Goal: Task Accomplishment & Management: Use online tool/utility

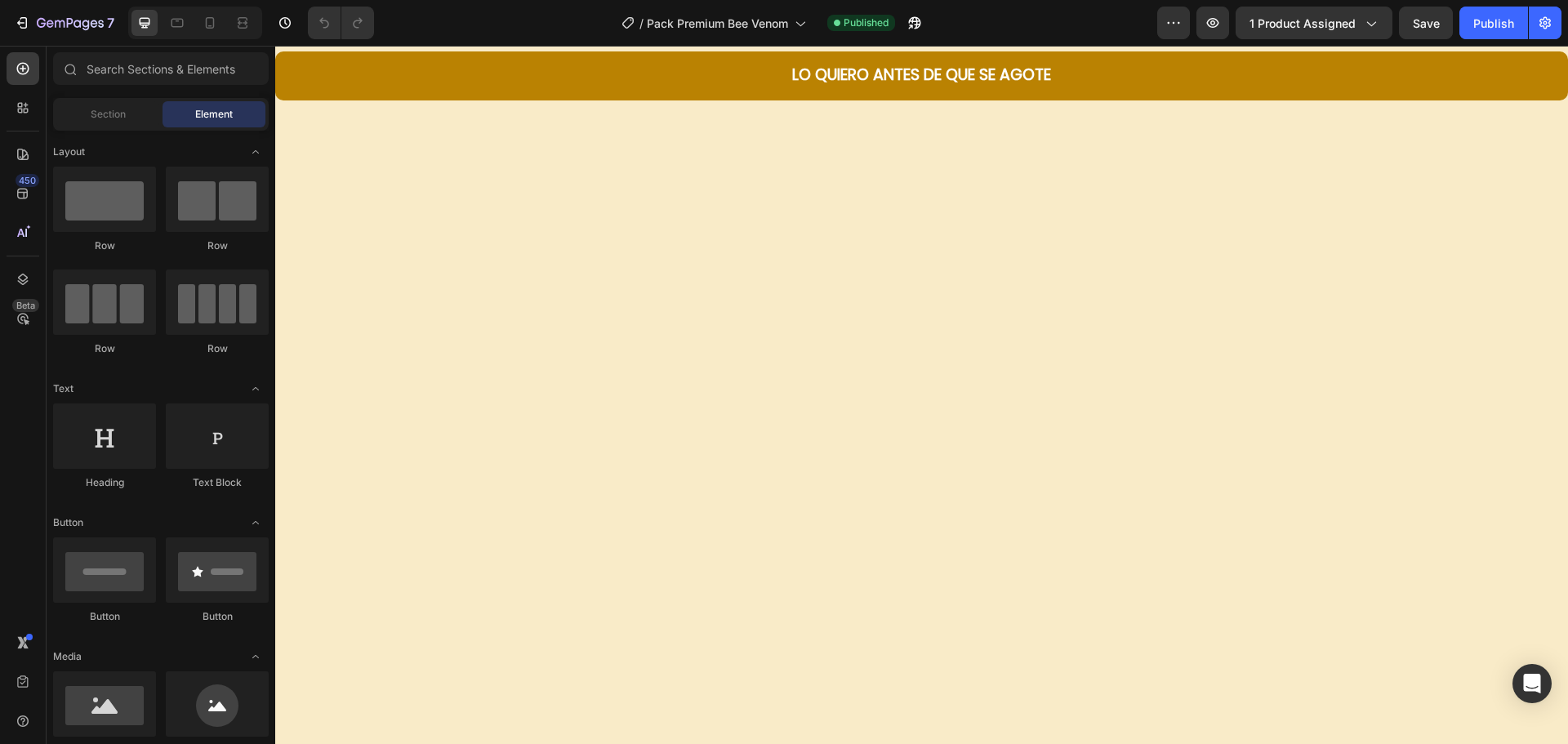
scroll to position [4244, 0]
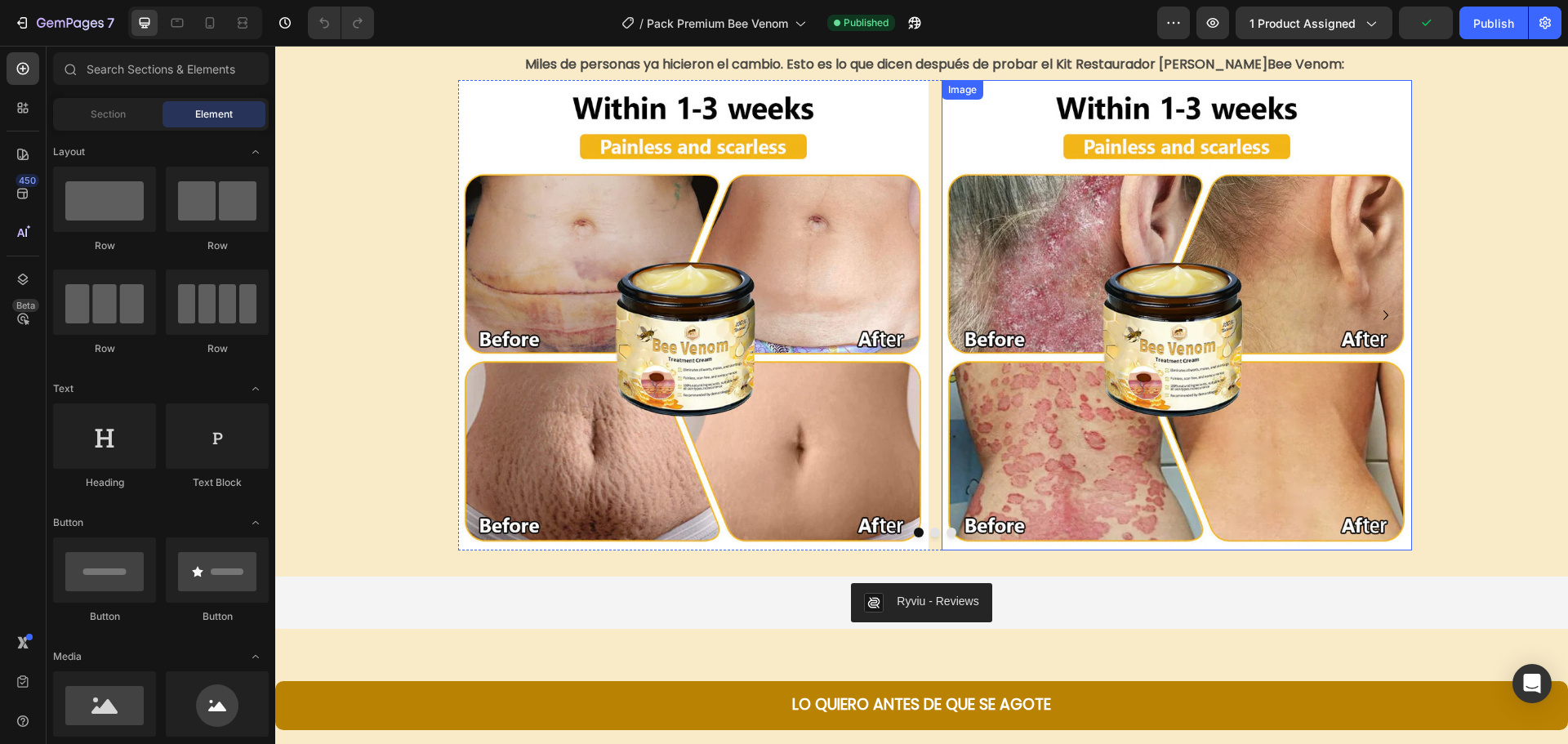
click at [984, 470] on img at bounding box center [1177, 316] width 471 height 470
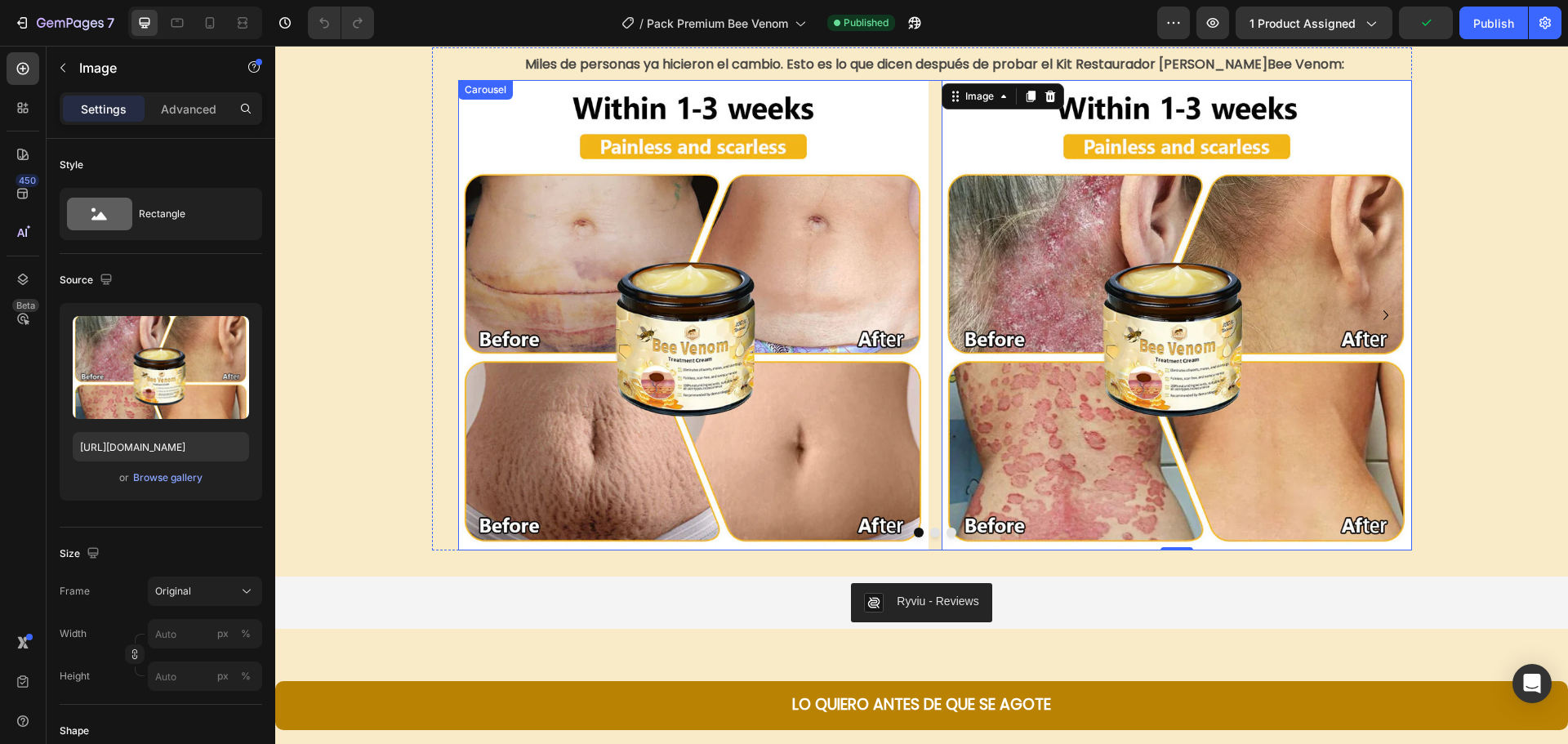
click at [930, 528] on button "Dot" at bounding box center [935, 532] width 10 height 10
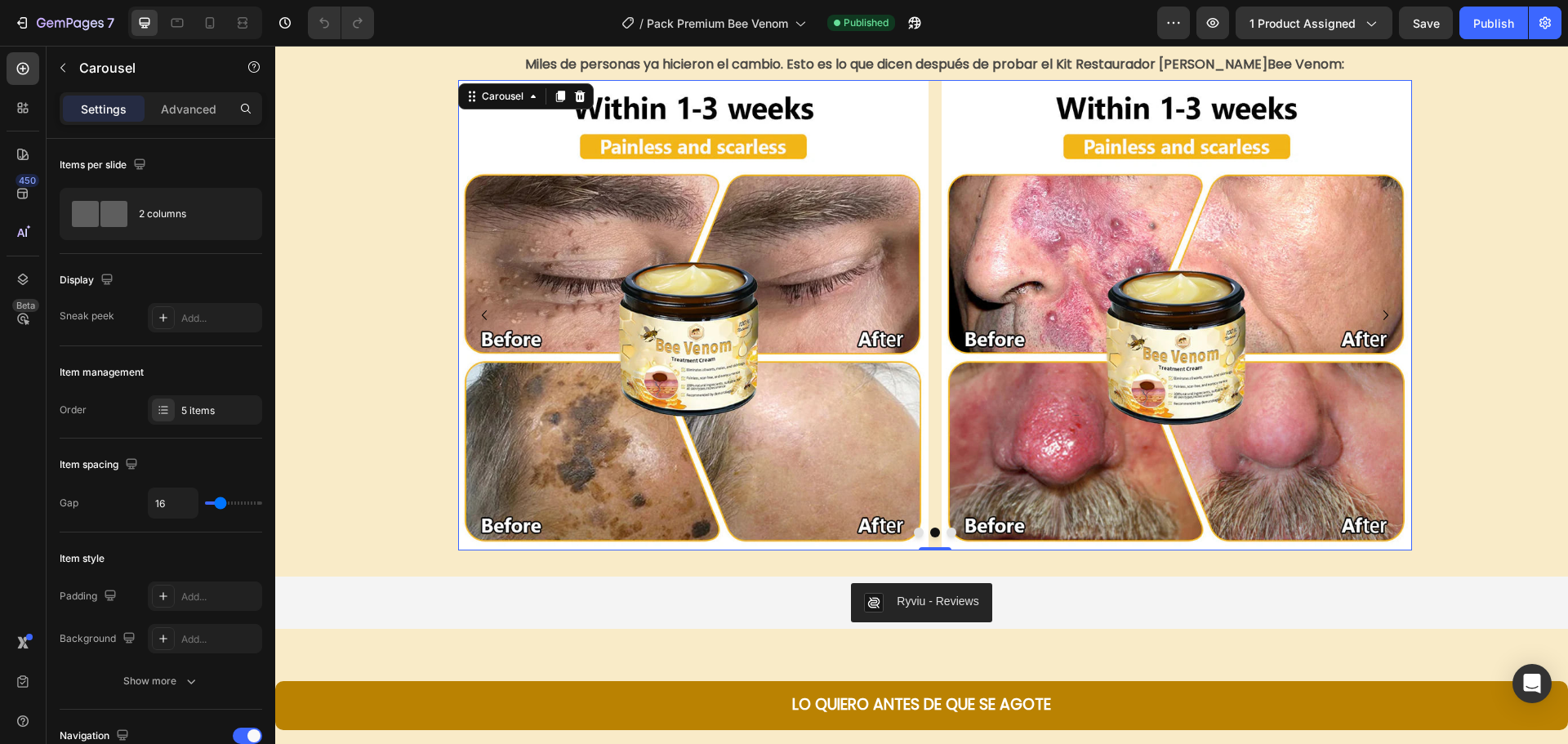
click at [946, 527] on button "Dot" at bounding box center [951, 532] width 10 height 10
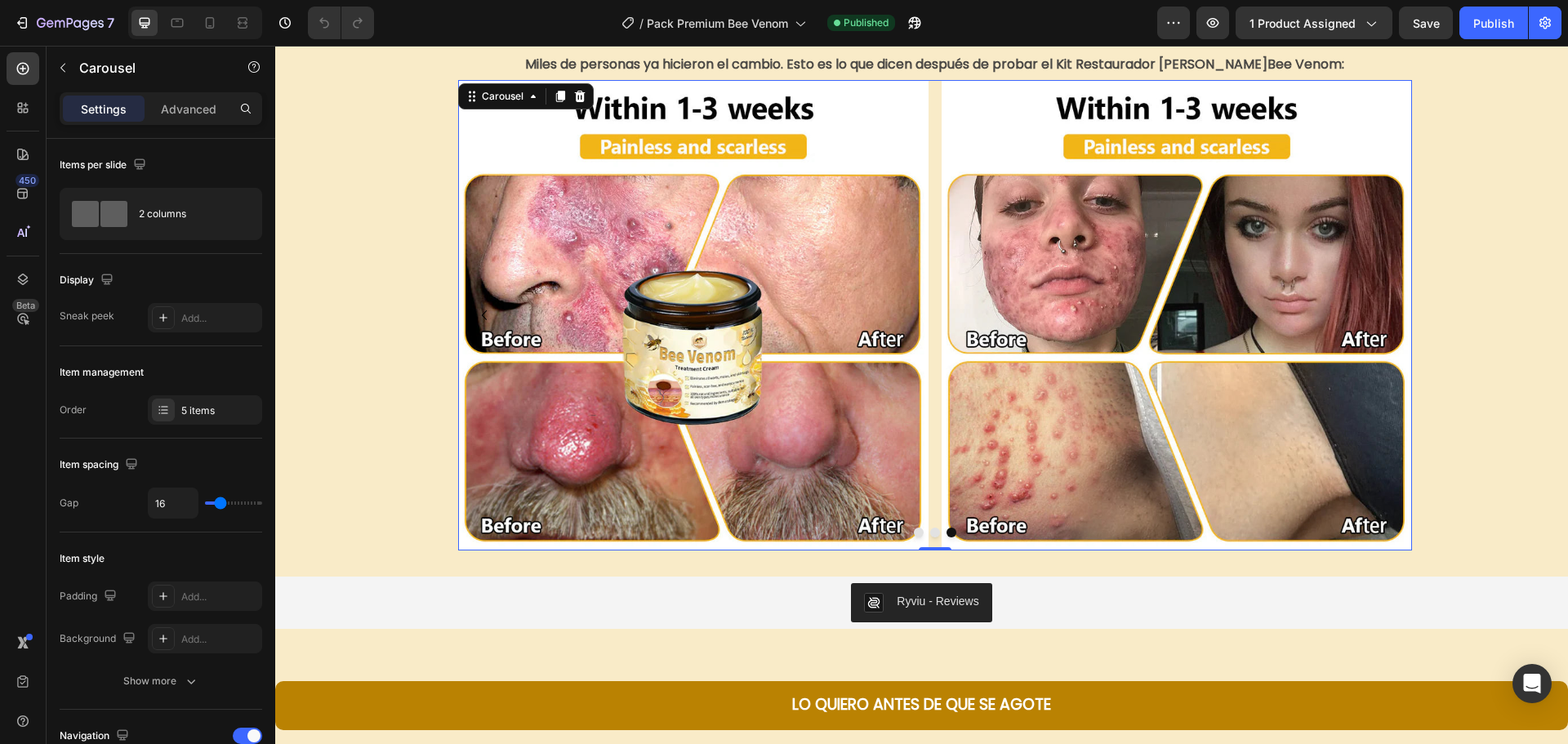
click at [914, 533] on button "Dot" at bounding box center [918, 532] width 10 height 10
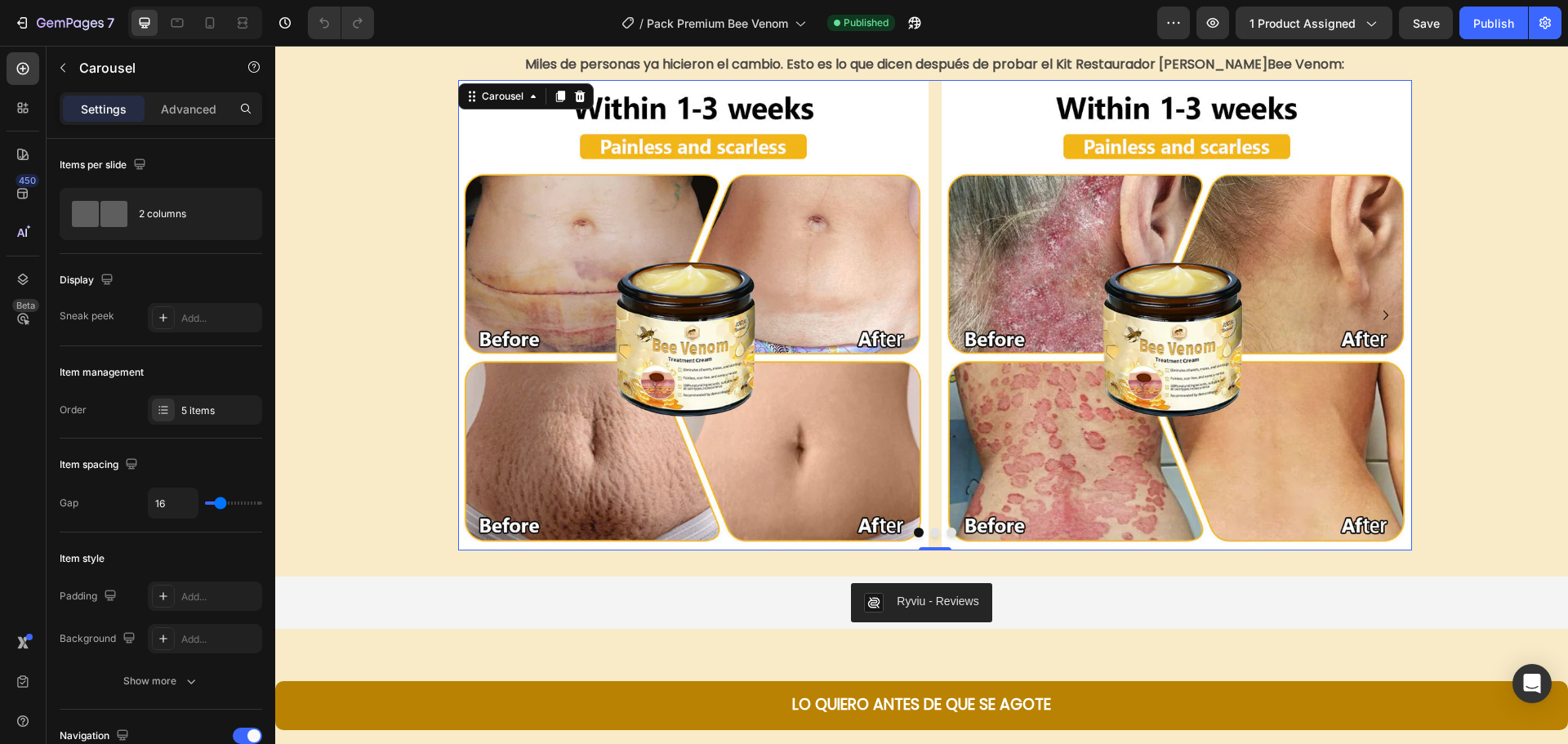
click at [930, 533] on button "Dot" at bounding box center [935, 532] width 10 height 10
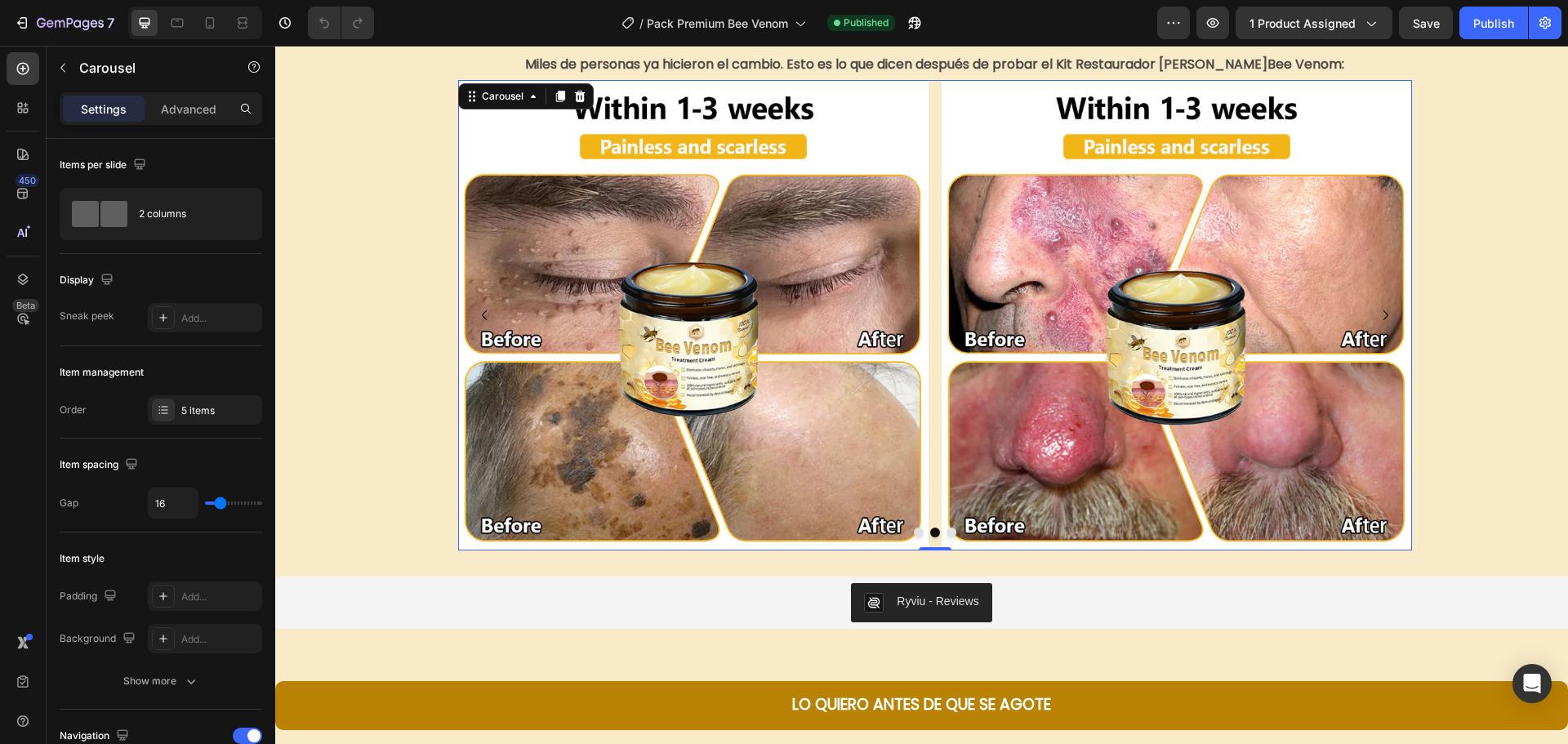
click at [946, 534] on button "Dot" at bounding box center [951, 532] width 10 height 10
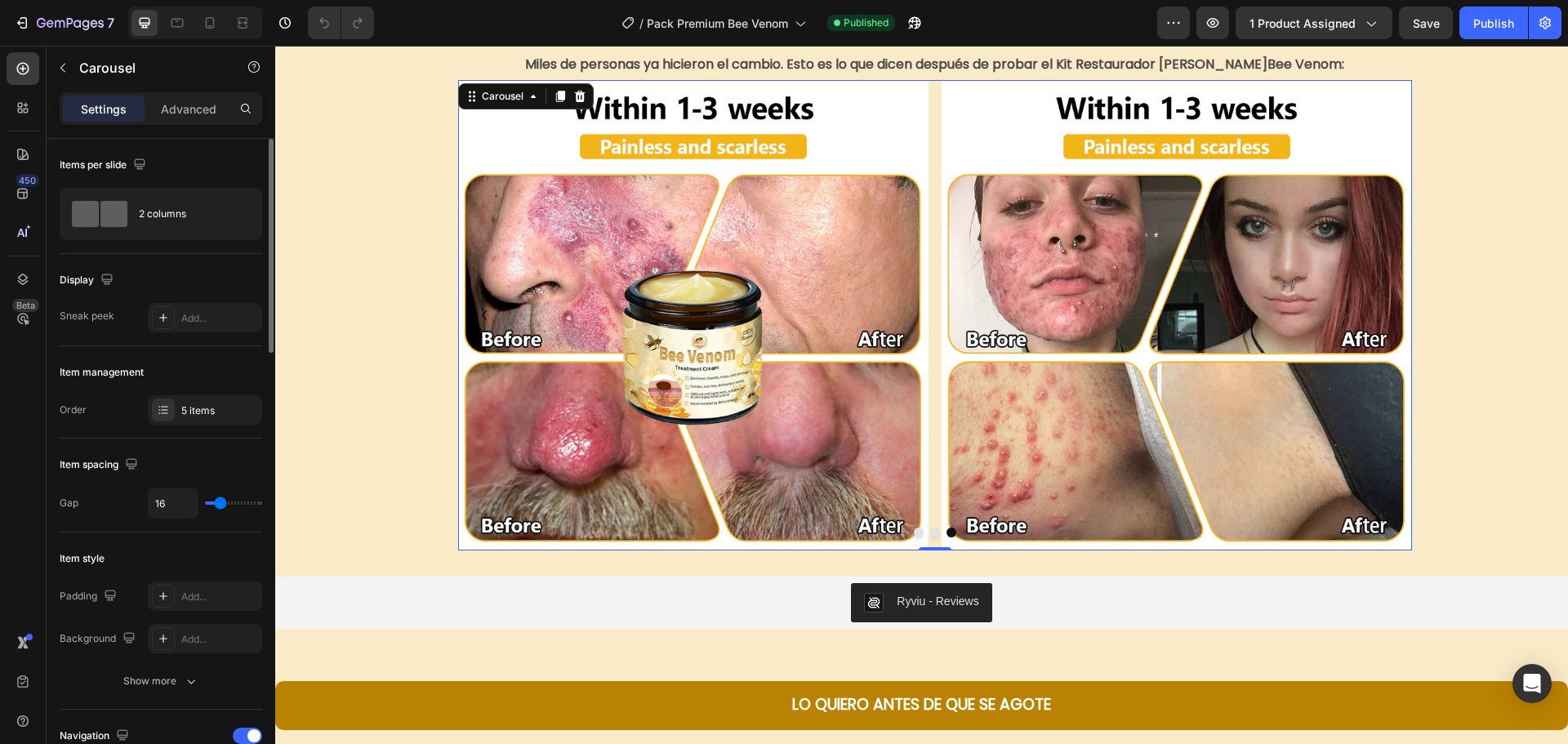
type input "9"
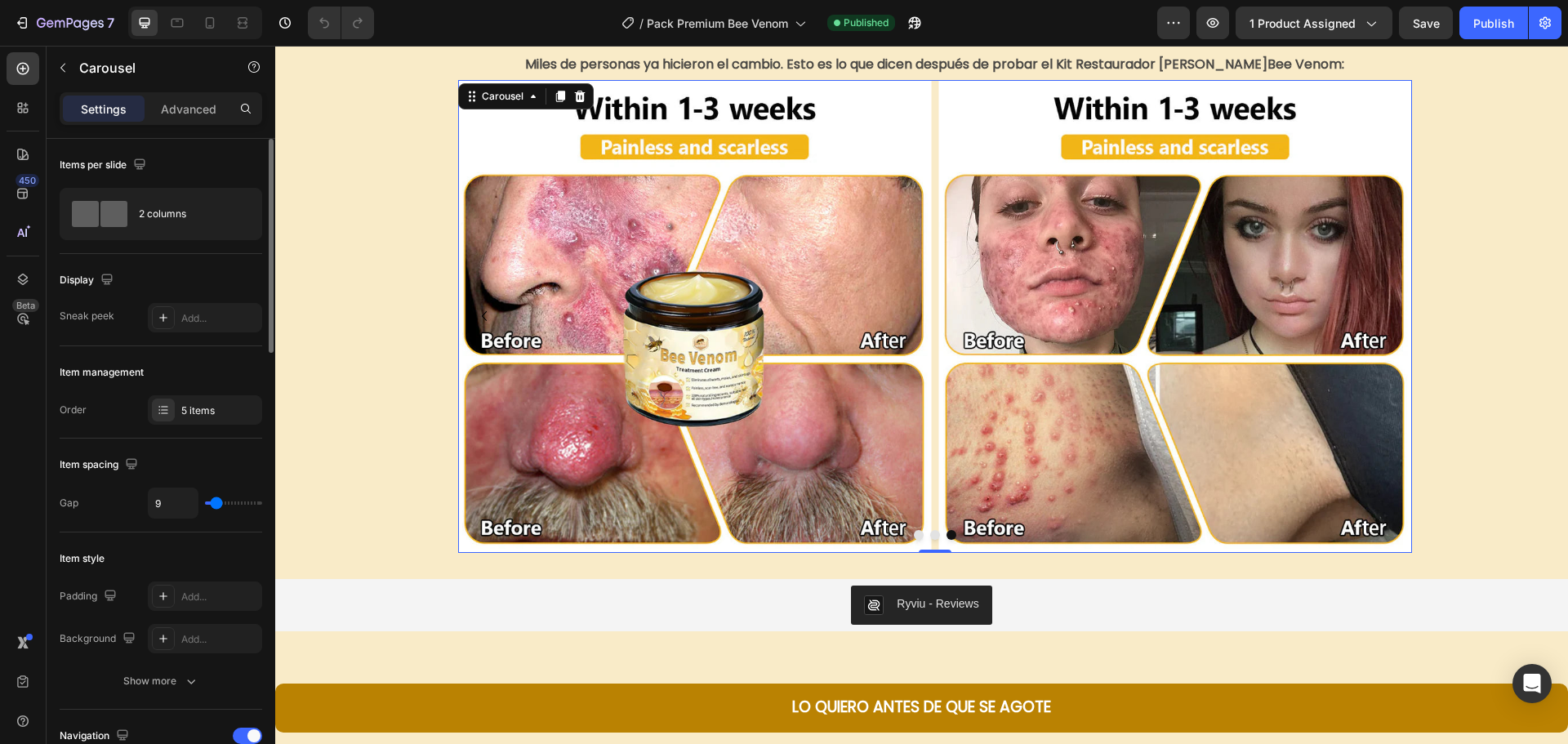
type input "12"
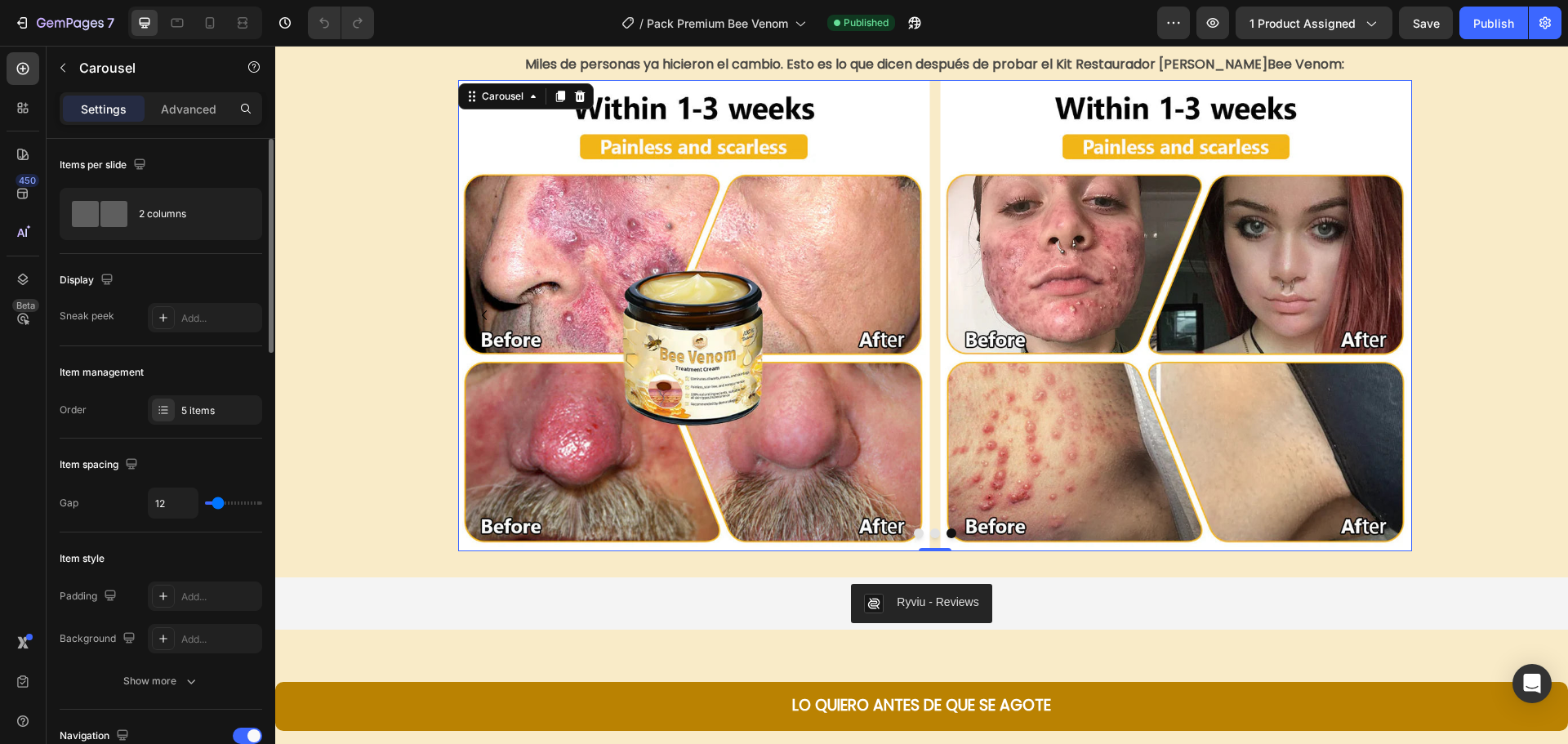
type input "13"
type input "15"
type input "13"
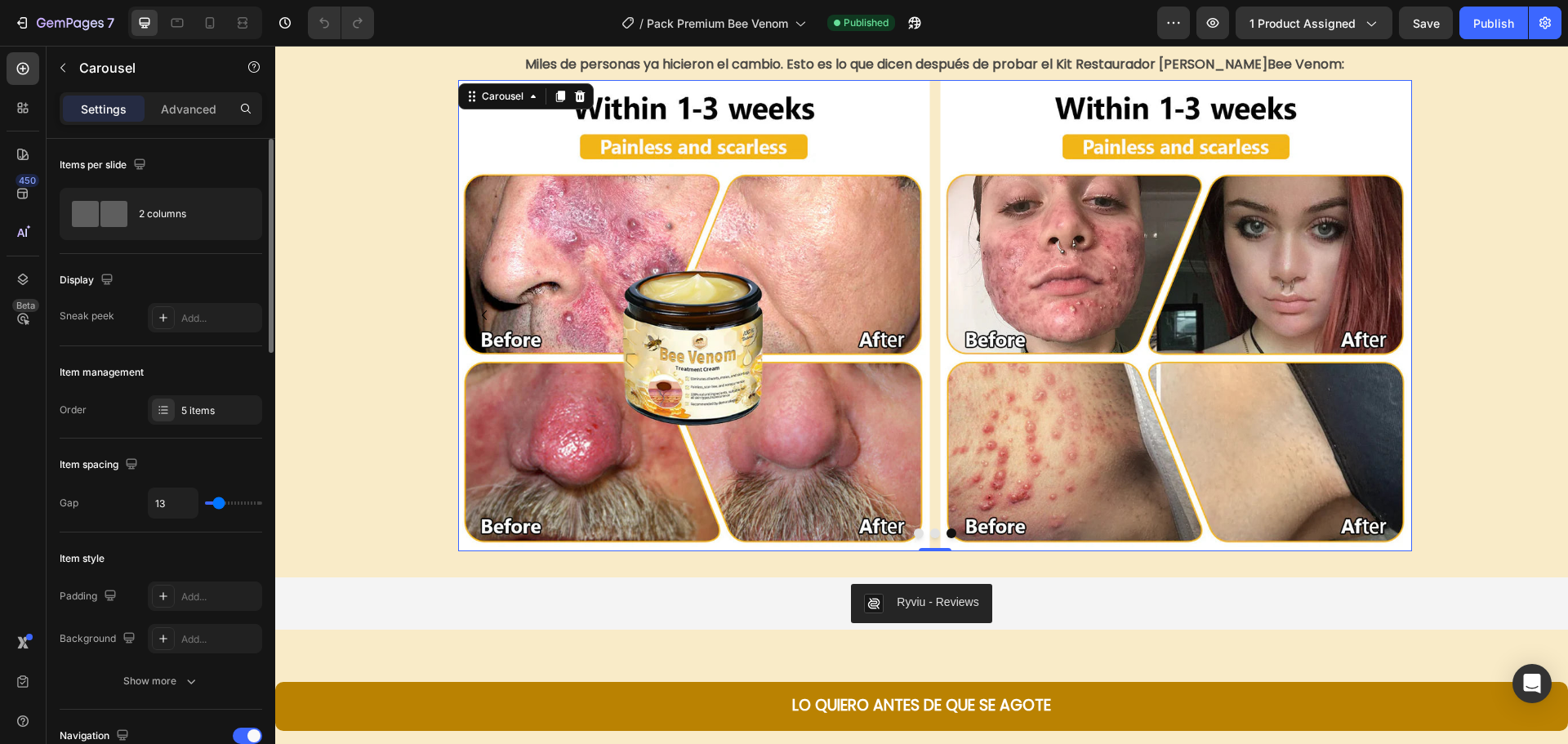
type input "13"
click at [219, 504] on input "range" at bounding box center [233, 502] width 57 height 3
click at [209, 21] on icon at bounding box center [210, 22] width 16 height 16
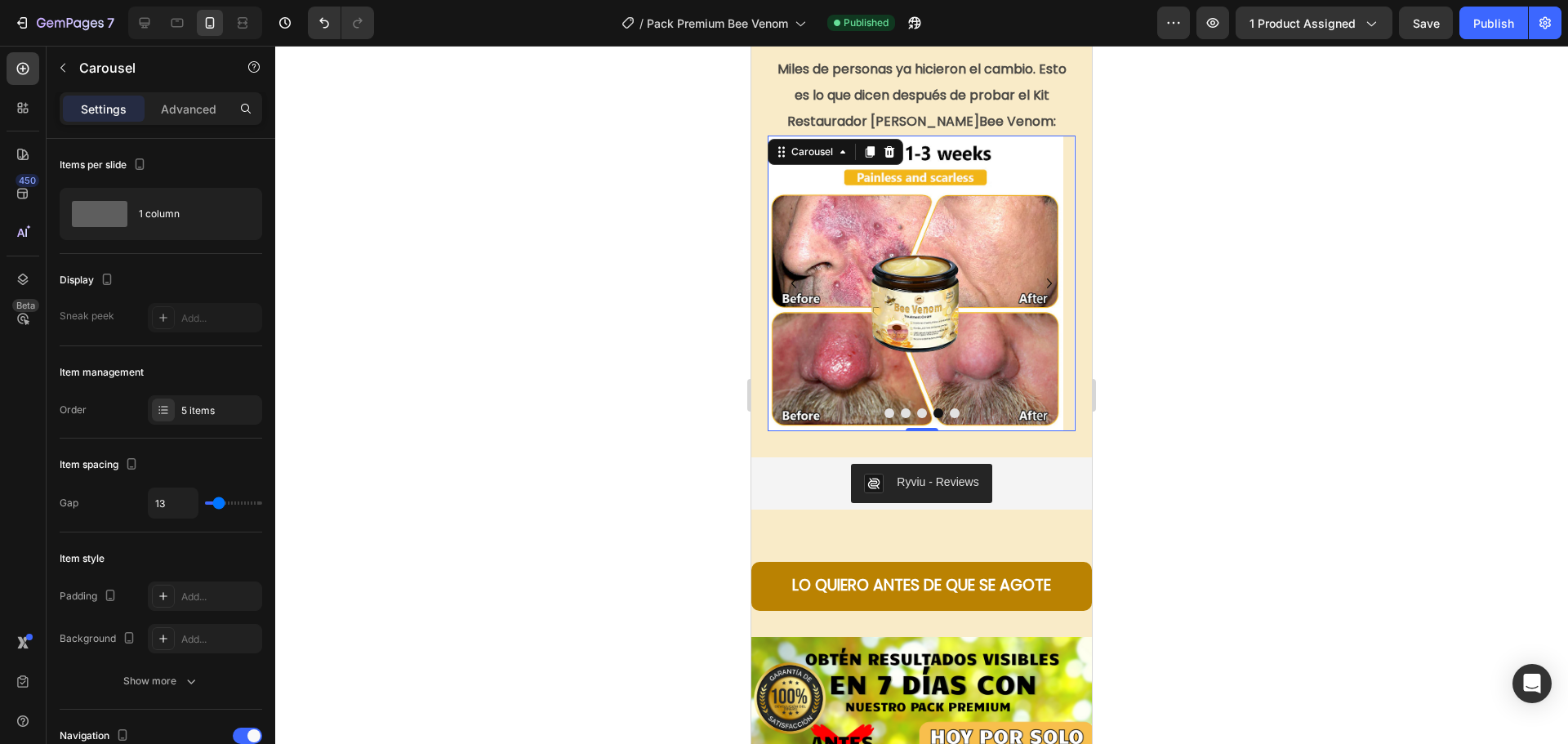
scroll to position [4236, 0]
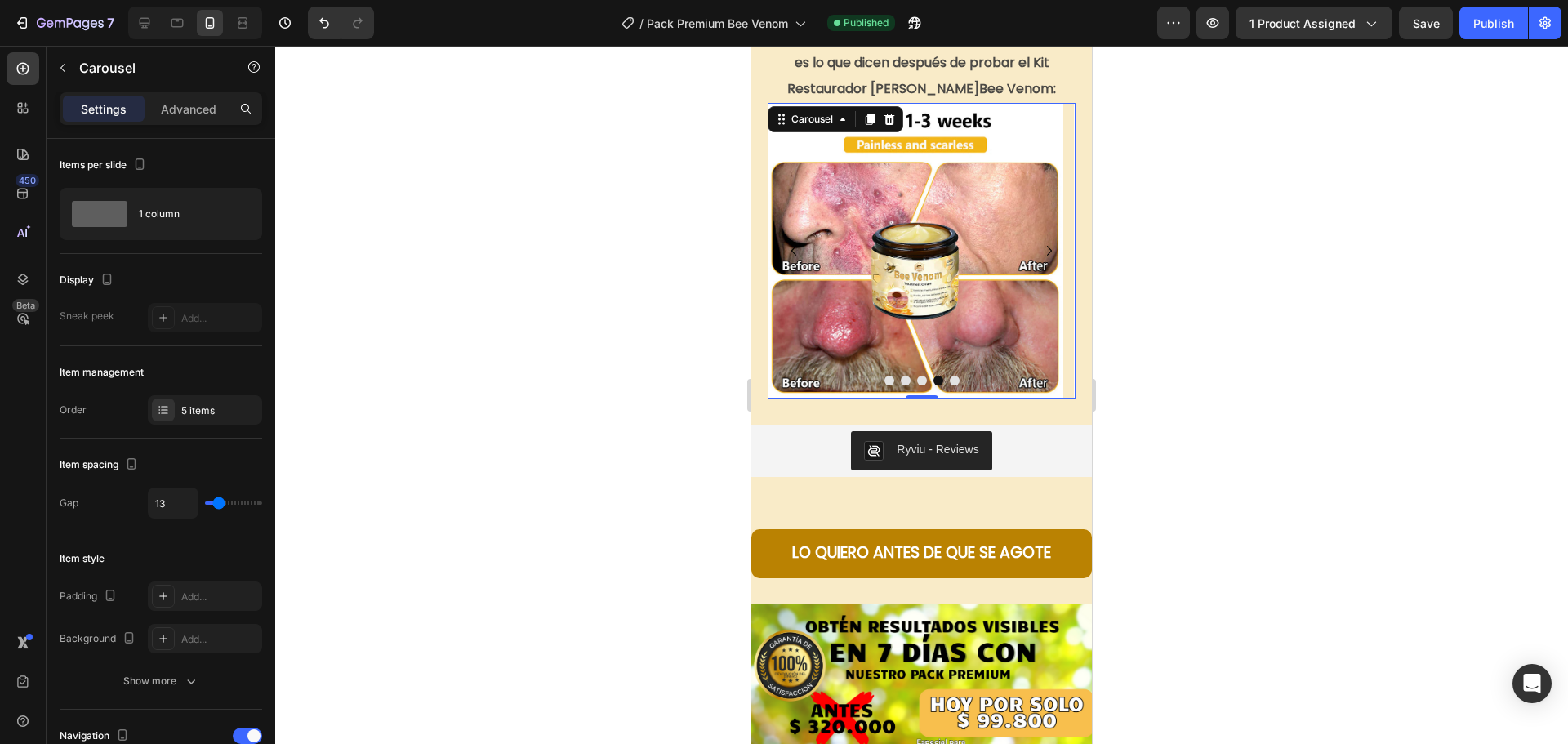
click at [884, 382] on button "Dot" at bounding box center [889, 381] width 10 height 10
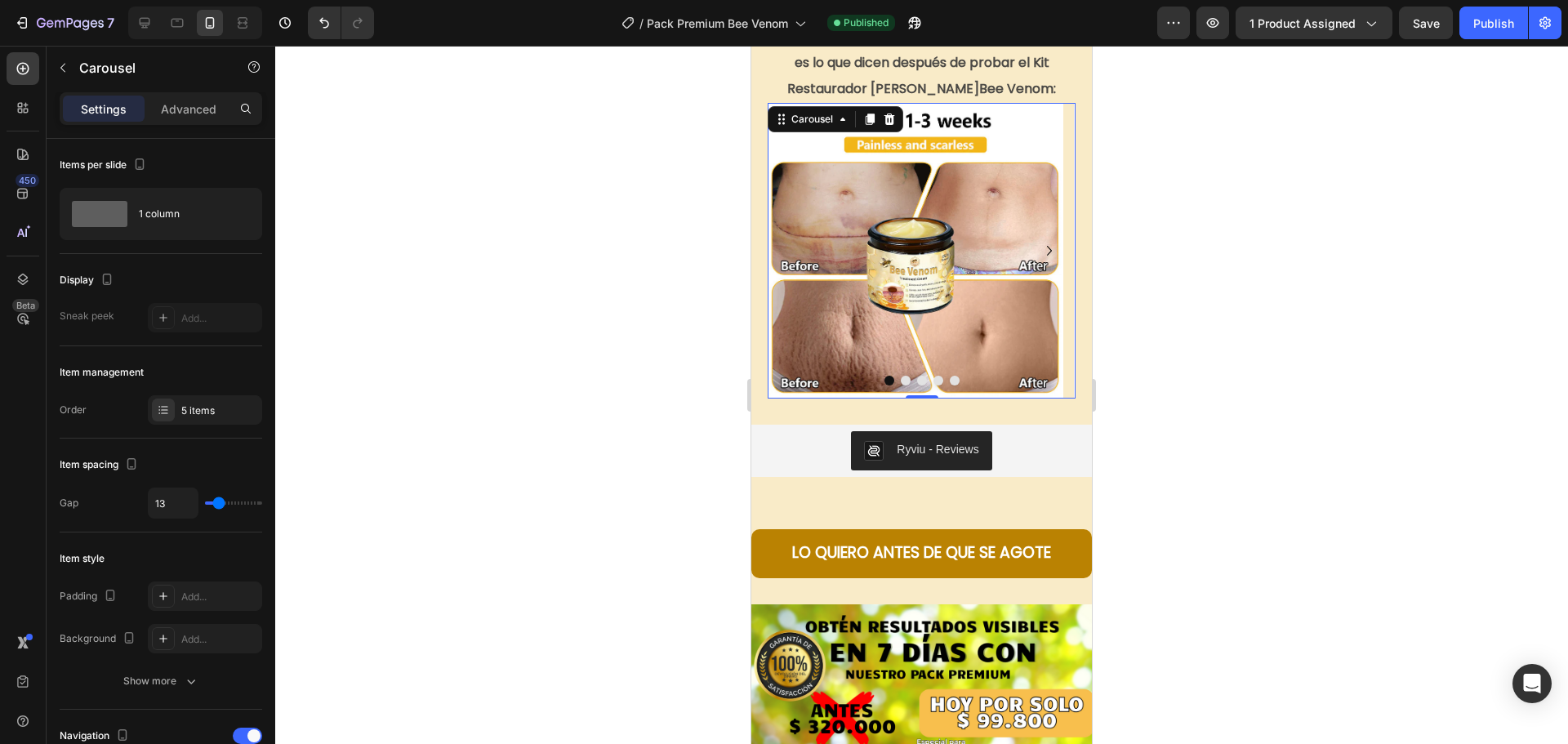
click at [900, 379] on button "Dot" at bounding box center [905, 381] width 10 height 10
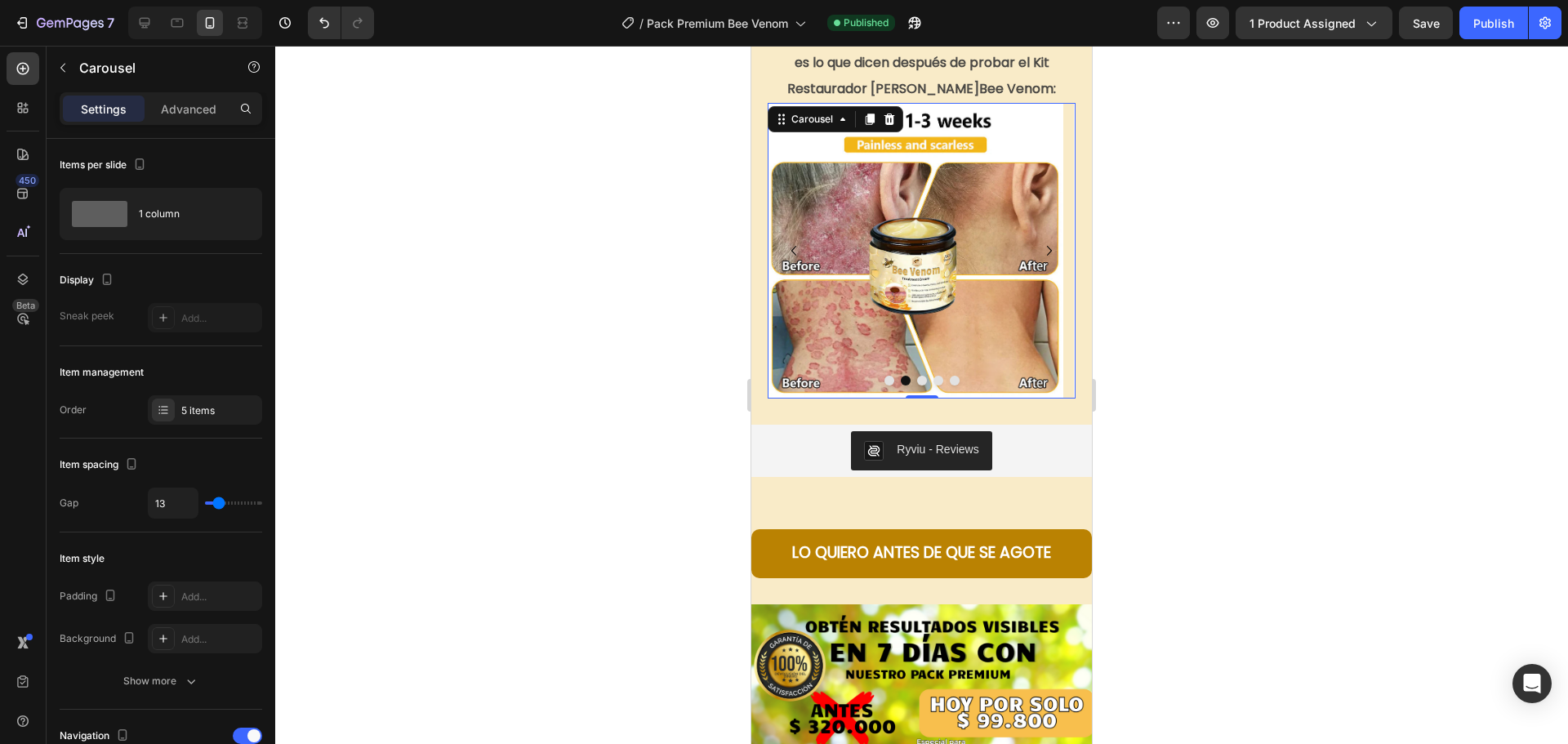
click at [917, 381] on button "Dot" at bounding box center [921, 381] width 10 height 10
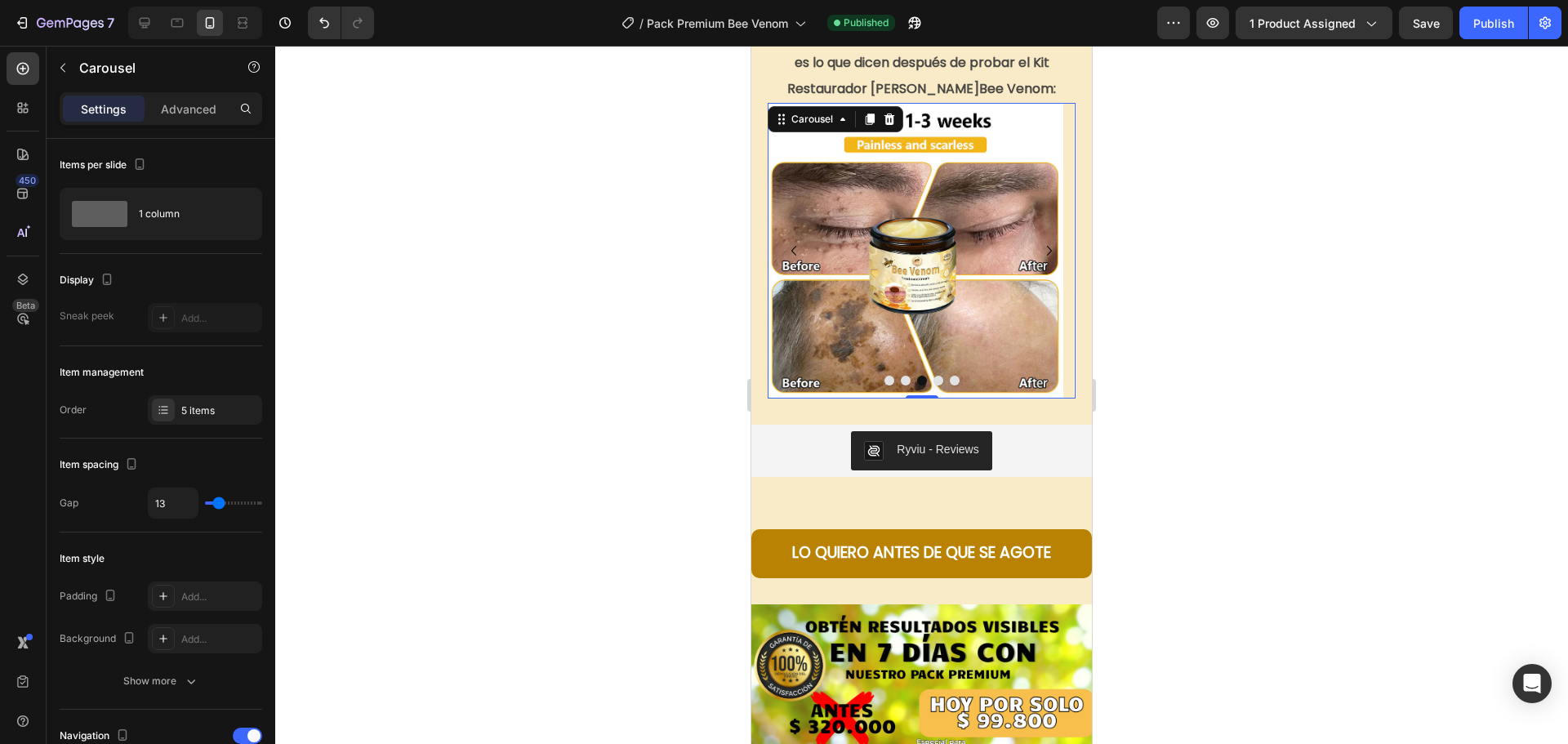
click at [934, 381] on button "Dot" at bounding box center [939, 381] width 10 height 10
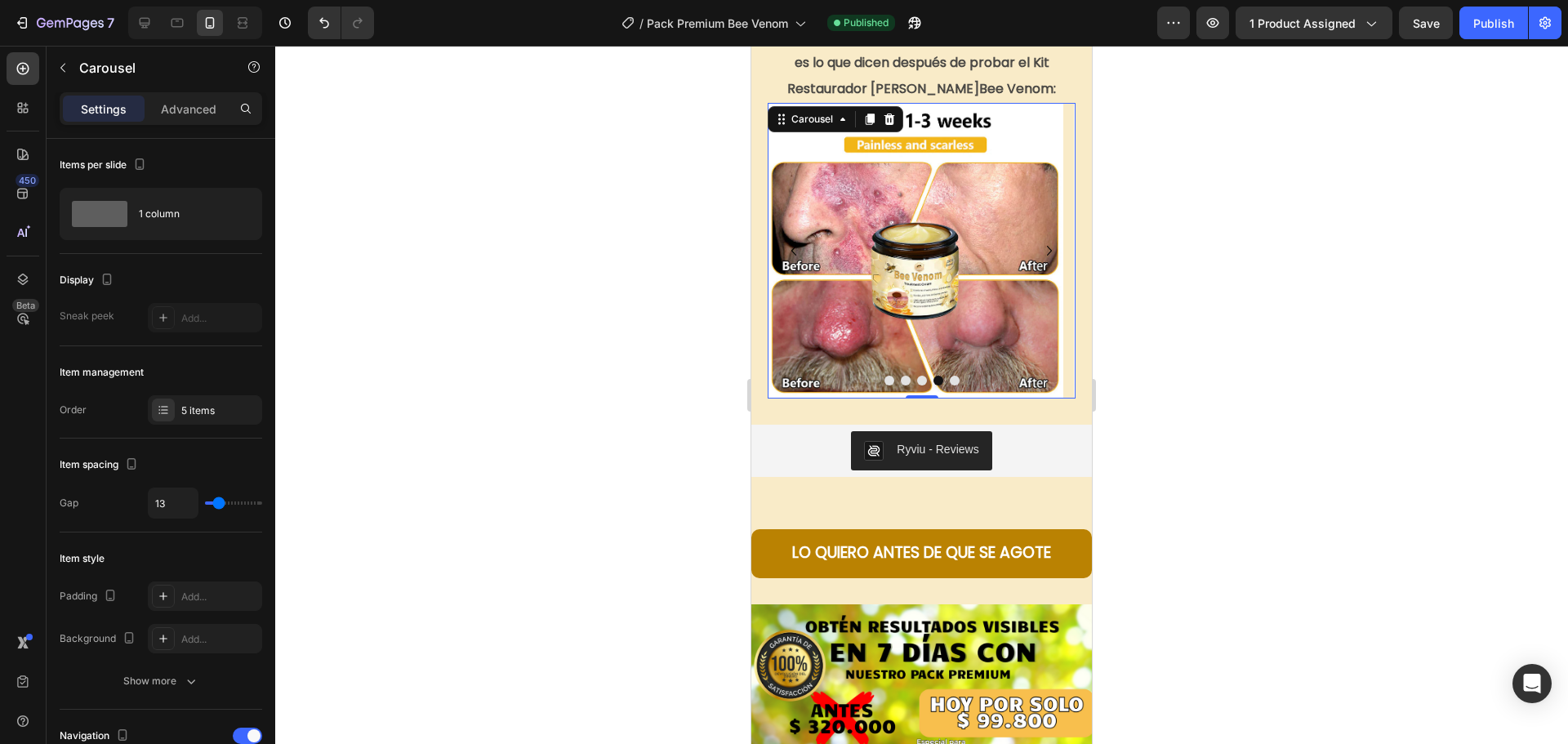
click at [950, 379] on button "Dot" at bounding box center [955, 381] width 10 height 10
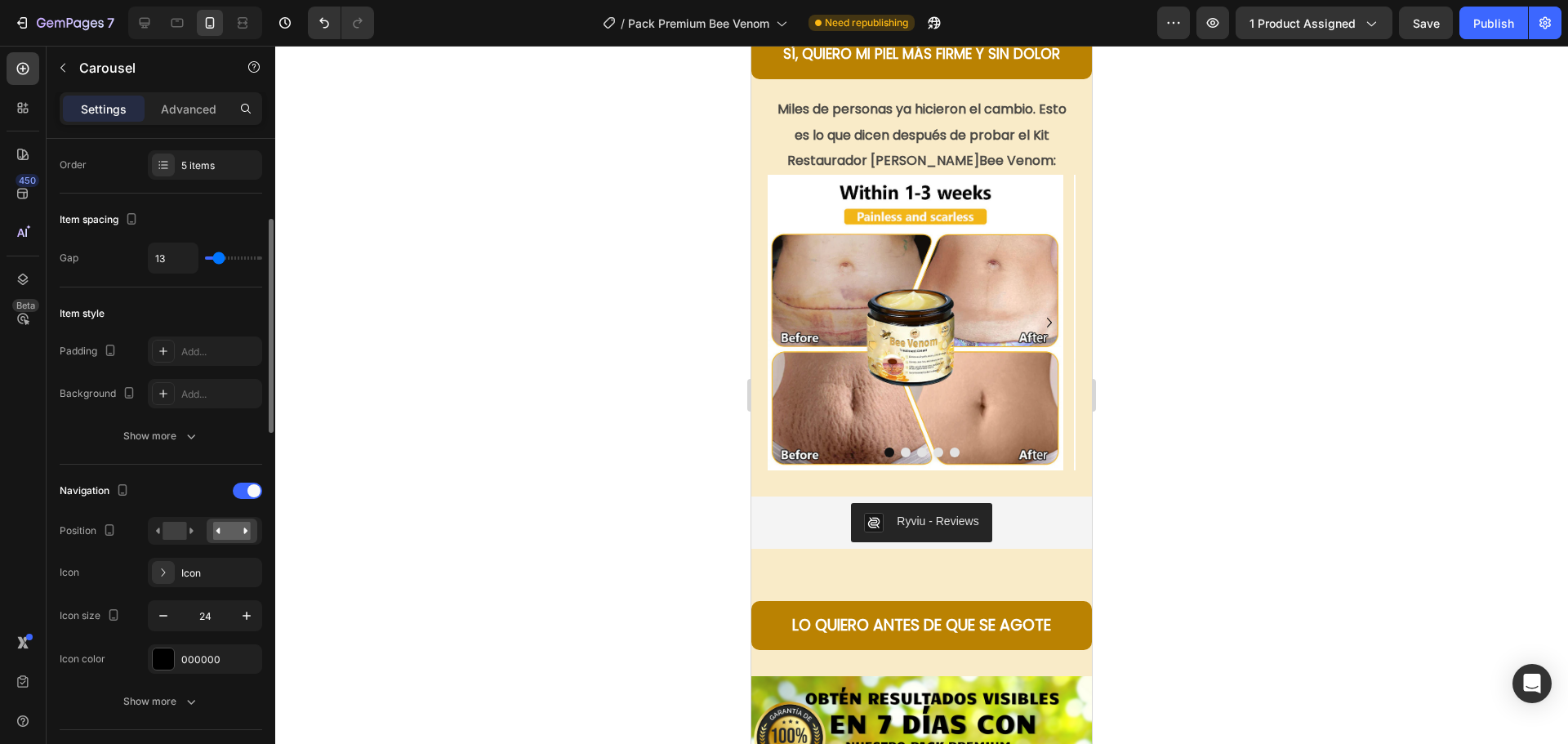
scroll to position [326, 0]
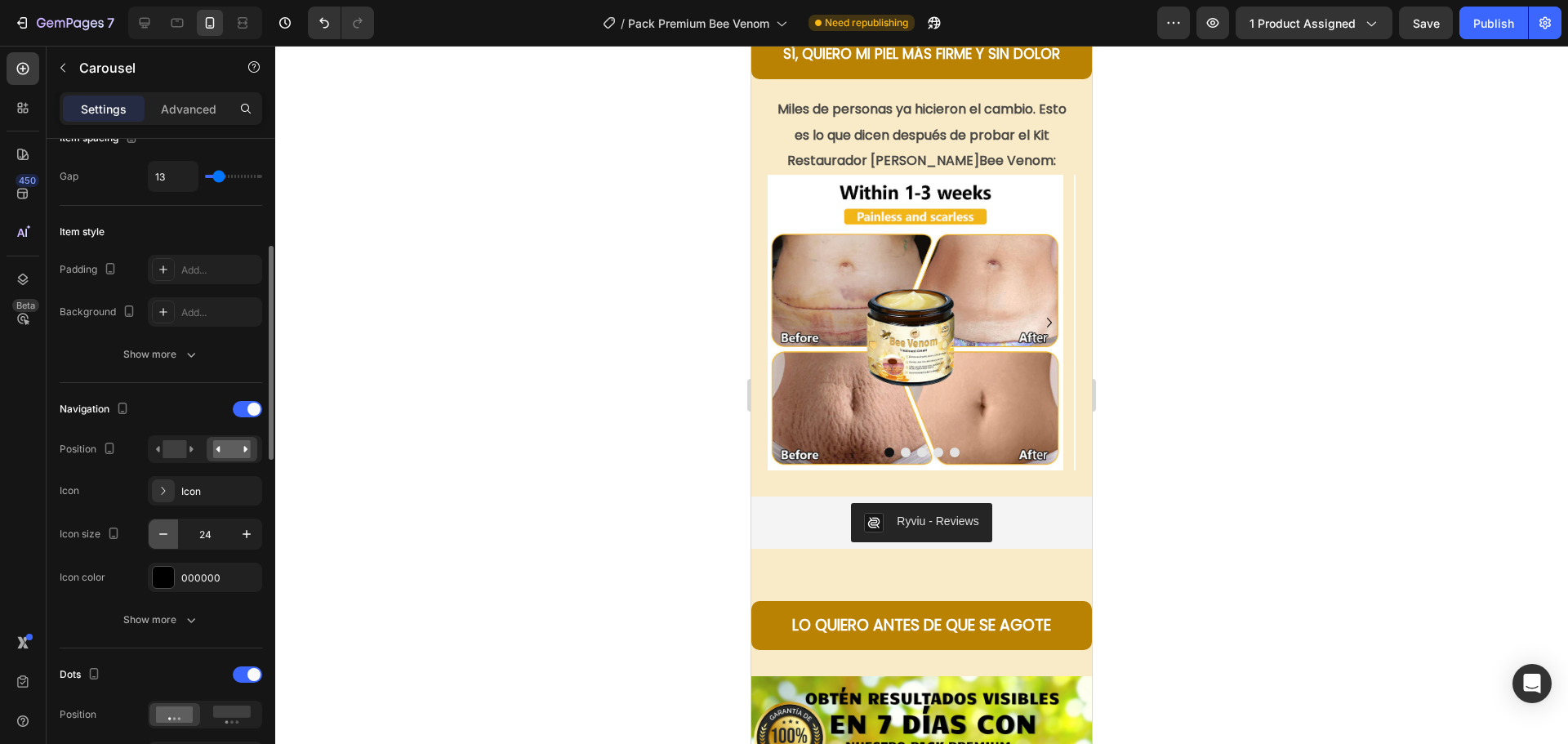
click at [156, 539] on icon "button" at bounding box center [163, 534] width 16 height 16
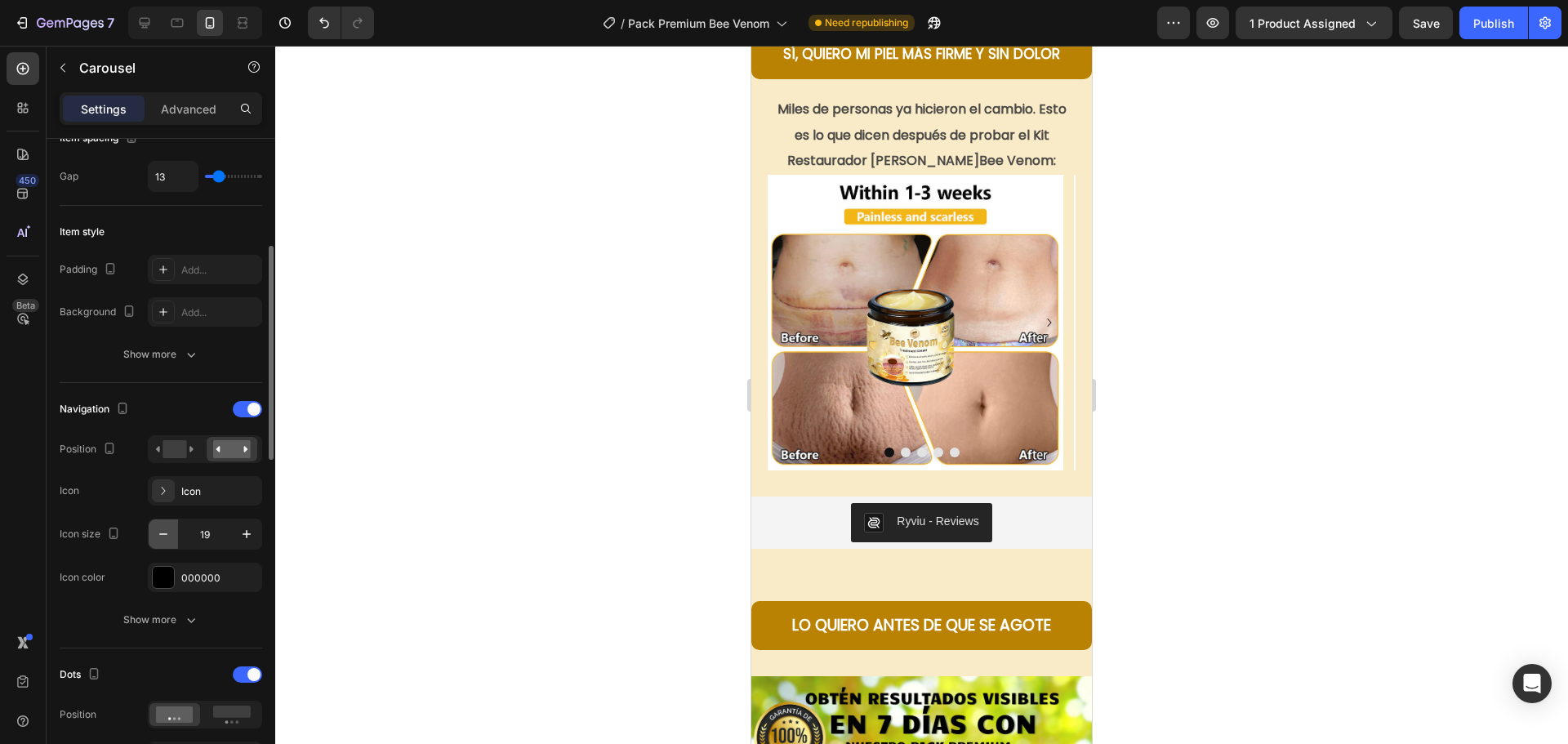
click at [156, 539] on icon "button" at bounding box center [163, 534] width 16 height 16
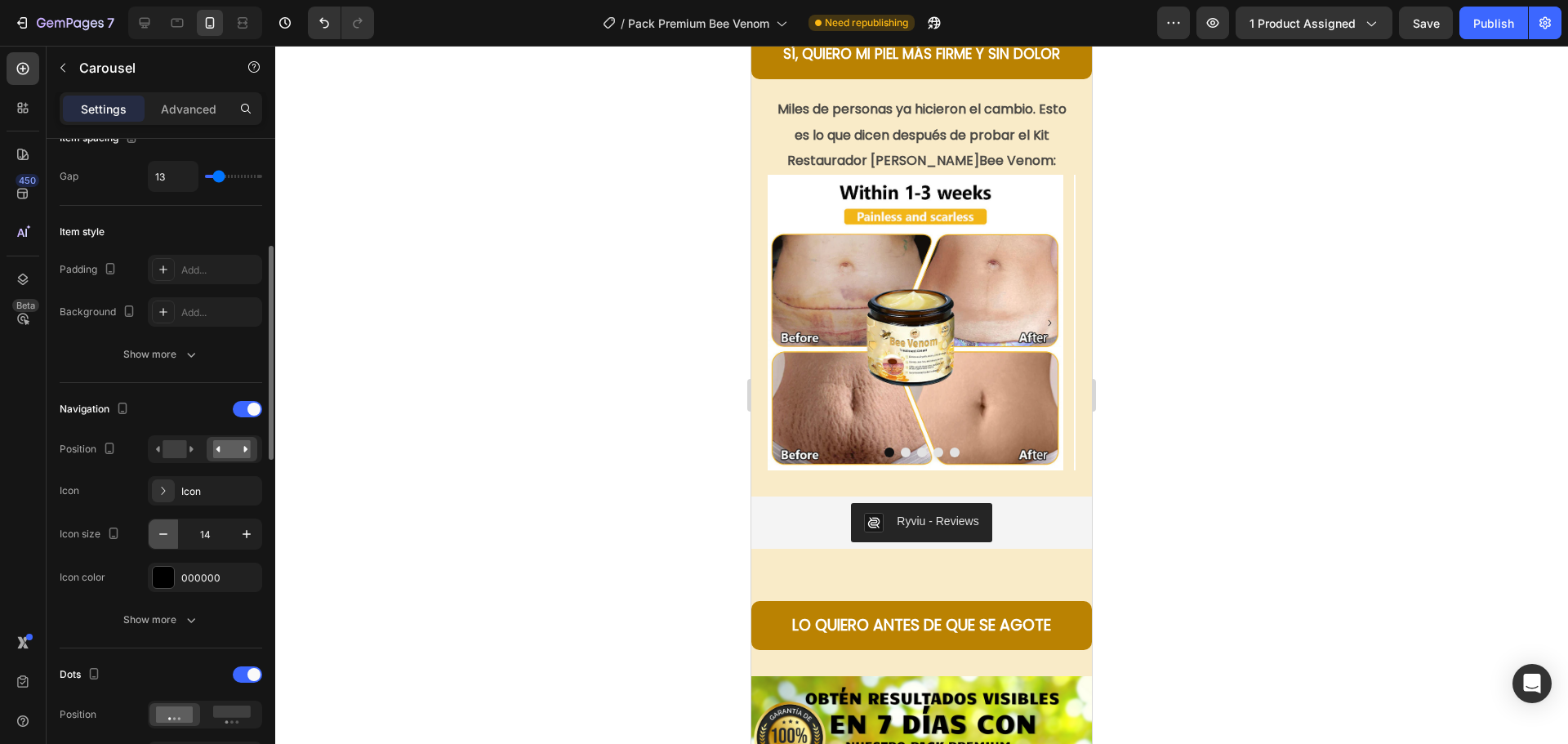
click at [156, 539] on icon "button" at bounding box center [163, 534] width 16 height 16
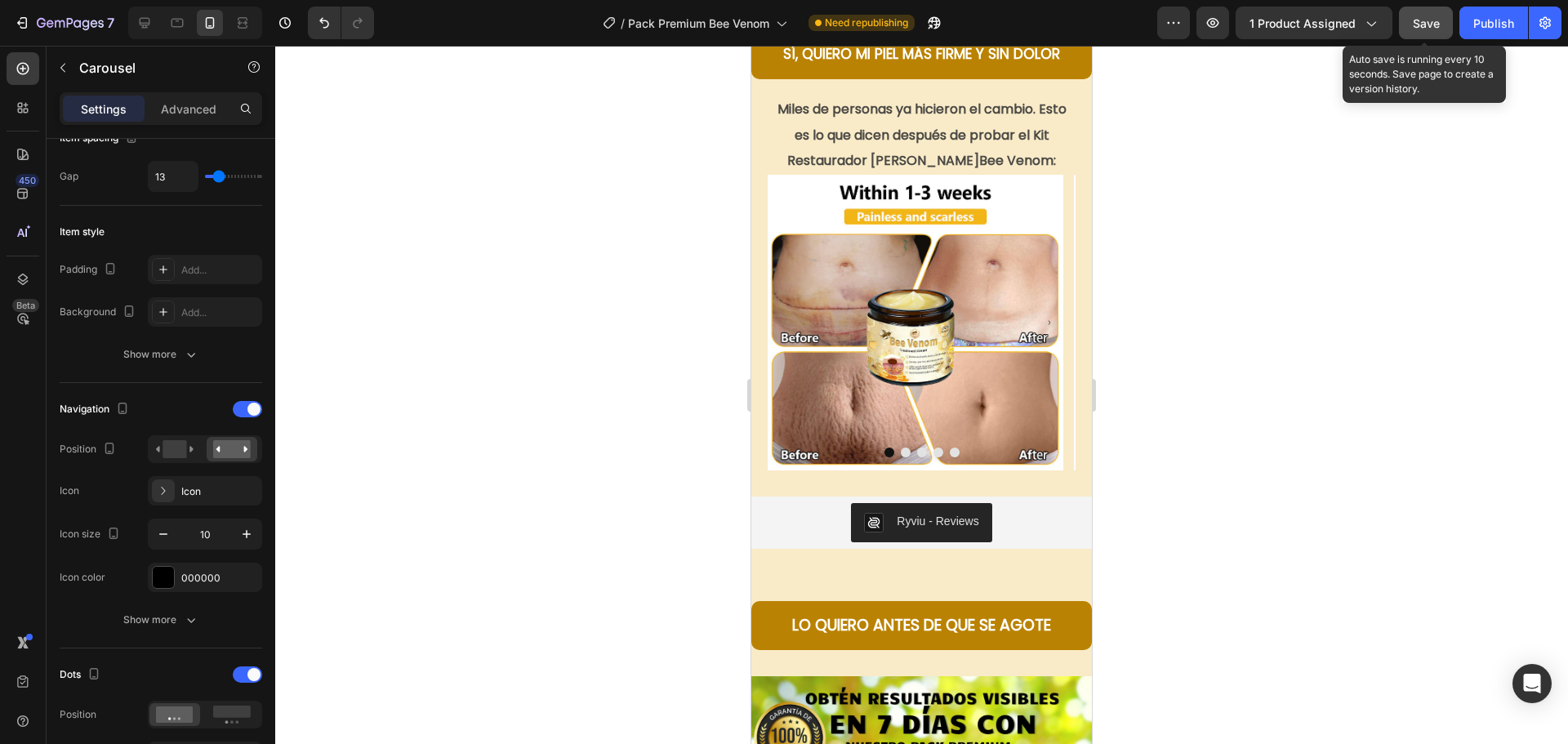
click at [1432, 25] on span "Save" at bounding box center [1426, 23] width 27 height 14
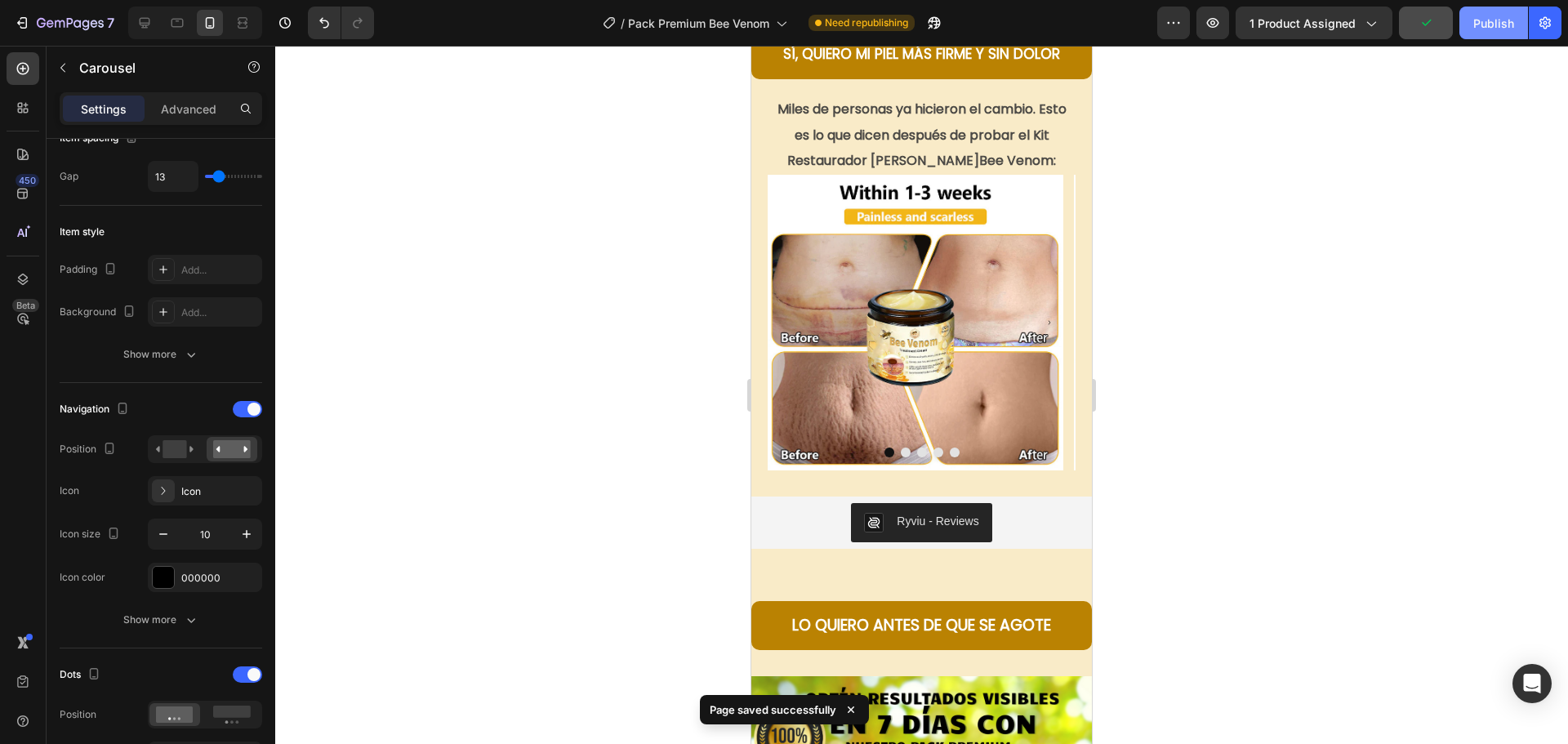
click at [1497, 31] on div "Publish" at bounding box center [1493, 23] width 41 height 17
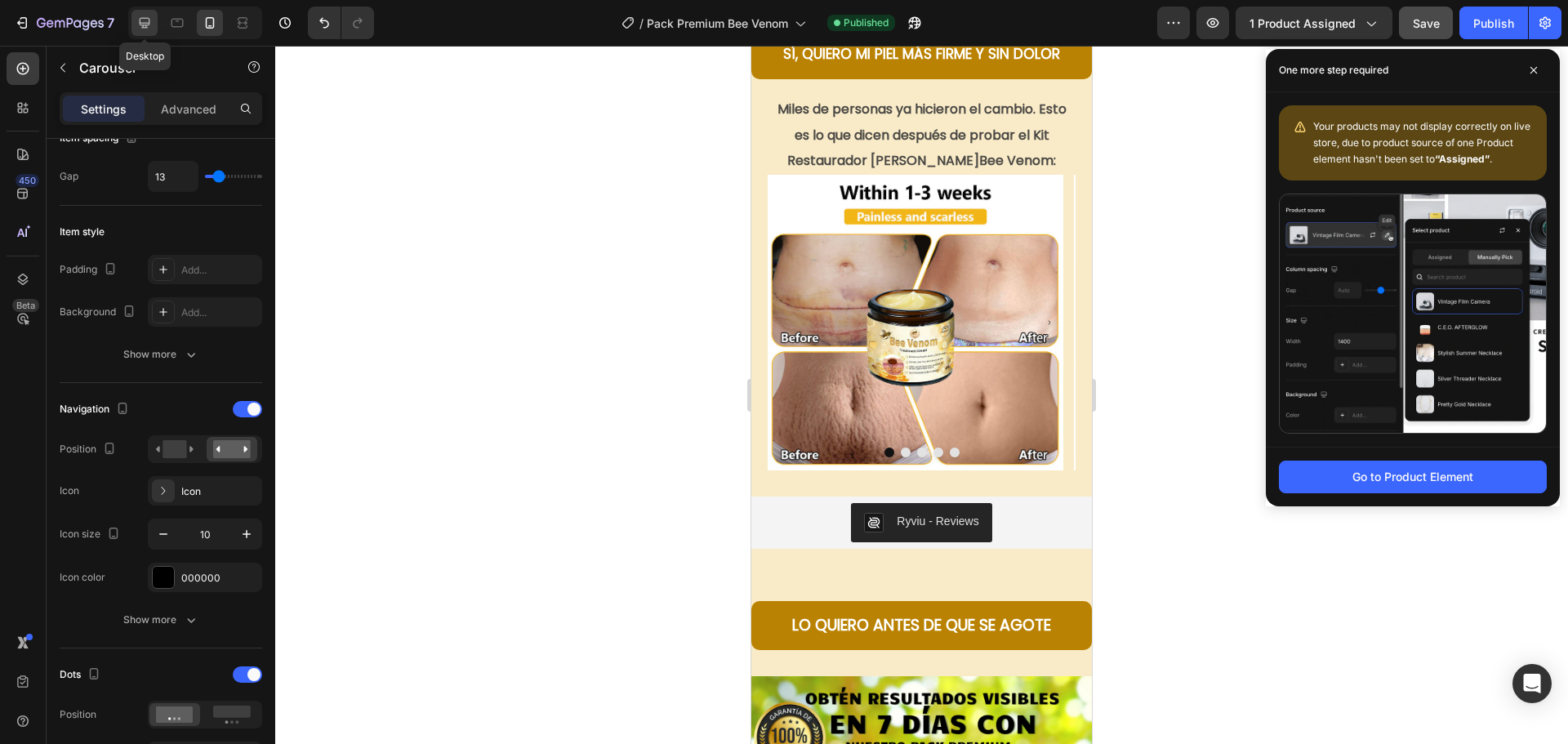
click at [144, 17] on icon at bounding box center [144, 22] width 16 height 16
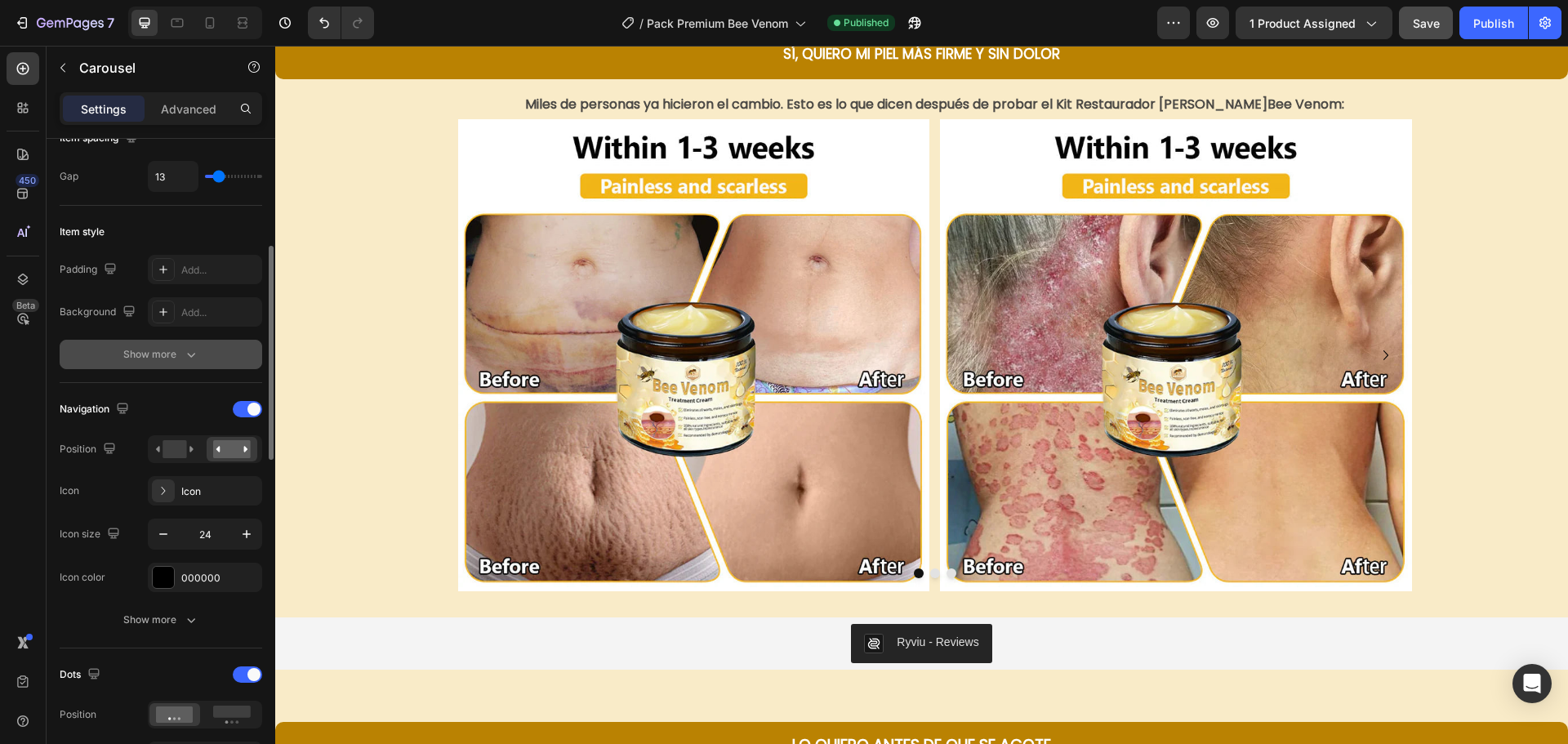
scroll to position [2660, 0]
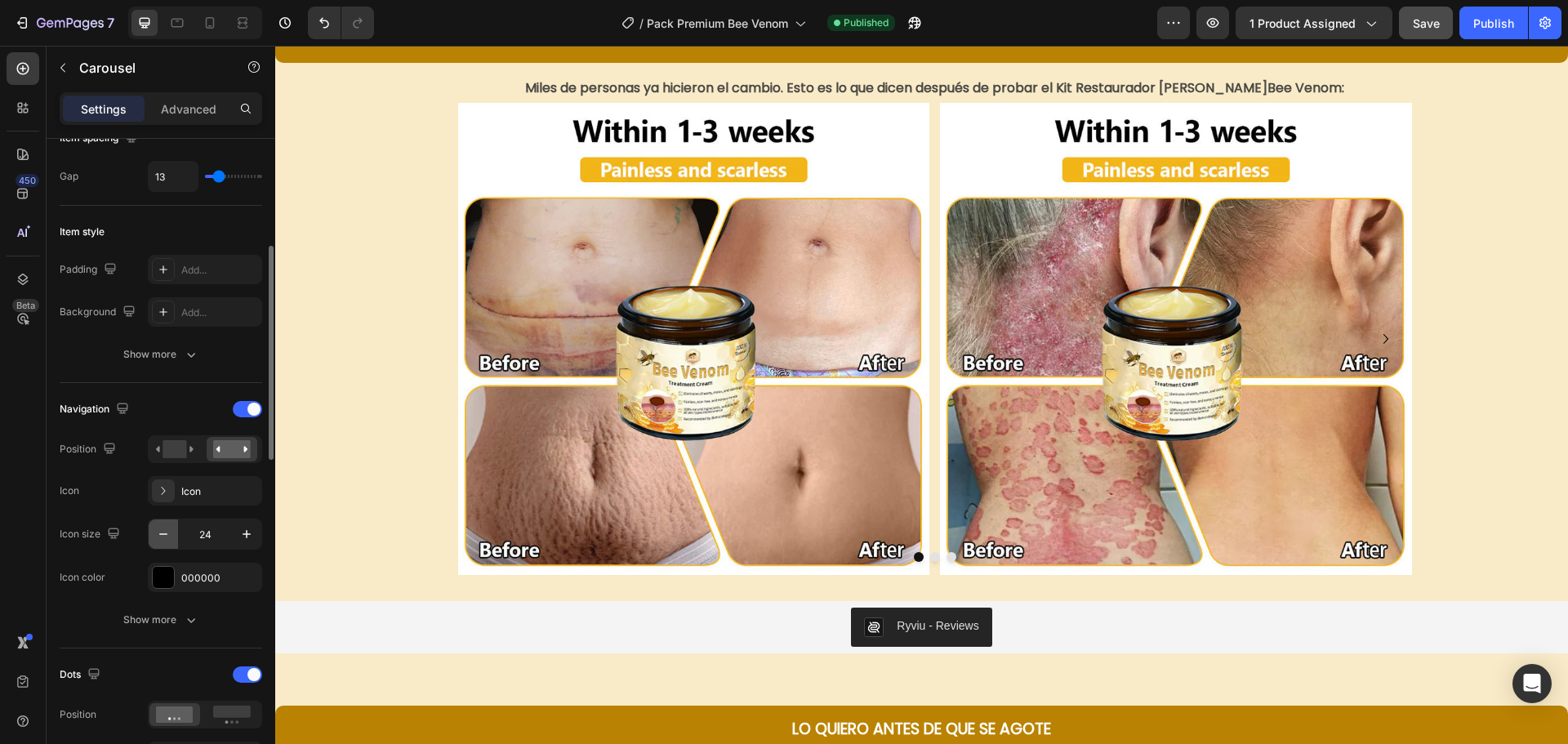
click at [163, 532] on icon "button" at bounding box center [163, 534] width 16 height 16
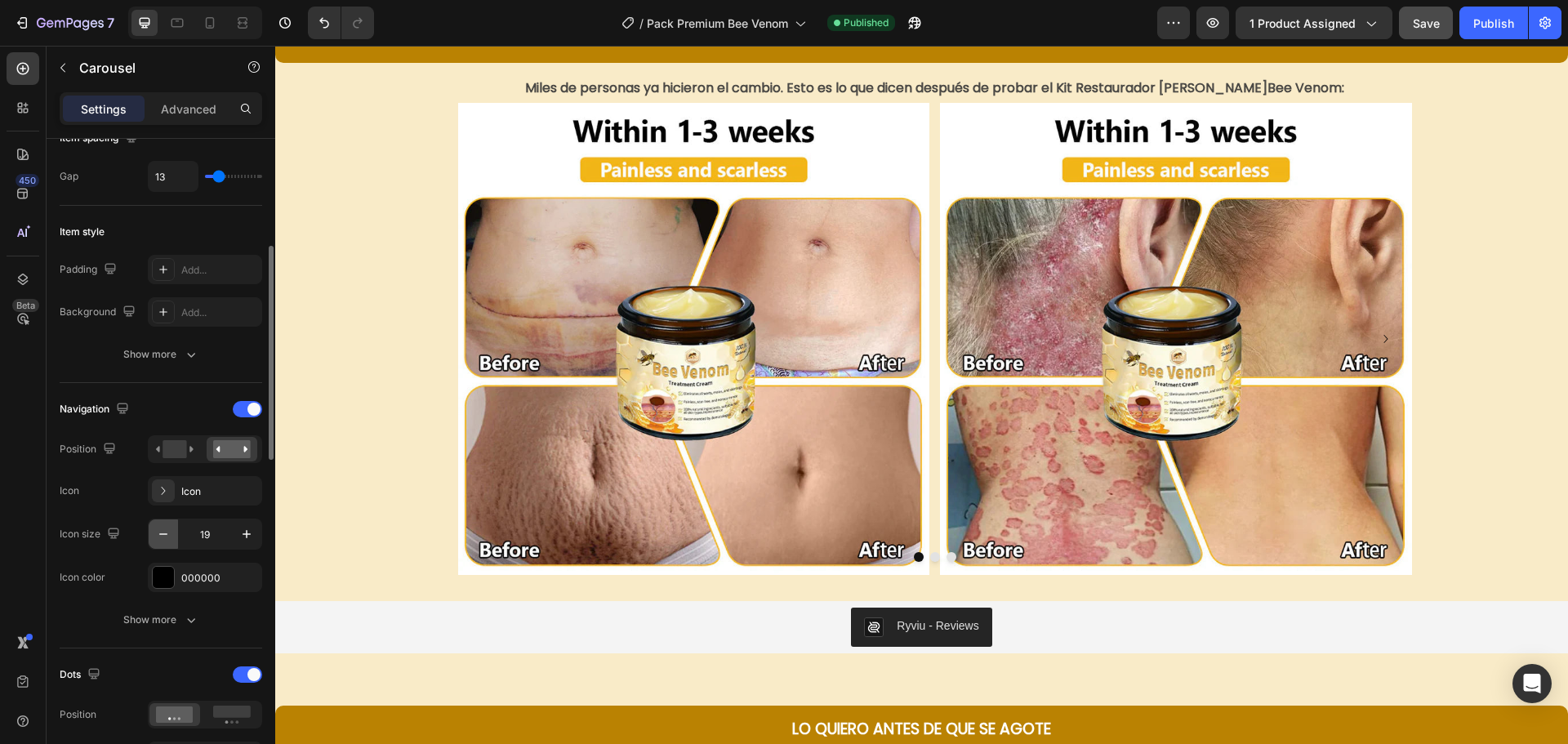
click at [163, 532] on icon "button" at bounding box center [163, 534] width 16 height 16
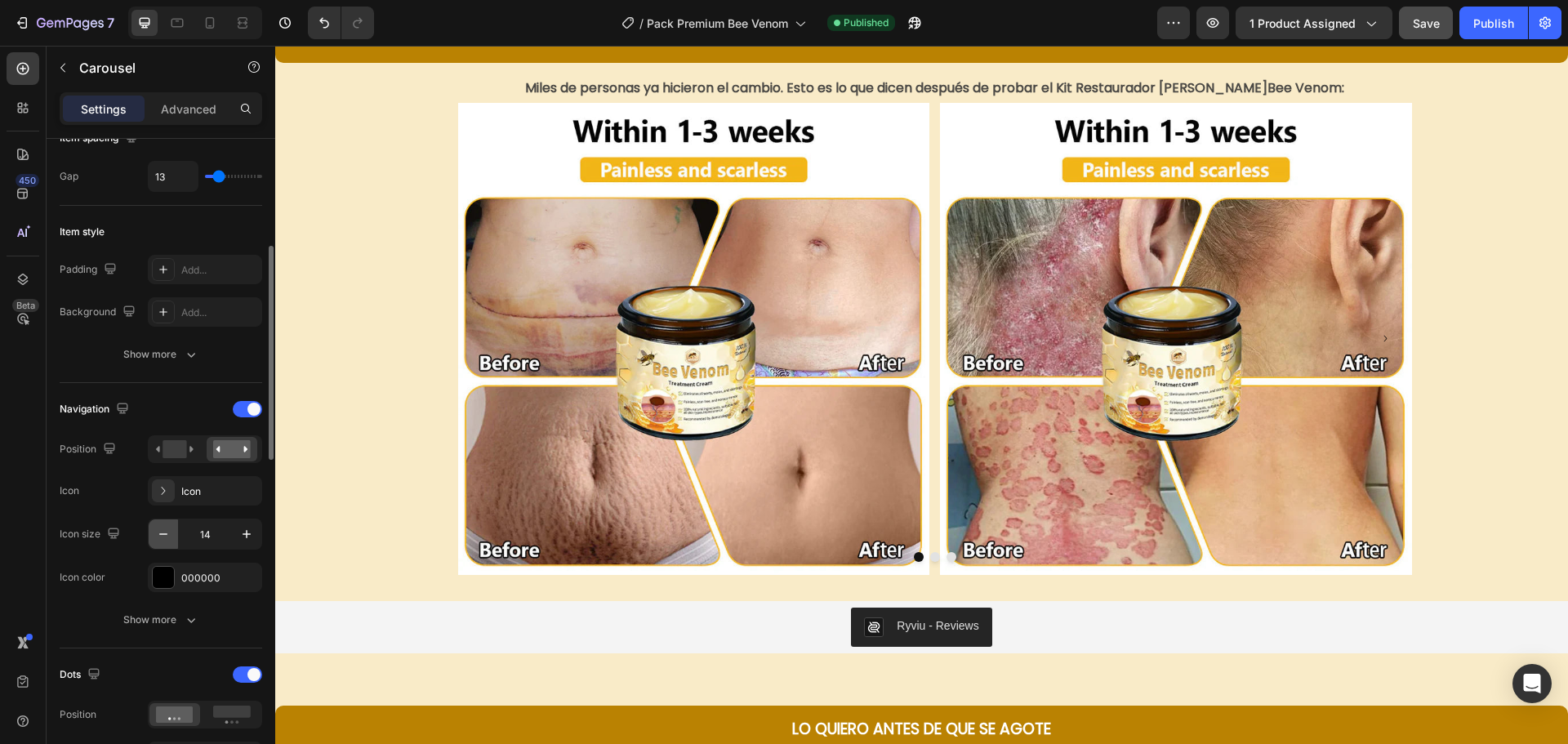
click at [163, 532] on icon "button" at bounding box center [163, 534] width 16 height 16
type input "10"
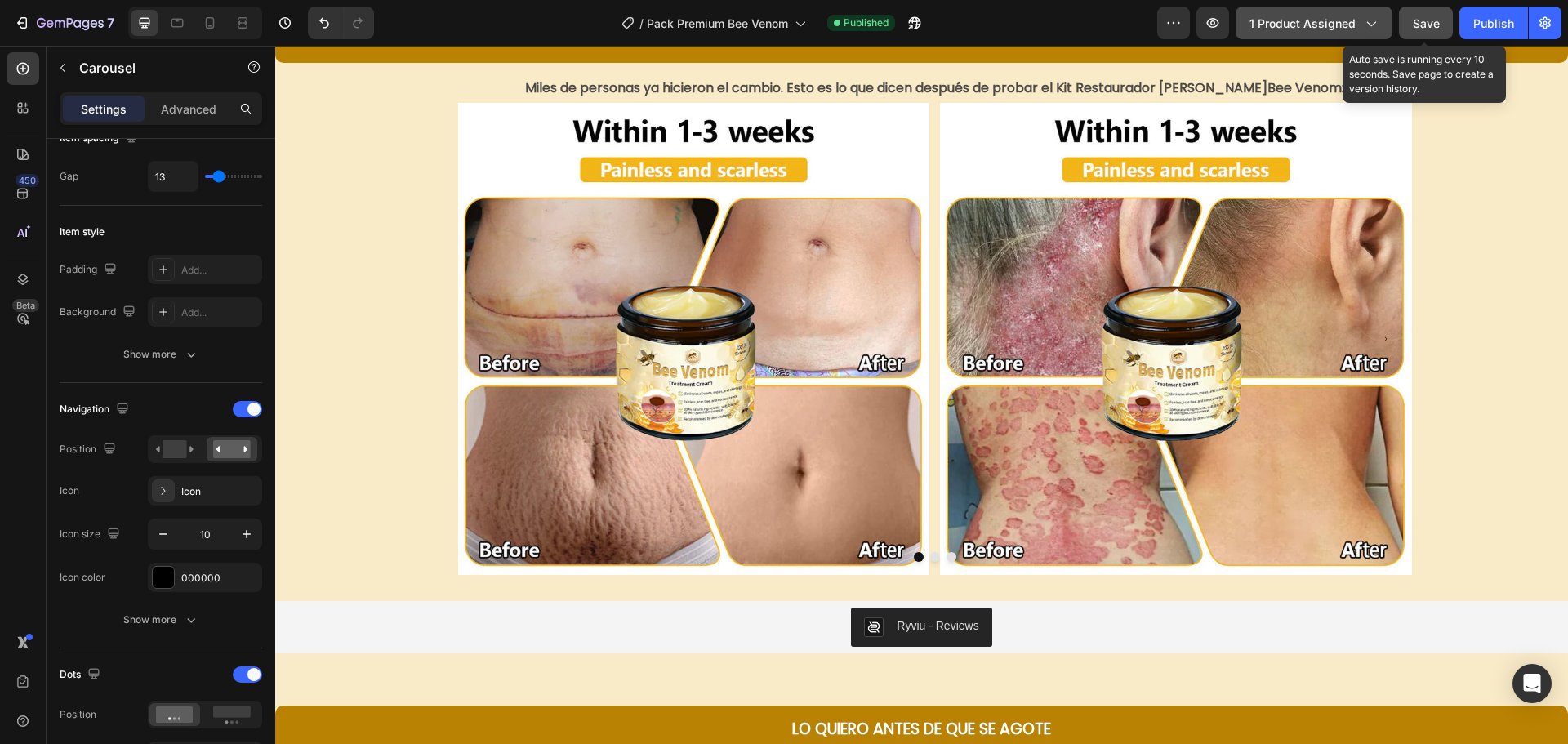
click at [1413, 19] on span "Save" at bounding box center [1426, 23] width 27 height 14
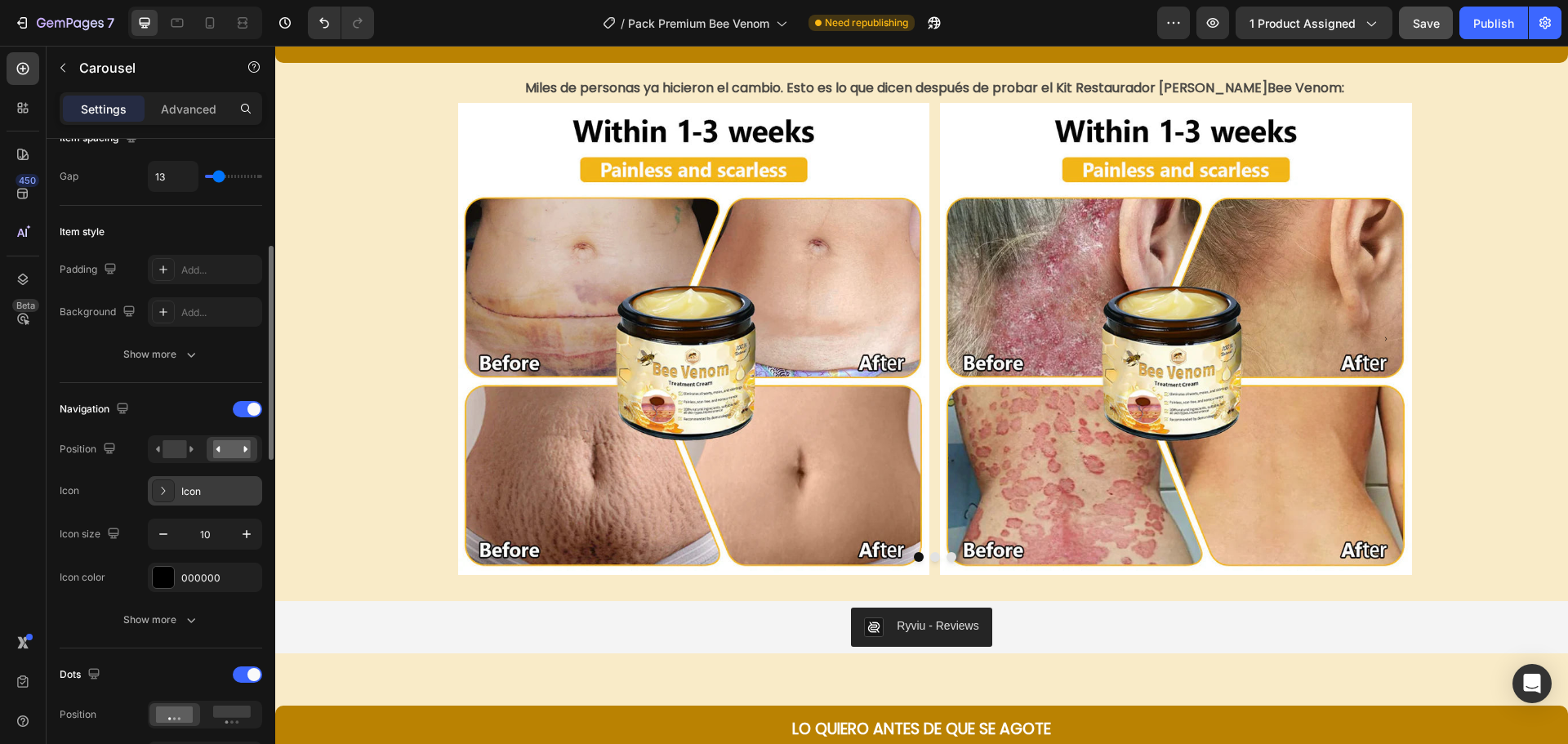
click at [159, 489] on icon at bounding box center [163, 490] width 16 height 16
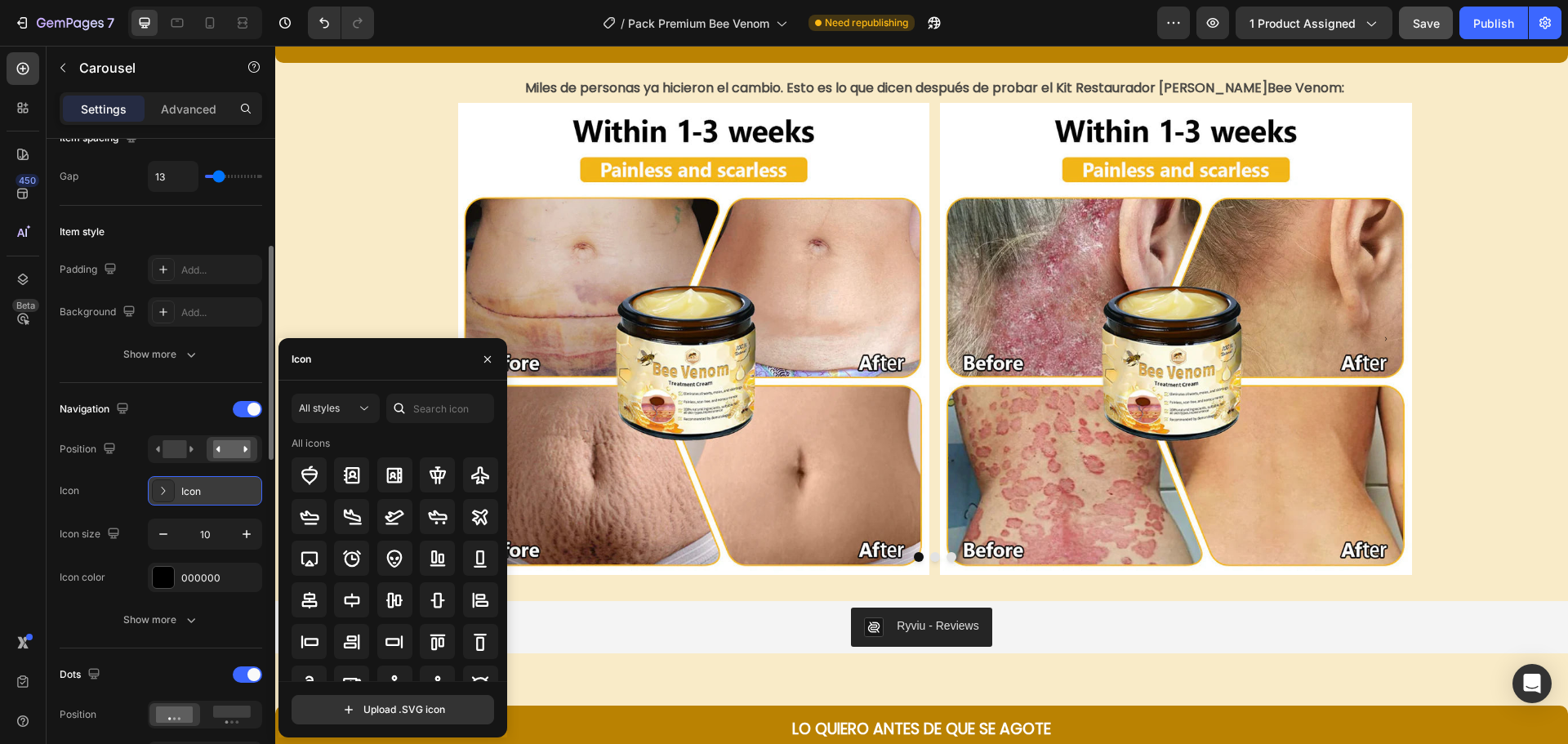
click at [159, 489] on icon at bounding box center [163, 490] width 16 height 16
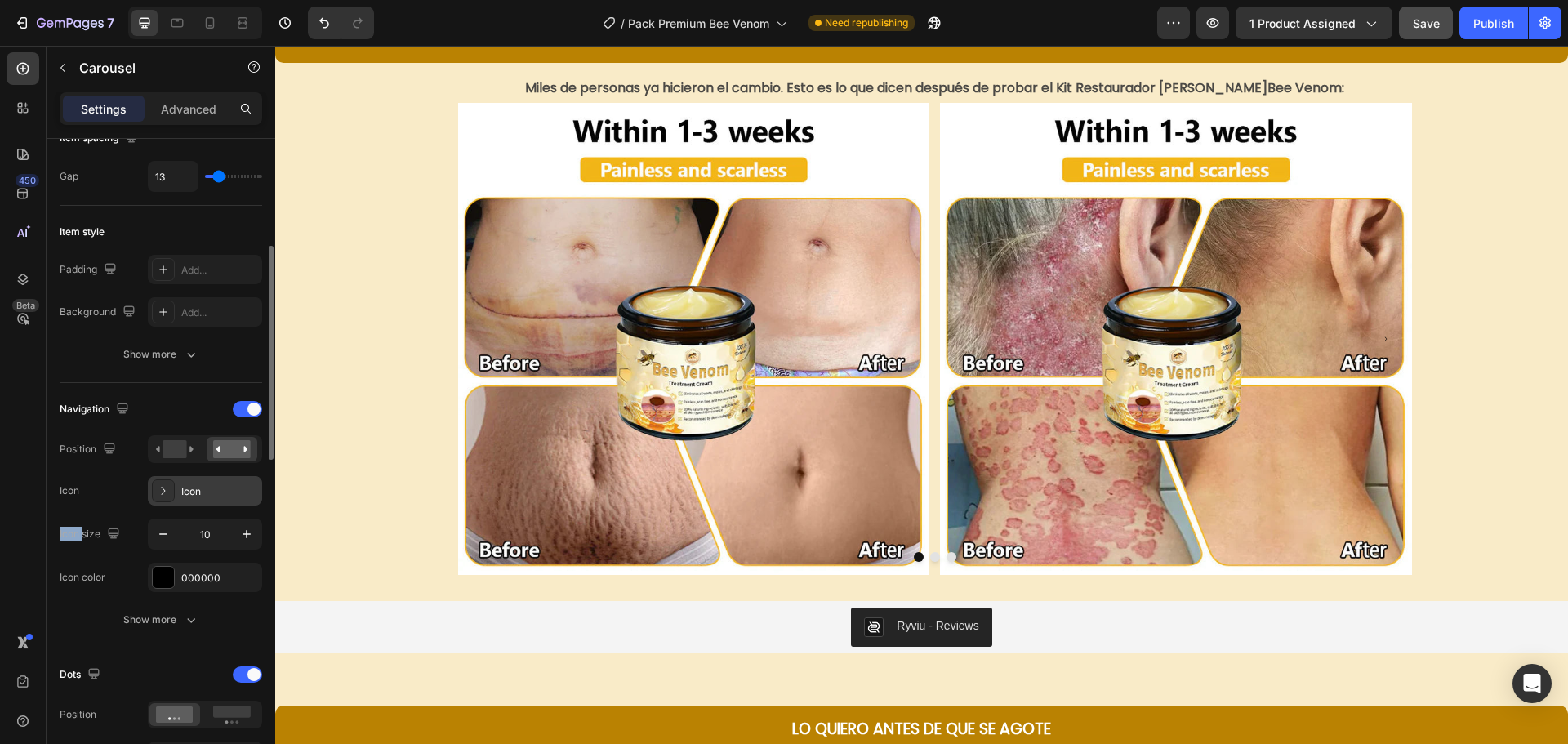
click at [159, 489] on icon at bounding box center [163, 490] width 16 height 16
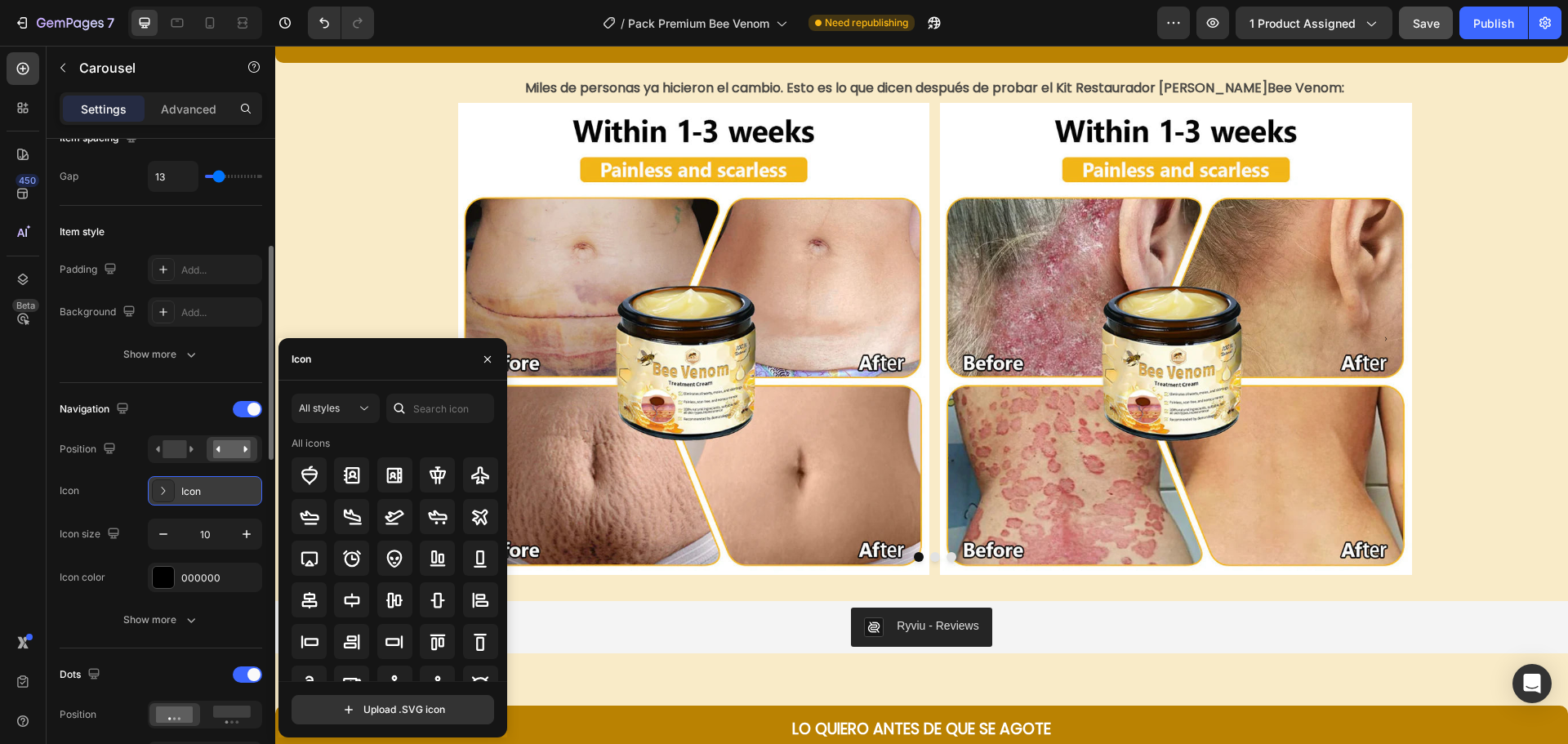
click at [159, 489] on icon at bounding box center [163, 490] width 16 height 16
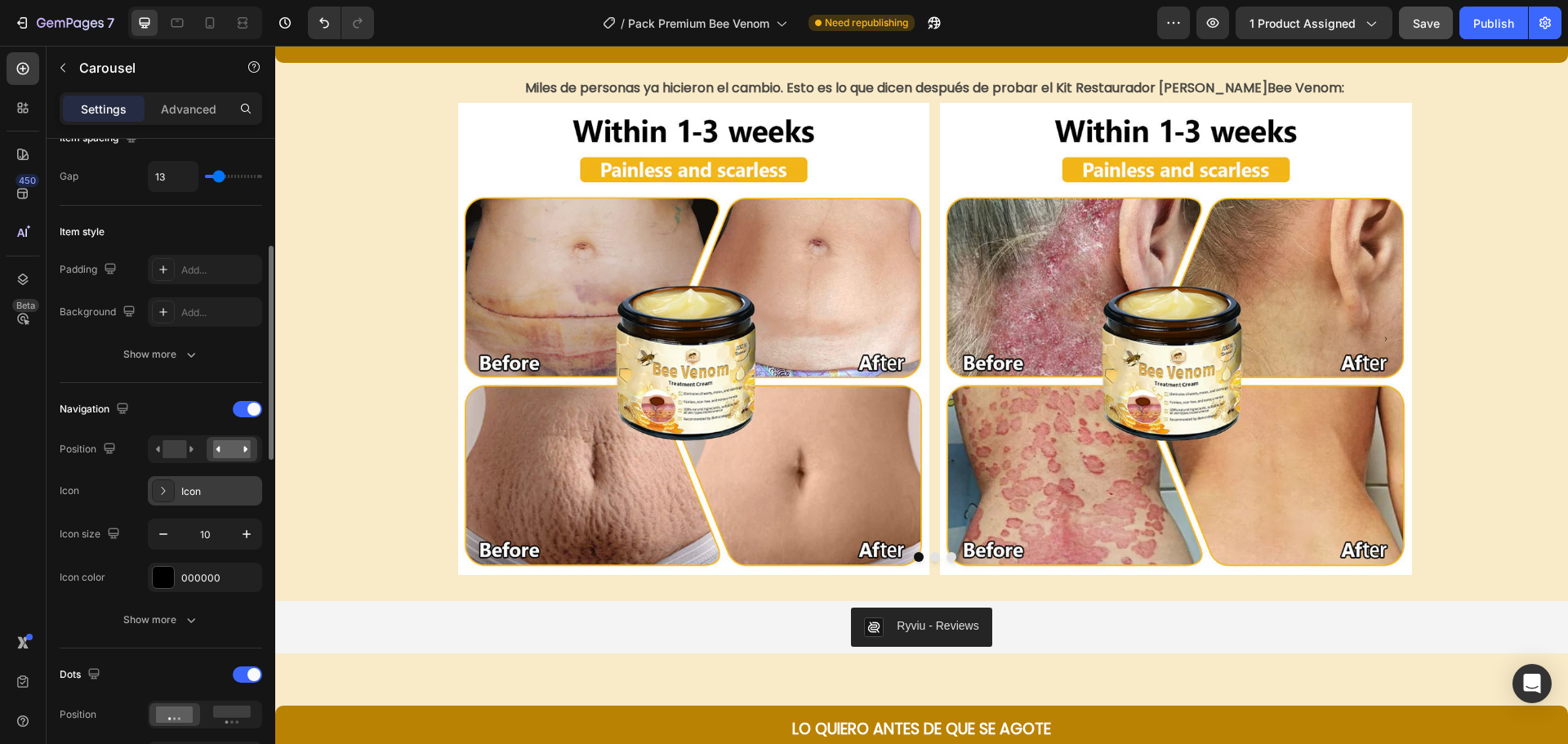
click at [159, 489] on icon at bounding box center [163, 490] width 16 height 16
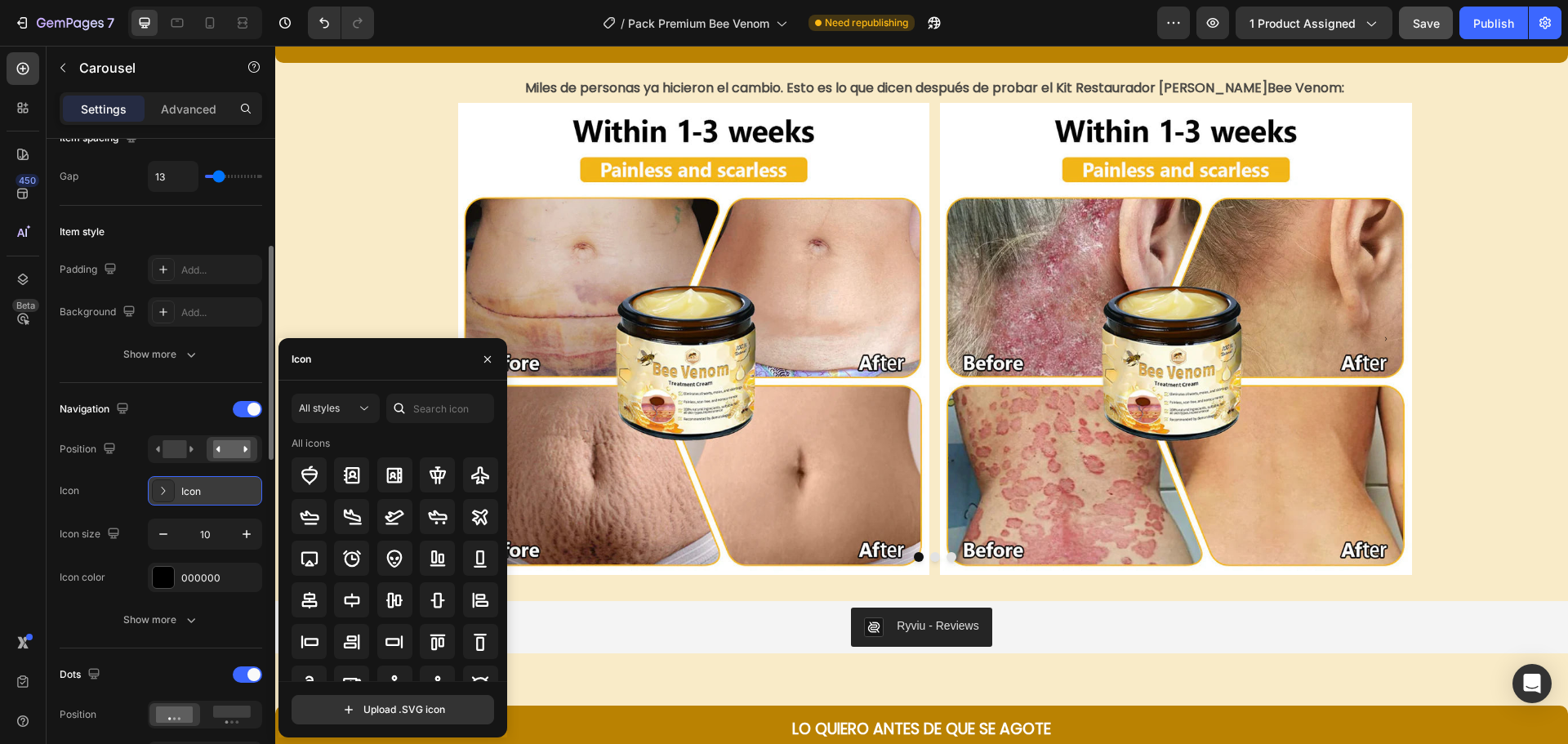
click at [159, 489] on icon at bounding box center [163, 490] width 16 height 16
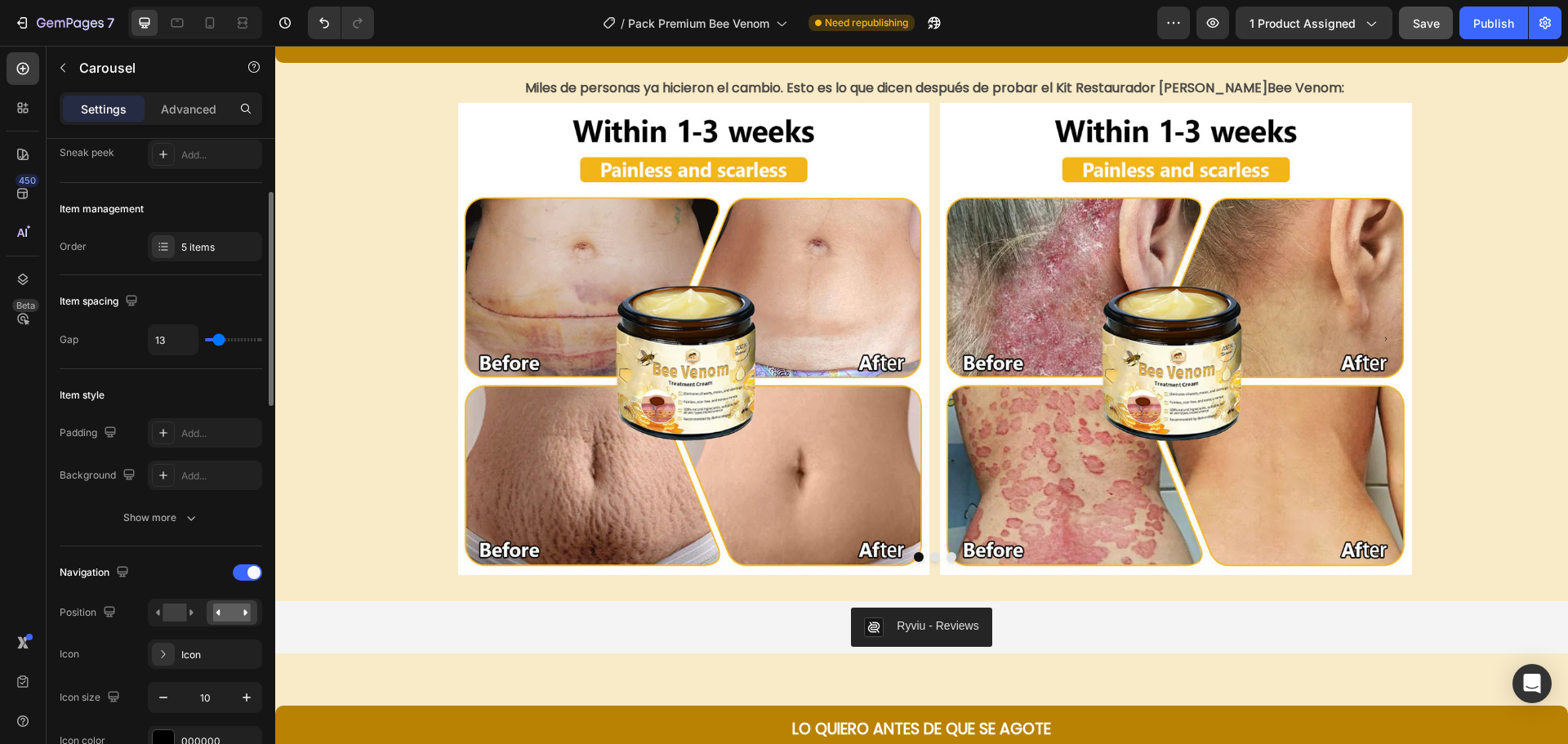
scroll to position [81, 0]
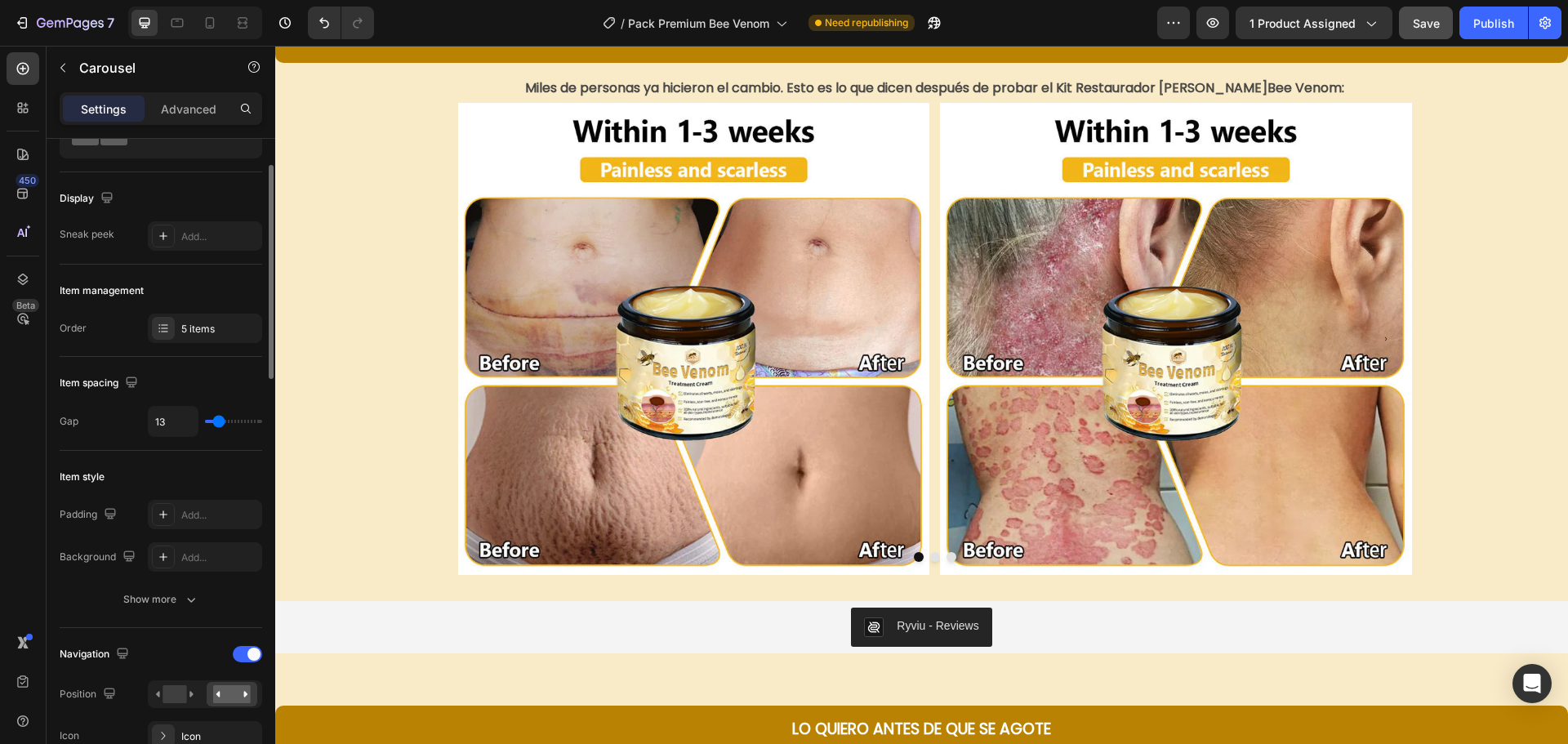
click at [70, 429] on div "Gap" at bounding box center [69, 421] width 19 height 26
click at [114, 391] on div "Item spacing" at bounding box center [99, 383] width 81 height 22
click at [123, 381] on button "button" at bounding box center [131, 382] width 19 height 19
click at [137, 470] on icon "button" at bounding box center [135, 467] width 9 height 11
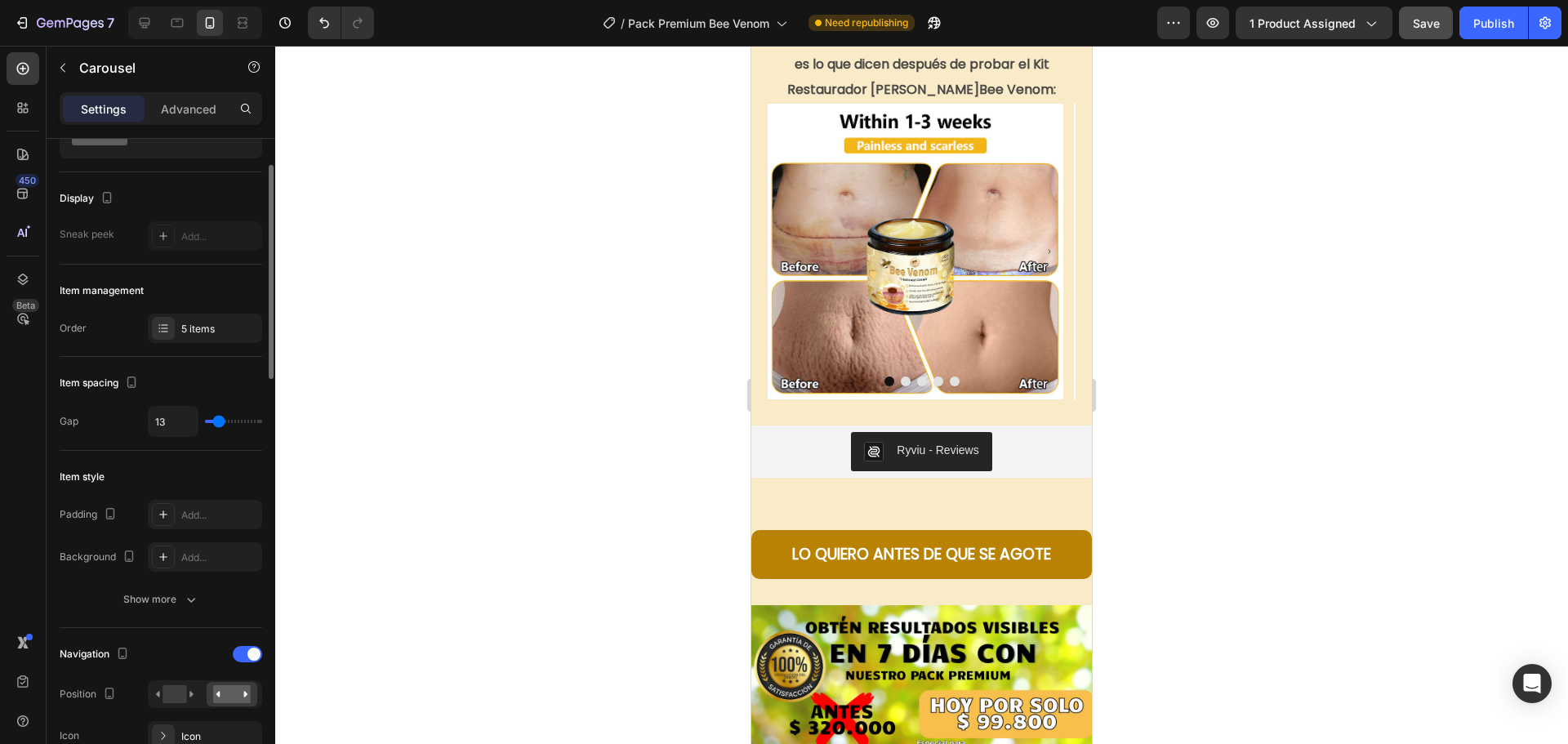
scroll to position [2676, 0]
click at [130, 378] on icon "button" at bounding box center [131, 382] width 9 height 11
click at [137, 403] on icon "button" at bounding box center [135, 407] width 11 height 11
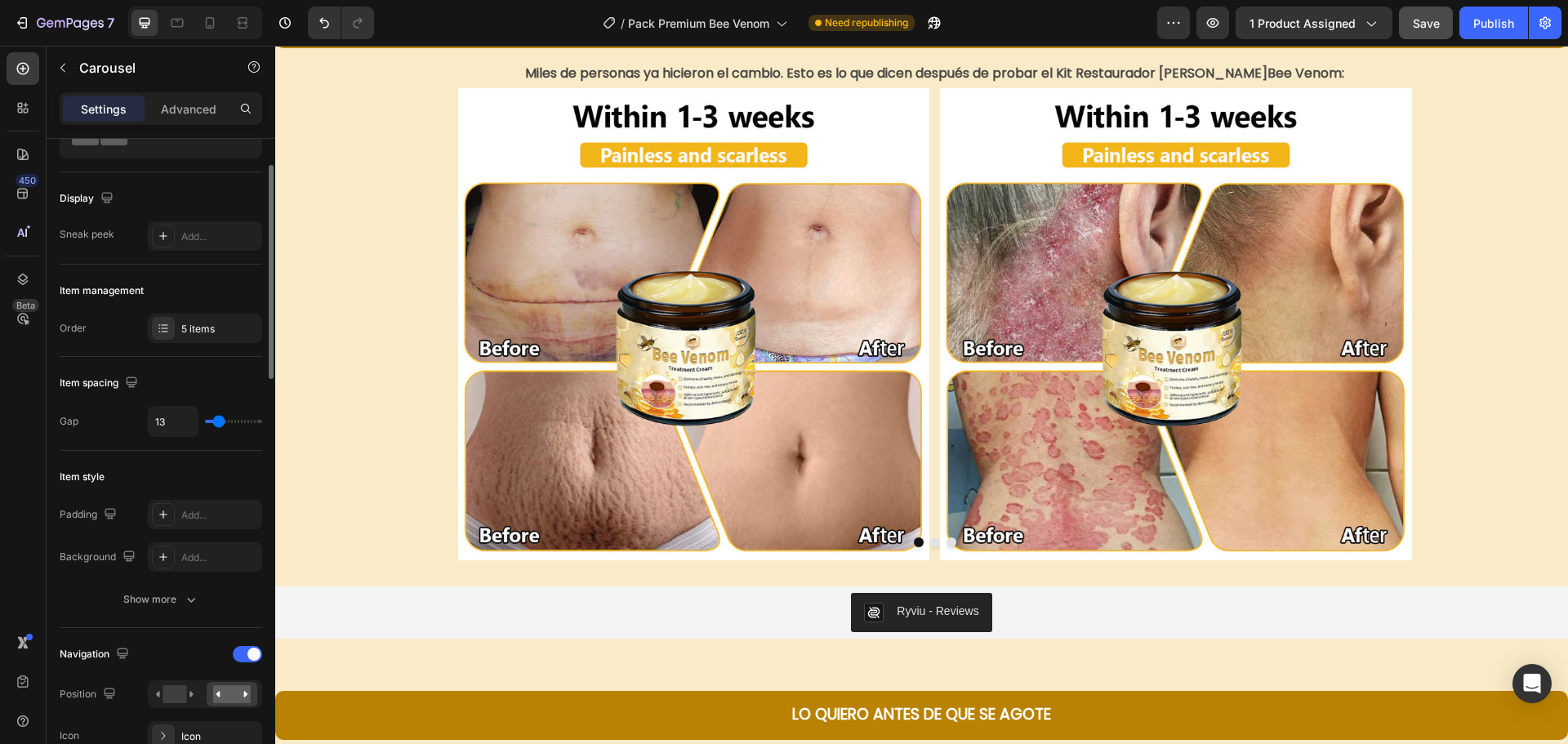
scroll to position [2660, 0]
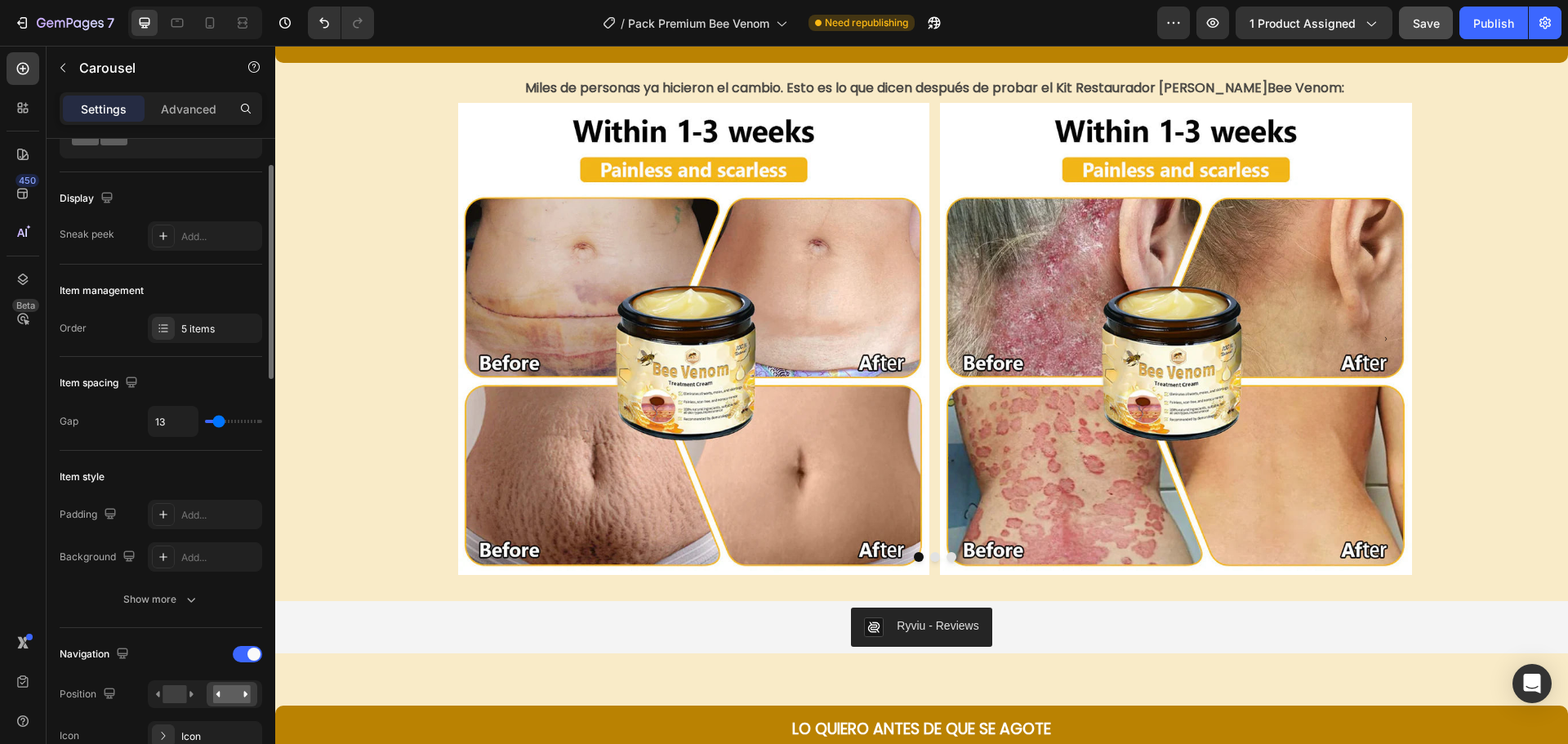
type input "18"
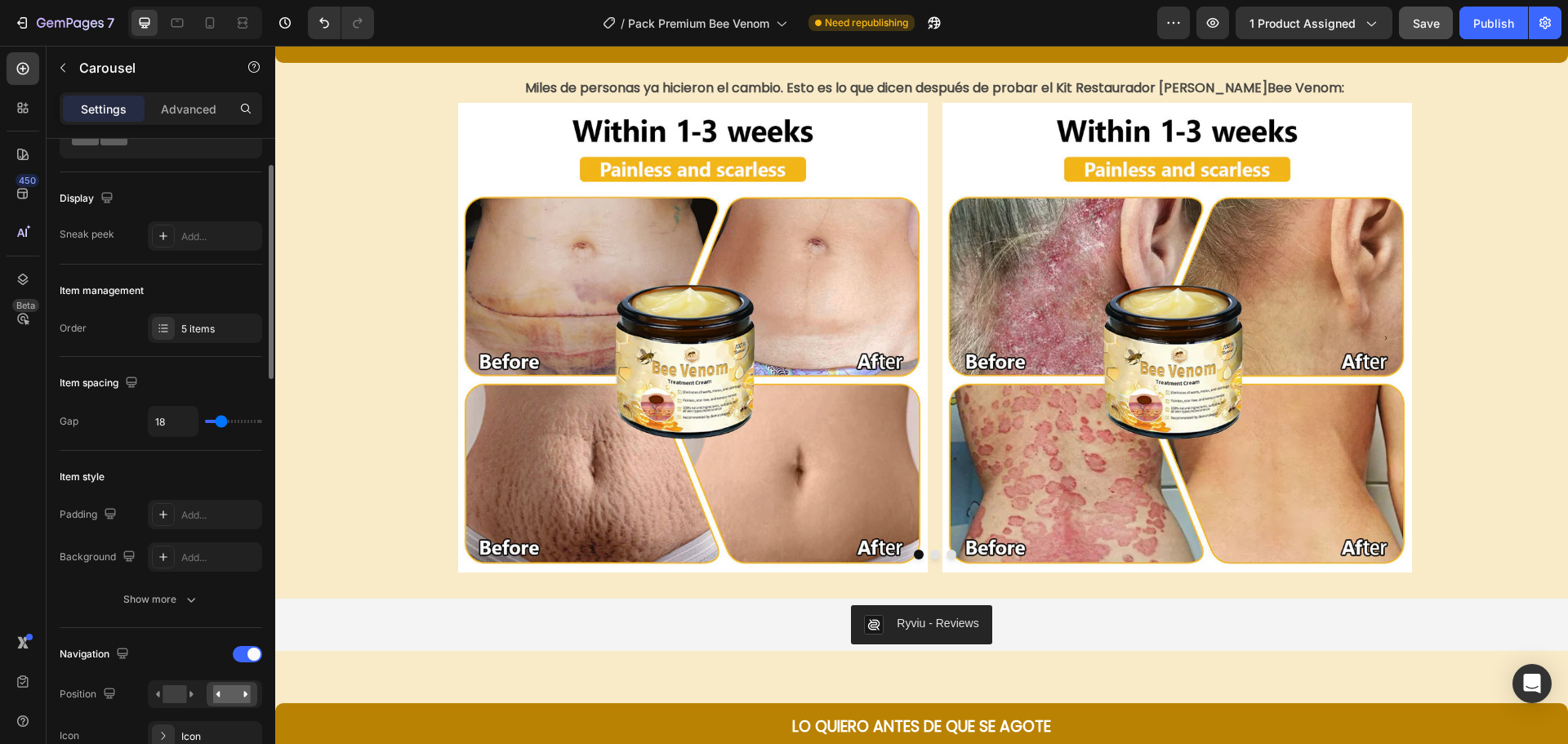
type input "16"
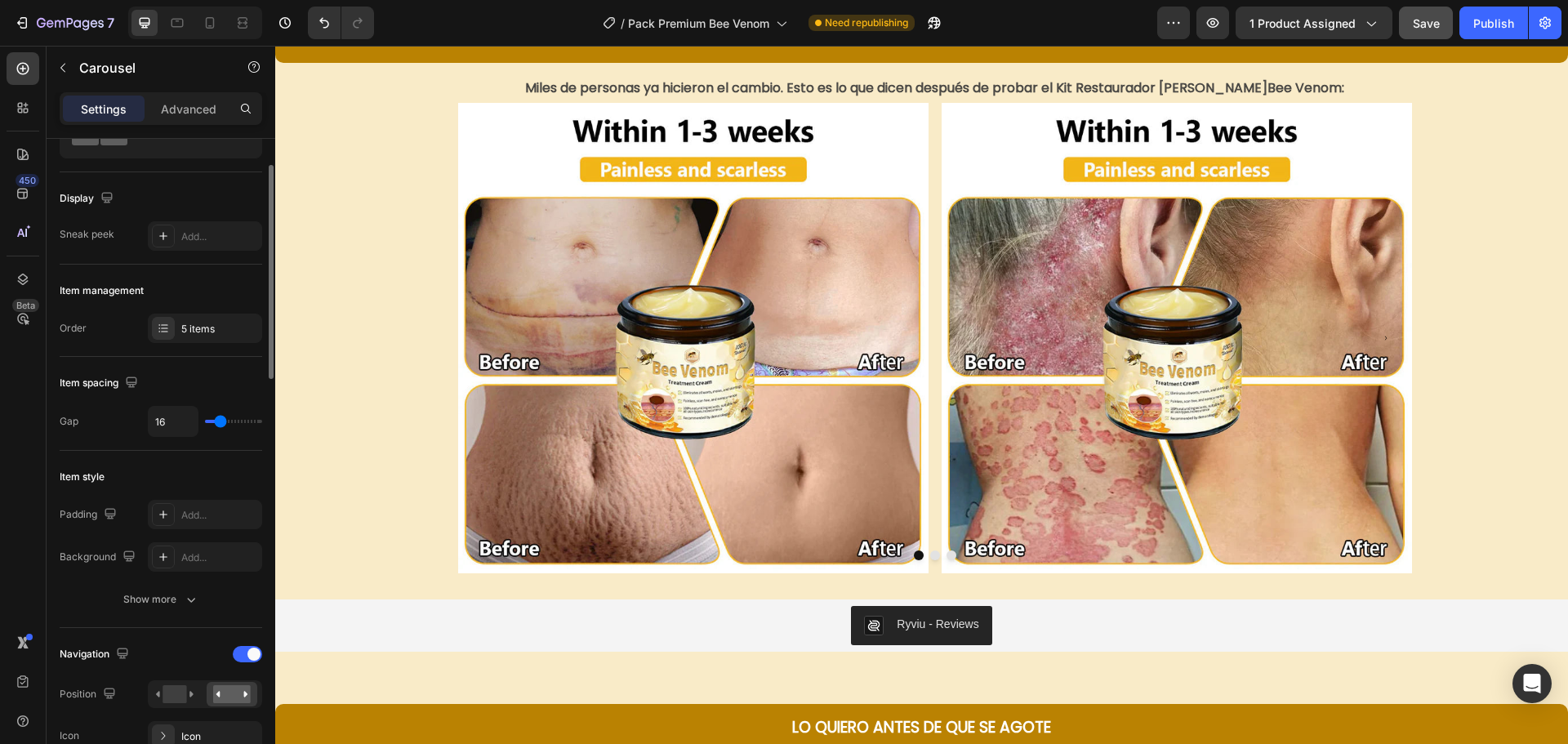
type input "13"
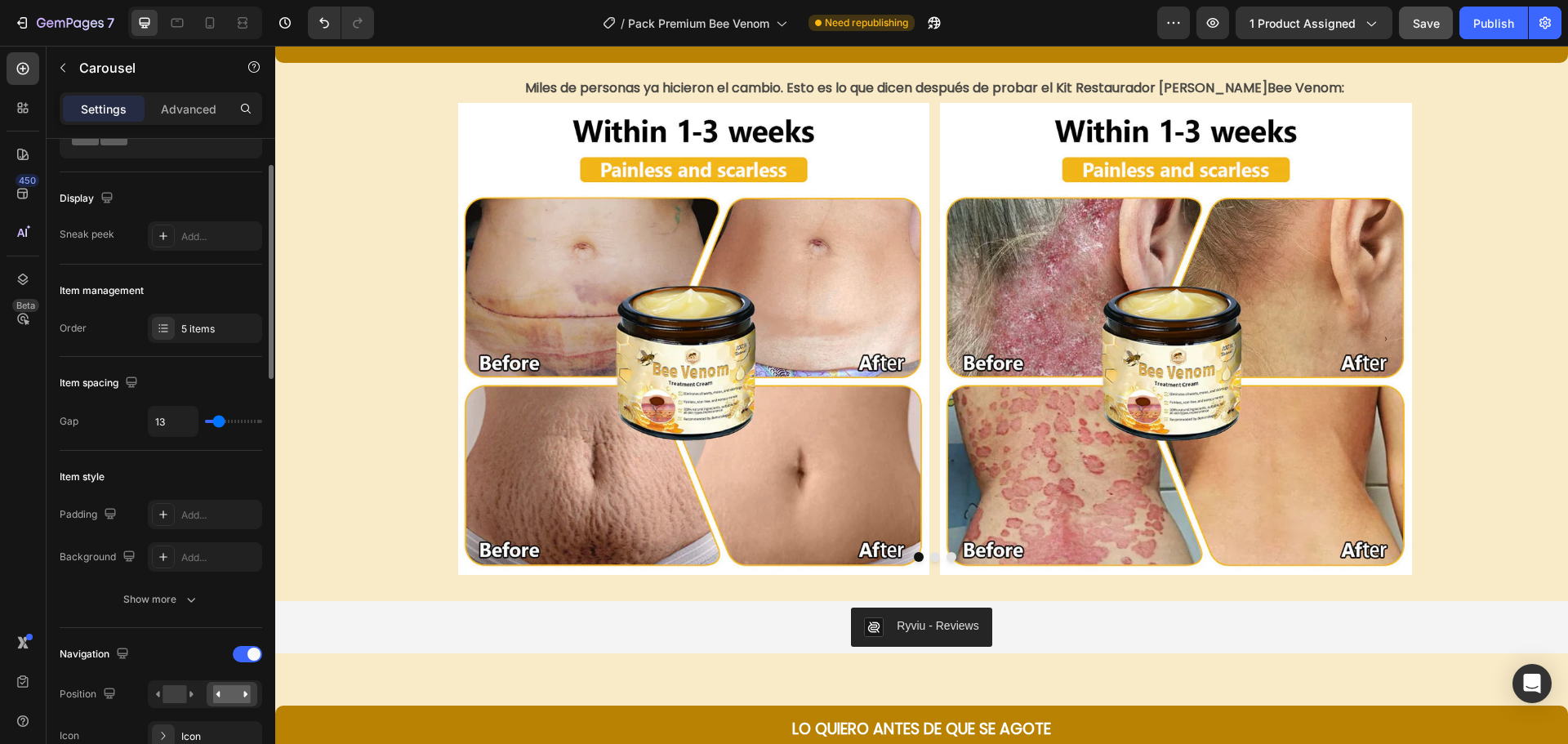
type input "10"
type input "9"
type input "0"
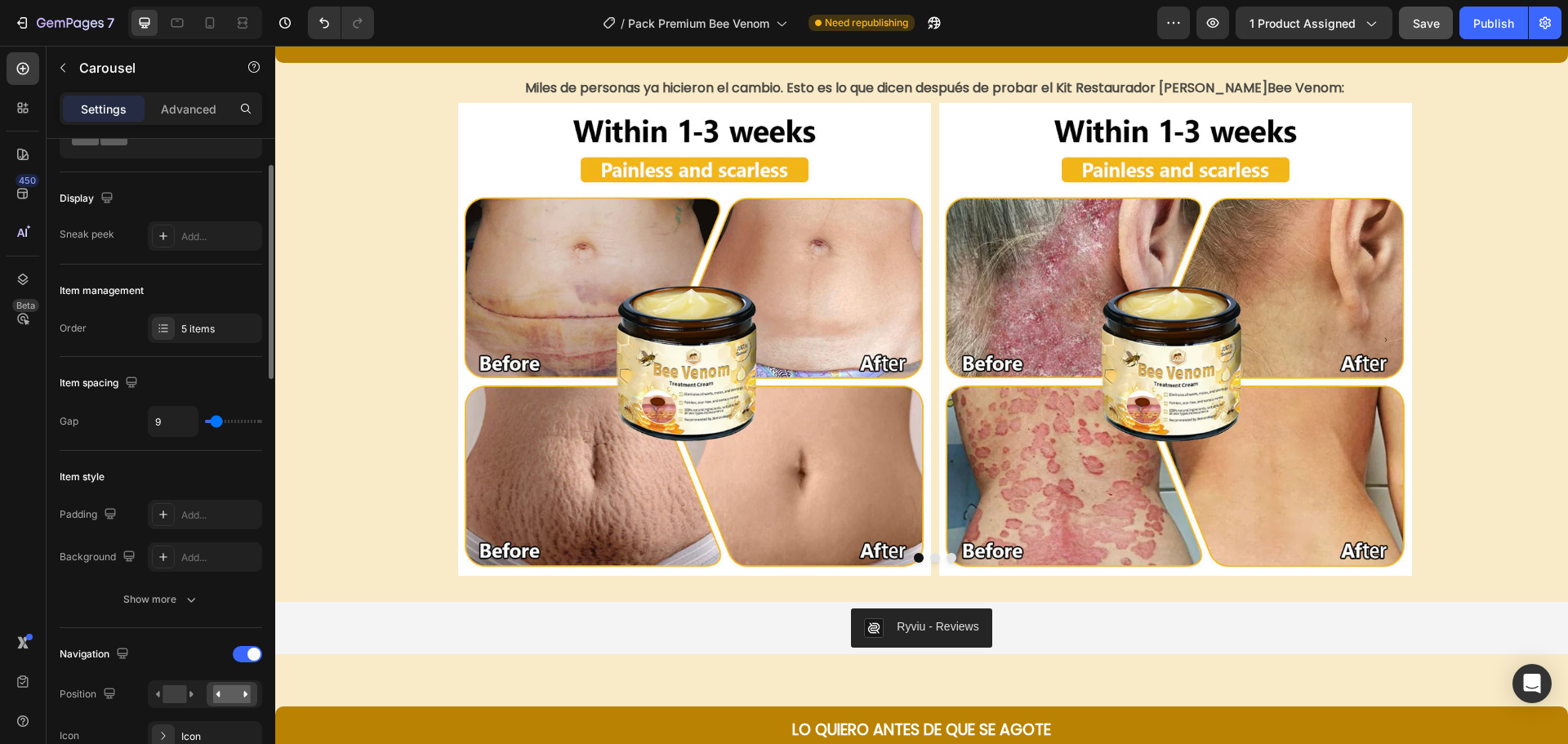
type input "0"
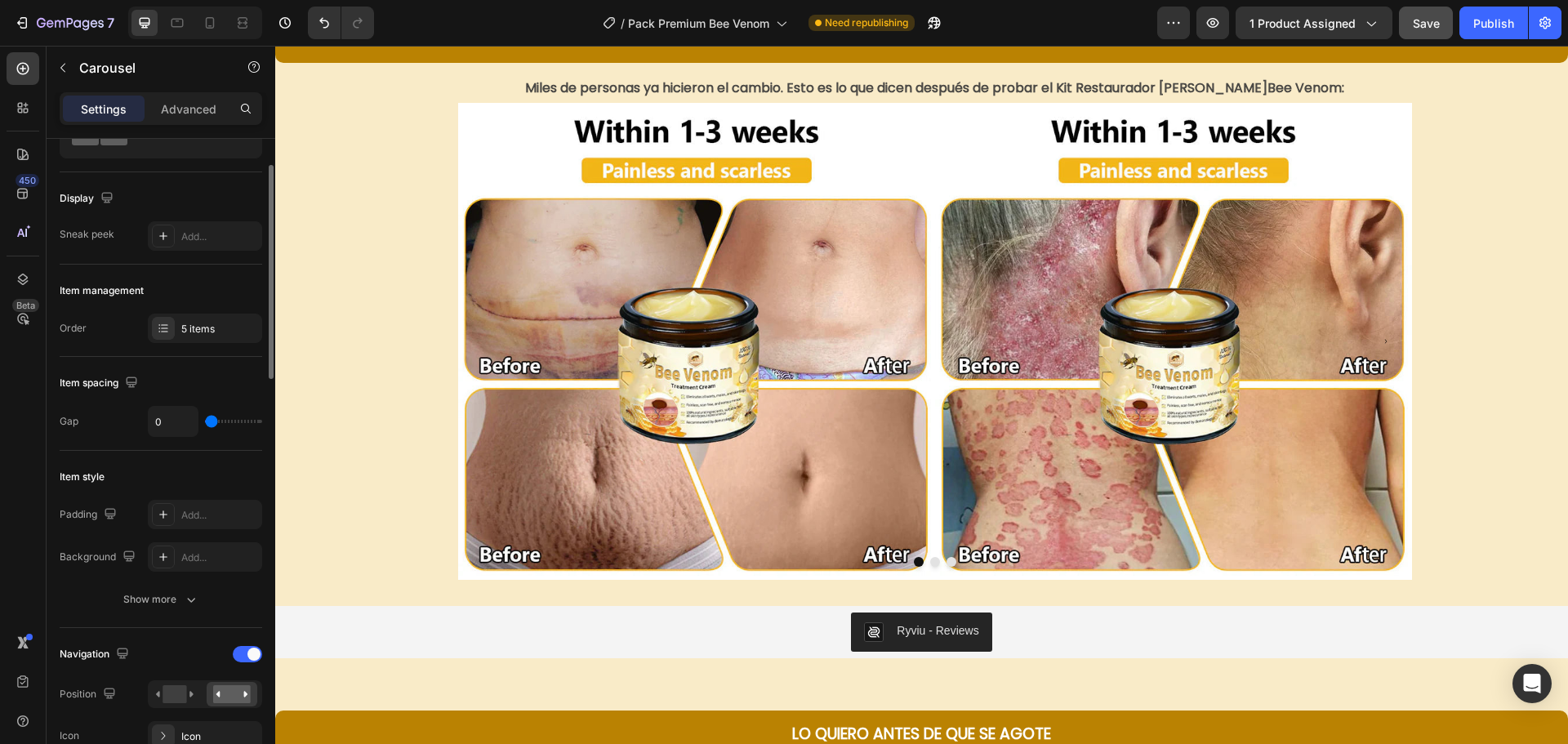
type input "1"
type input "3"
type input "4"
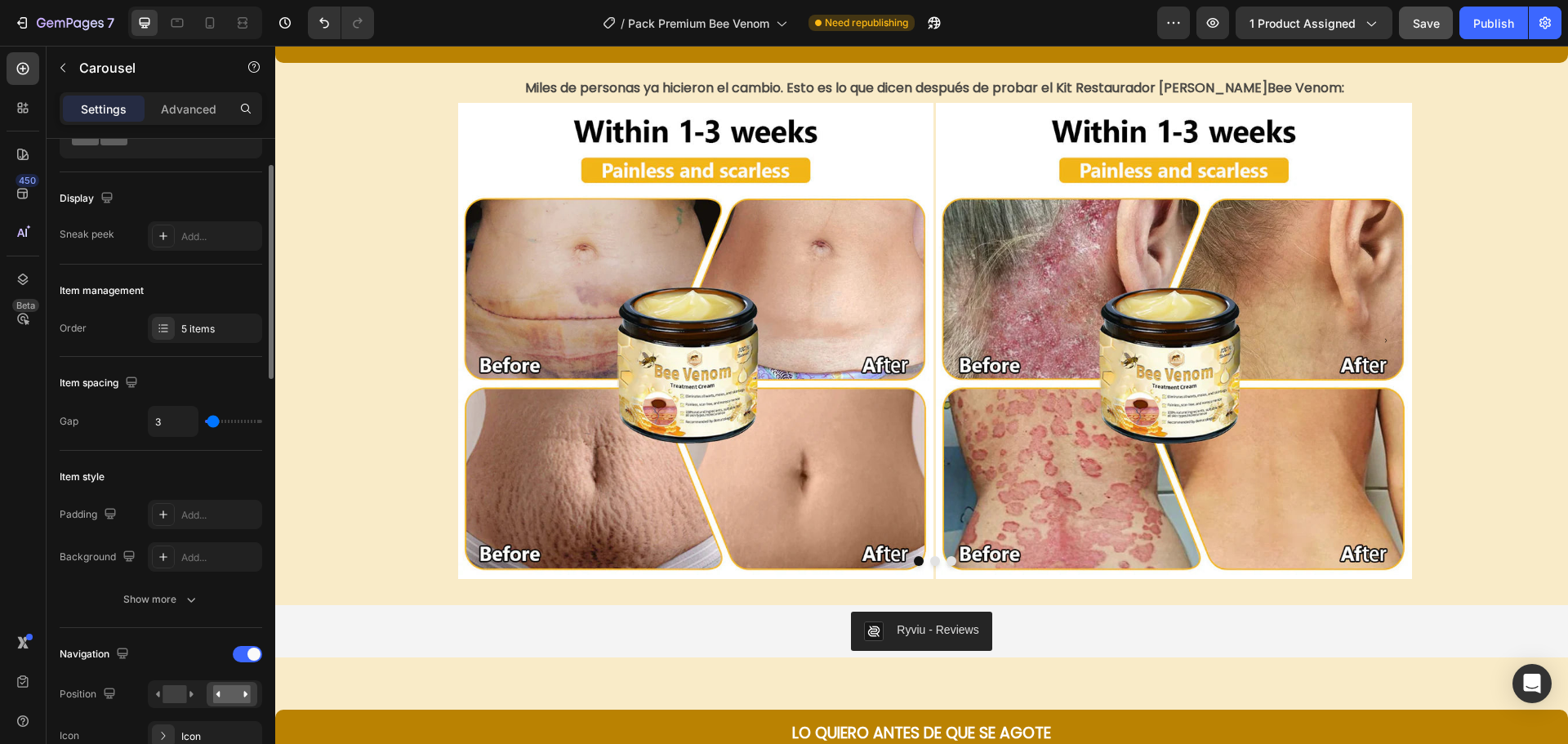
type input "4"
type input "6"
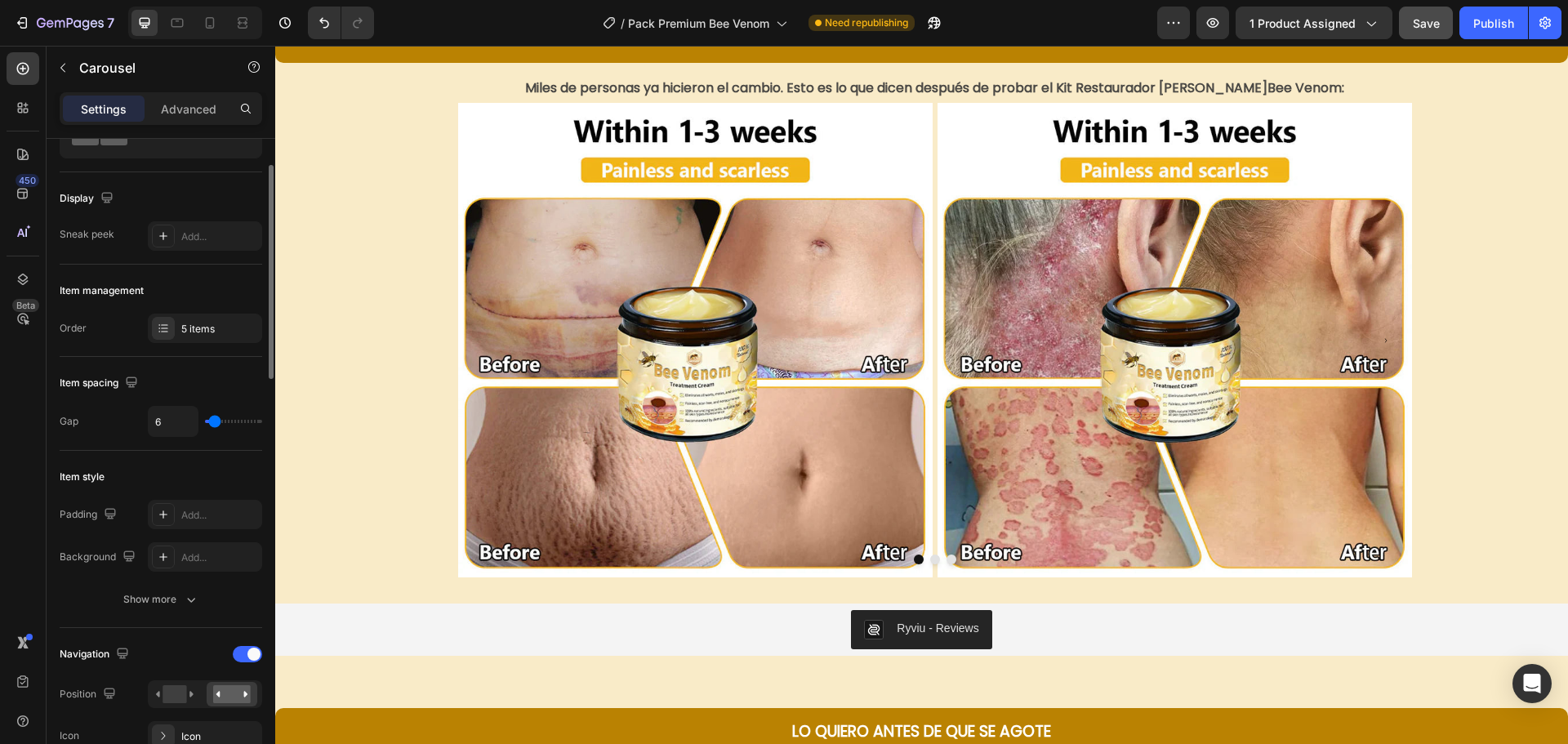
type input "7"
type input "6"
type input "0"
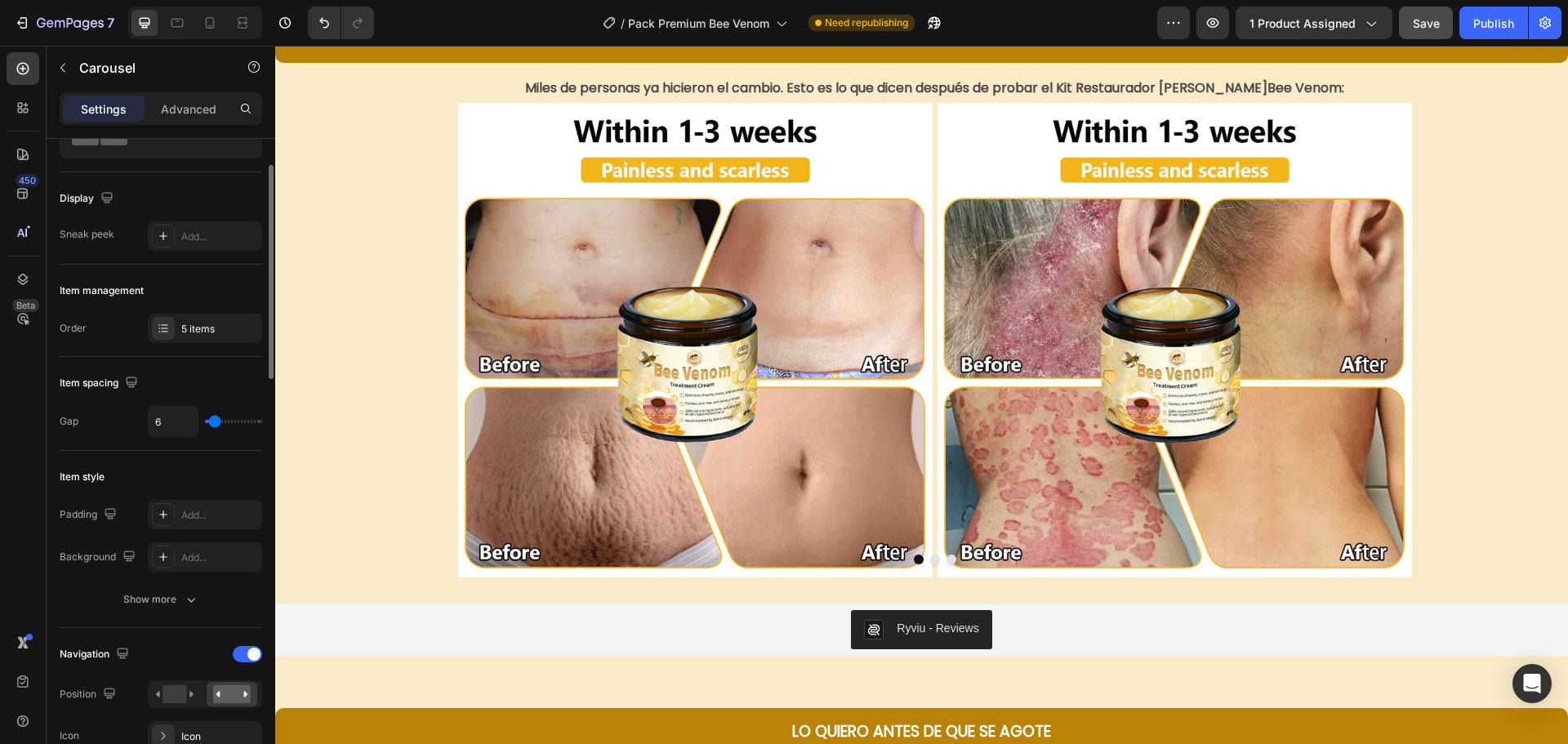
type input "0"
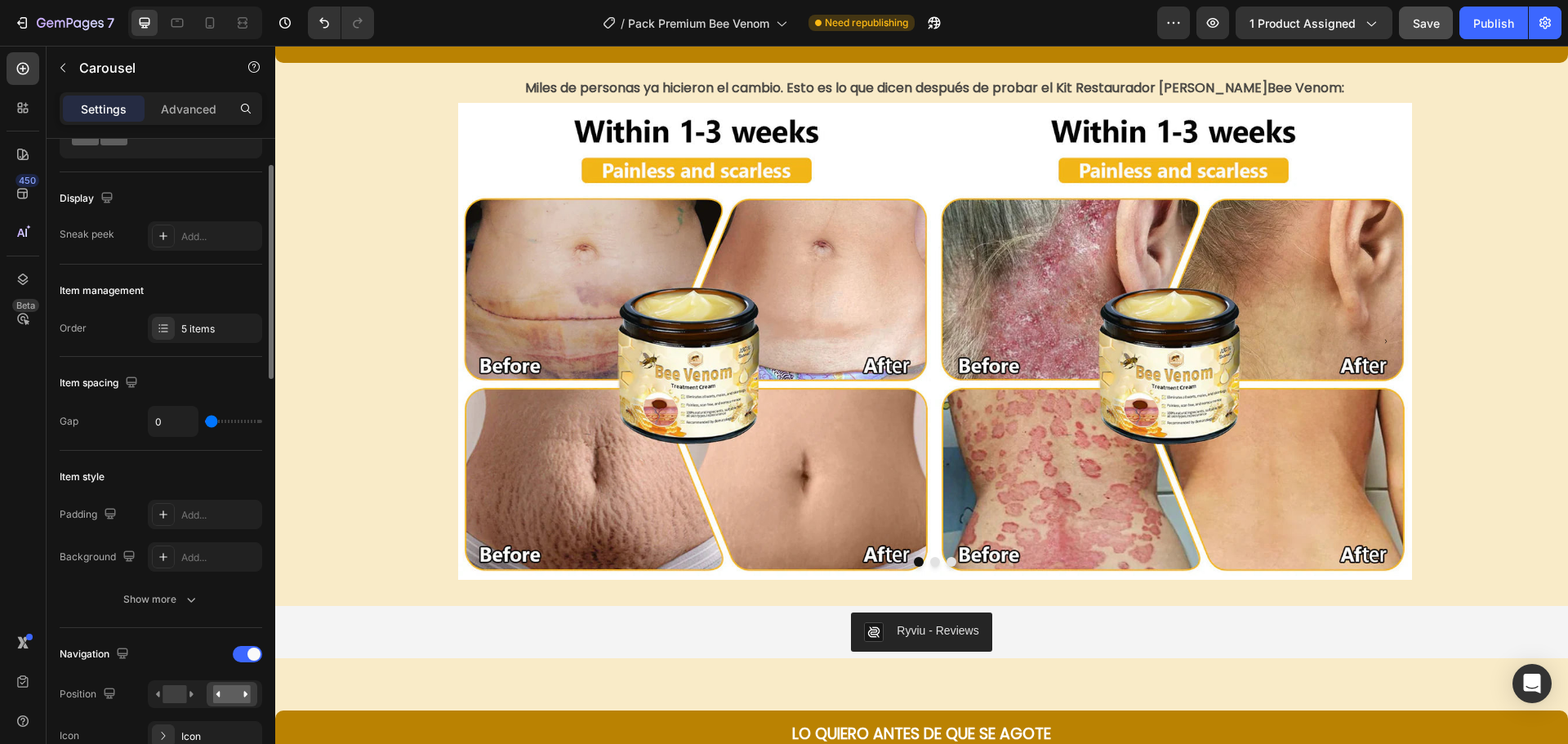
type input "1"
type input "3"
type input "4"
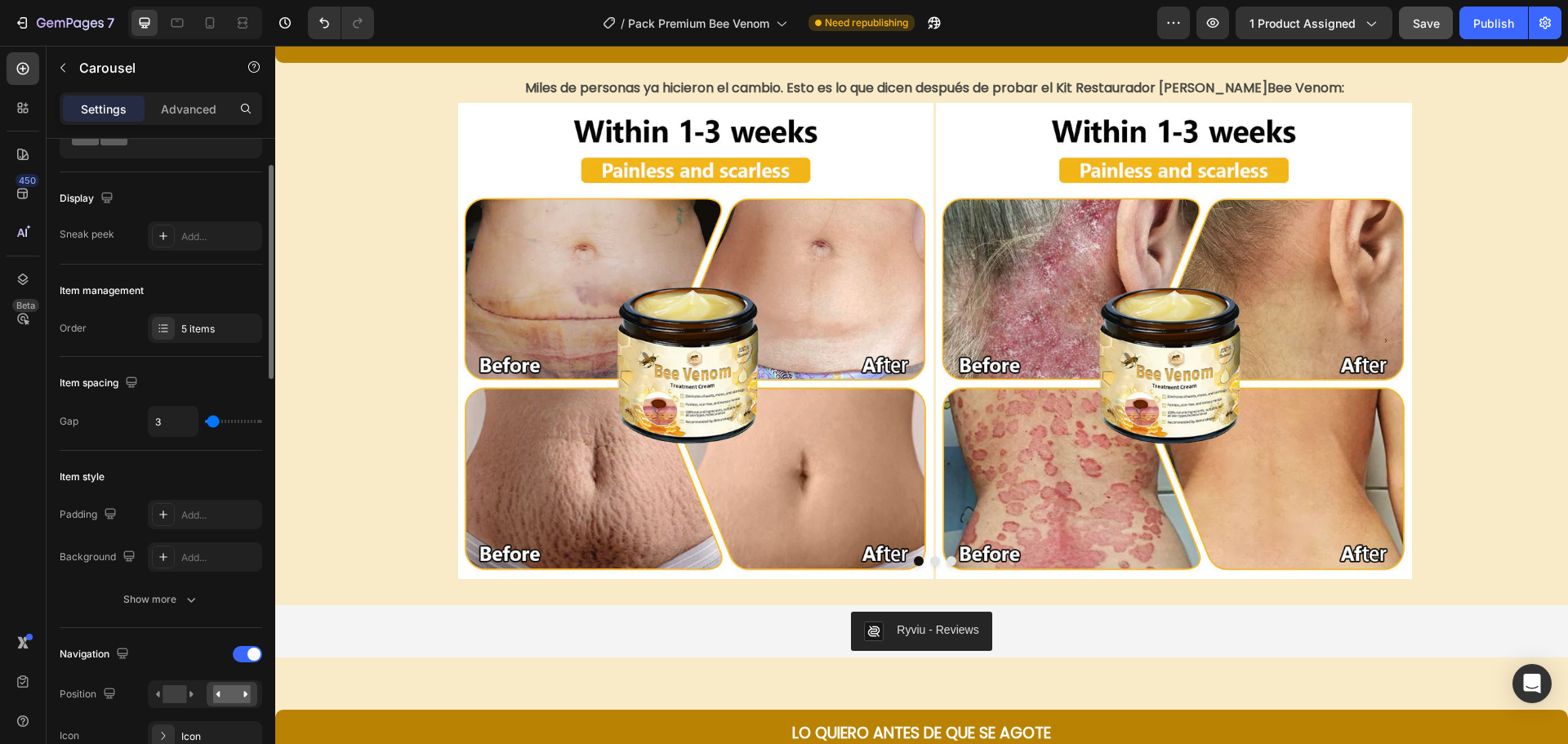
type input "4"
type input "6"
type input "7"
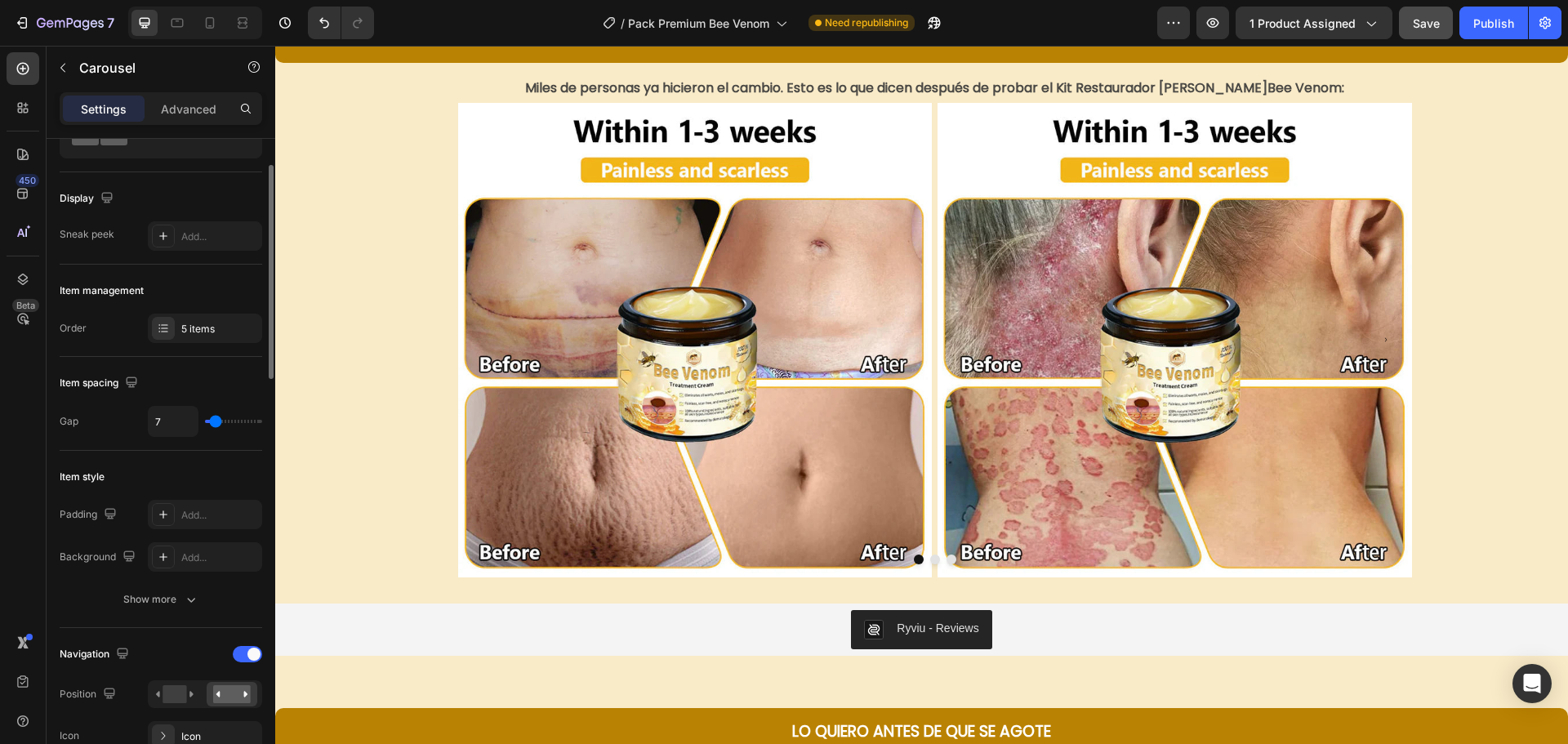
type input "9"
type input "10"
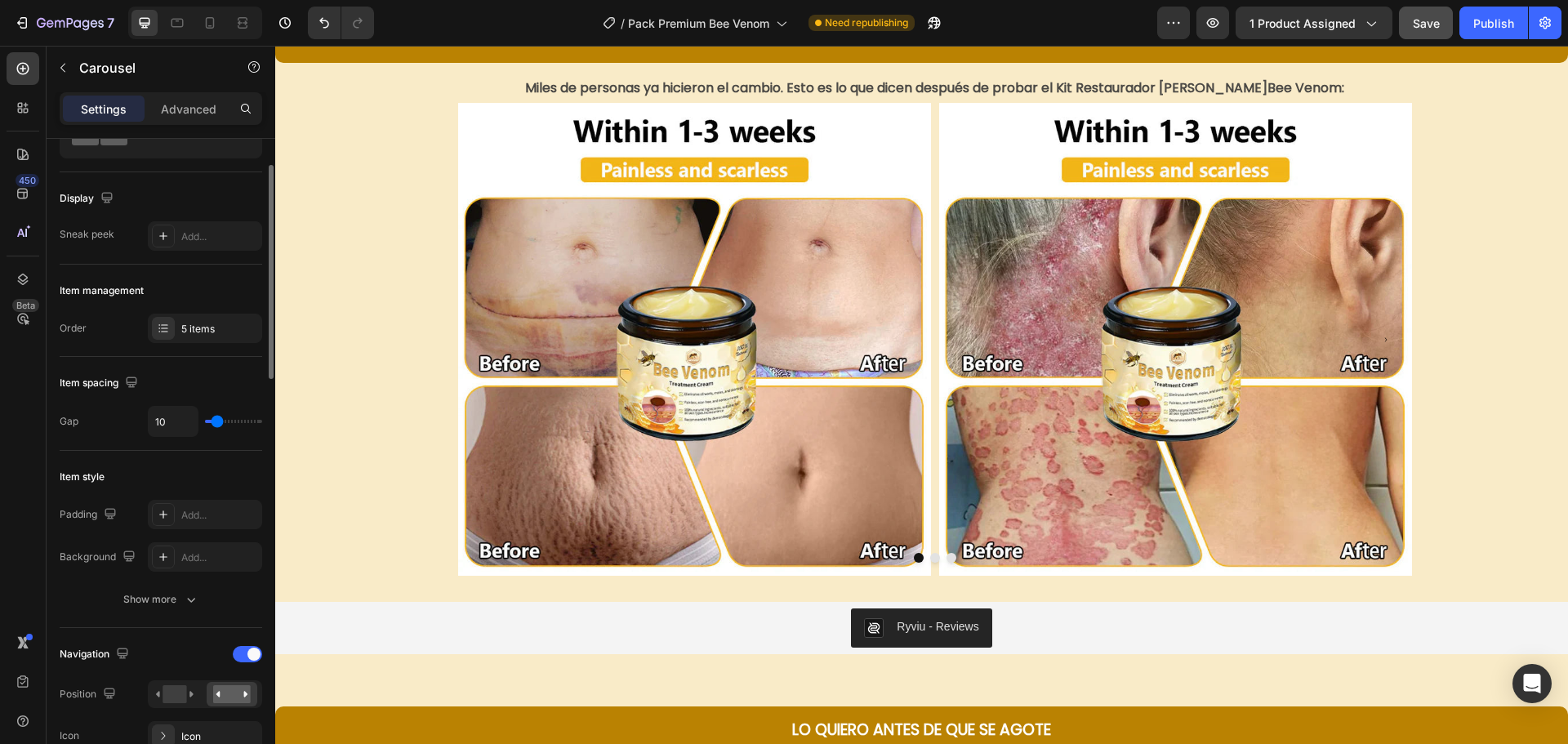
type input "12"
click at [218, 423] on input "range" at bounding box center [233, 421] width 57 height 3
type input "11"
type input "10"
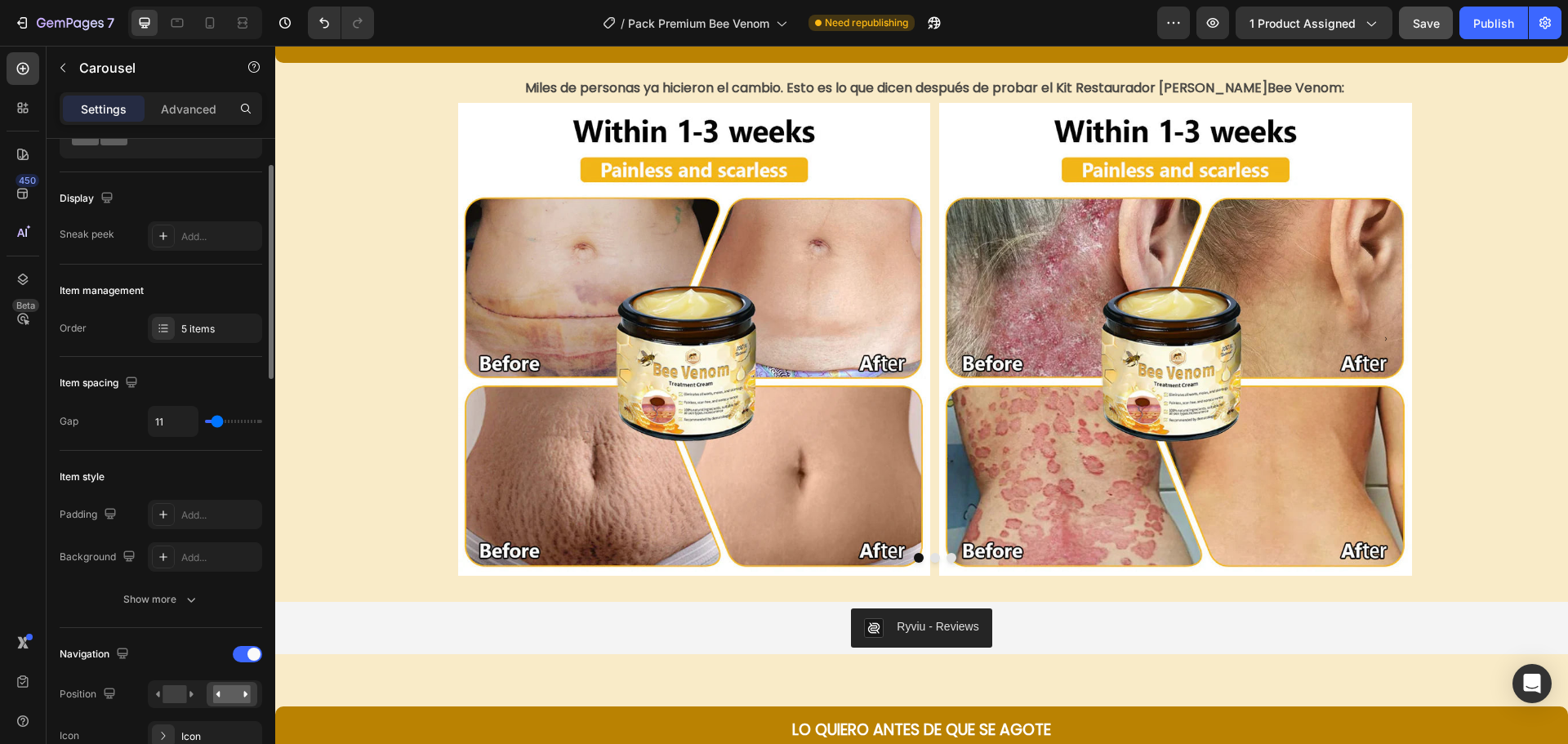
type input "10"
click at [131, 415] on div "Gap 10" at bounding box center [161, 421] width 203 height 31
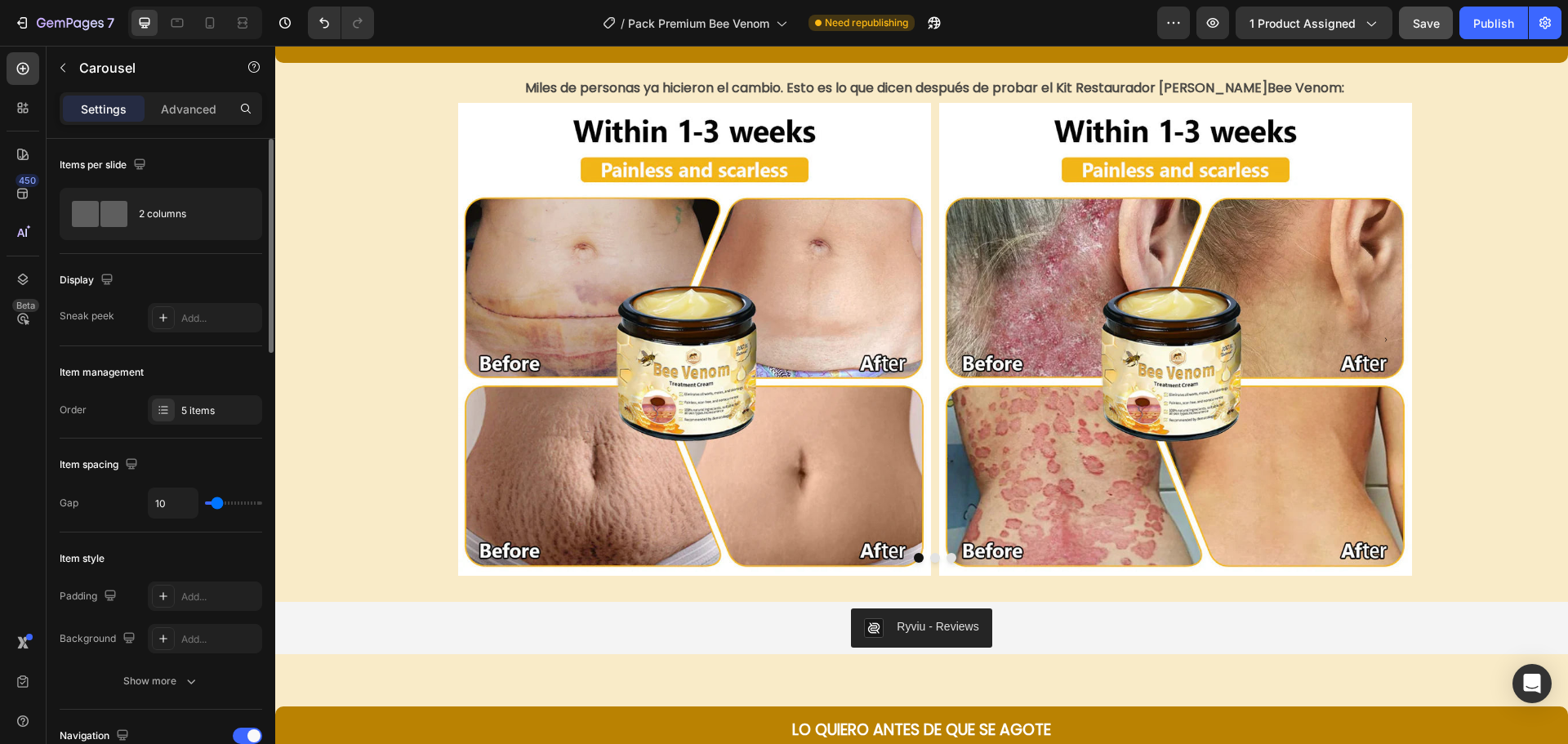
click at [170, 274] on div "Display" at bounding box center [161, 279] width 203 height 26
click at [232, 218] on div "2 columns" at bounding box center [188, 213] width 99 height 37
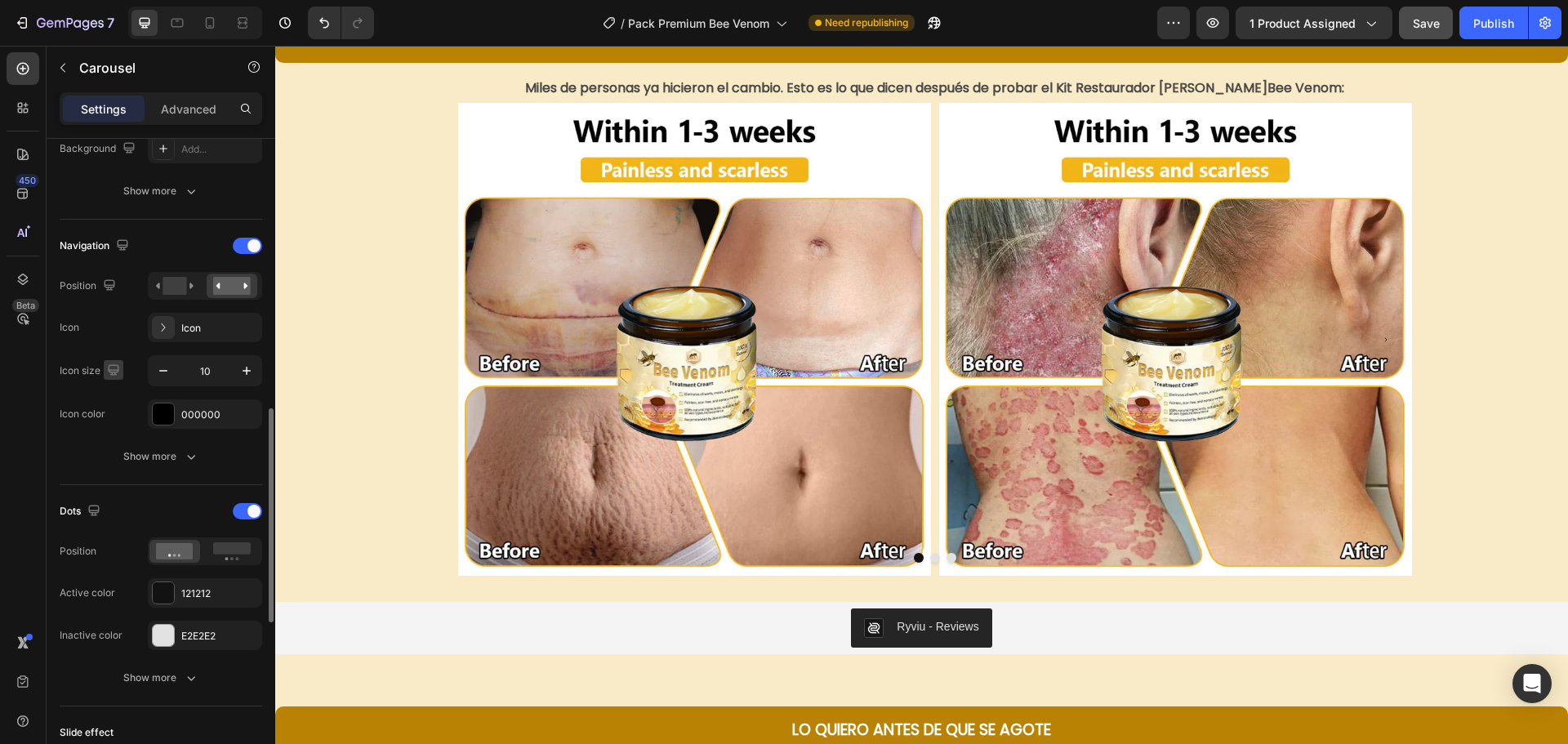
scroll to position [571, 0]
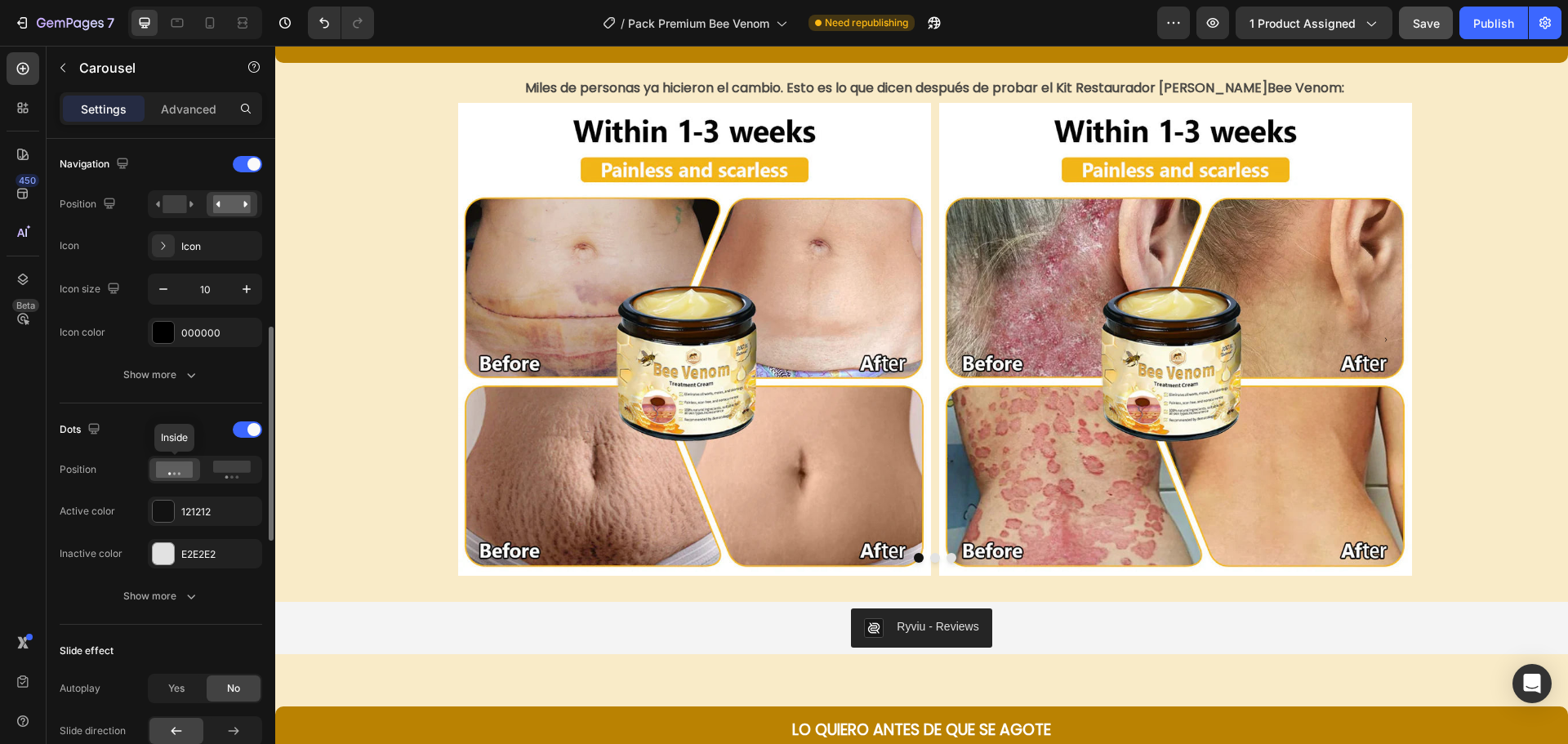
click at [180, 469] on icon at bounding box center [174, 469] width 37 height 16
click at [232, 470] on rect at bounding box center [232, 466] width 37 height 12
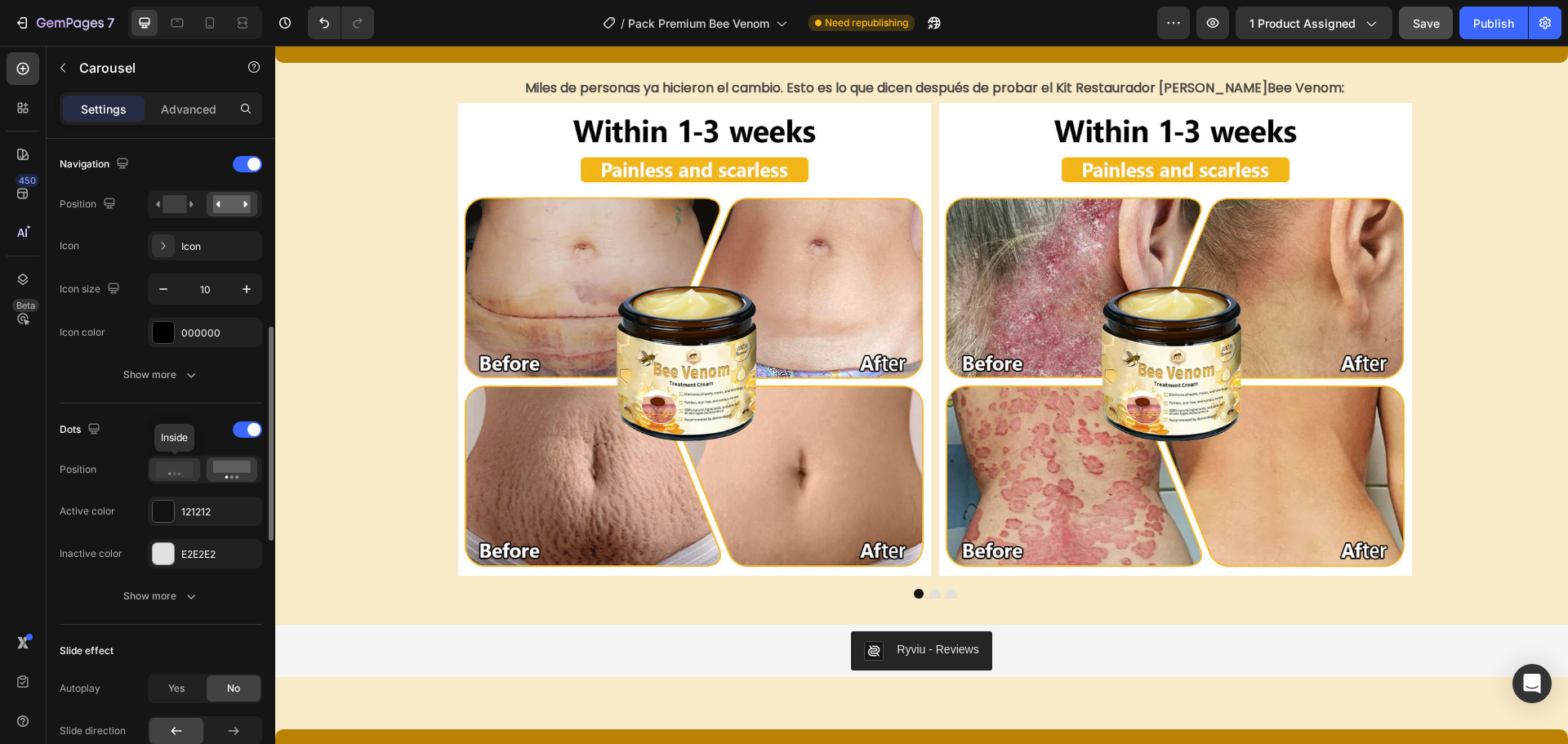
click at [176, 471] on icon at bounding box center [174, 469] width 37 height 16
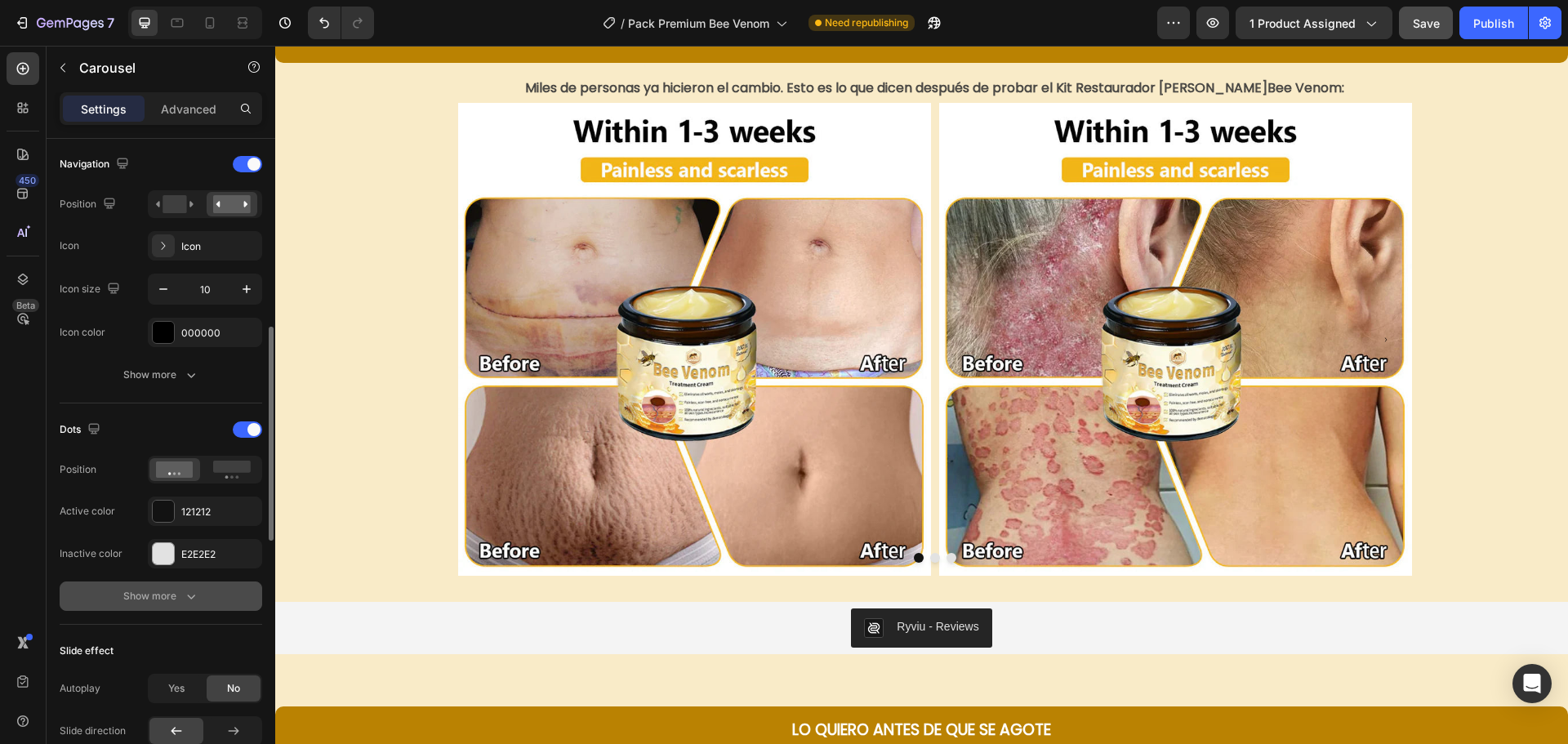
click at [165, 586] on button "Show more" at bounding box center [161, 596] width 203 height 30
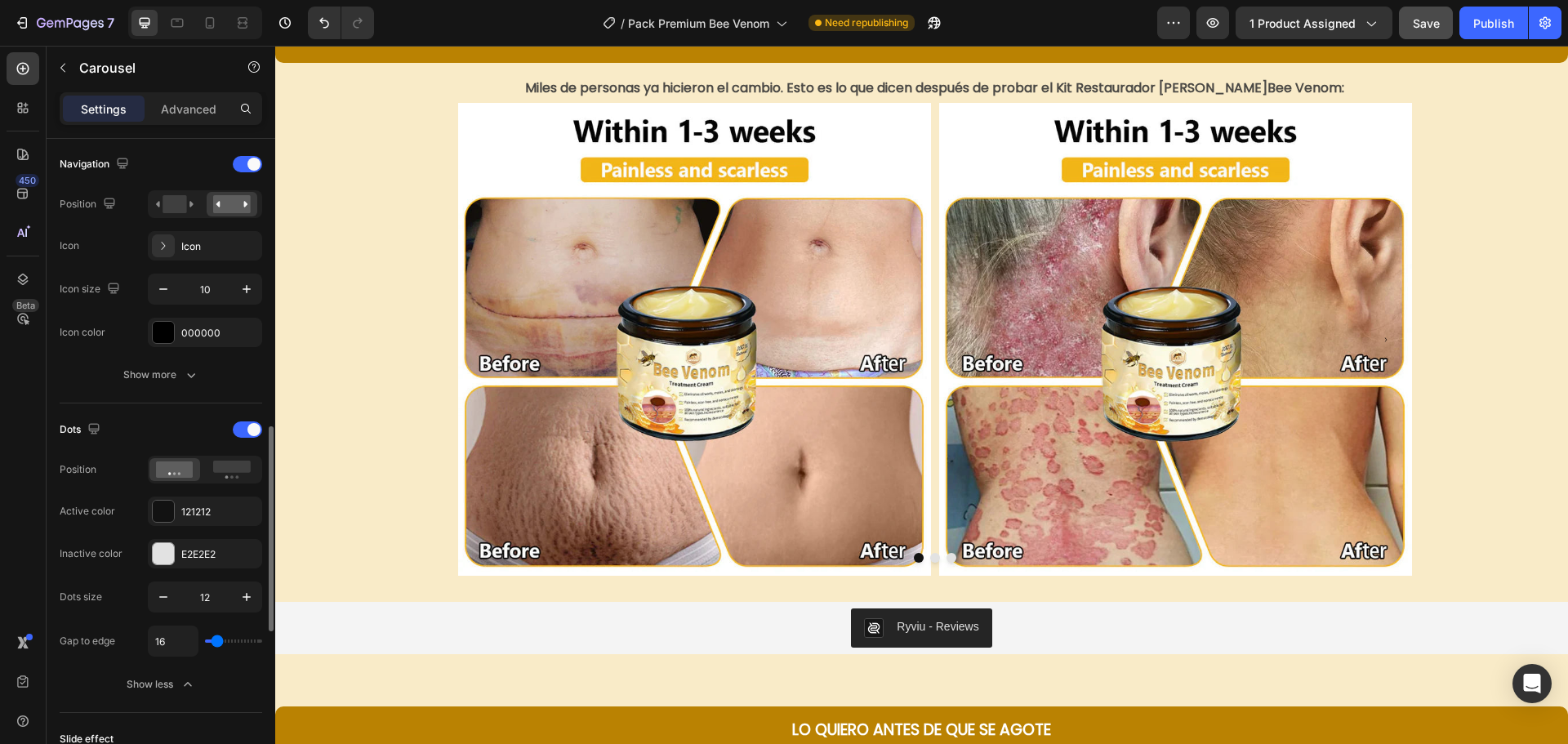
scroll to position [653, 0]
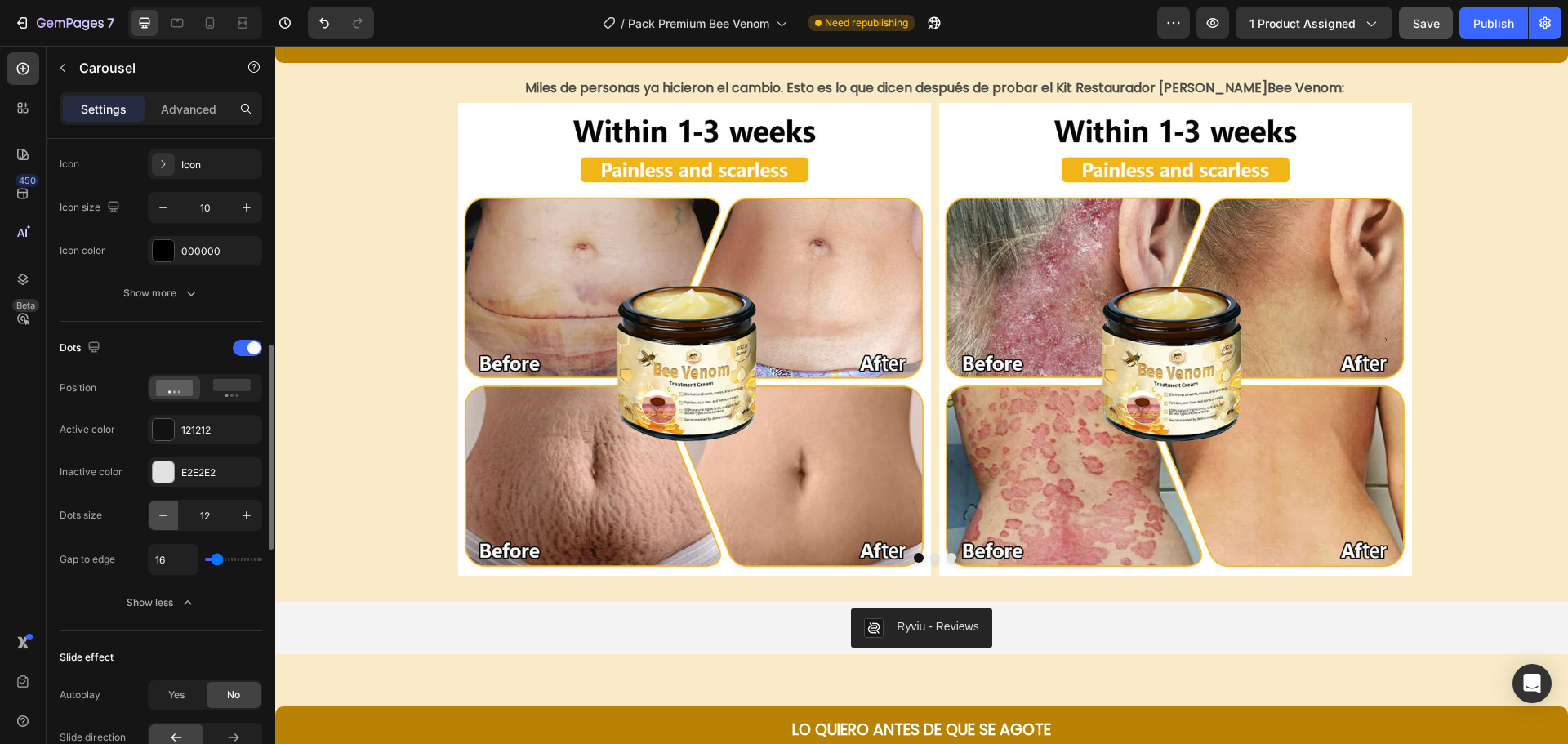
click at [163, 514] on icon "button" at bounding box center [163, 514] width 16 height 16
type input "10"
click at [217, 560] on input "range" at bounding box center [233, 558] width 57 height 3
type input "5"
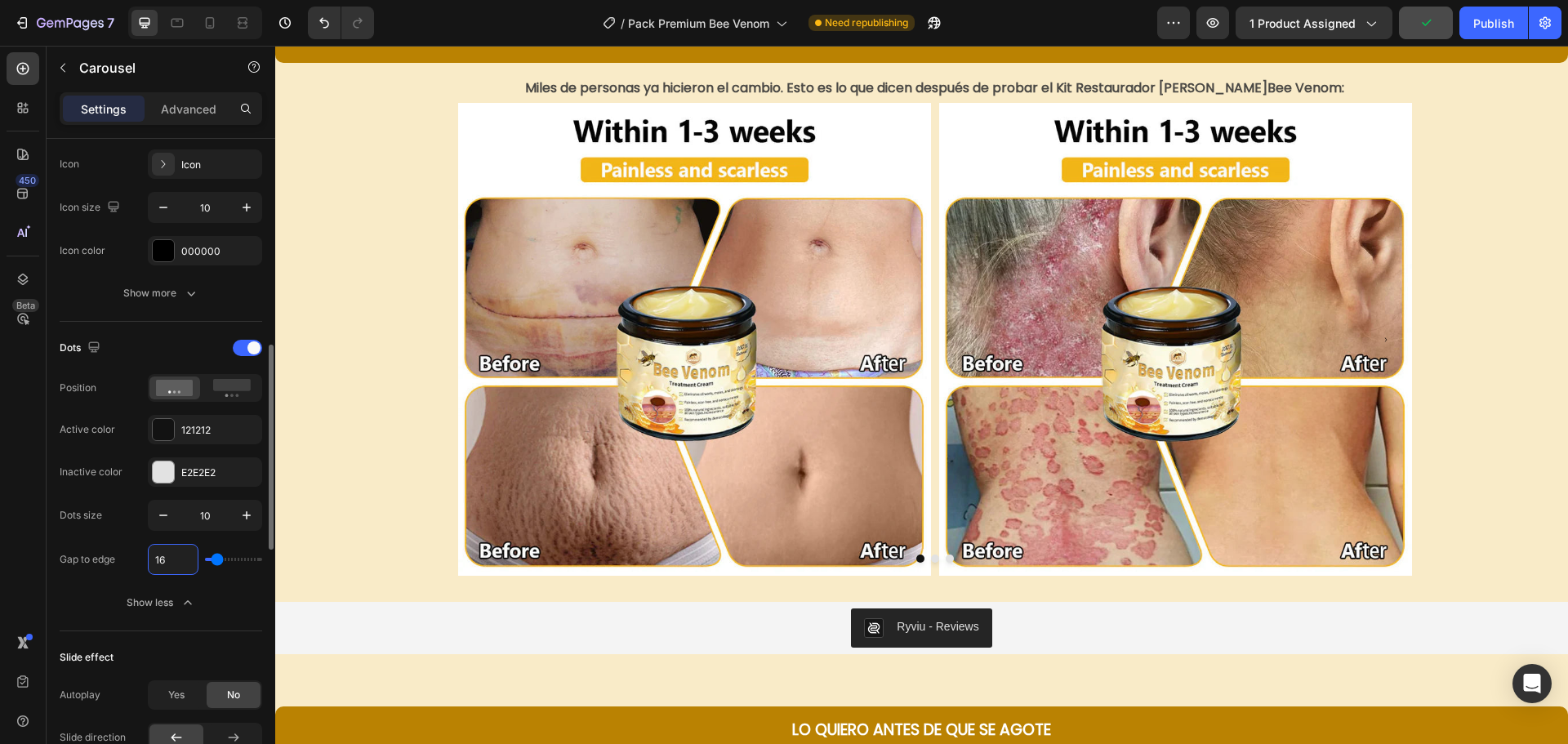
type input "5"
click at [115, 535] on div "Dots size 10 Gap to edge 5" at bounding box center [161, 536] width 203 height 76
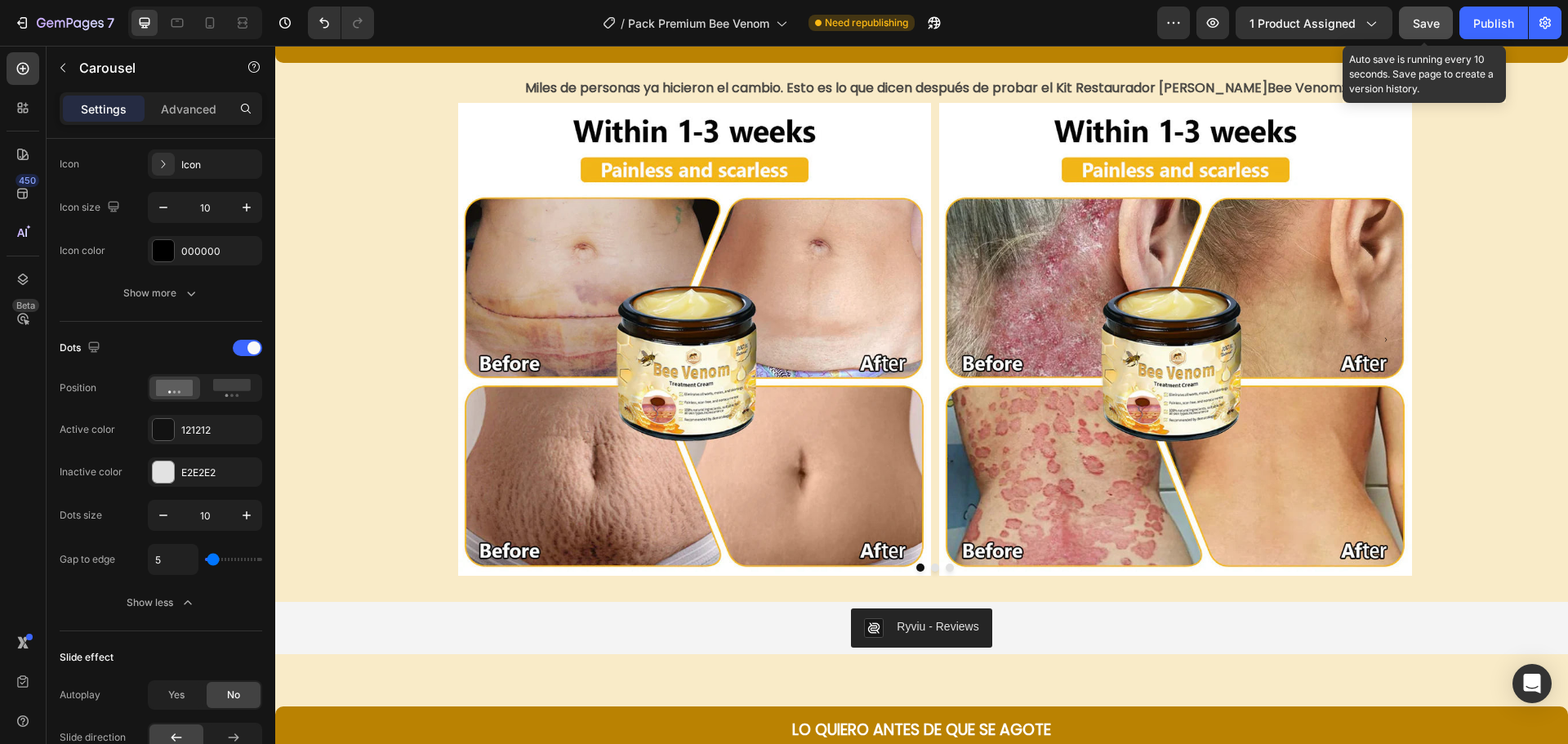
click at [1424, 23] on span "Save" at bounding box center [1426, 23] width 27 height 14
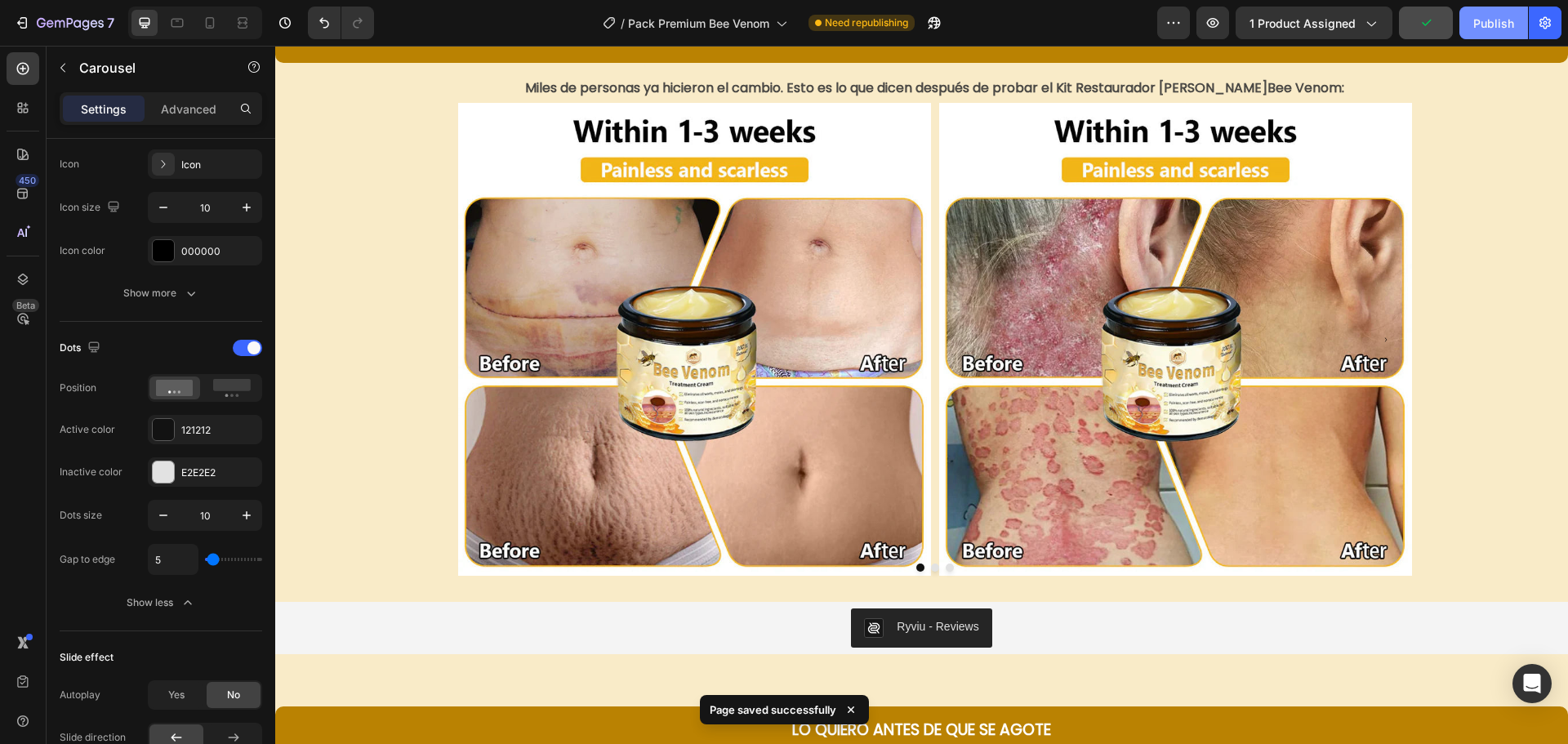
click at [1479, 24] on div "Publish" at bounding box center [1493, 23] width 41 height 17
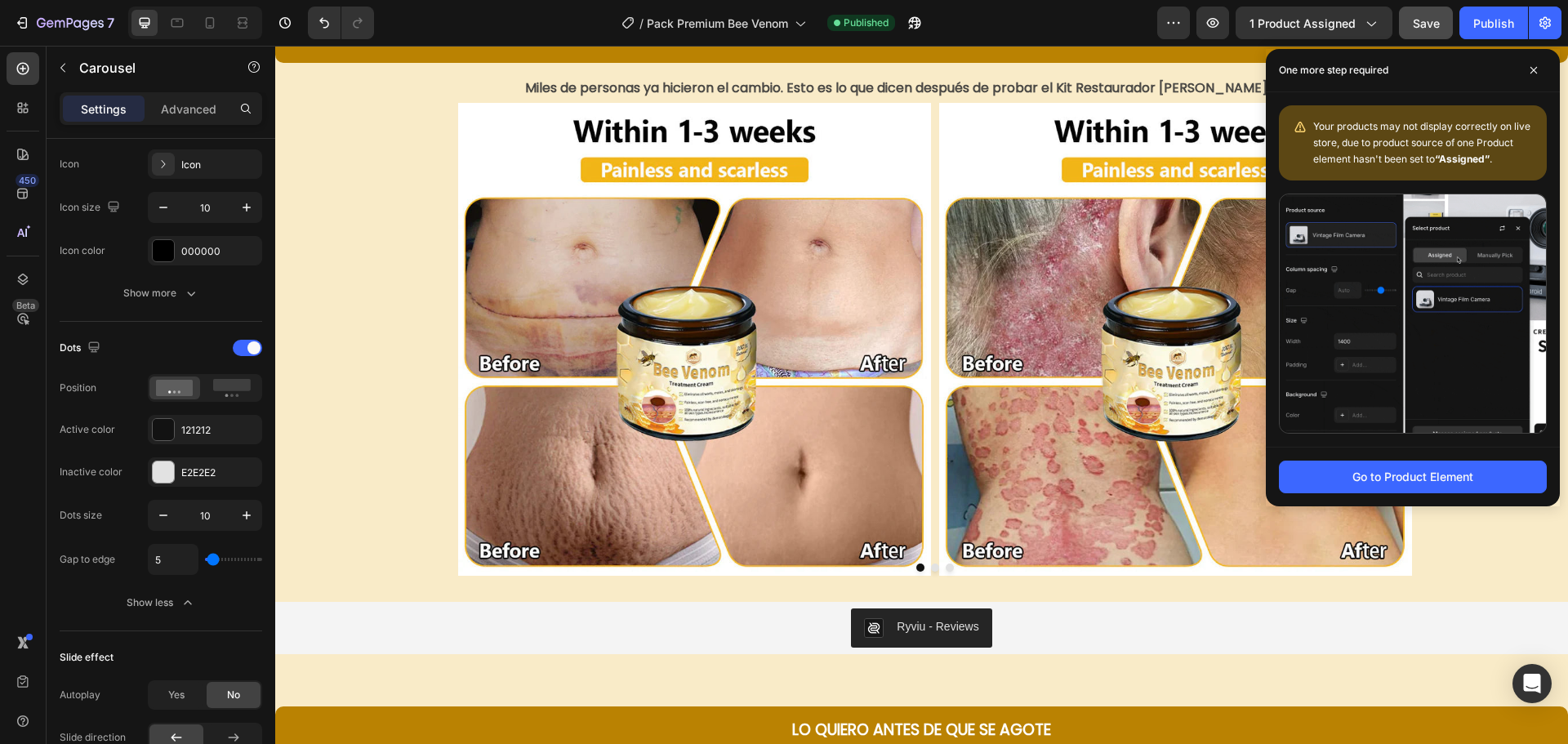
drag, startPoint x: 1541, startPoint y: 66, endPoint x: 1414, endPoint y: 110, distance: 134.4
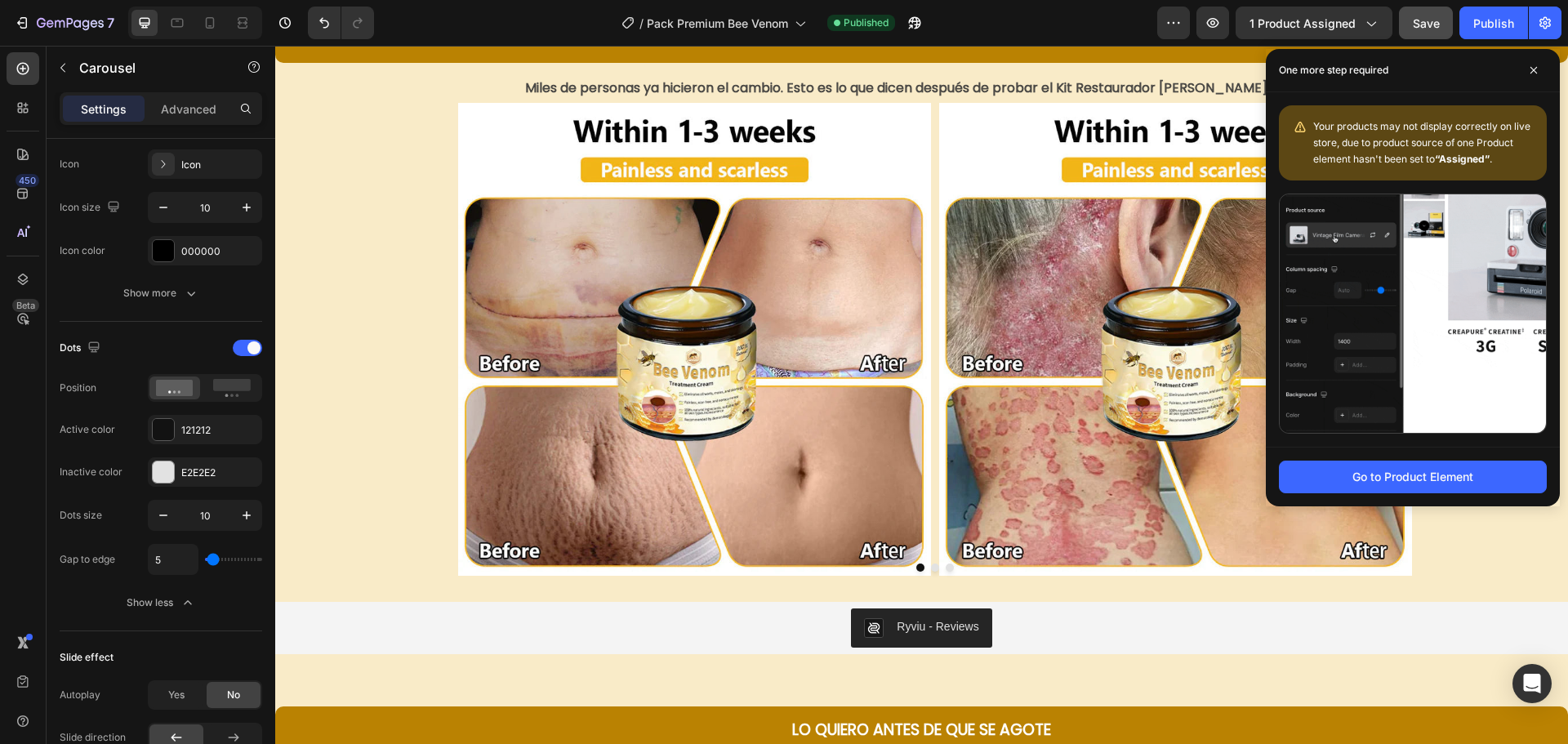
click at [1540, 66] on span at bounding box center [1533, 70] width 26 height 26
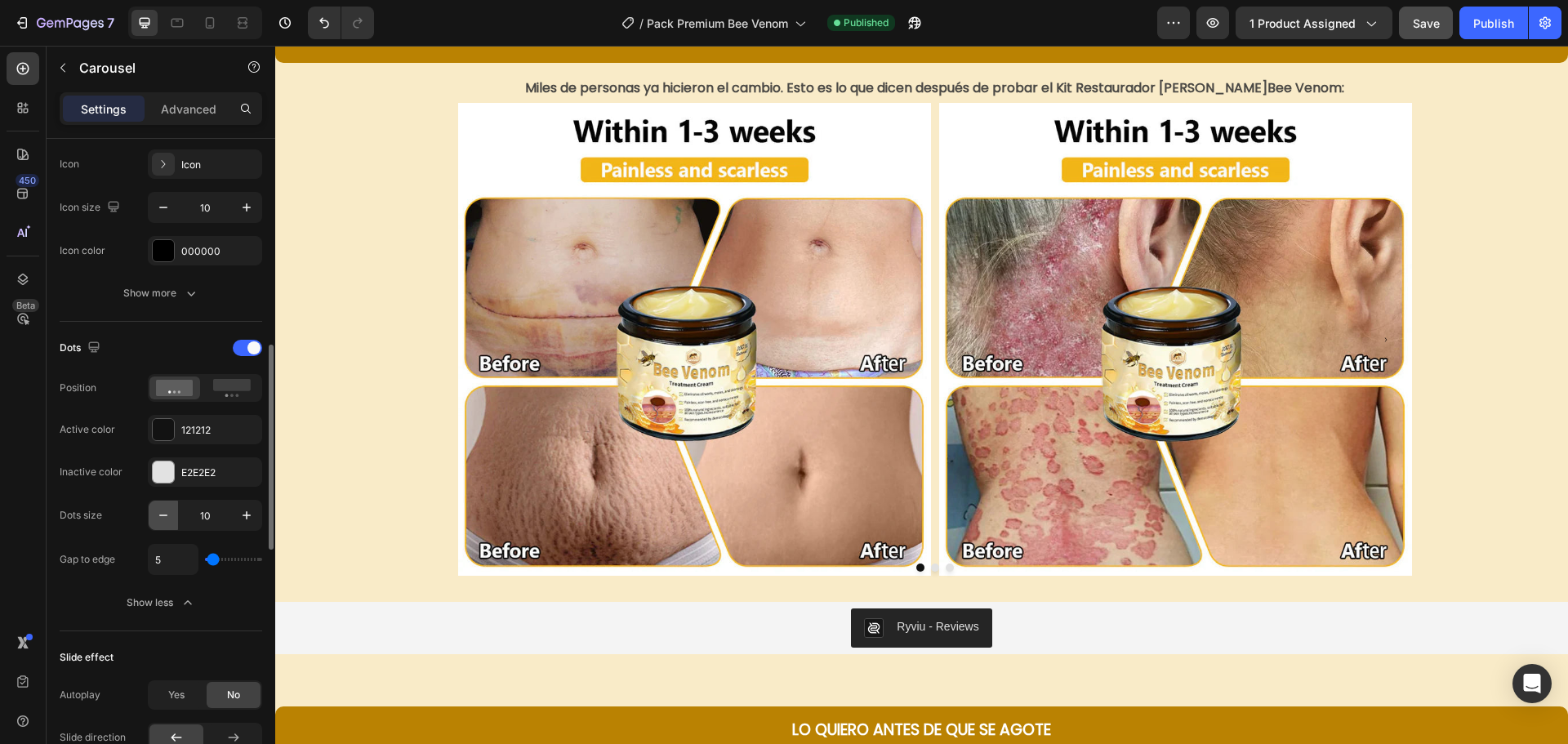
click at [167, 513] on icon "button" at bounding box center [163, 514] width 16 height 16
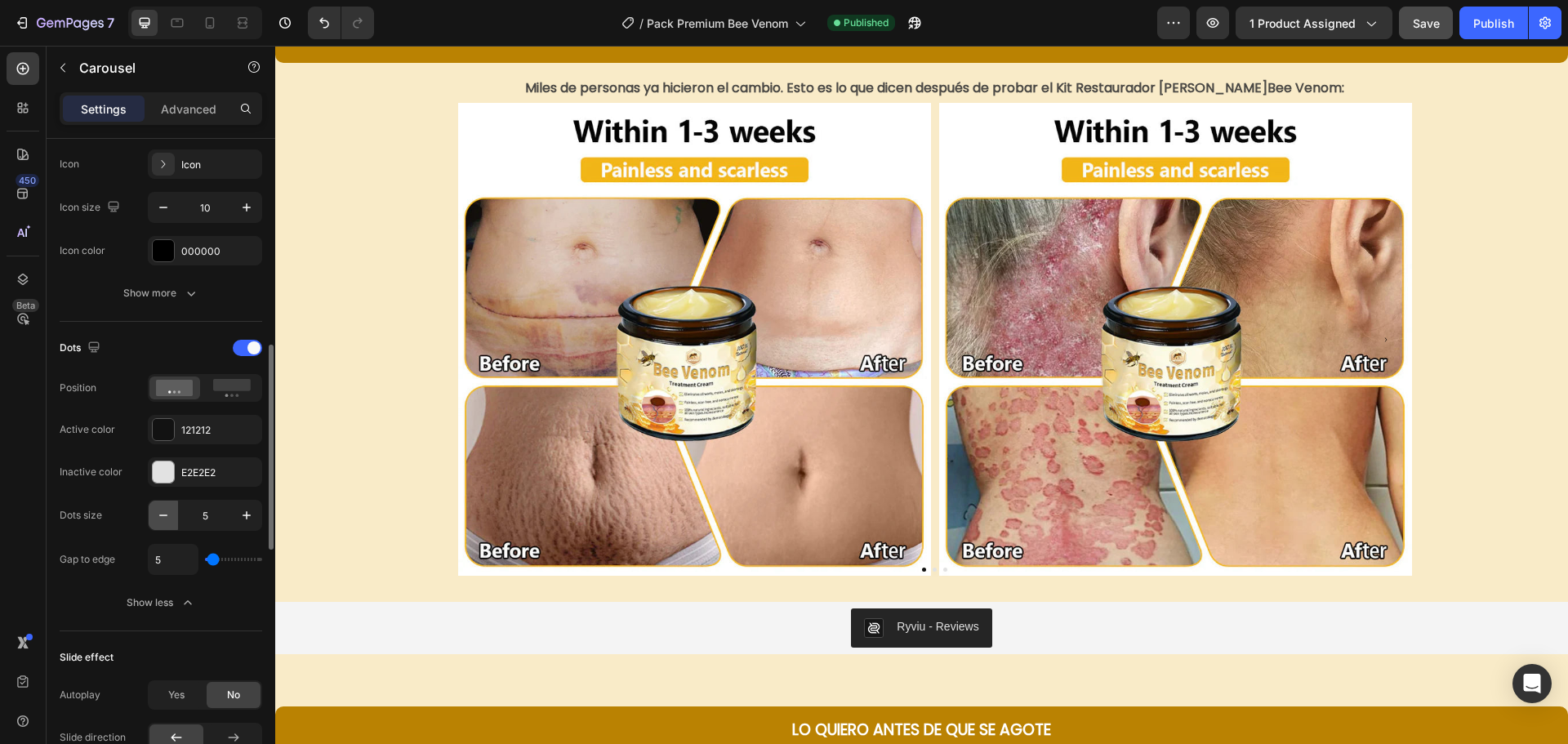
click at [167, 513] on icon "button" at bounding box center [163, 514] width 16 height 16
type input "1"
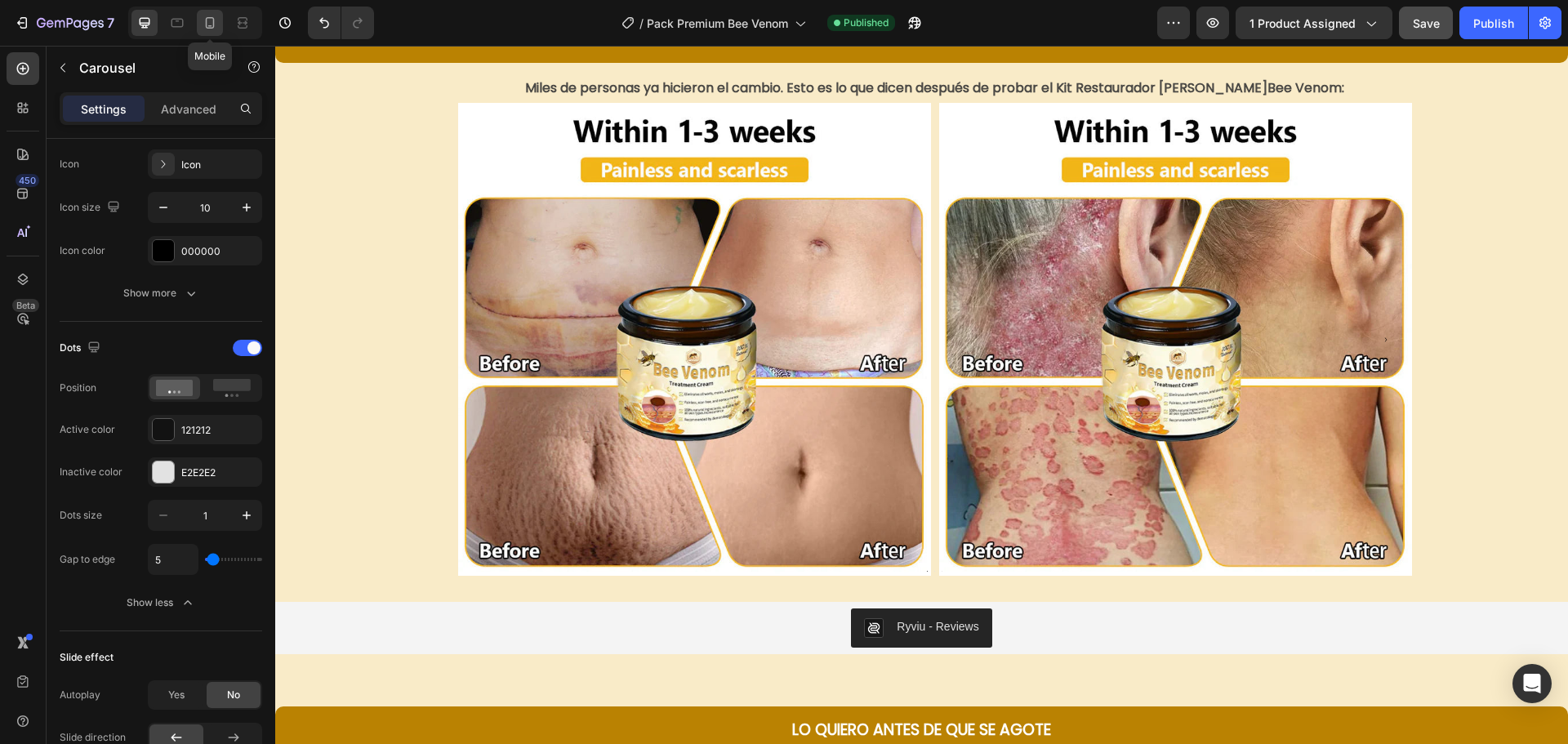
click at [211, 15] on icon at bounding box center [210, 22] width 16 height 16
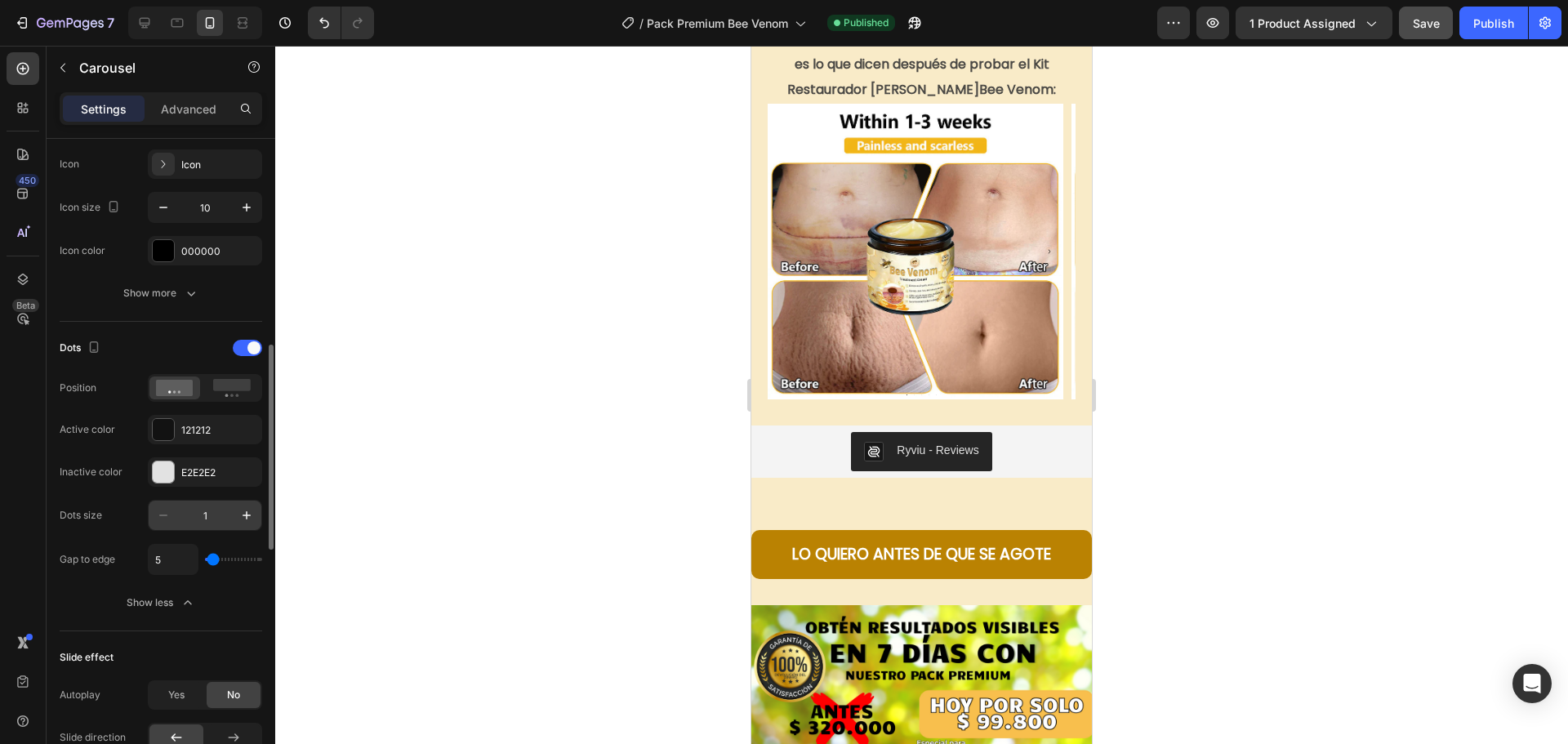
scroll to position [2676, 0]
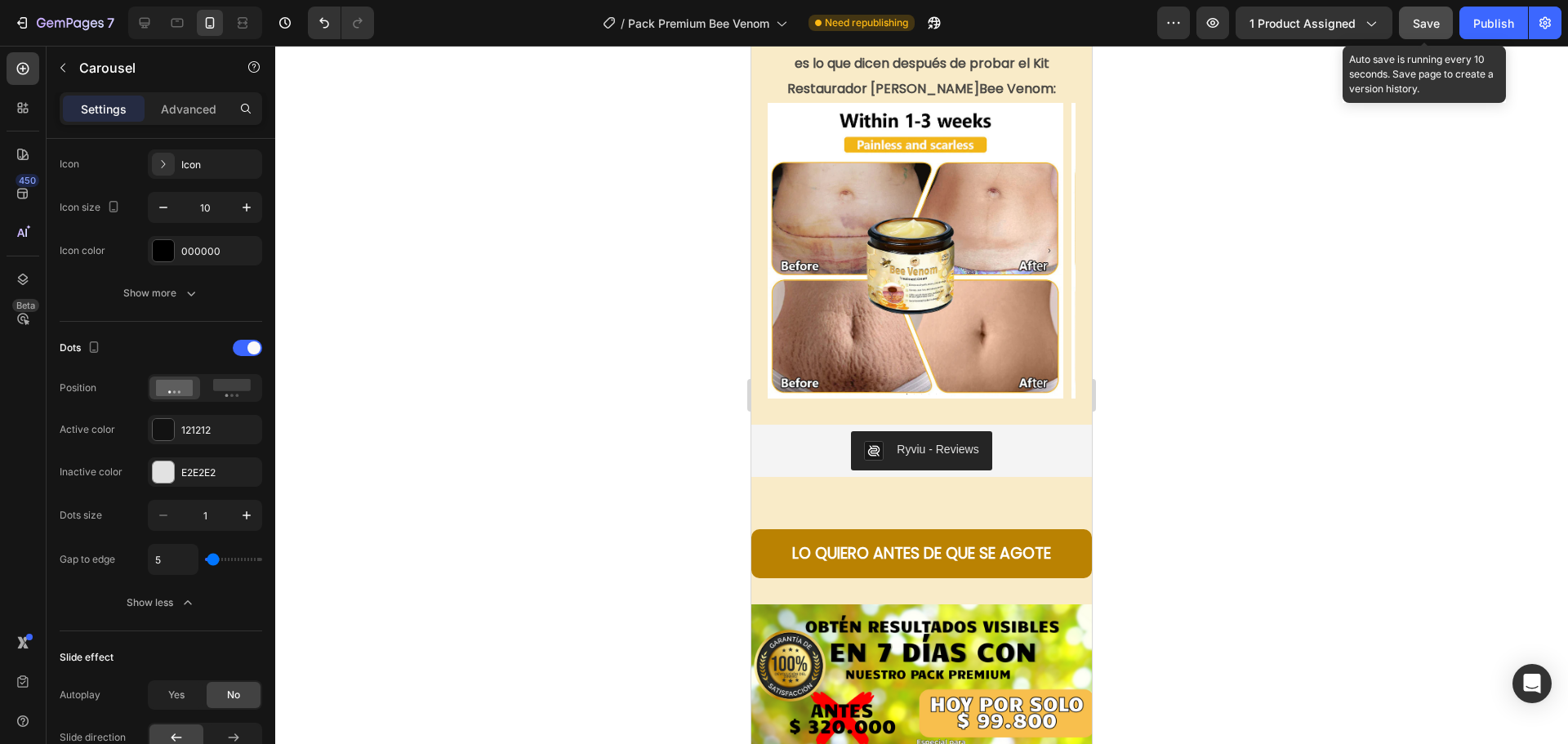
click at [1419, 24] on span "Save" at bounding box center [1426, 23] width 27 height 14
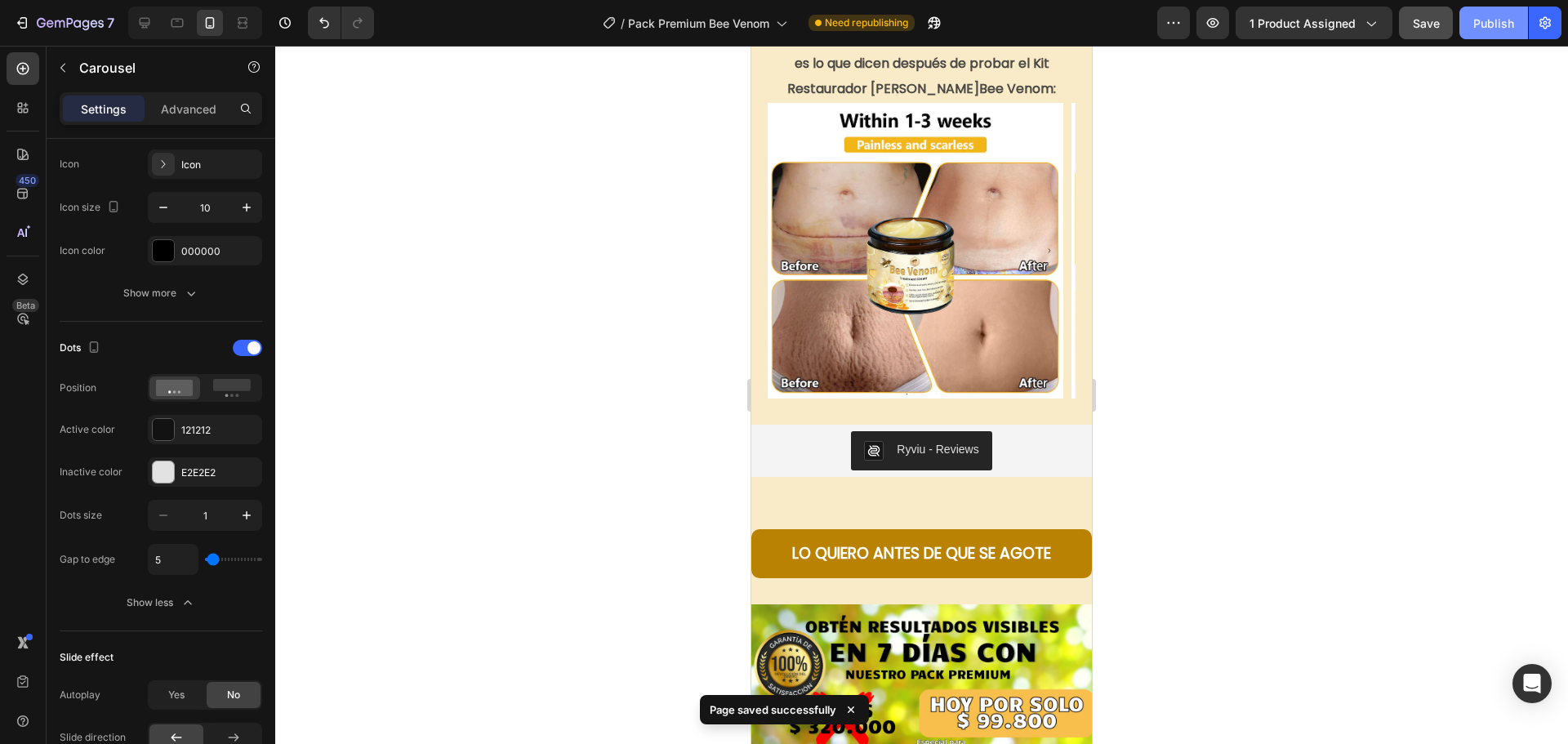
click at [1495, 20] on div "Publish" at bounding box center [1493, 23] width 41 height 17
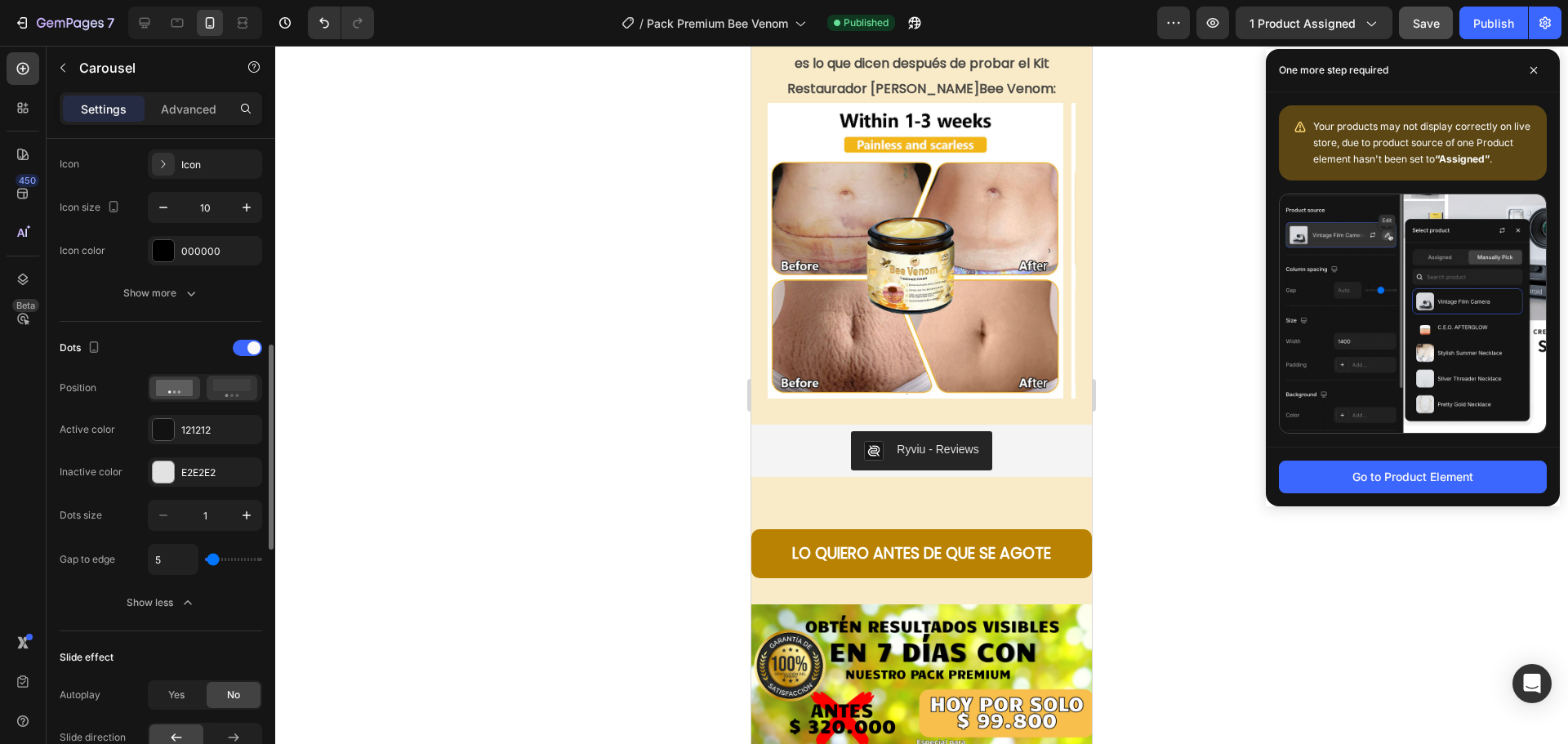
click at [224, 392] on icon at bounding box center [232, 387] width 37 height 18
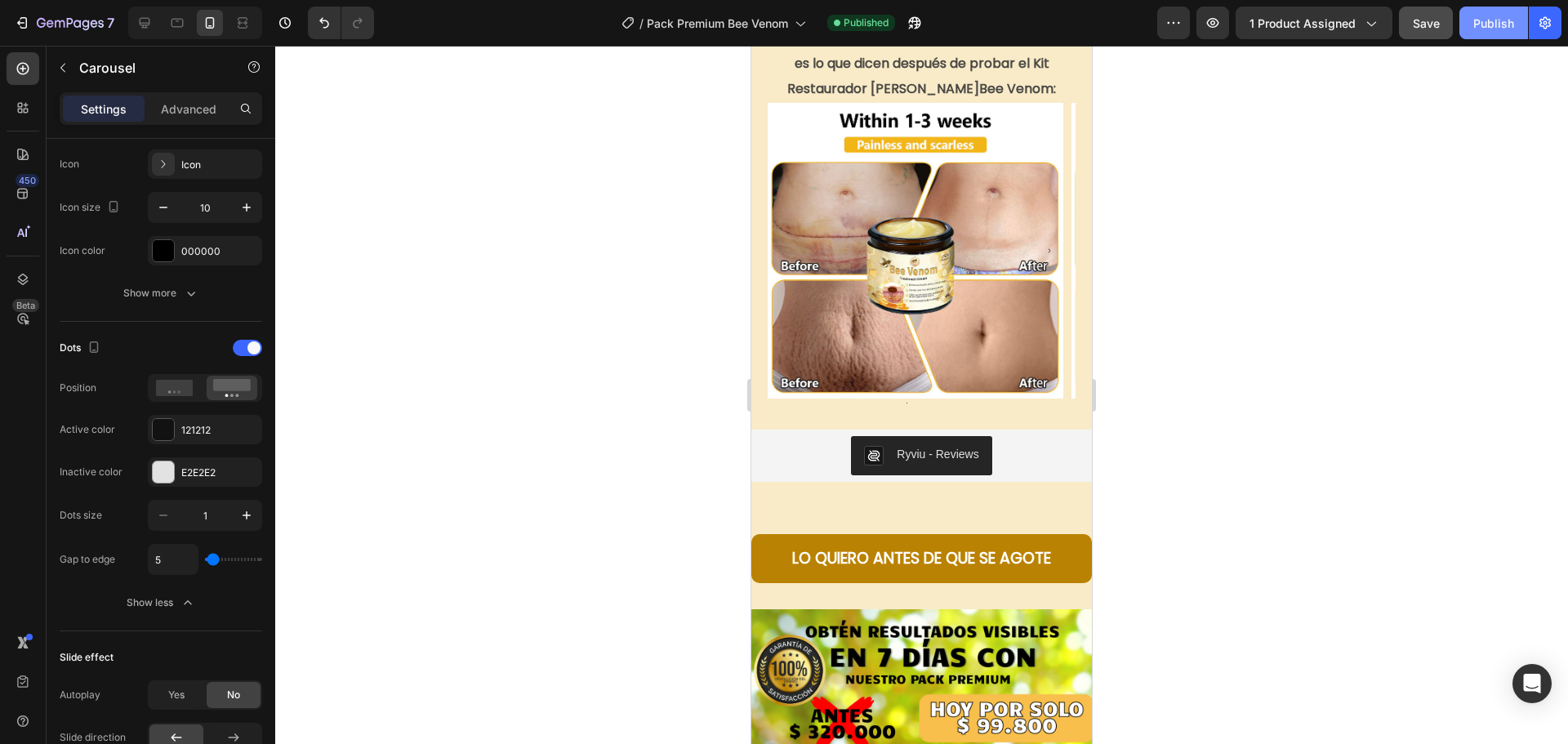
click at [1501, 20] on div "Publish" at bounding box center [1493, 23] width 41 height 17
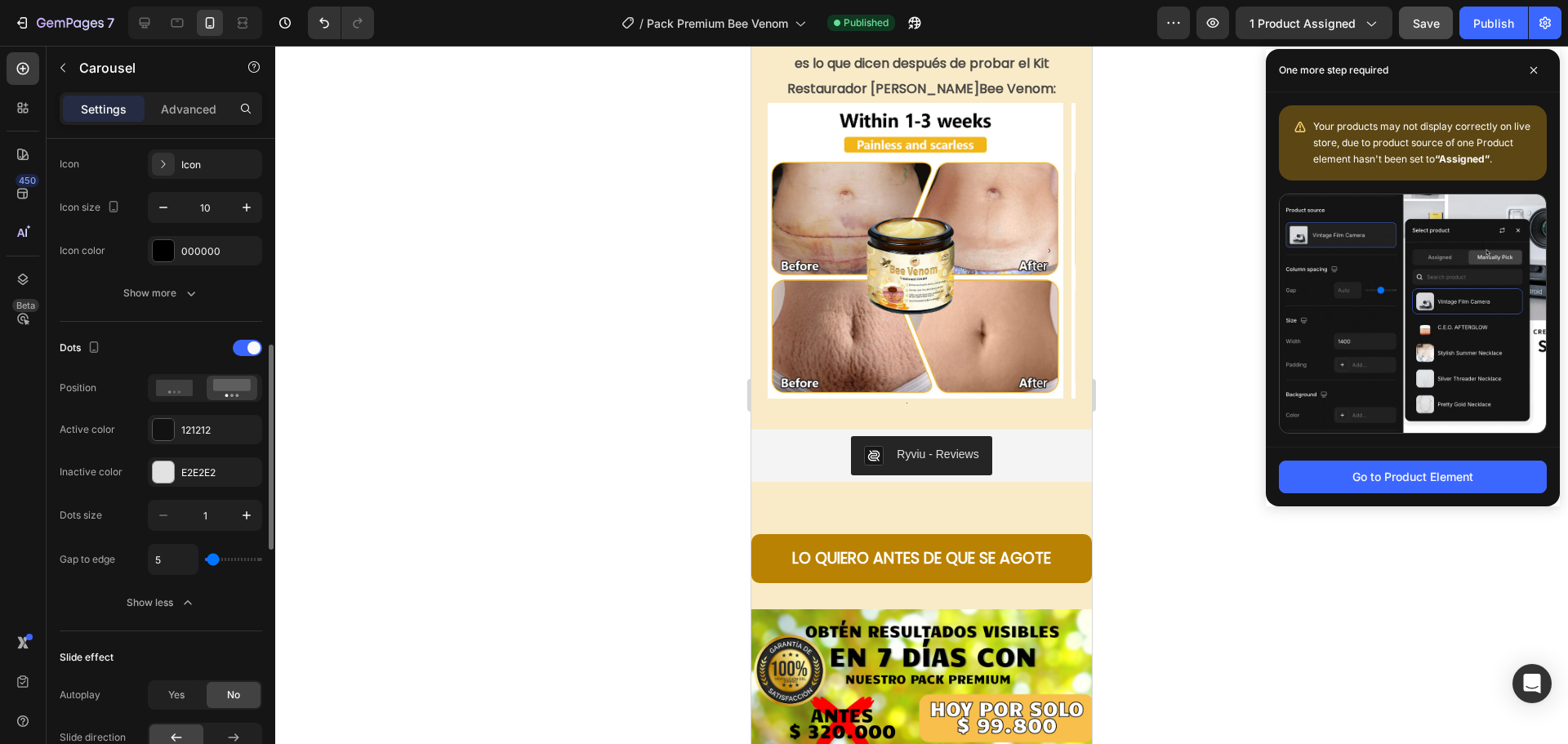
type input "0"
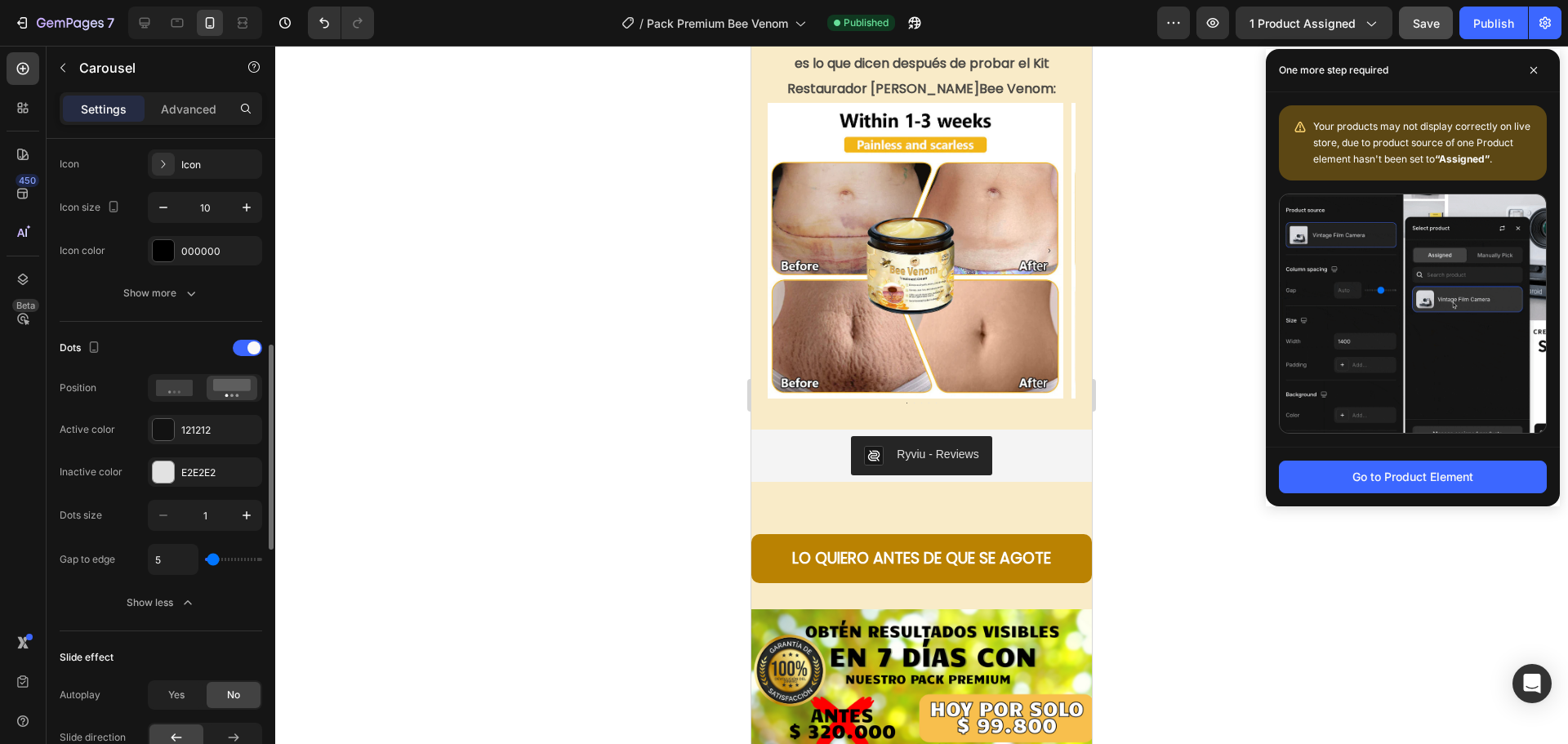
type input "0"
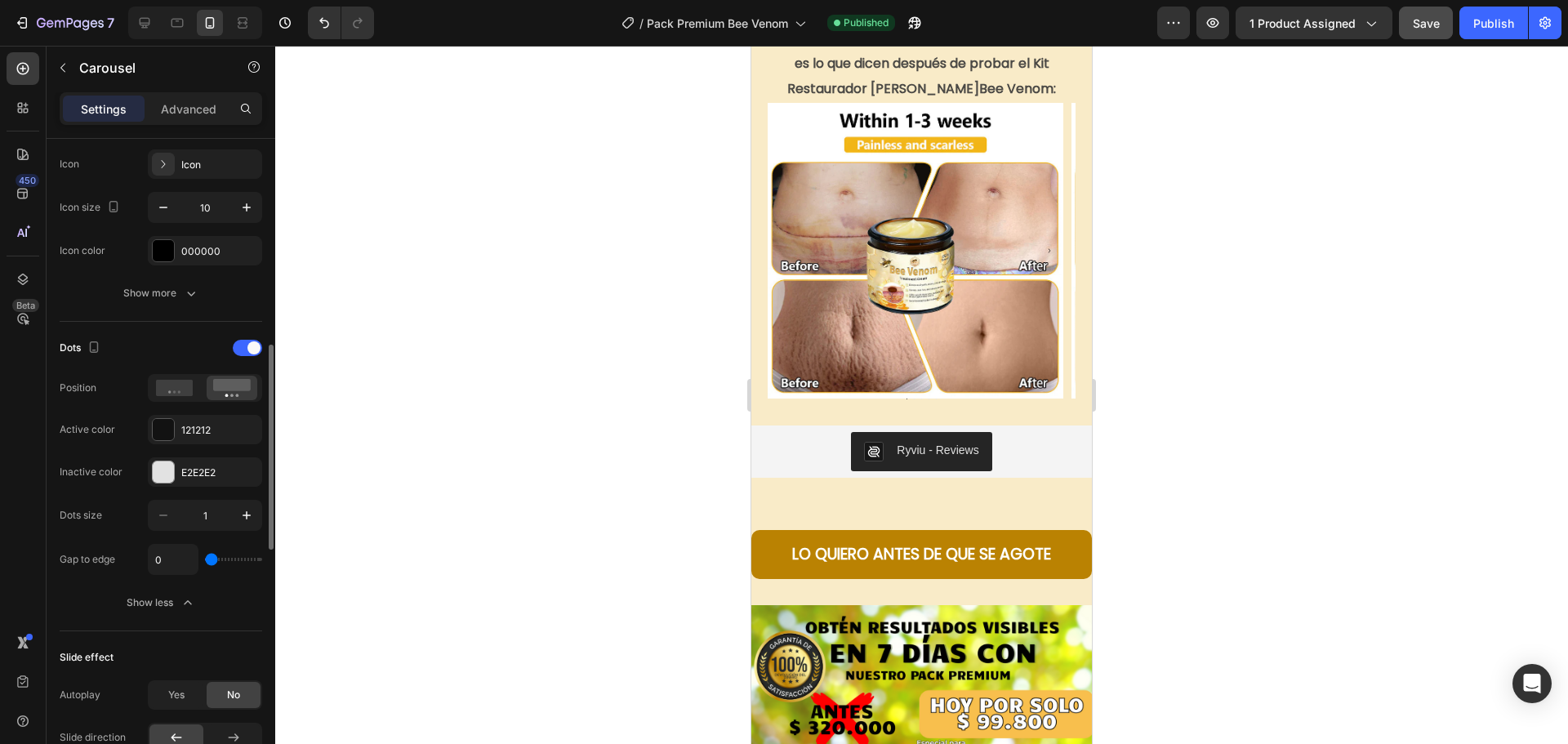
type input "31"
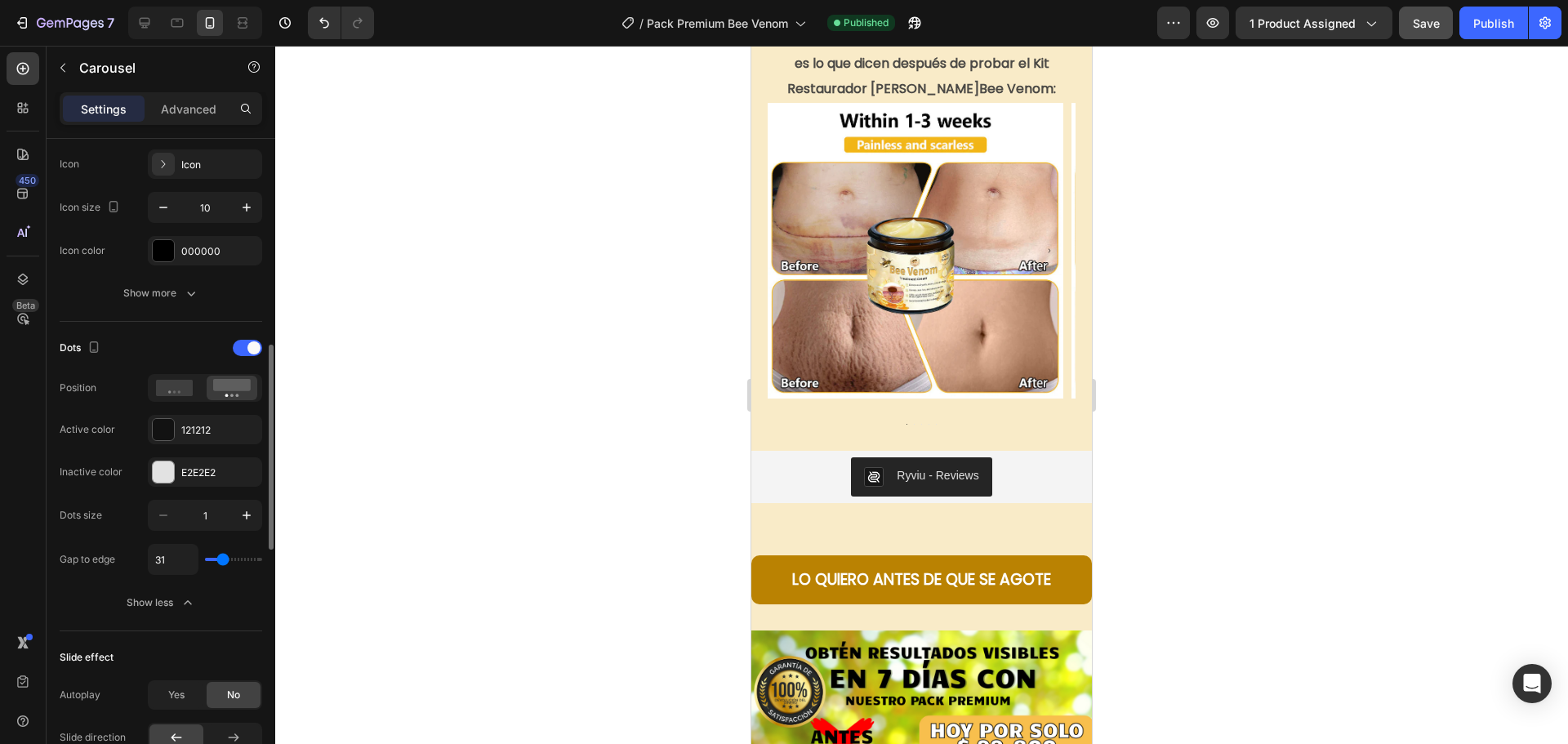
type input "33"
type input "38"
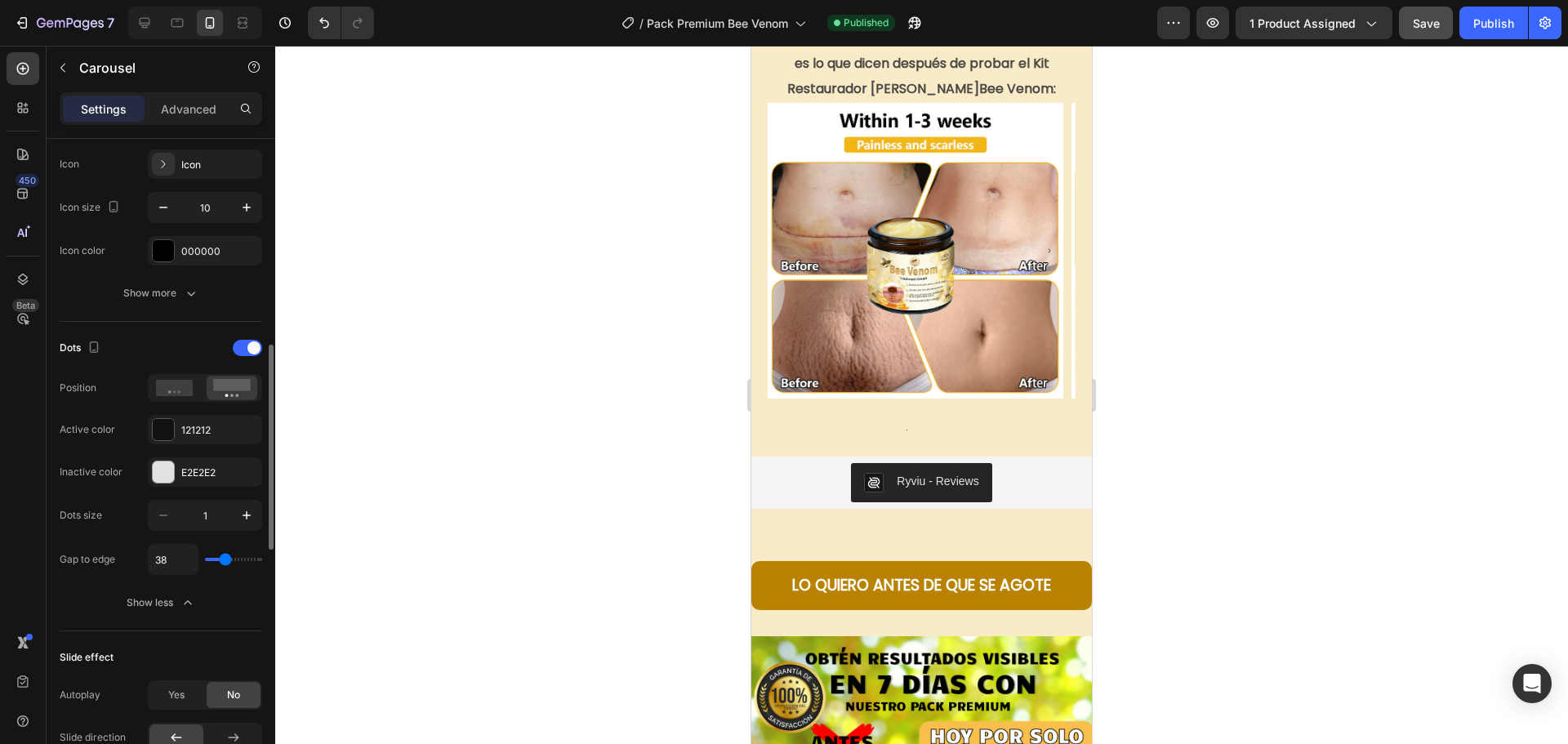
type input "36"
type input "0"
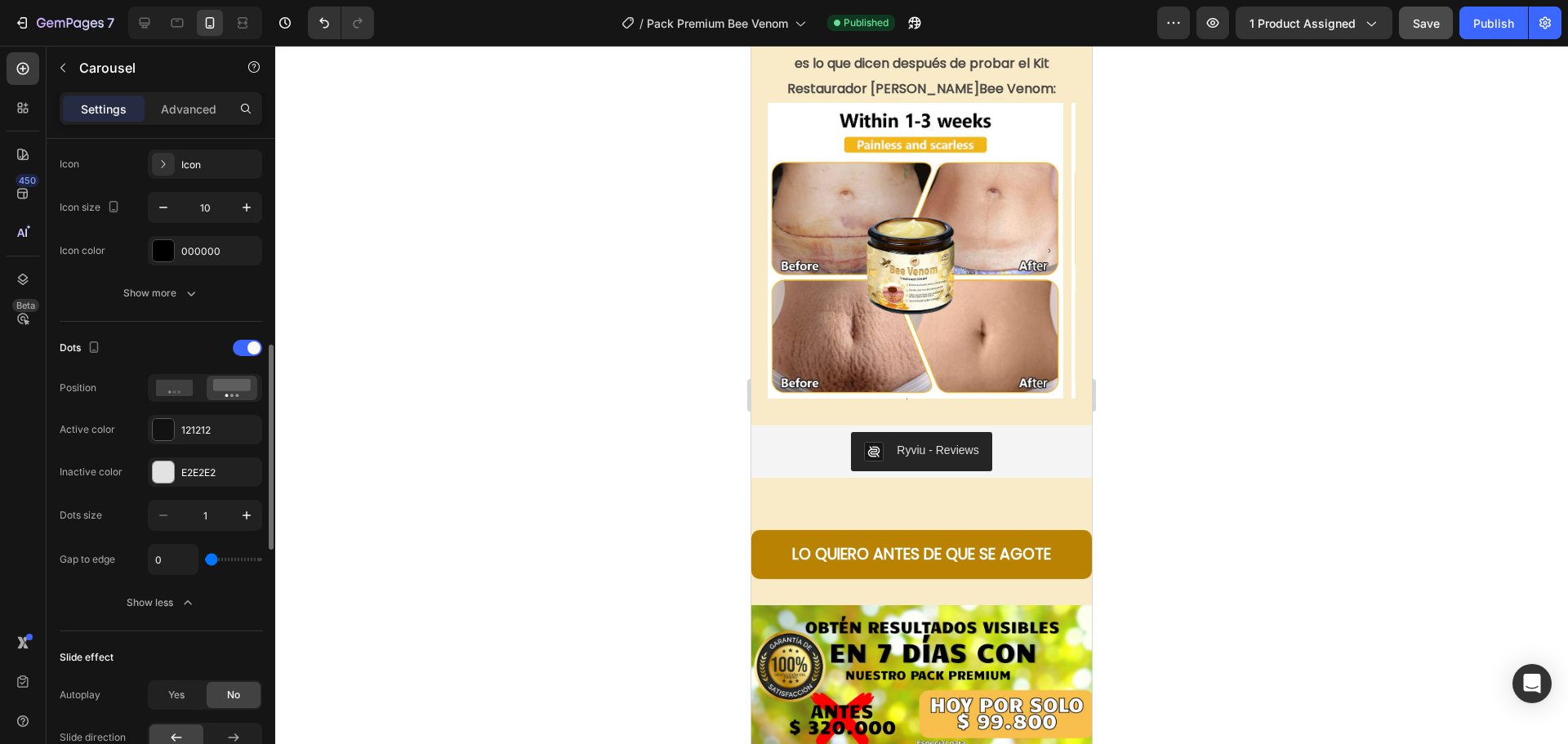
type input "2"
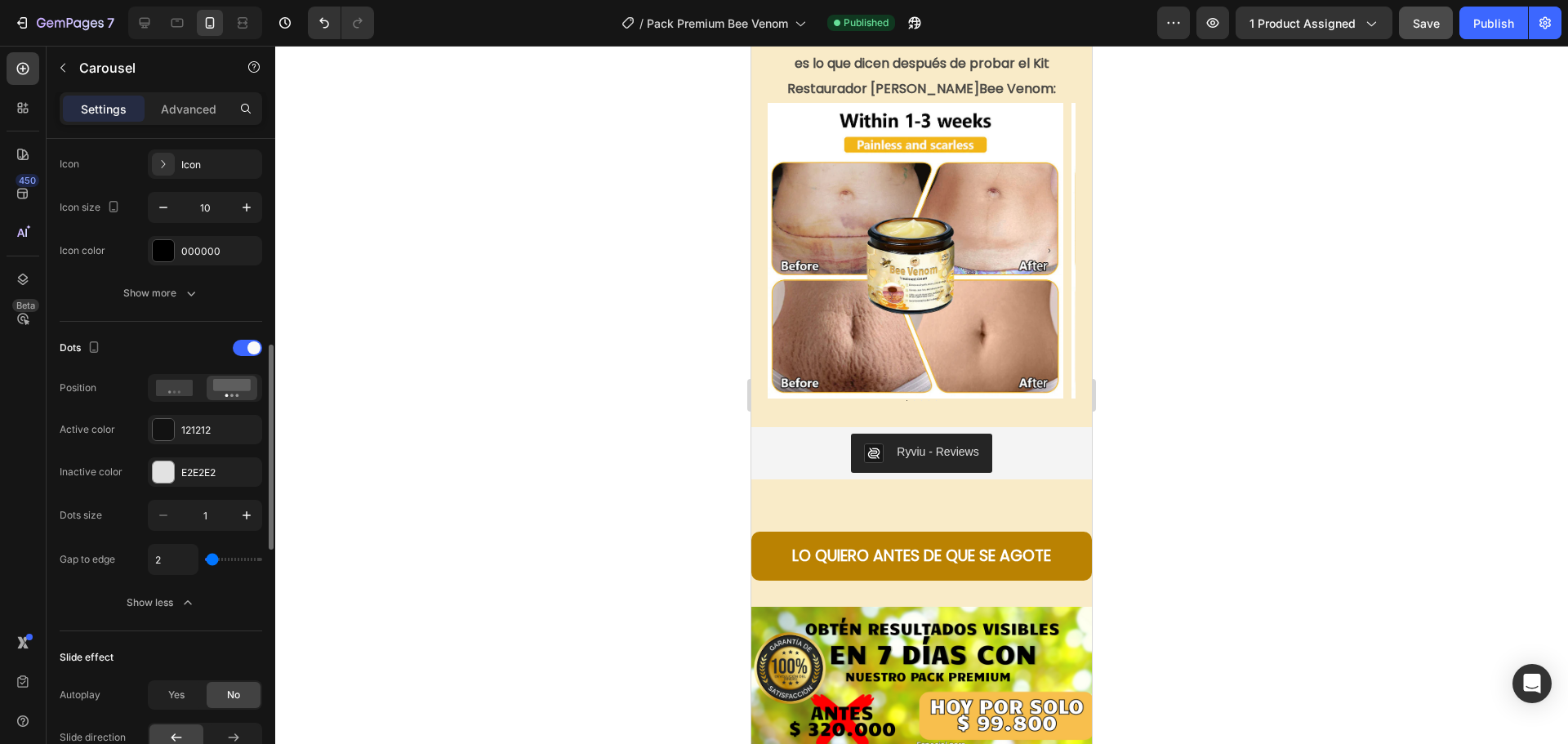
type input "4"
type input "13"
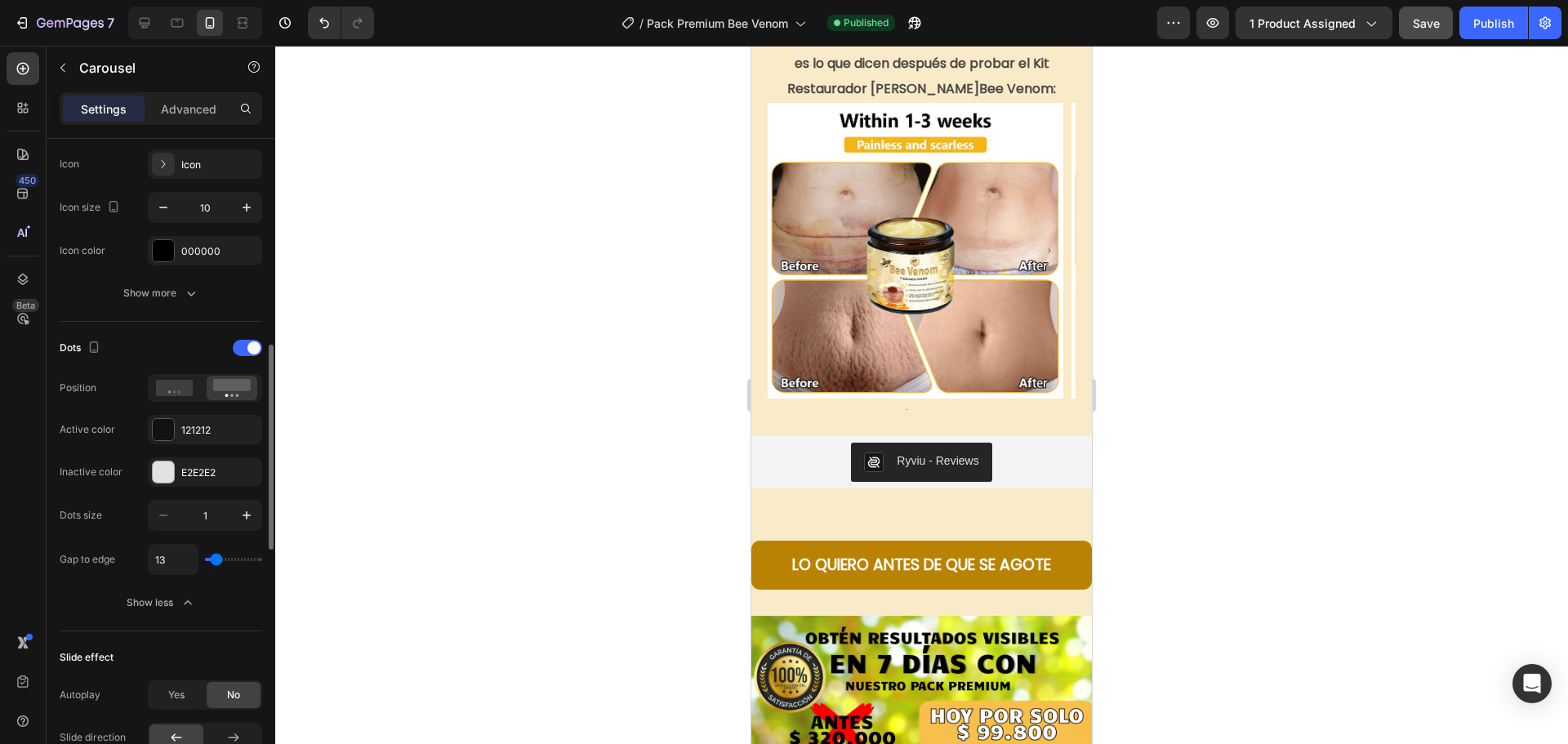
type input "11"
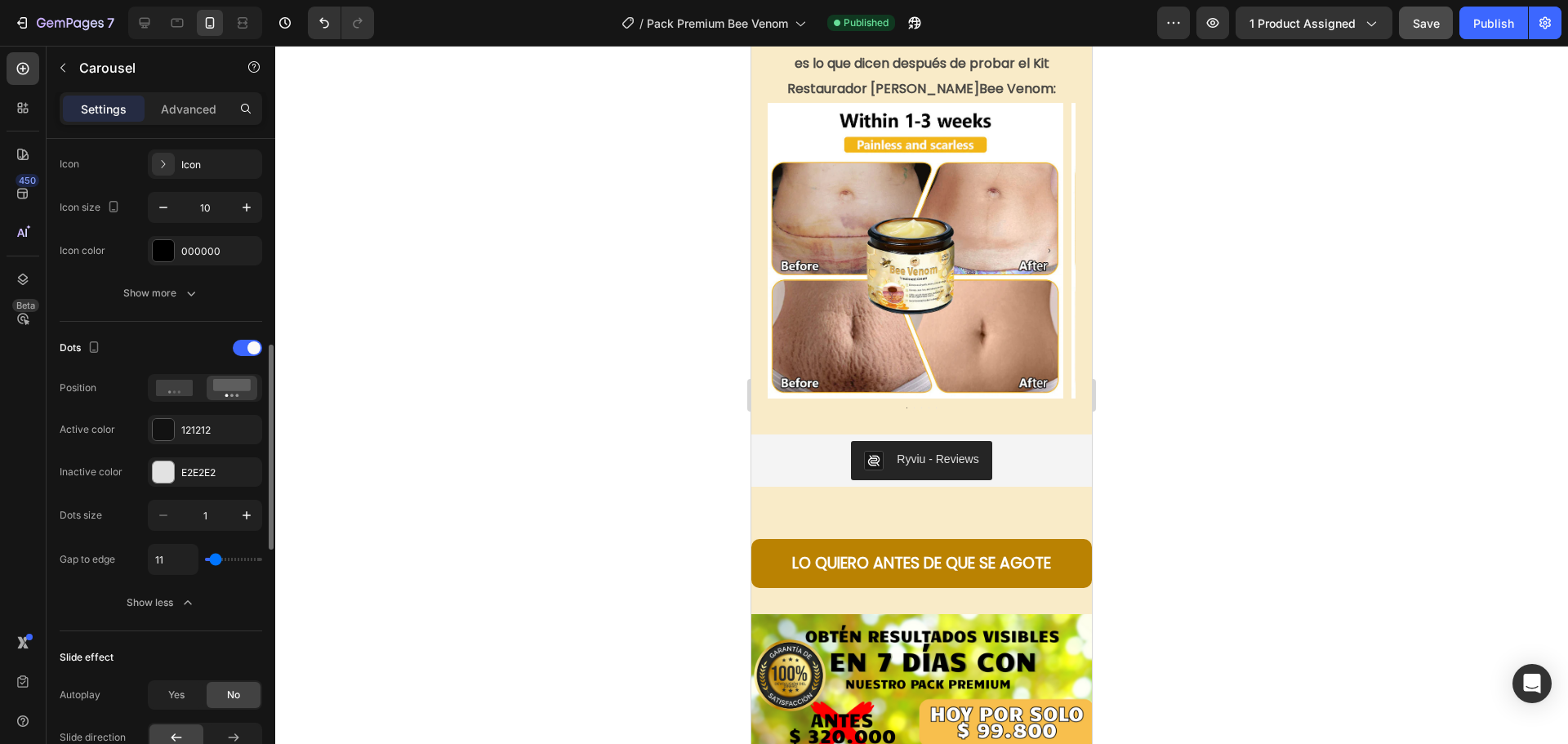
type input "9"
type input "0"
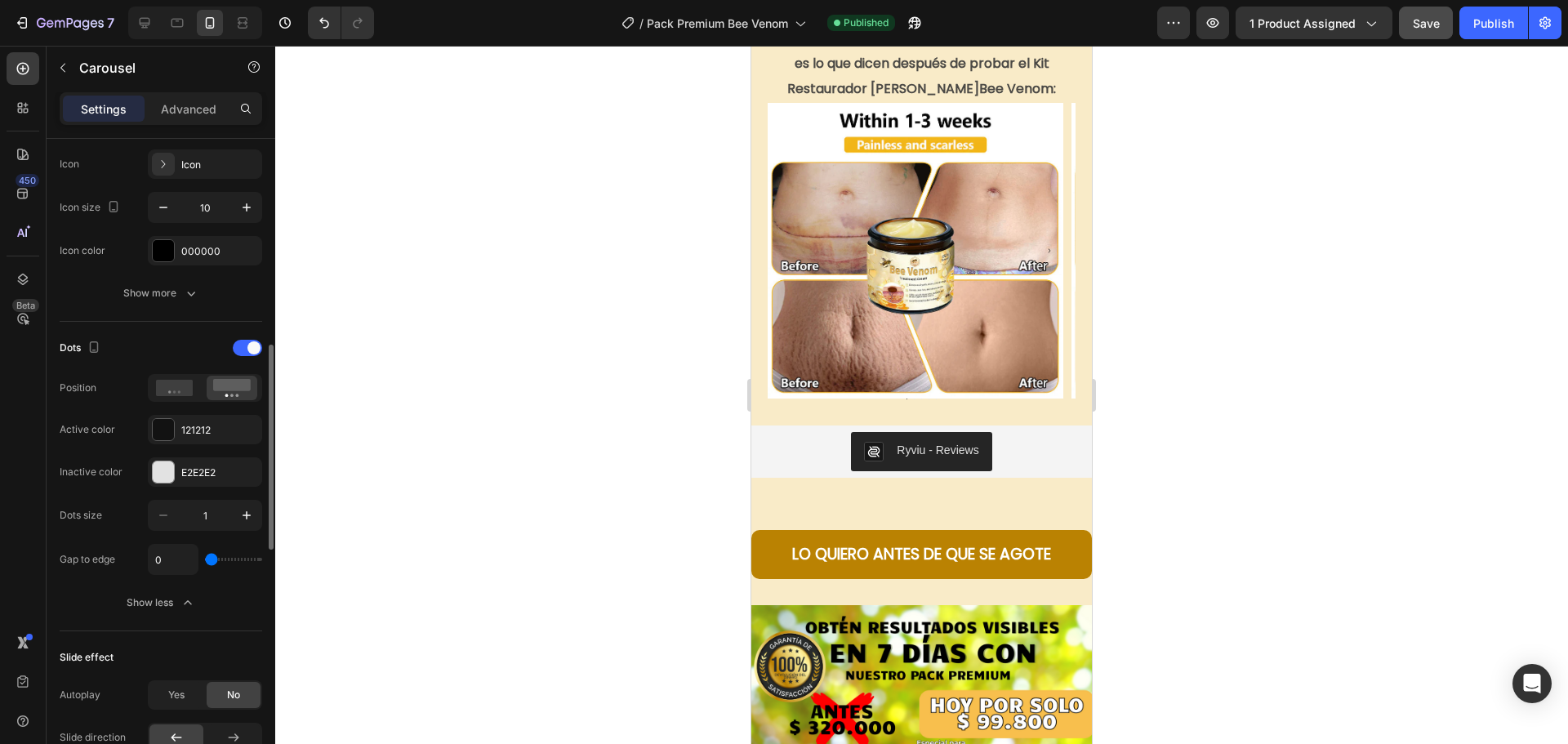
drag, startPoint x: 209, startPoint y: 561, endPoint x: 205, endPoint y: 569, distance: 8.9
type input "0"
click at [205, 560] on input "range" at bounding box center [233, 558] width 57 height 3
type input "2"
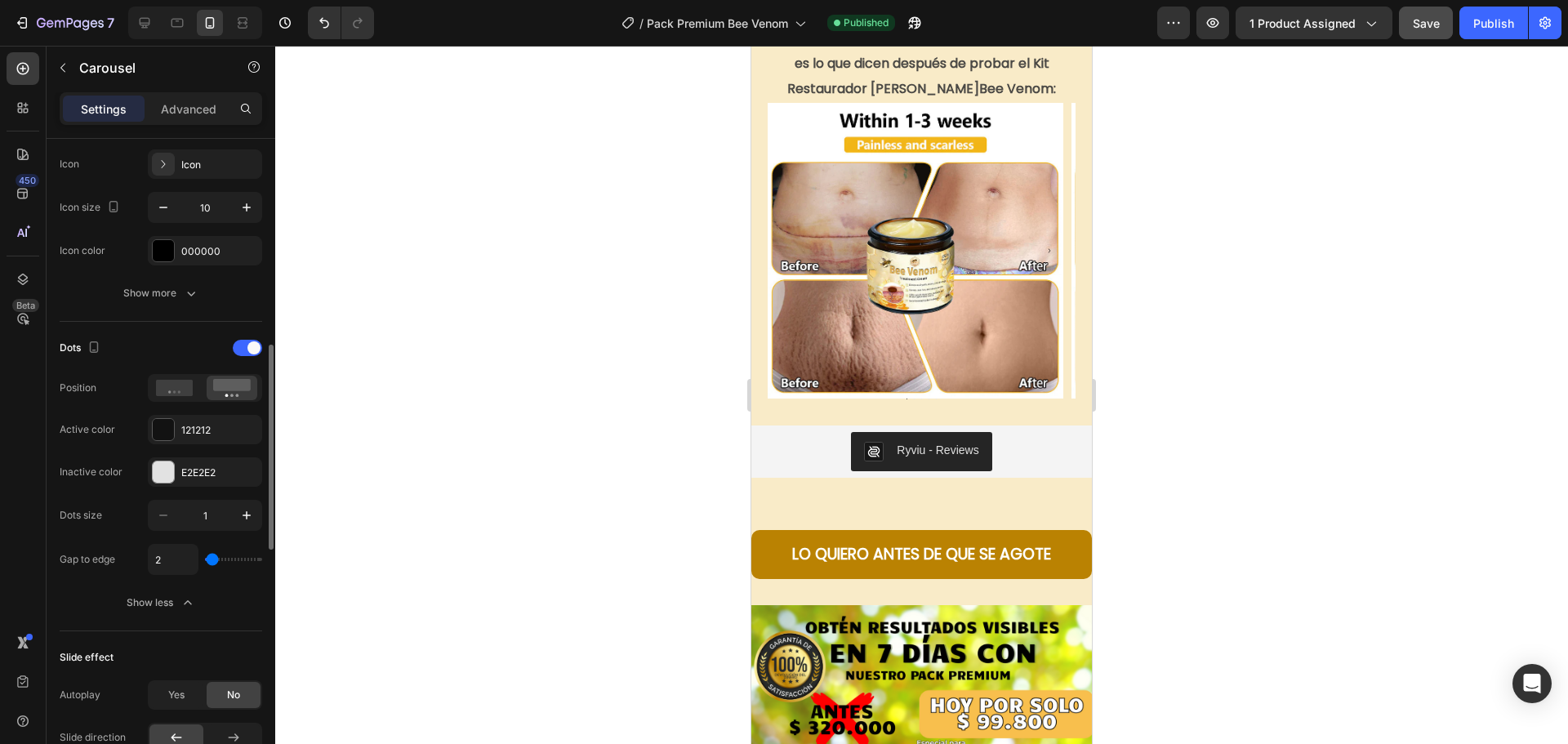
type input "7"
type input "11"
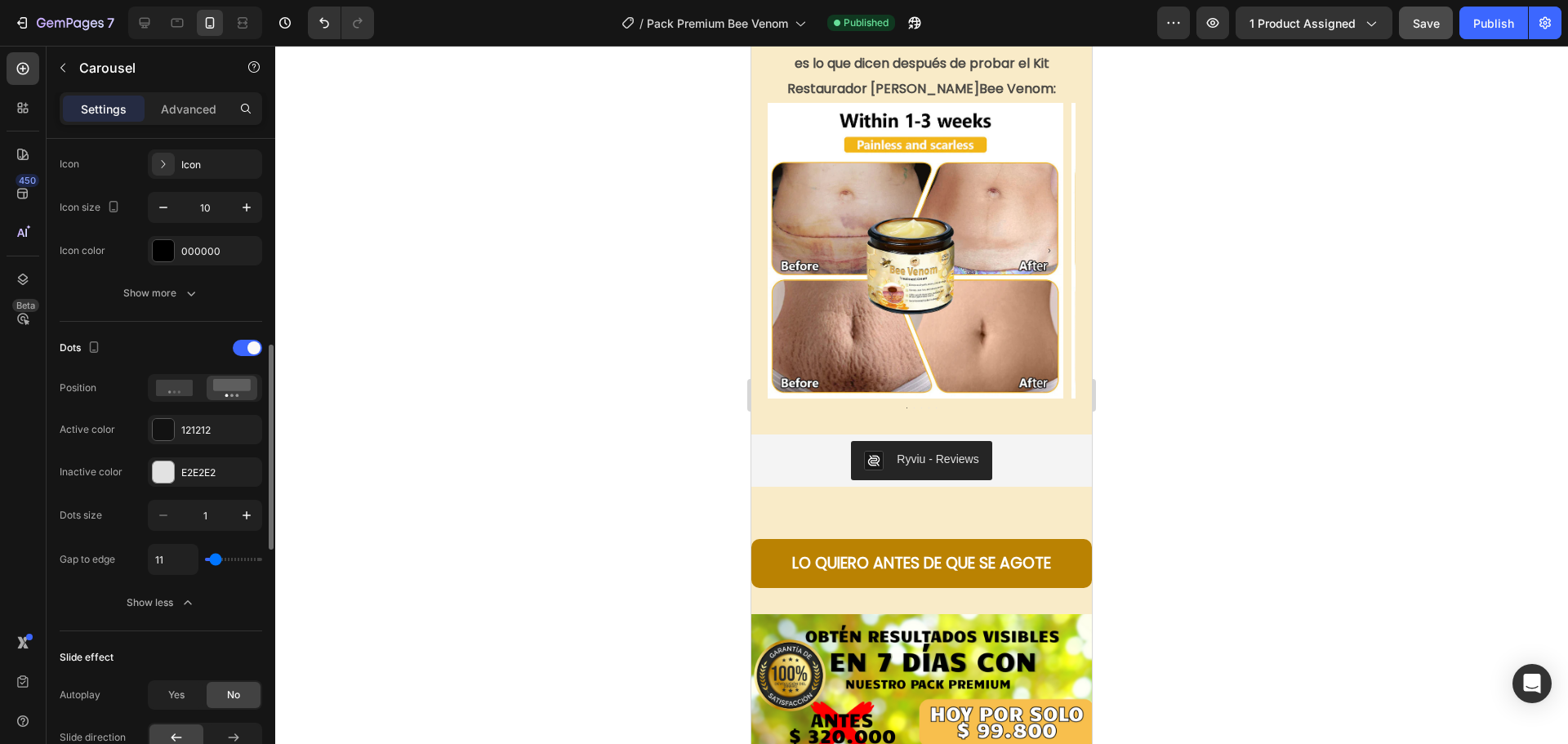
type input "13"
type input "16"
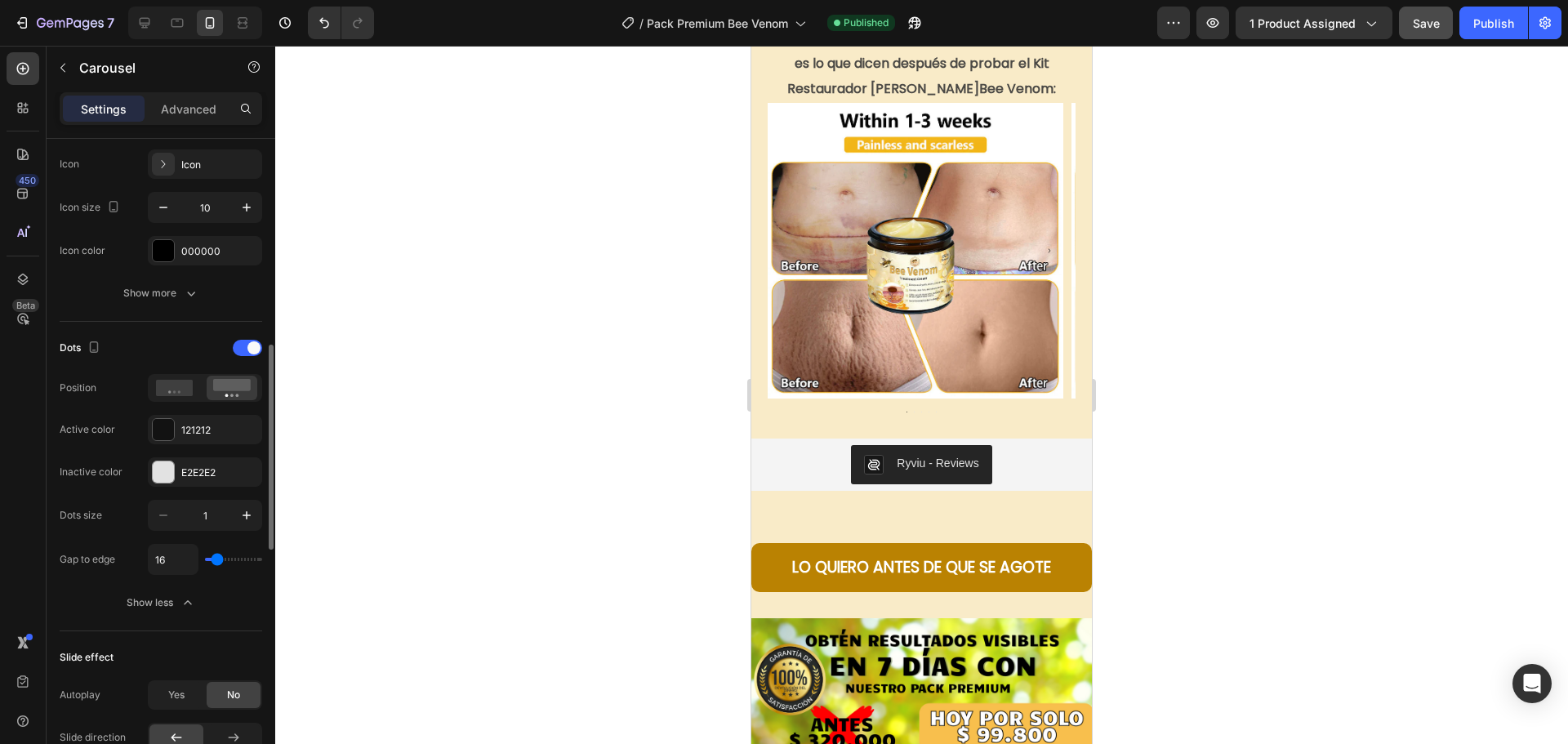
type input "0"
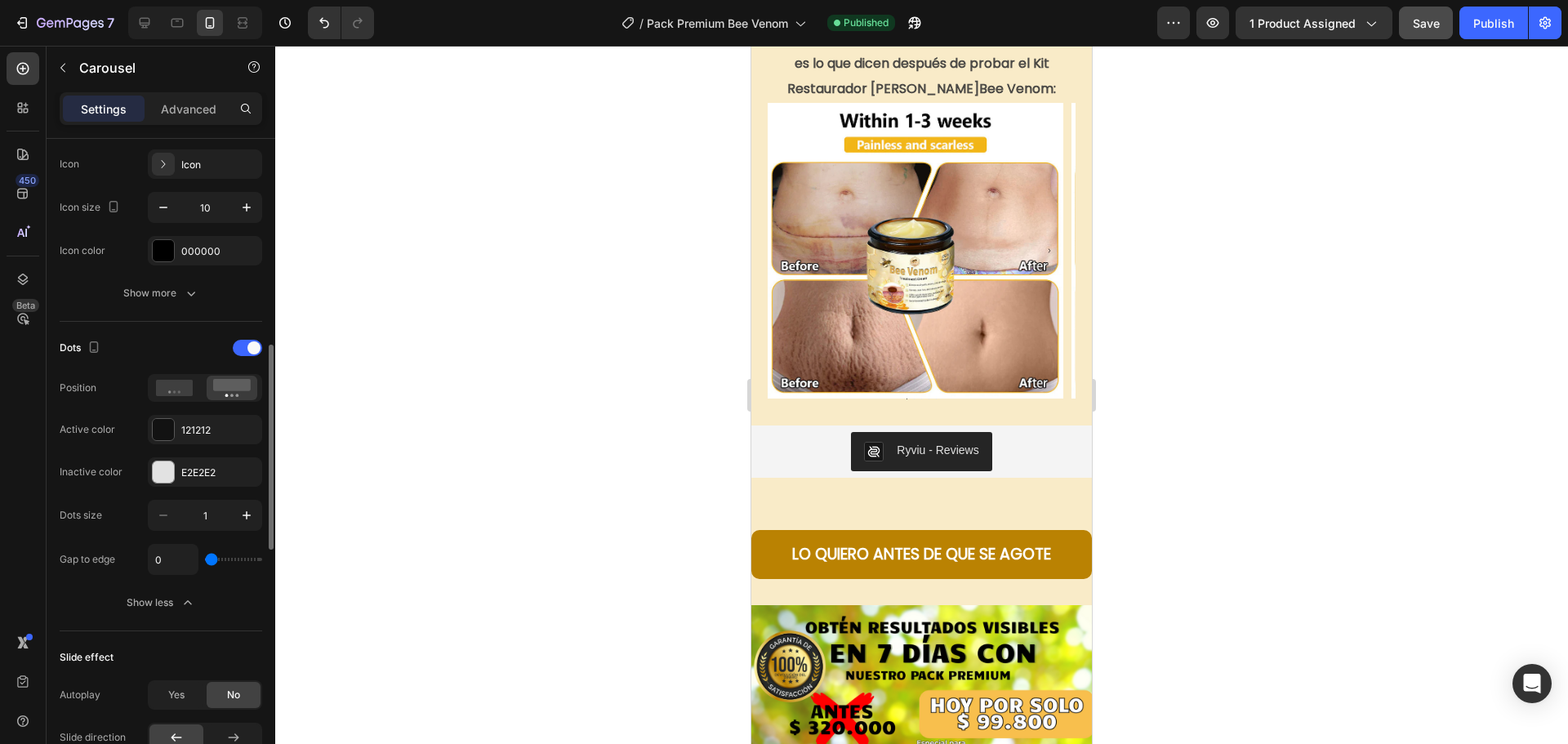
click at [209, 560] on input "range" at bounding box center [233, 558] width 57 height 3
type input "2"
type input "13"
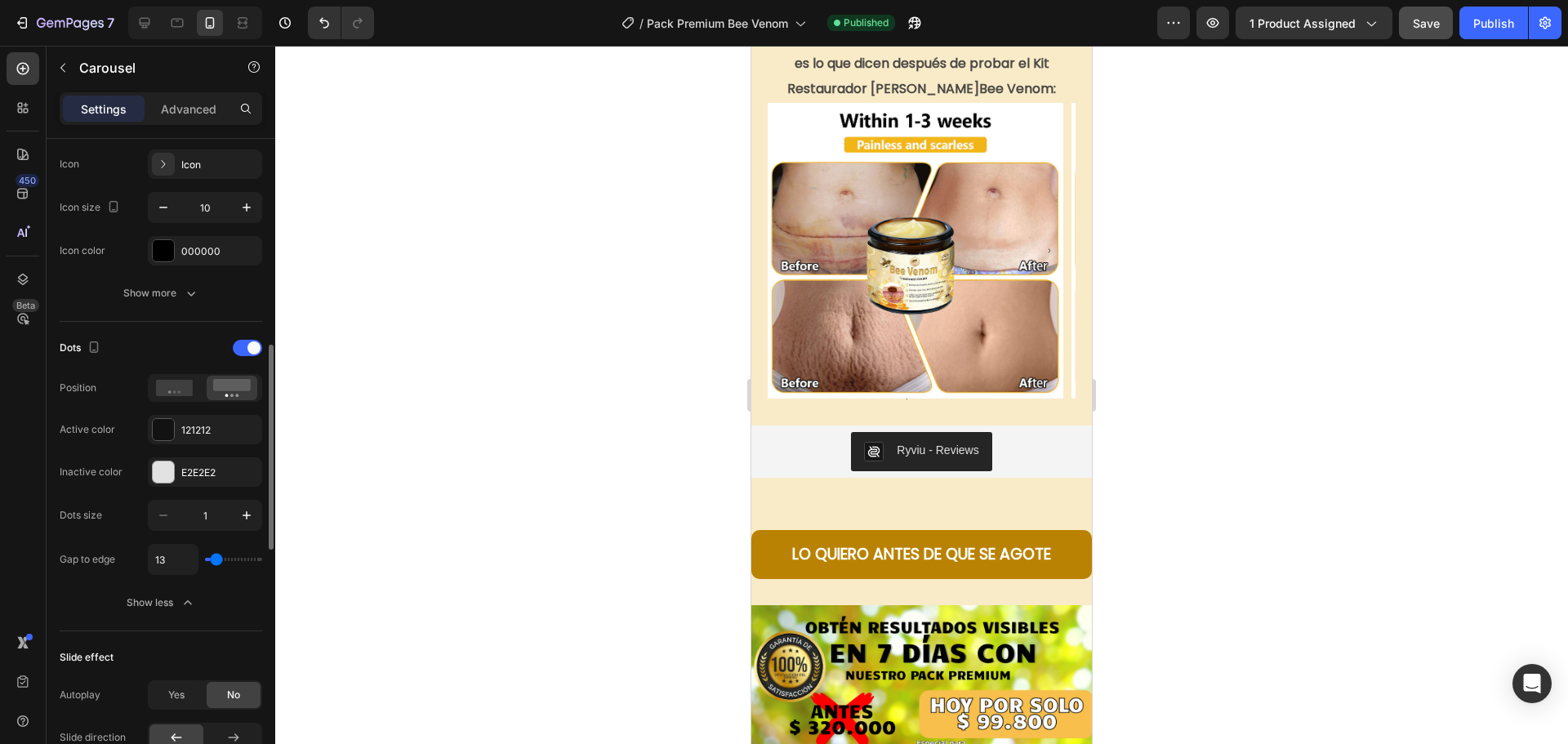
type input "18"
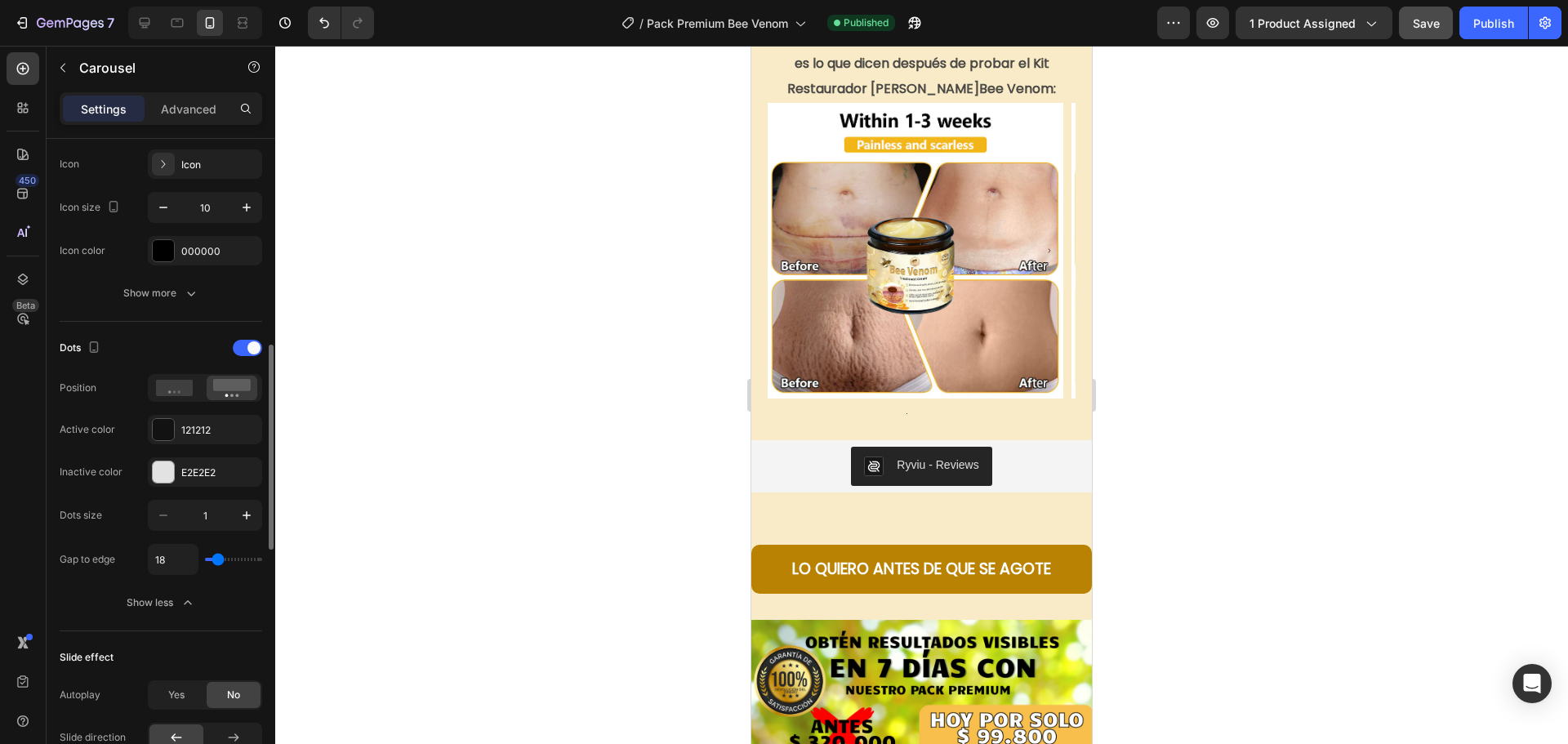
type input "16"
type input "13"
type input "16"
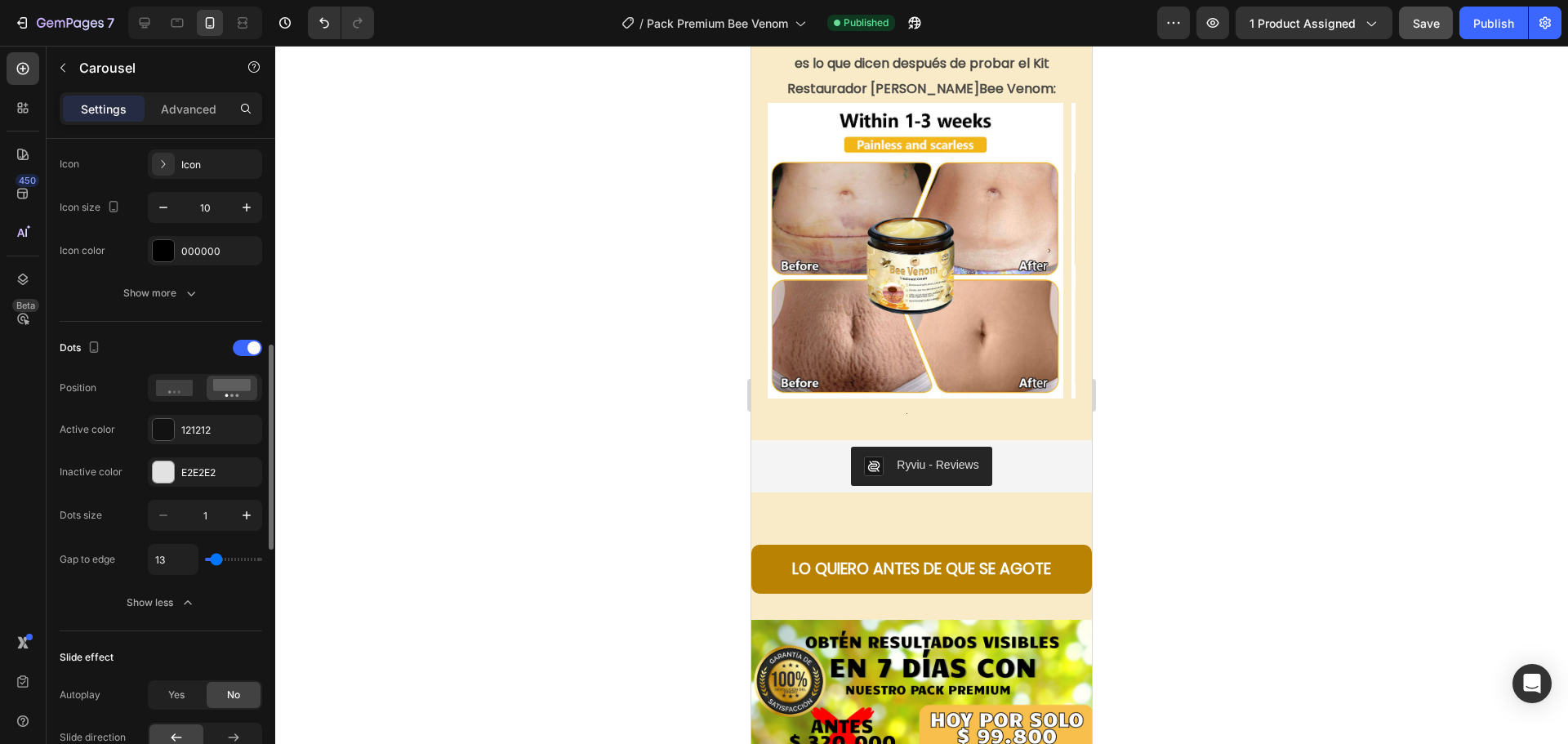
type input "16"
type input "22"
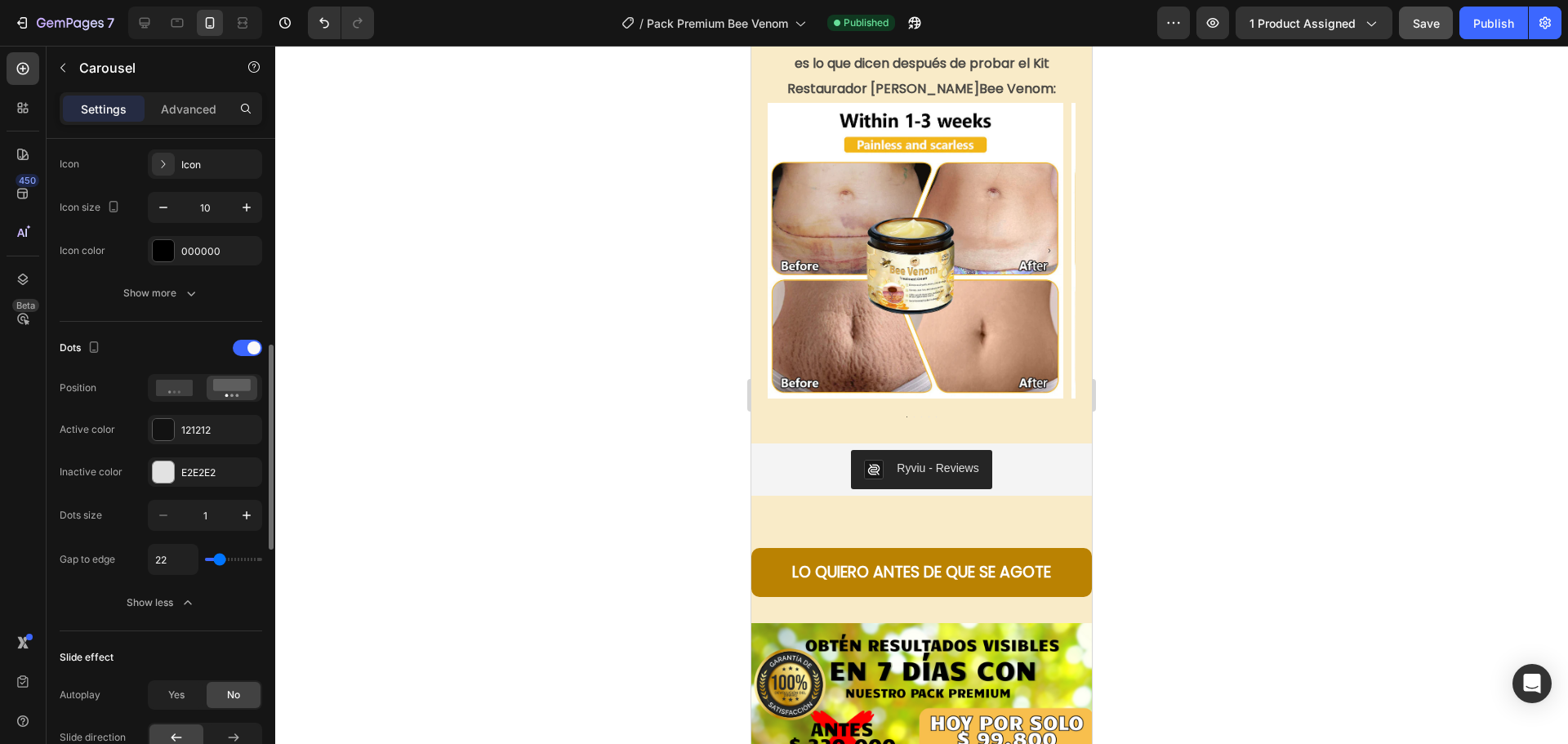
type input "27"
type input "47"
type input "56"
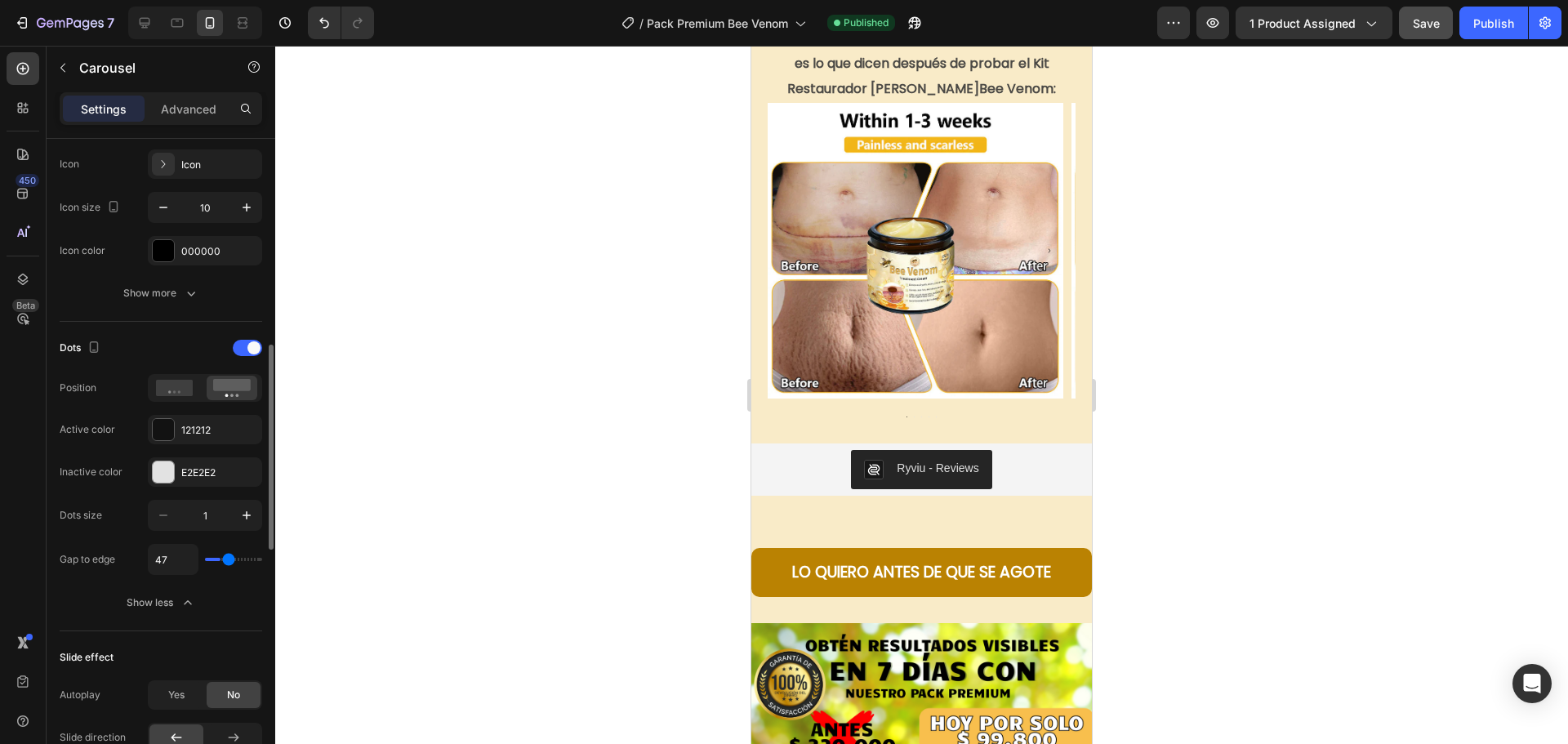
type input "56"
type input "82"
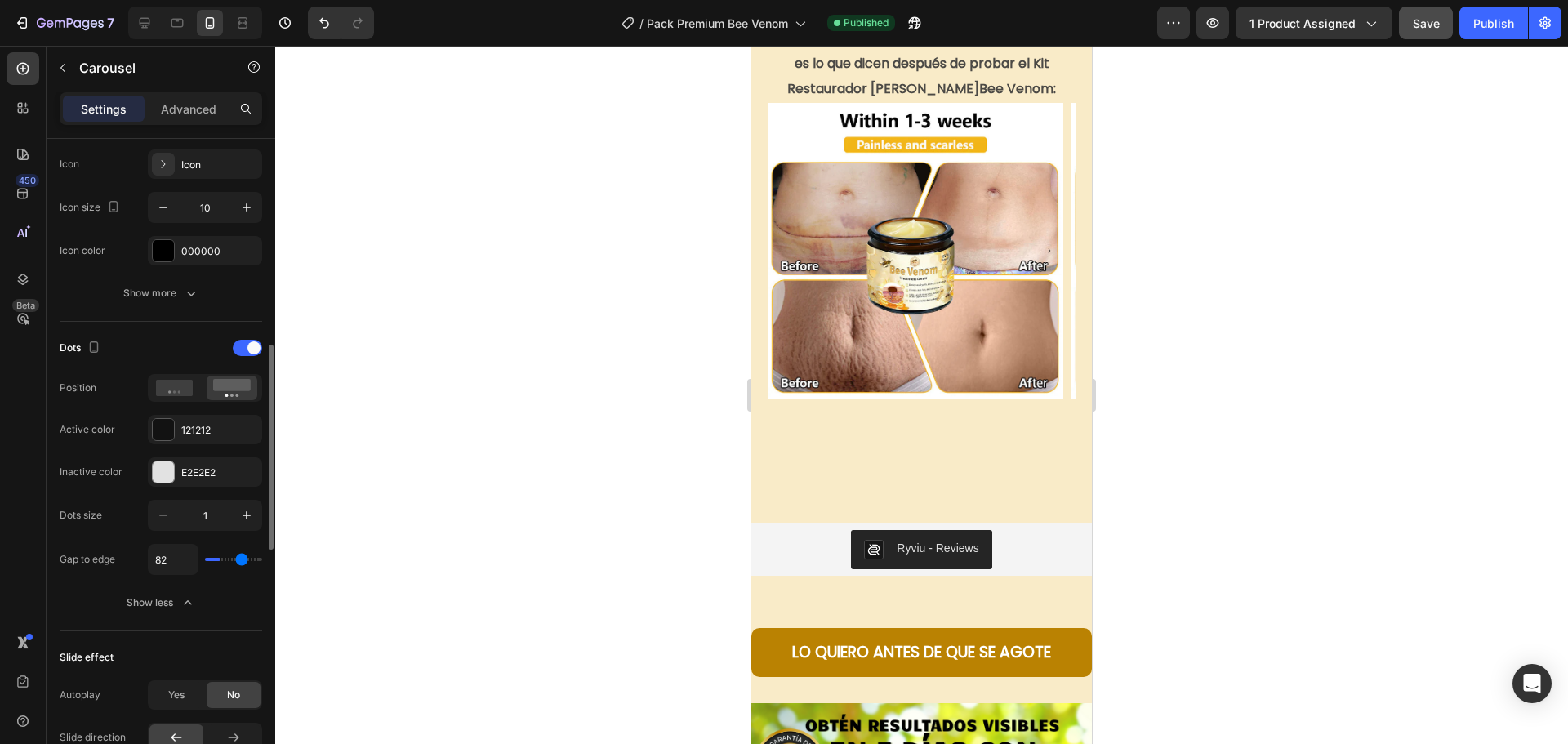
type input "120"
type input "84"
type input "69"
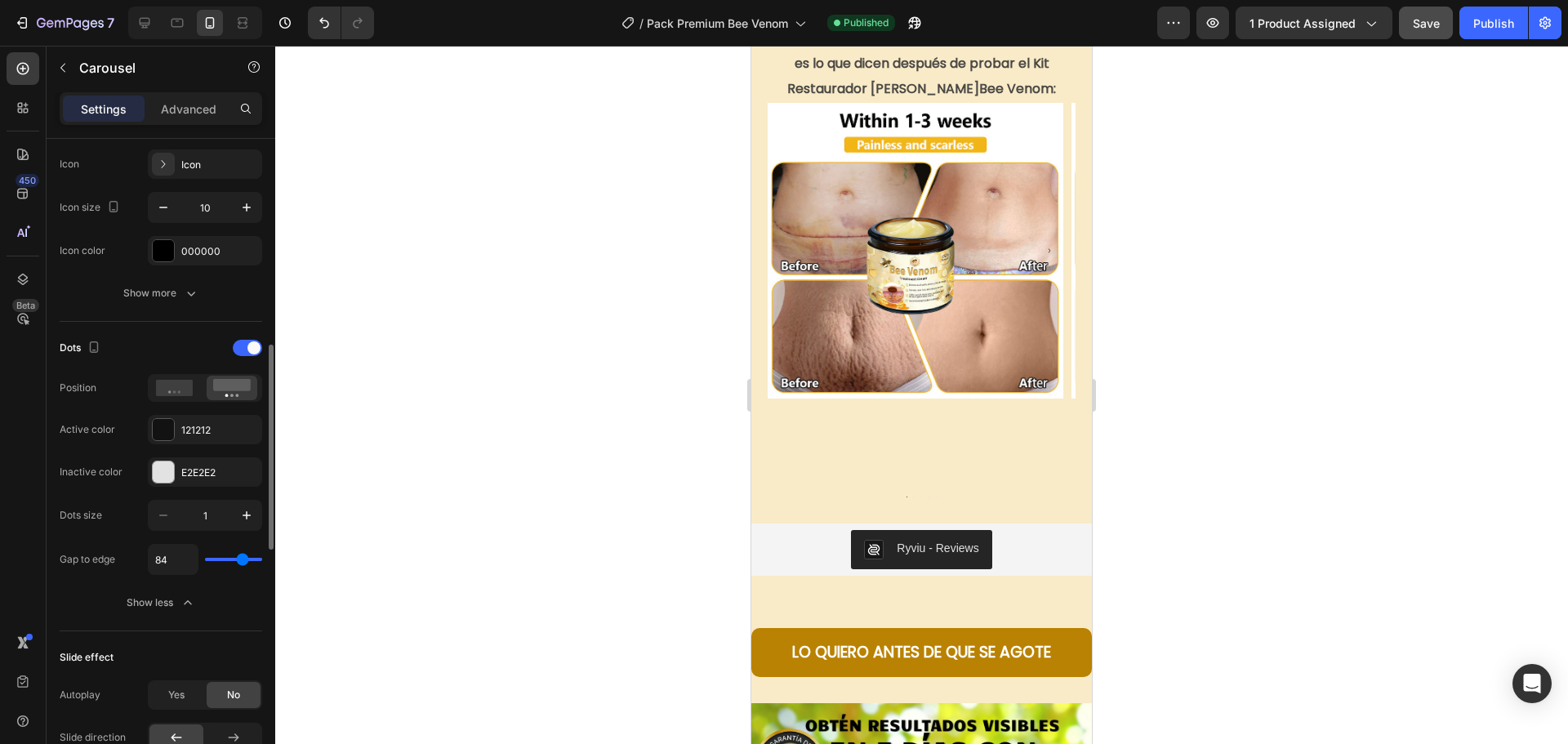
type input "69"
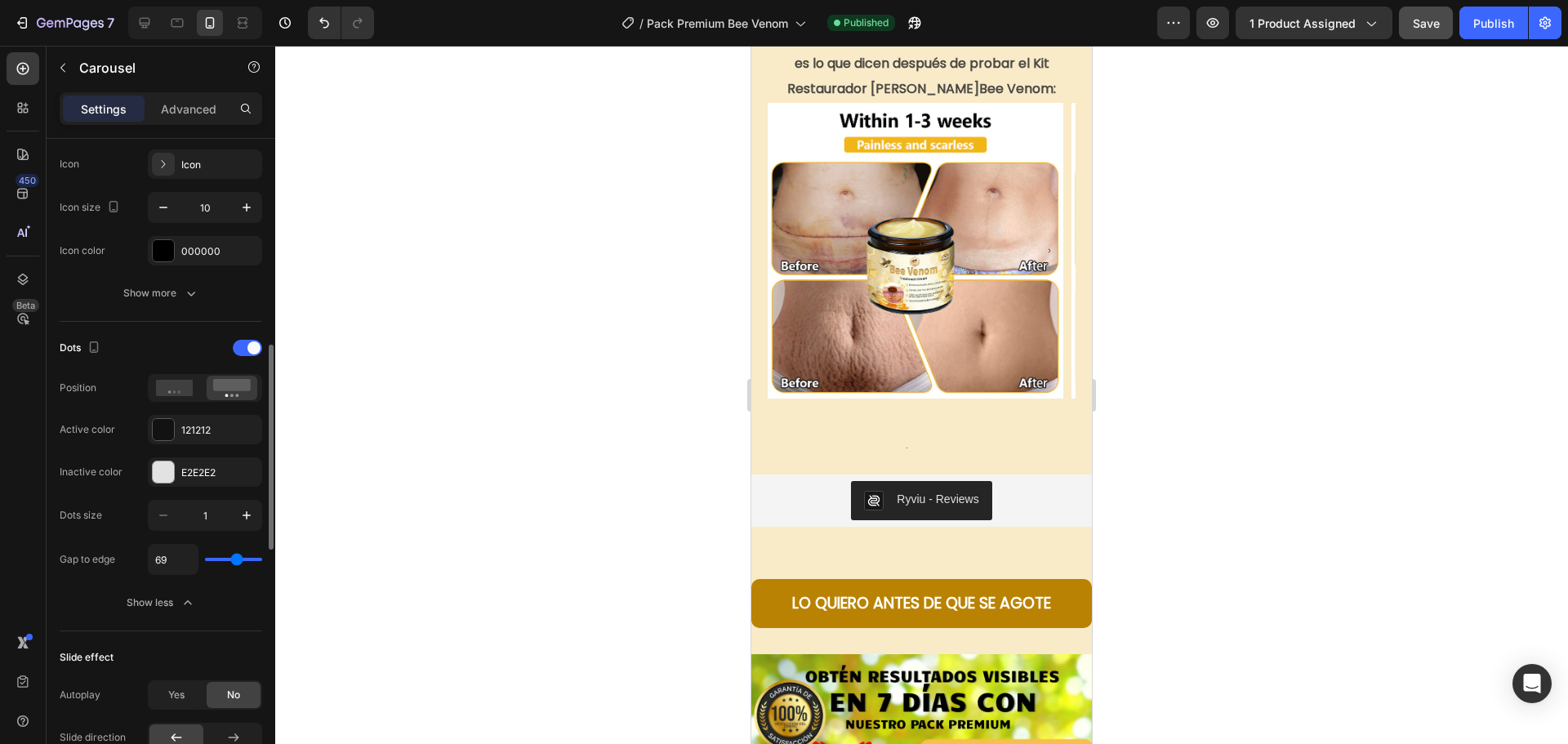
type input "60"
type input "56"
type input "53"
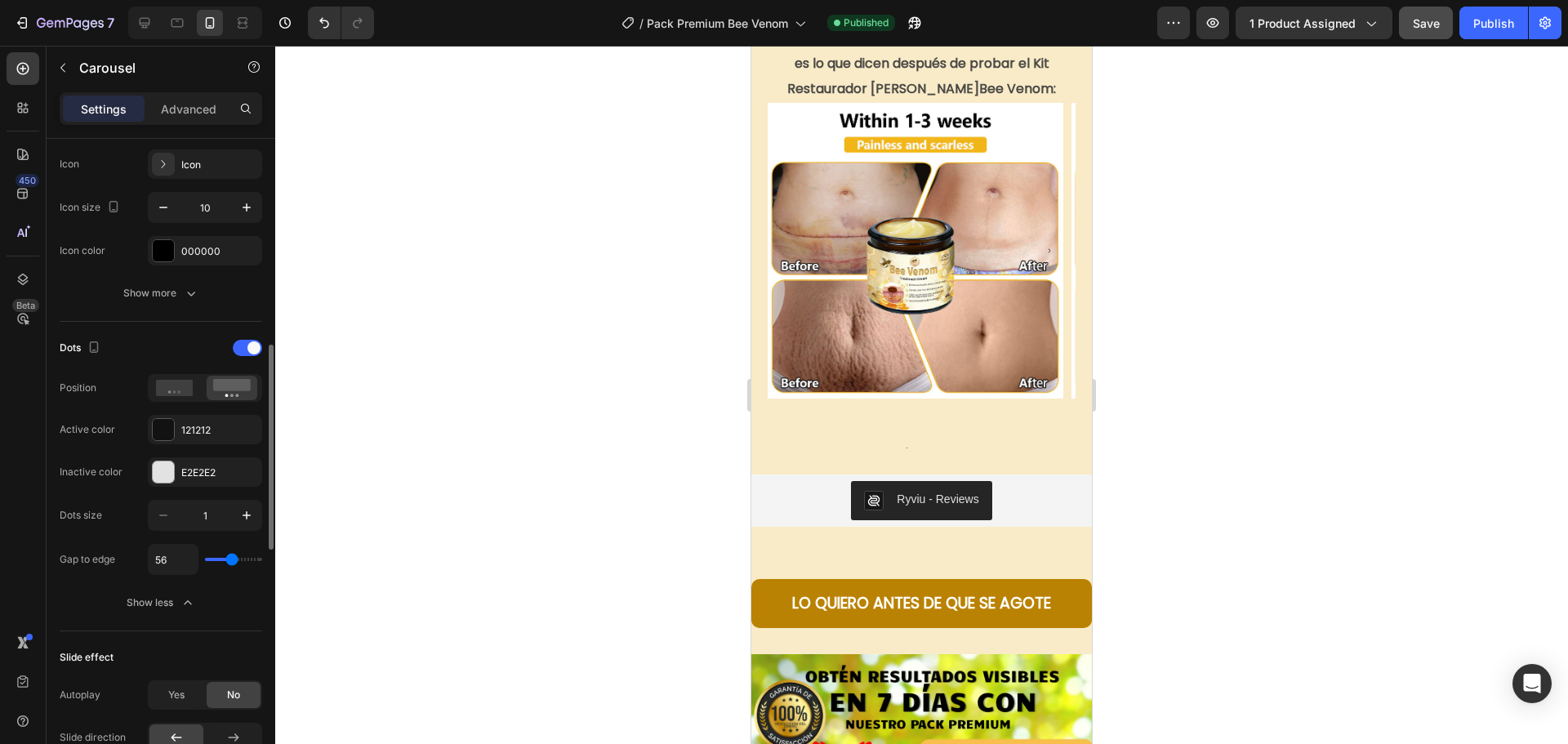
type input "53"
type input "51"
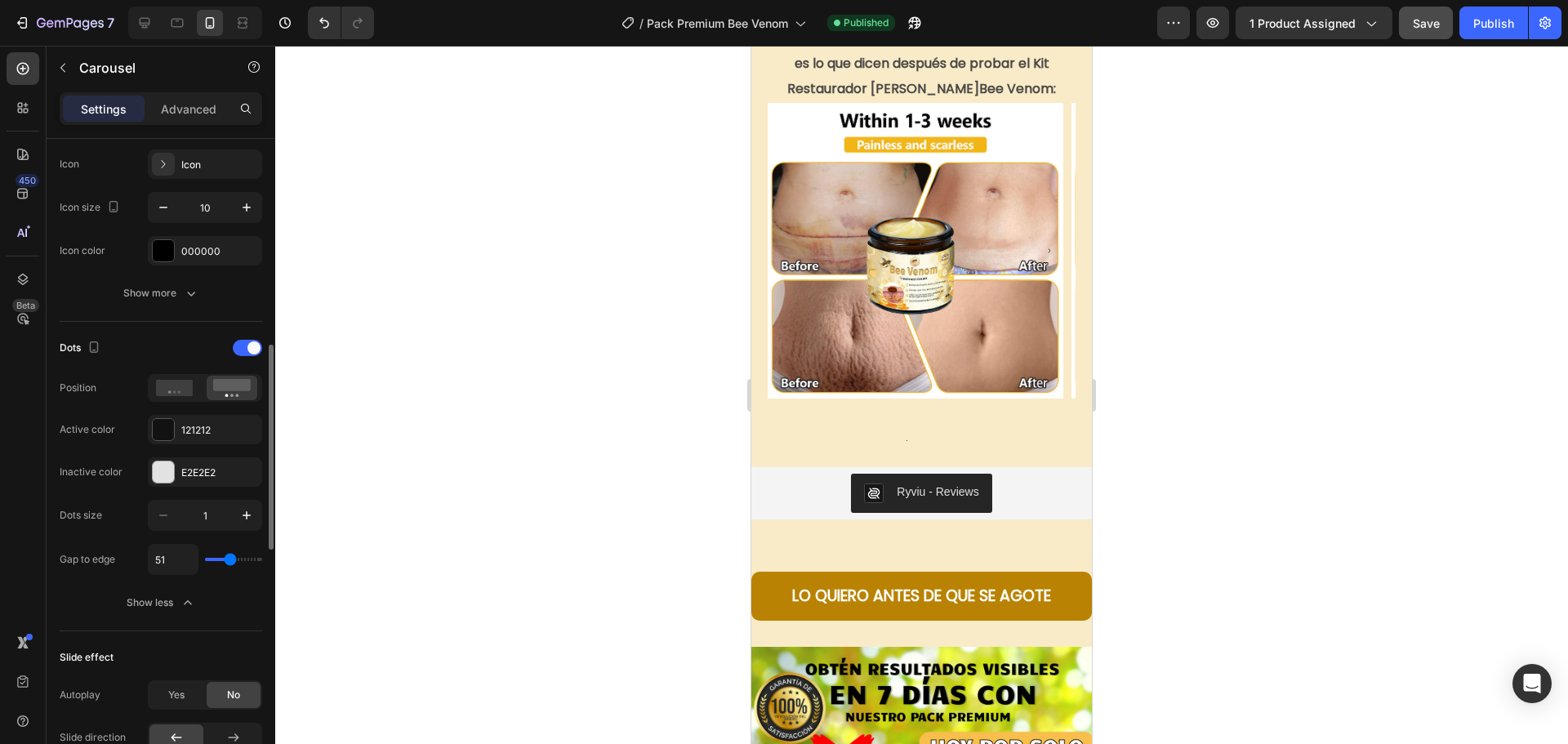
type input "49"
type input "40"
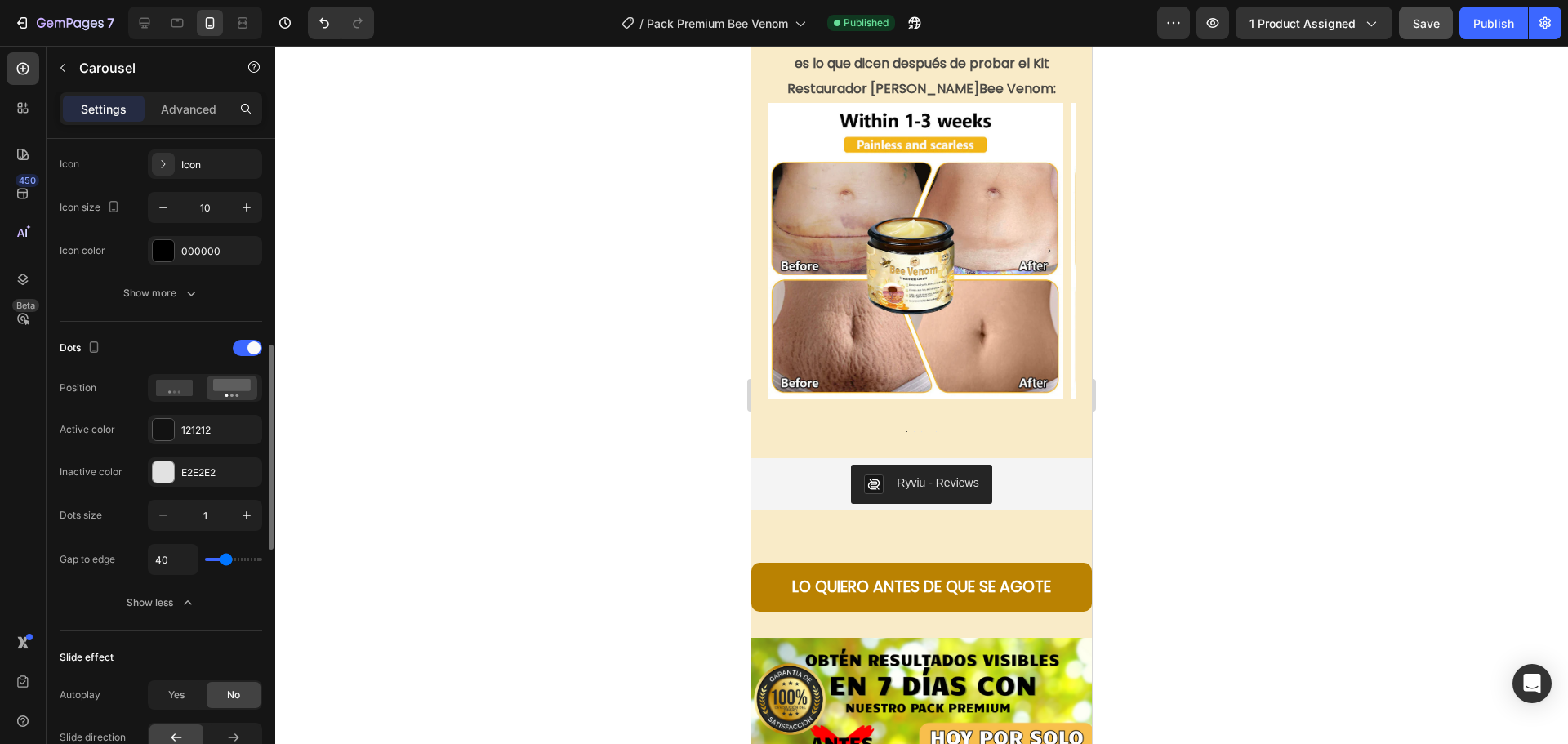
type input "38"
type input "36"
type input "20"
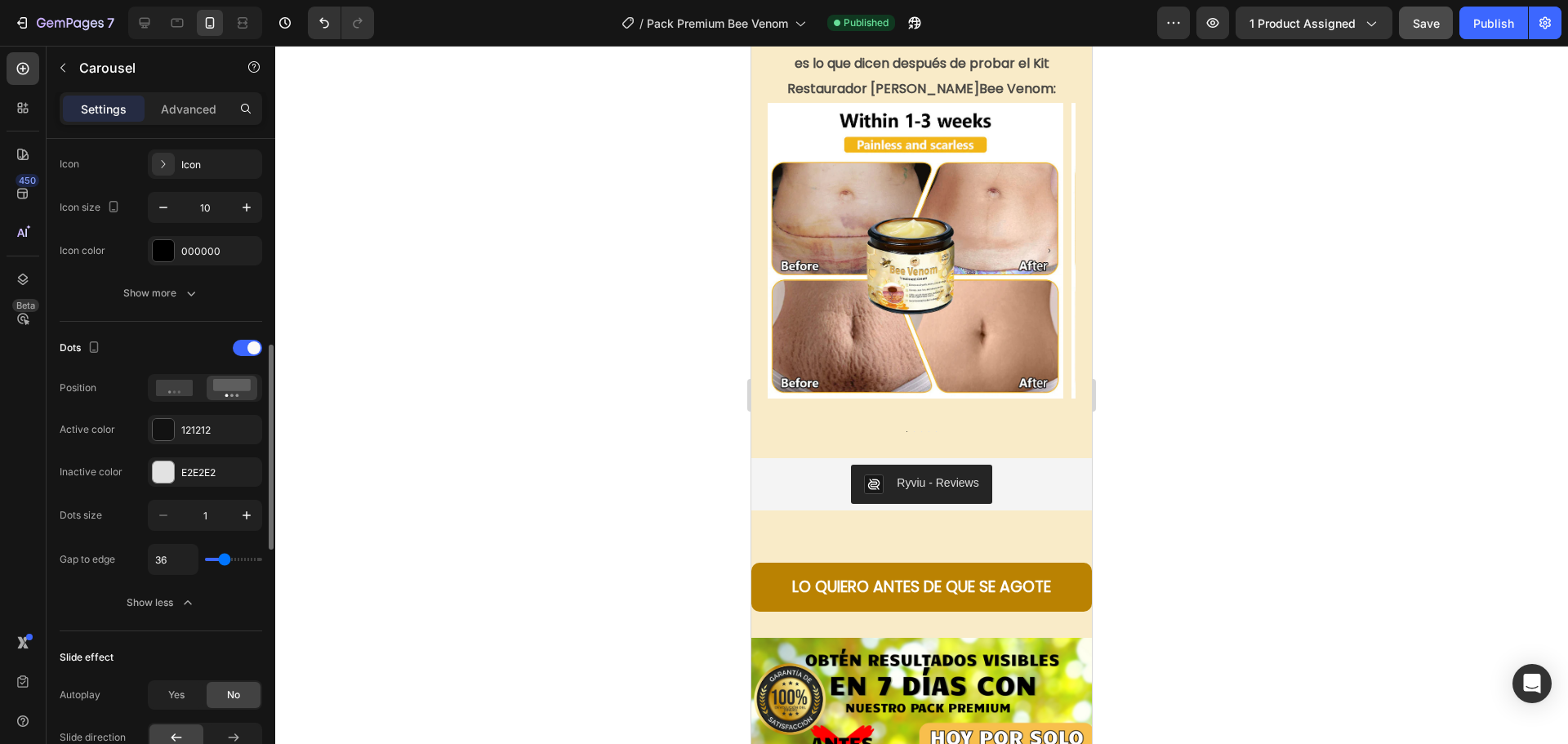
type input "20"
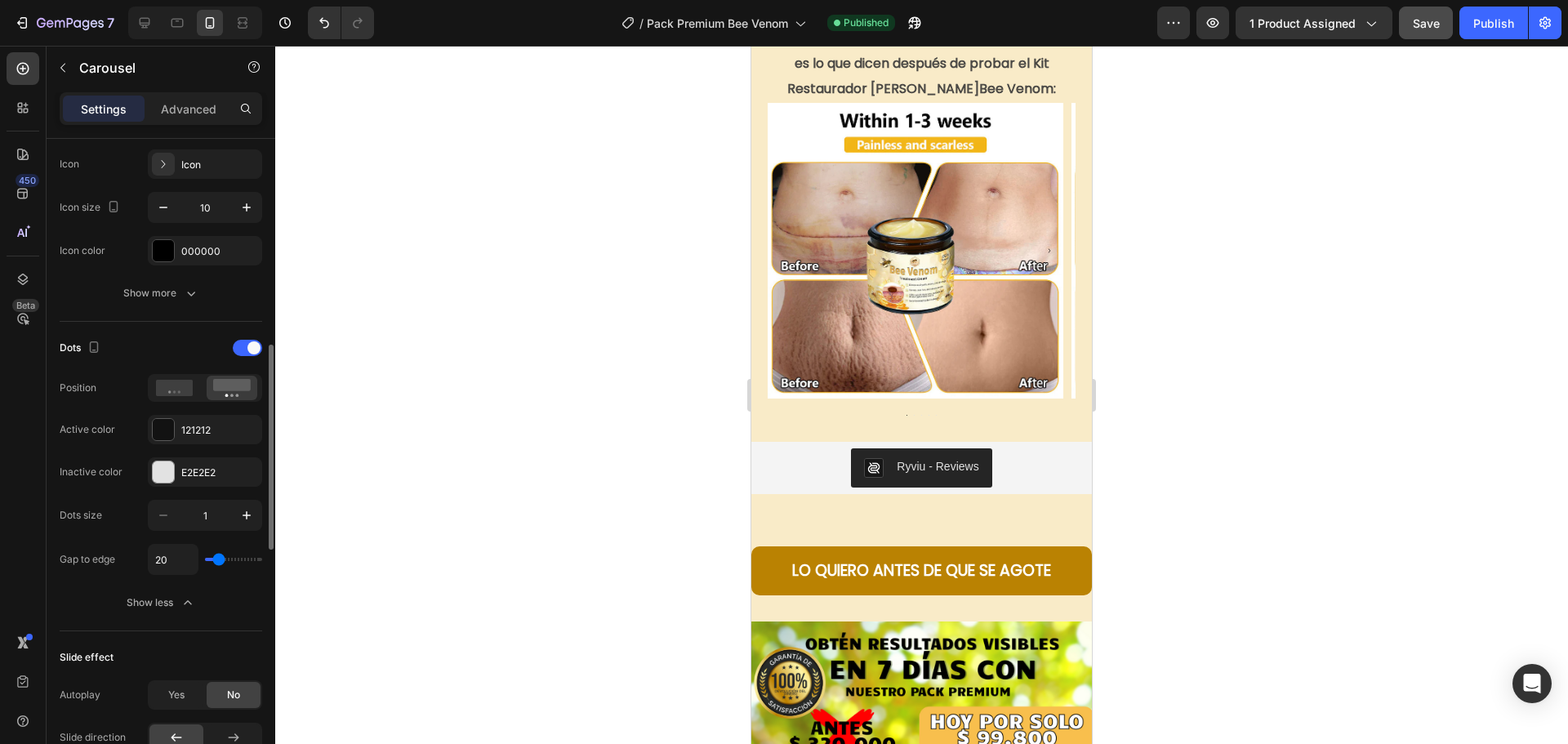
type input "18"
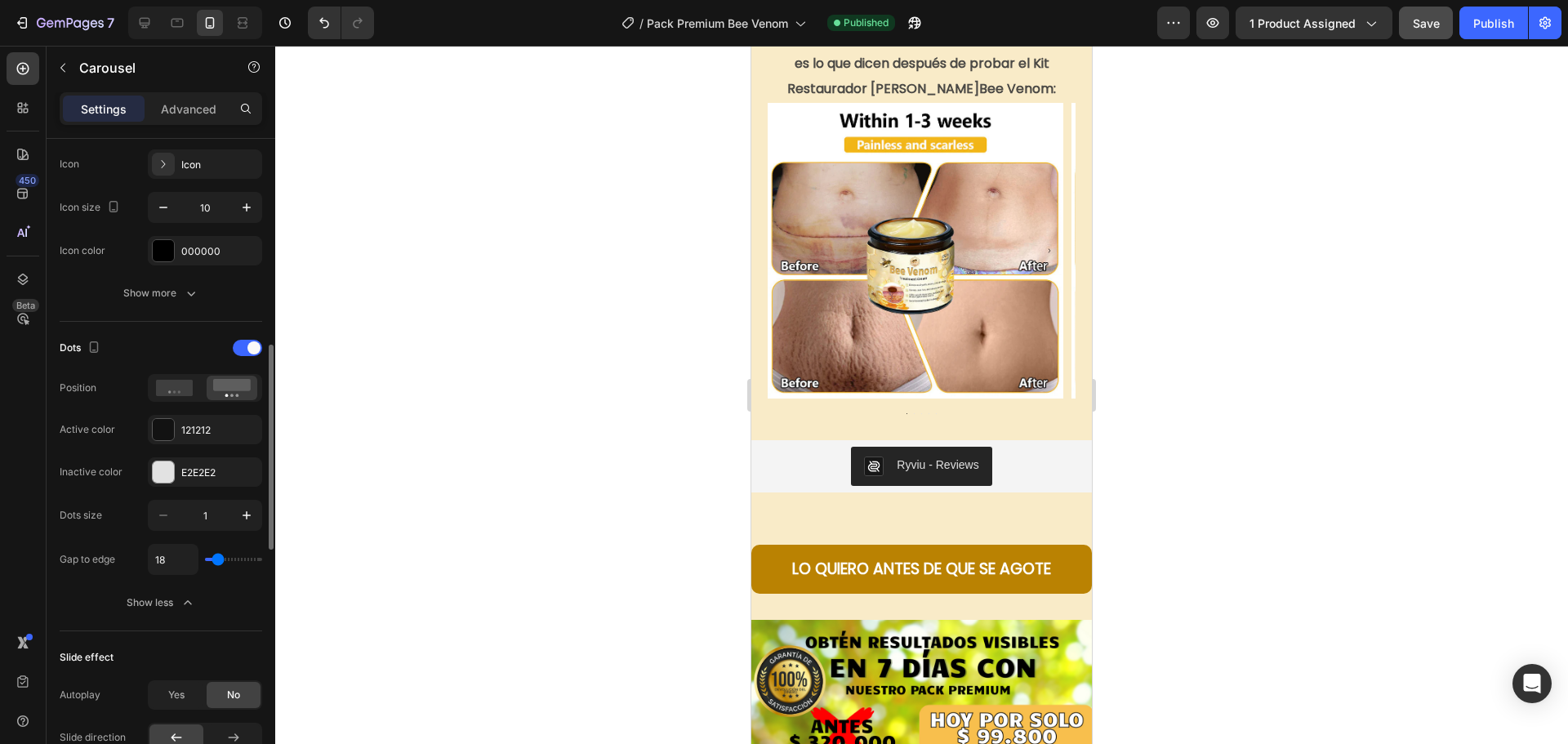
type input "16"
type input "9"
type input "2"
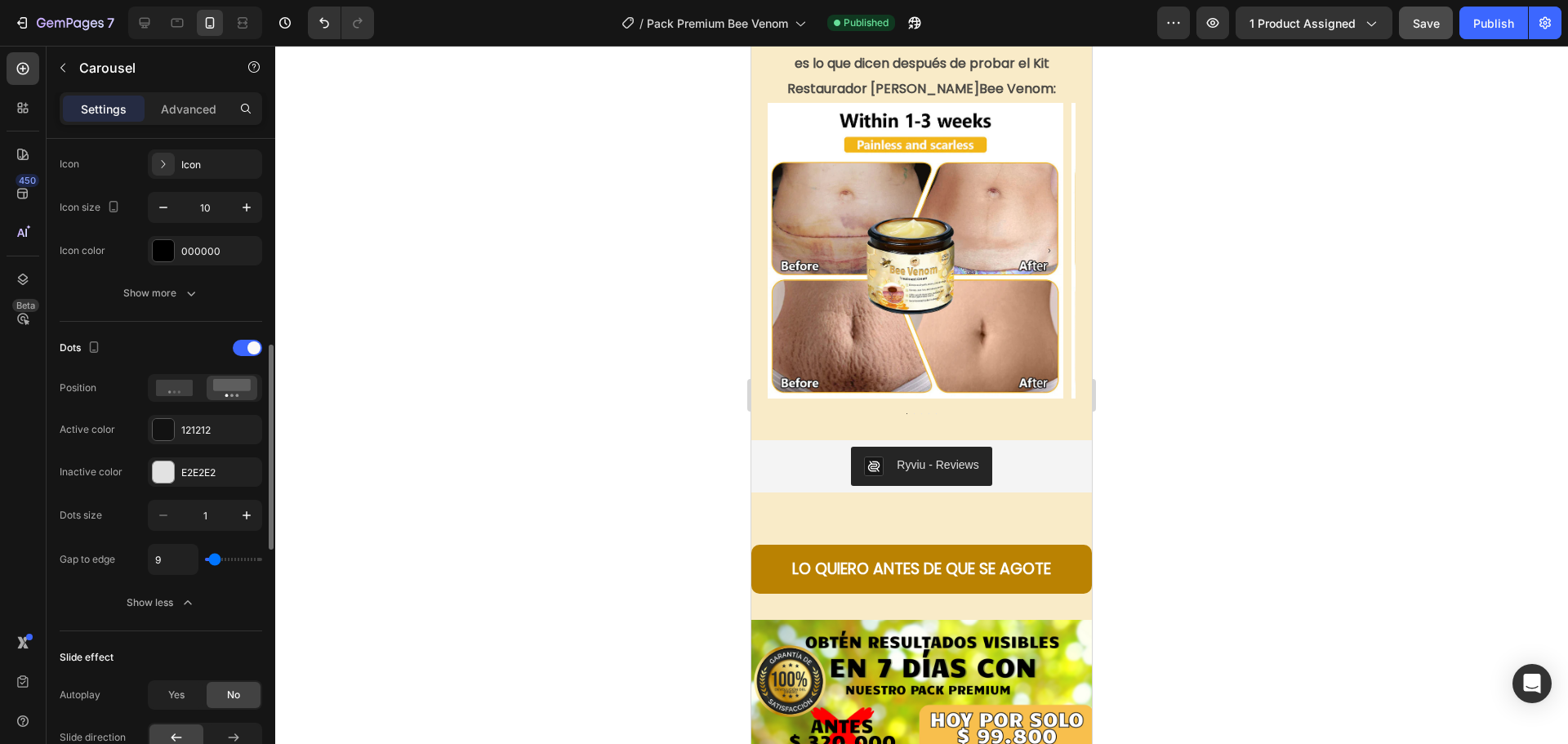
type input "2"
type input "0"
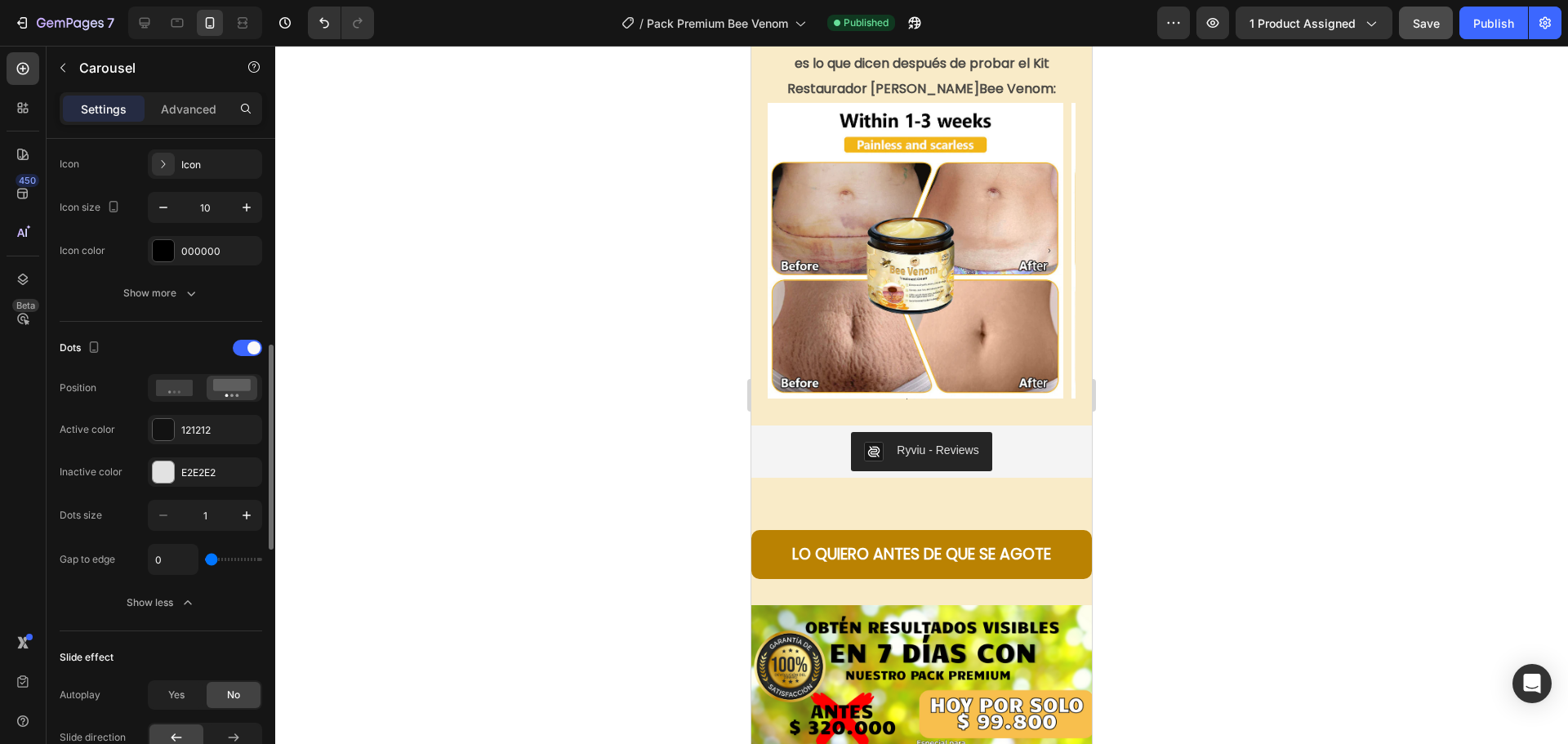
click at [210, 560] on input "range" at bounding box center [233, 558] width 57 height 3
type input "1"
click at [251, 516] on icon "button" at bounding box center [246, 514] width 16 height 16
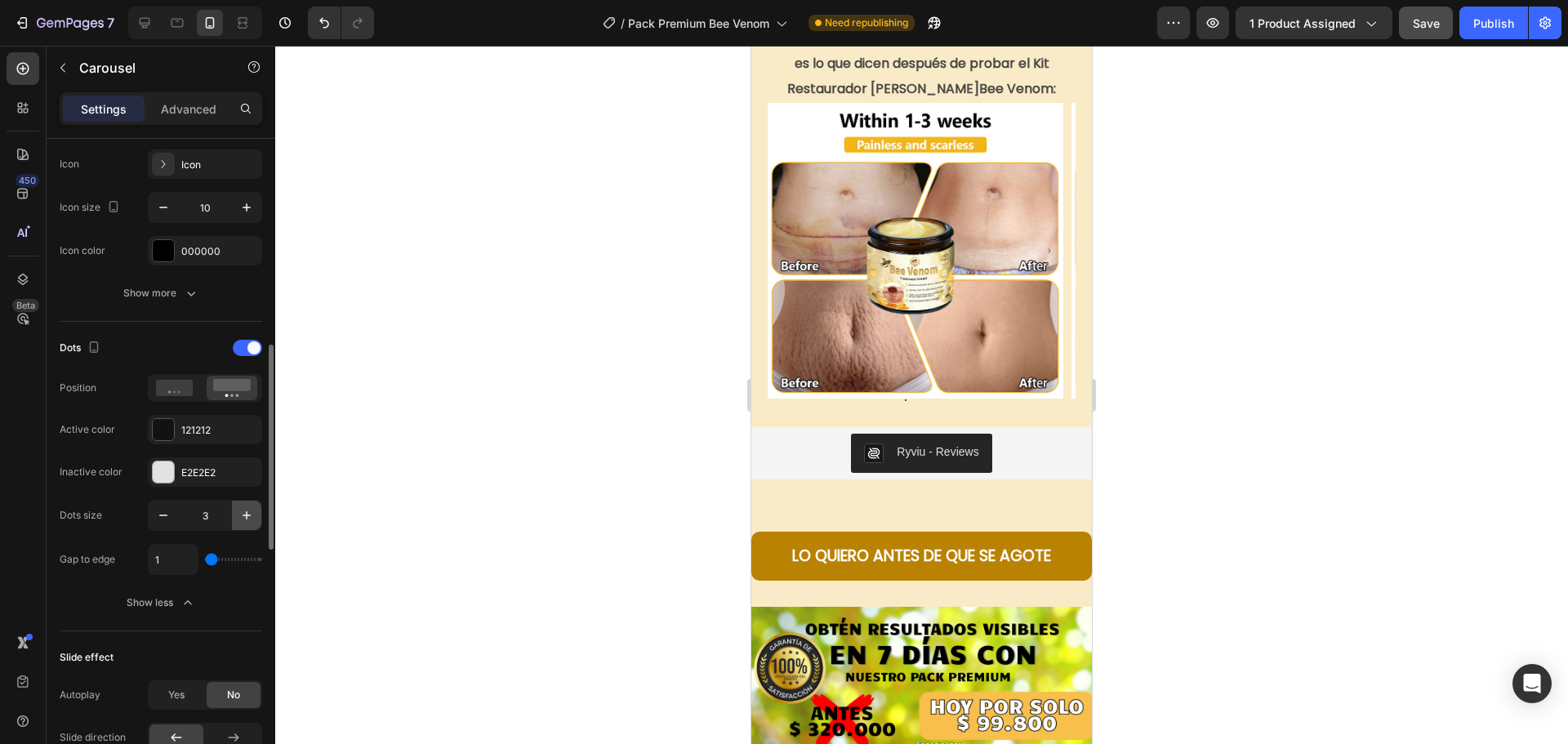
click at [251, 516] on icon "button" at bounding box center [246, 514] width 16 height 16
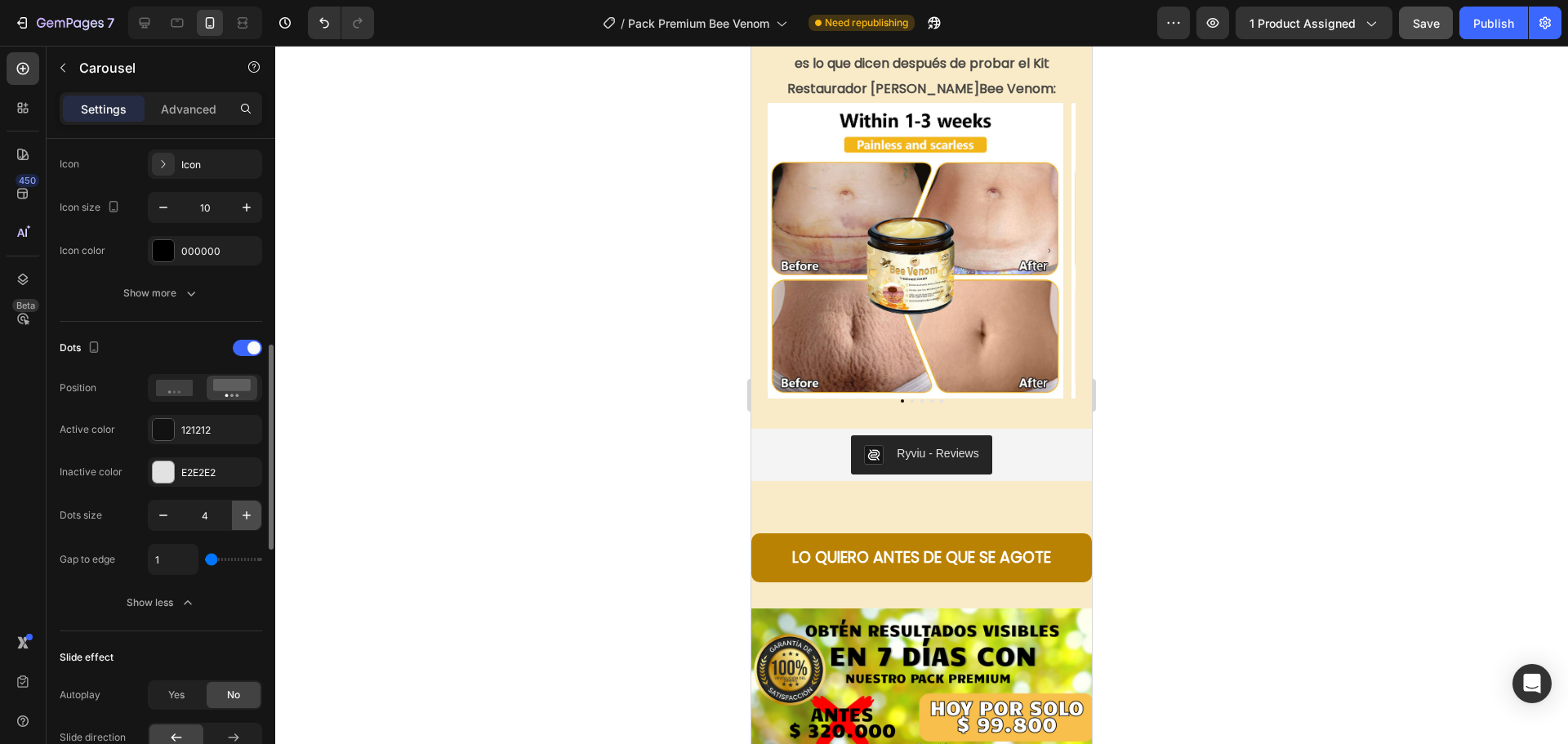
click at [251, 516] on icon "button" at bounding box center [246, 514] width 16 height 16
click at [242, 515] on icon "button" at bounding box center [246, 514] width 16 height 16
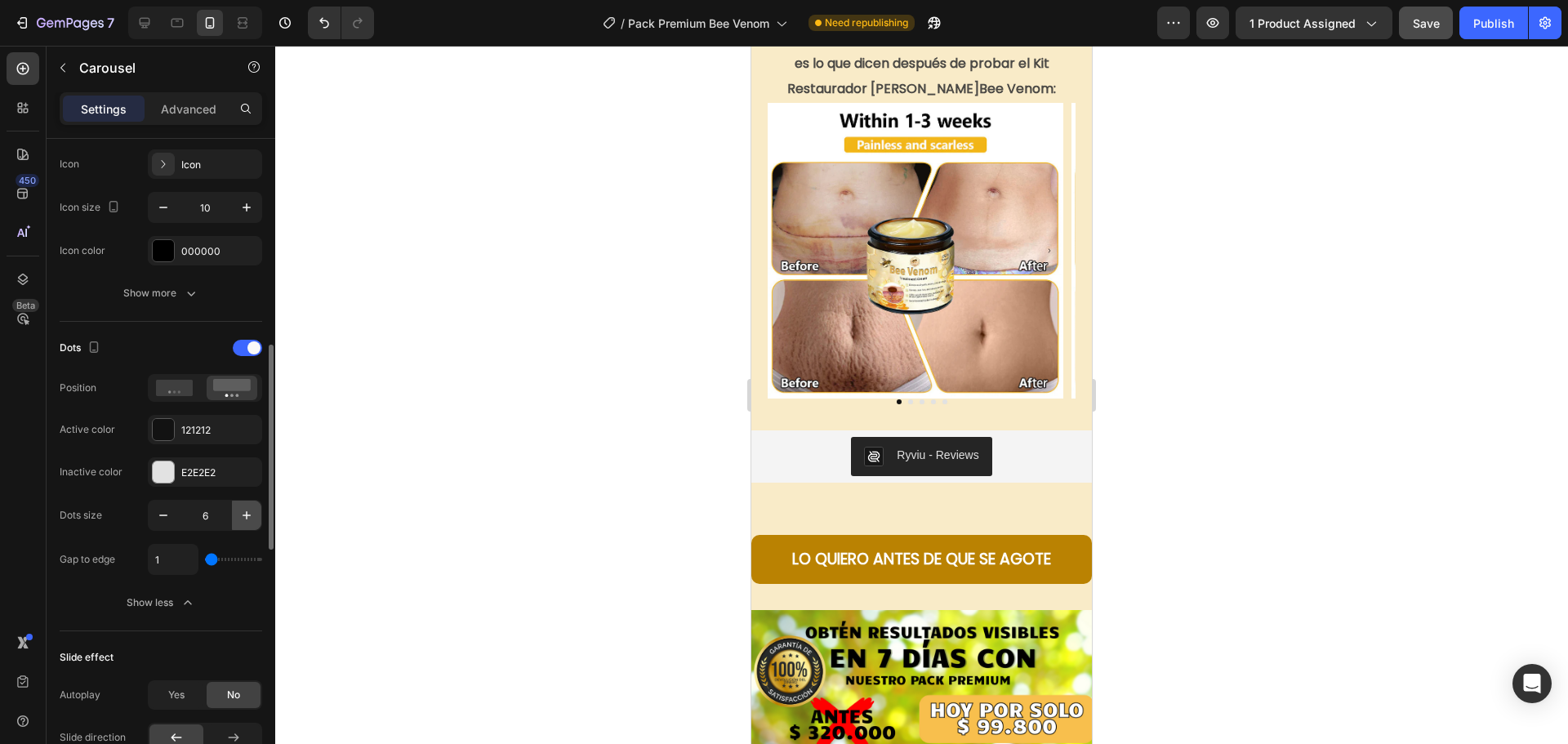
click at [246, 514] on icon "button" at bounding box center [246, 514] width 16 height 16
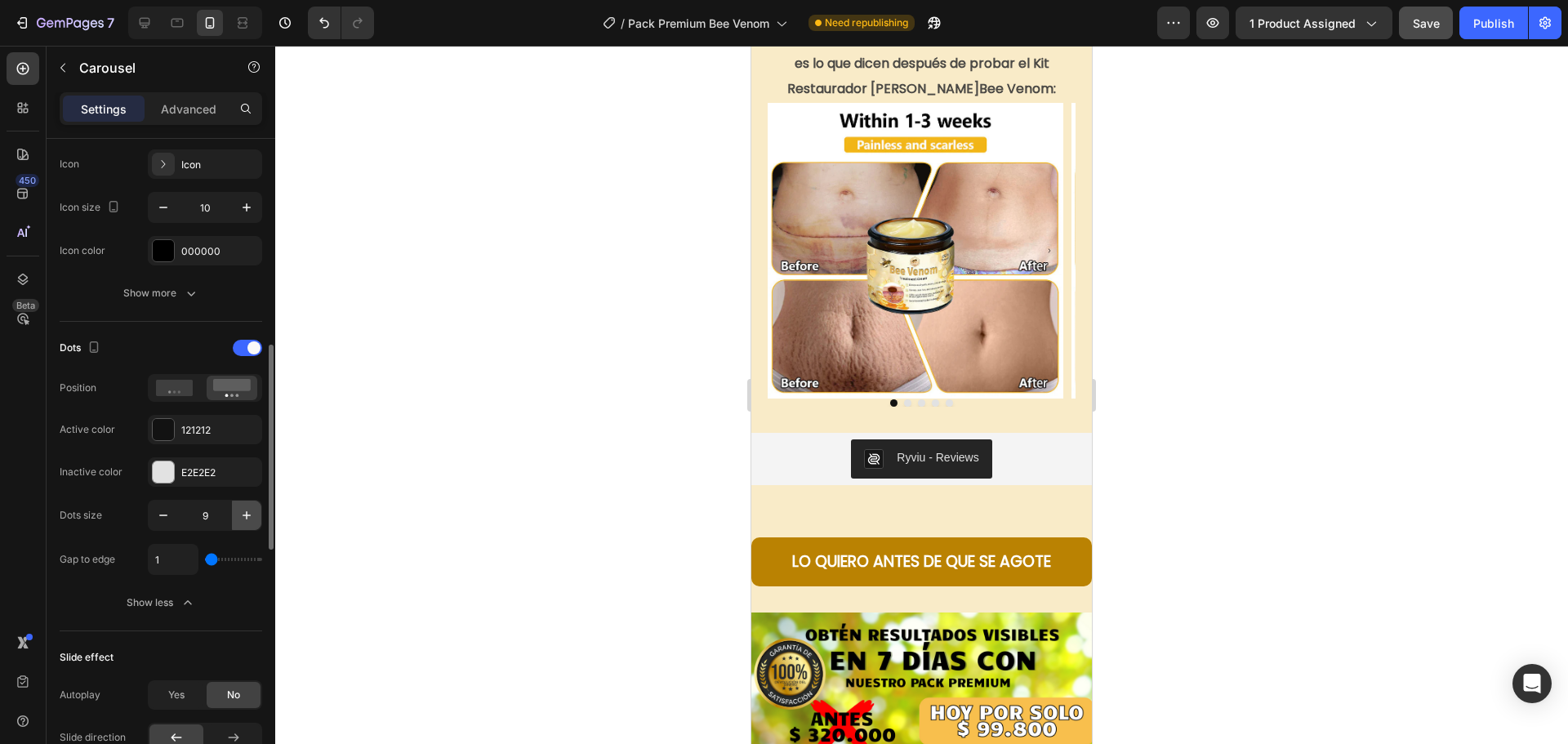
click at [246, 514] on icon "button" at bounding box center [246, 514] width 16 height 16
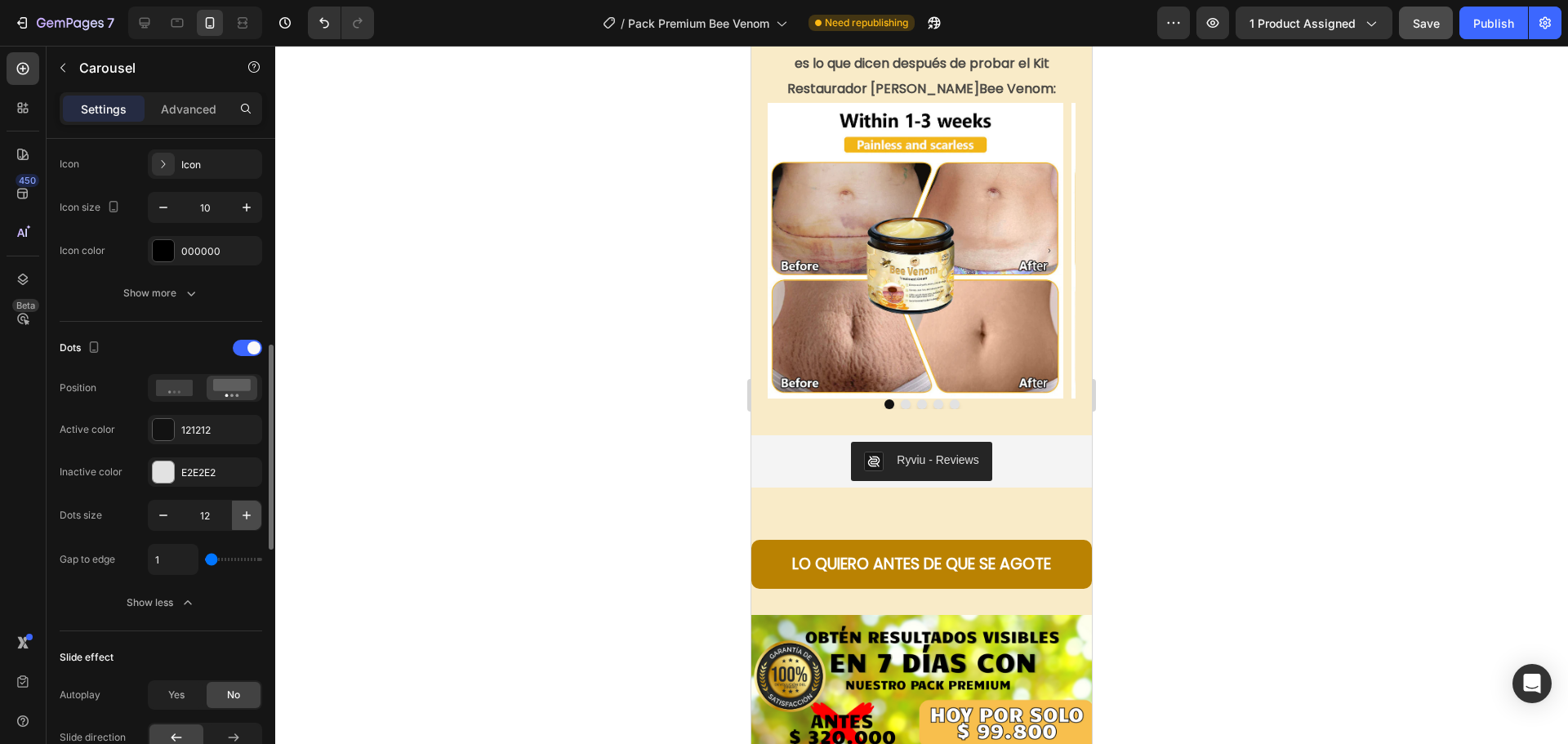
click at [246, 514] on icon "button" at bounding box center [246, 514] width 16 height 16
click at [245, 514] on icon "button" at bounding box center [246, 514] width 16 height 16
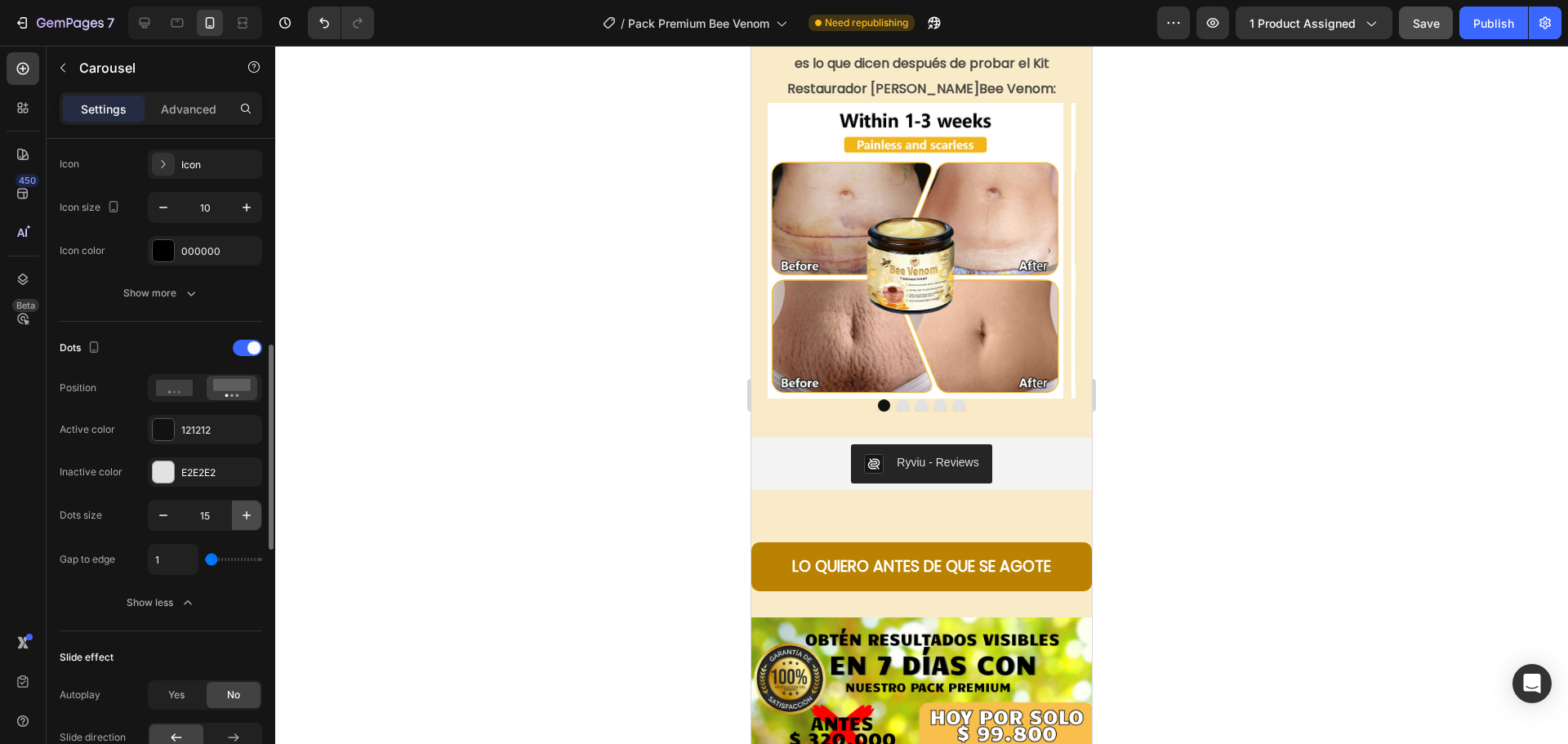
click at [244, 514] on icon "button" at bounding box center [246, 514] width 16 height 16
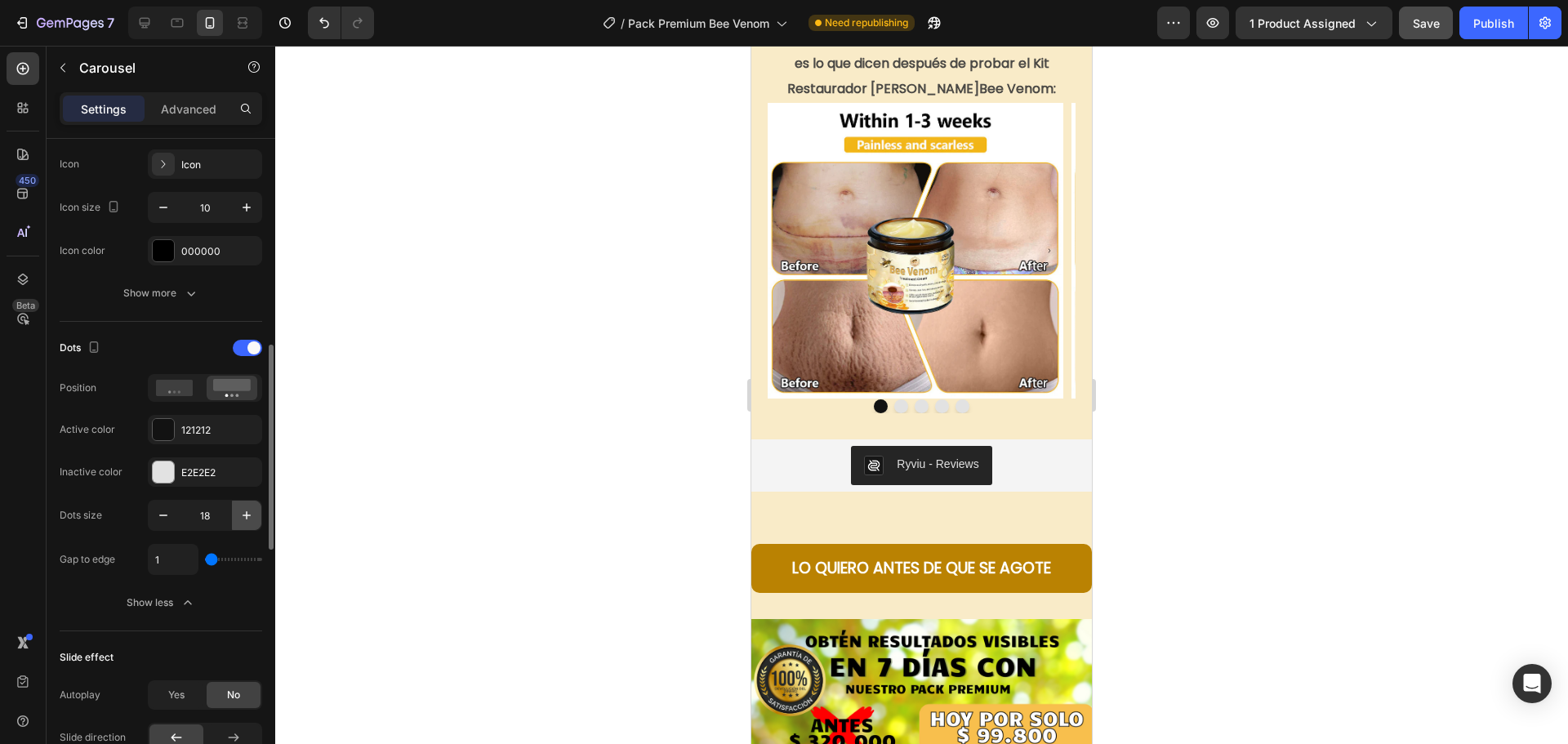
click at [244, 514] on icon "button" at bounding box center [246, 514] width 16 height 16
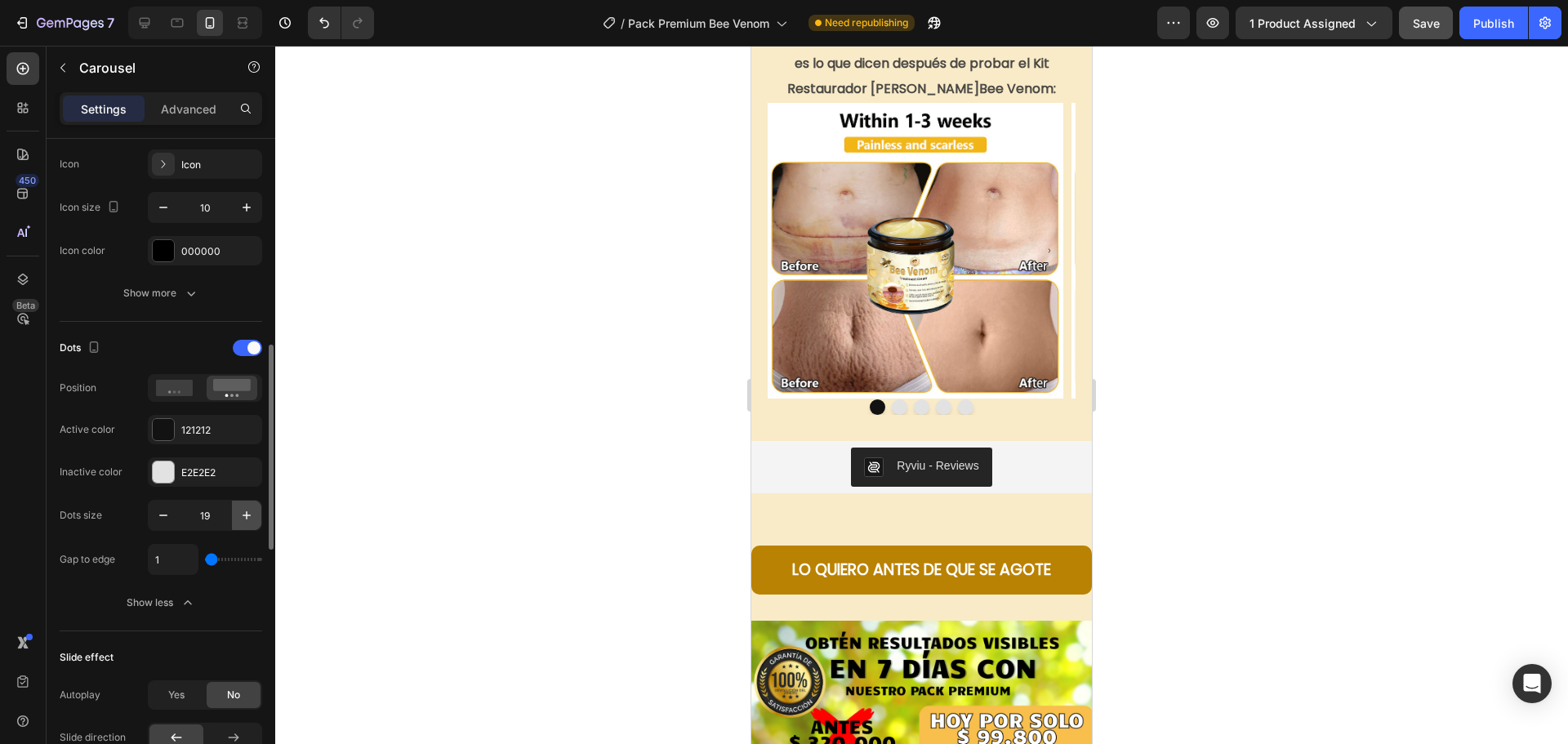
click at [244, 514] on icon "button" at bounding box center [246, 514] width 16 height 16
click at [157, 518] on icon "button" at bounding box center [163, 514] width 16 height 16
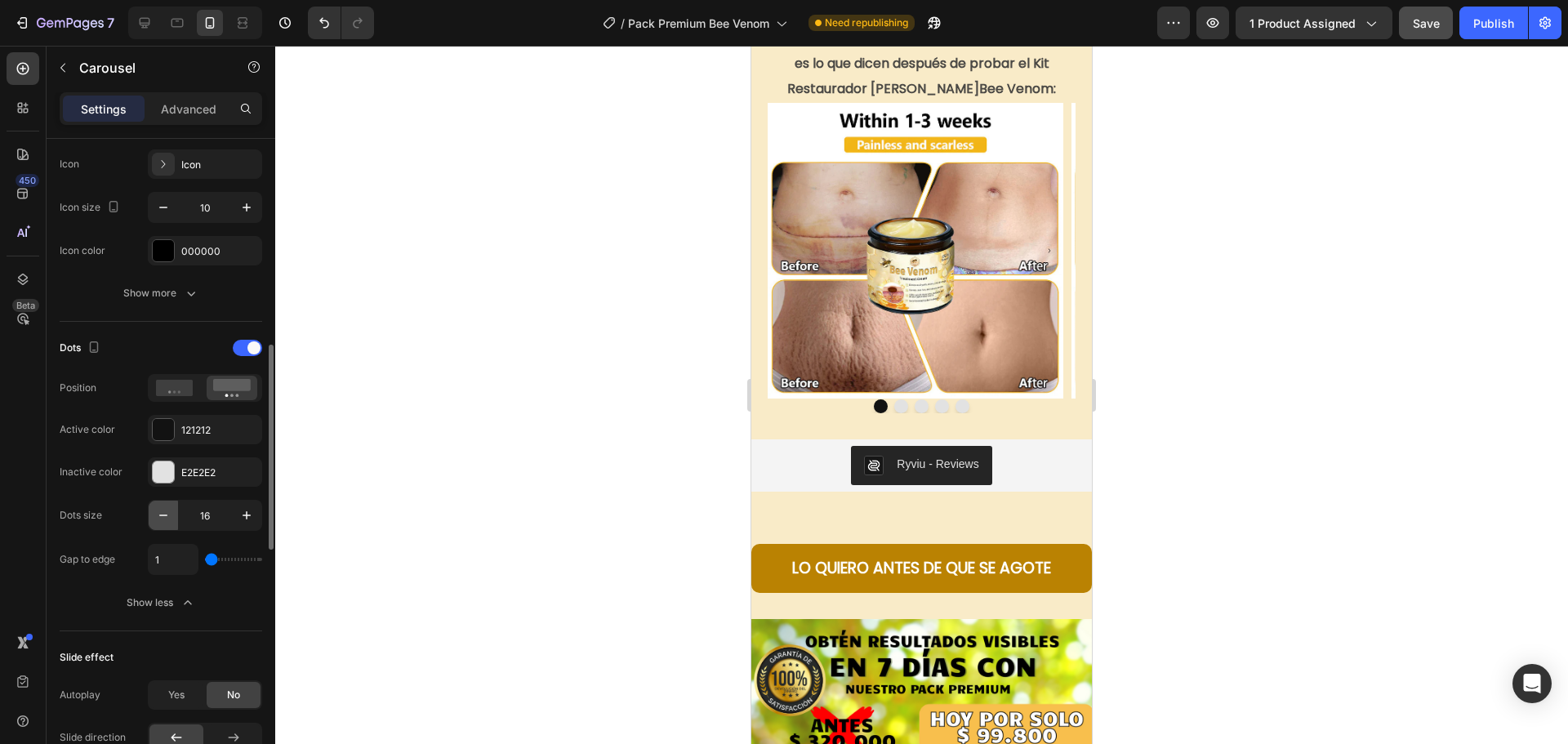
click at [157, 518] on icon "button" at bounding box center [163, 514] width 16 height 16
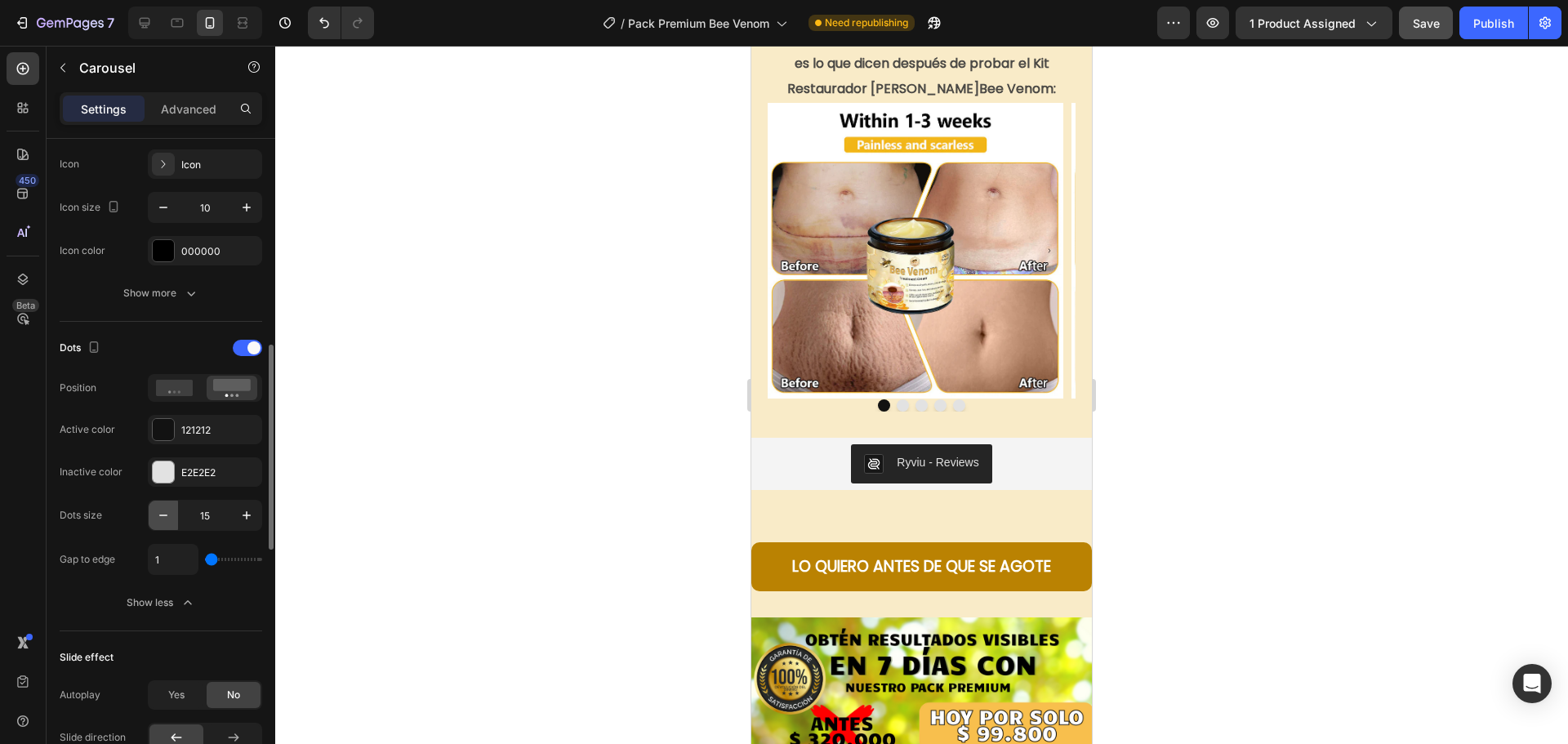
click at [157, 518] on icon "button" at bounding box center [163, 514] width 16 height 16
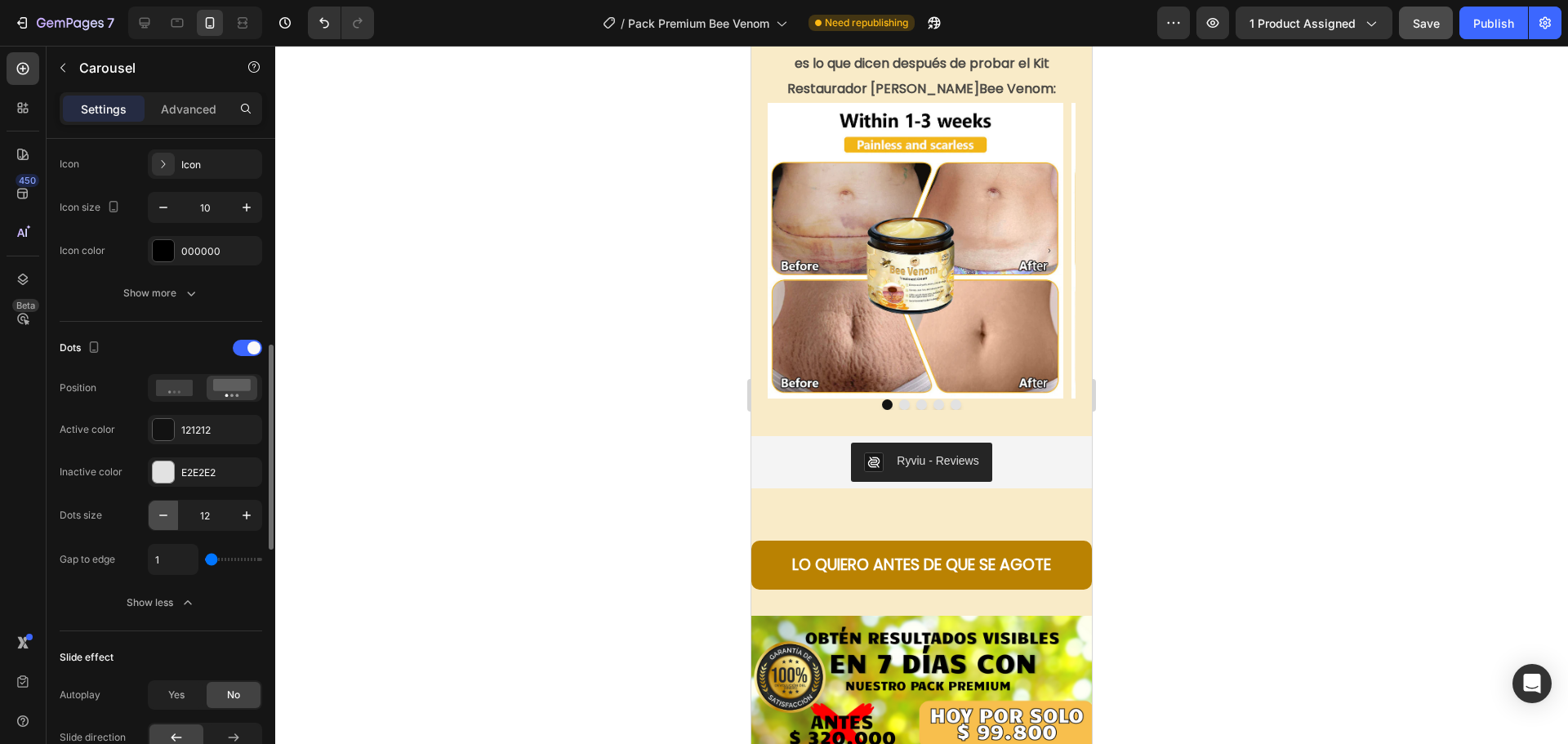
click at [157, 518] on icon "button" at bounding box center [163, 514] width 16 height 16
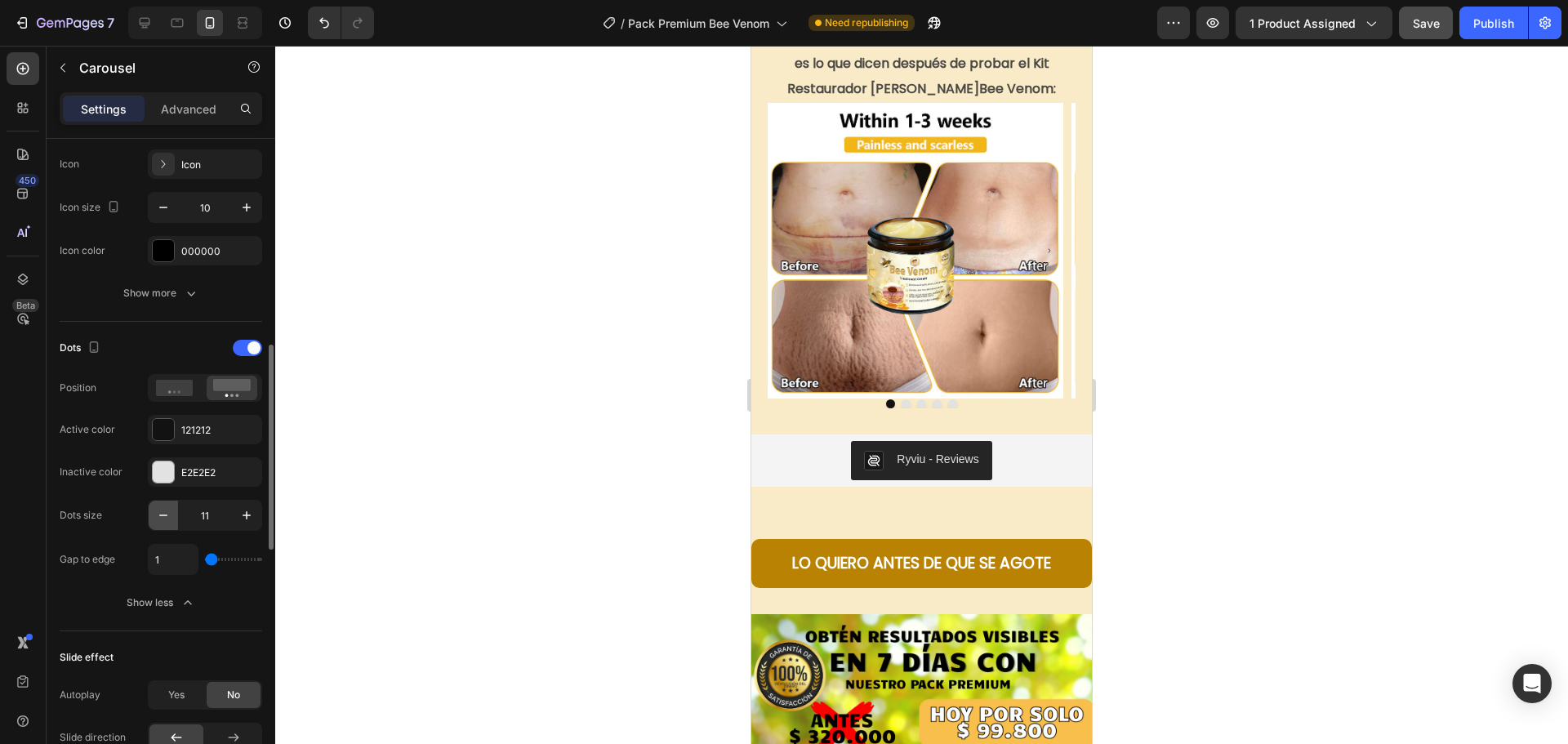
click at [157, 518] on icon "button" at bounding box center [163, 514] width 16 height 16
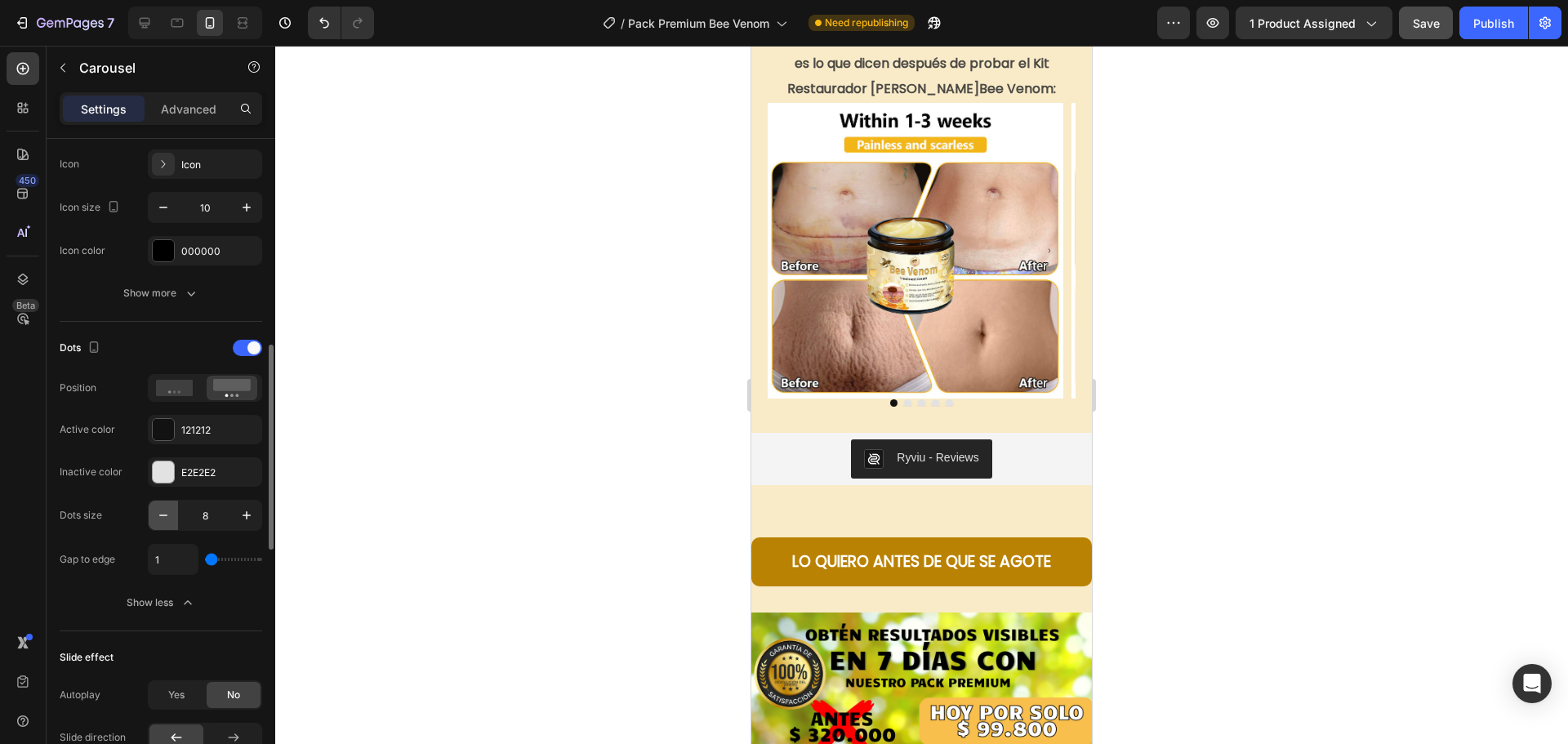
click at [157, 518] on icon "button" at bounding box center [163, 514] width 16 height 16
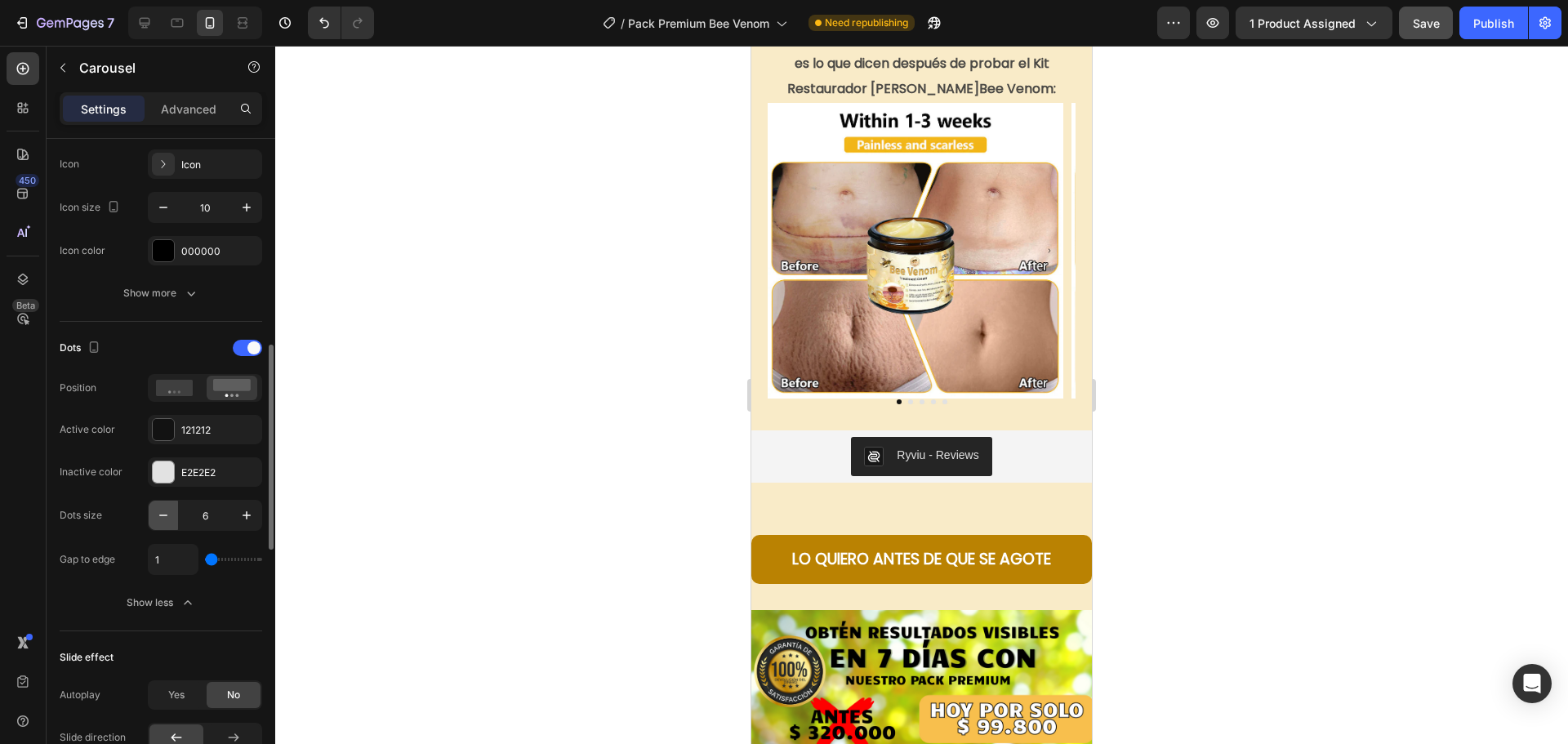
click at [157, 518] on icon "button" at bounding box center [163, 514] width 16 height 16
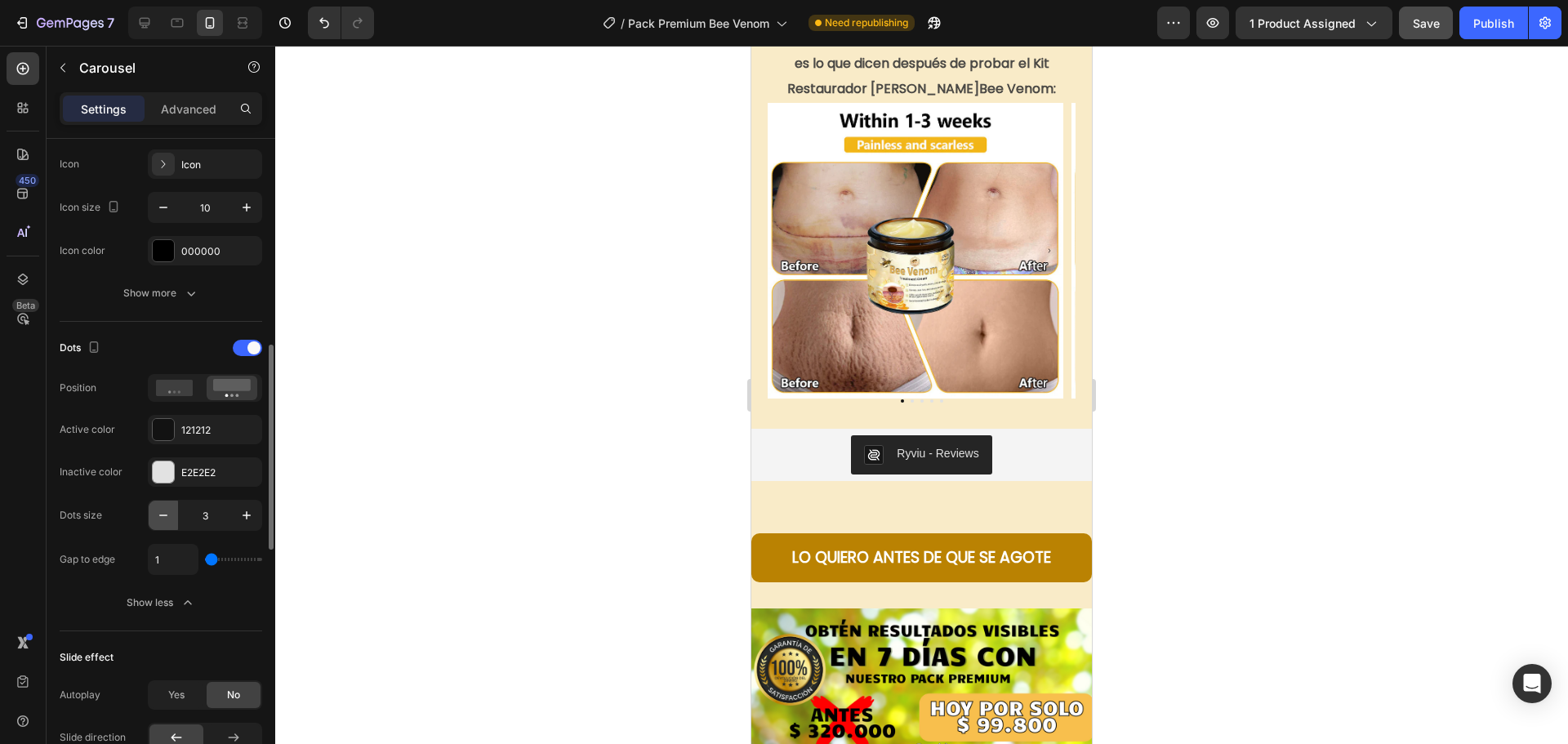
click at [157, 518] on icon "button" at bounding box center [163, 514] width 16 height 16
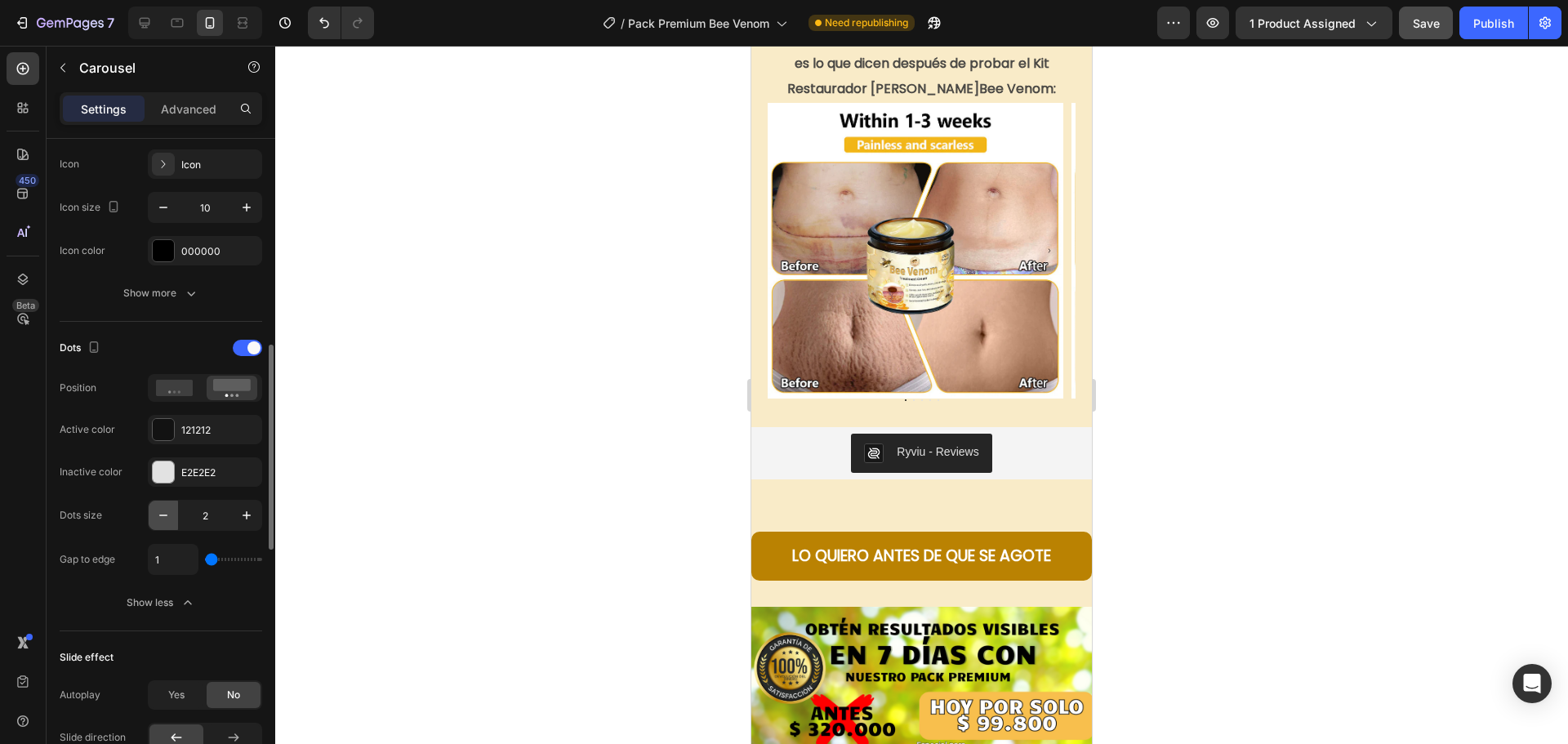
click at [157, 518] on icon "button" at bounding box center [163, 514] width 16 height 16
type input "1"
click at [229, 387] on rect at bounding box center [232, 384] width 37 height 12
click at [242, 346] on div at bounding box center [247, 347] width 30 height 16
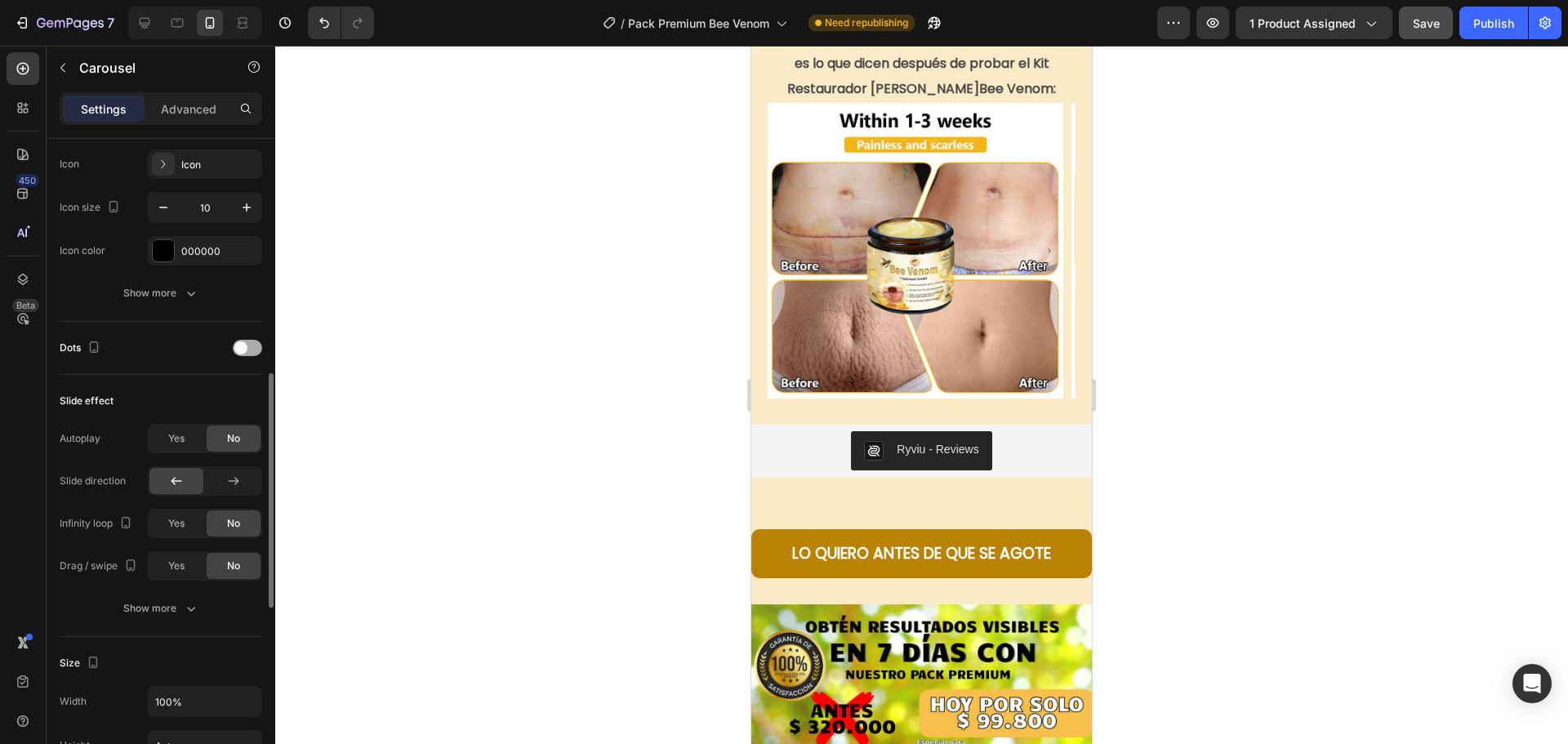
click at [254, 347] on div at bounding box center [247, 347] width 30 height 16
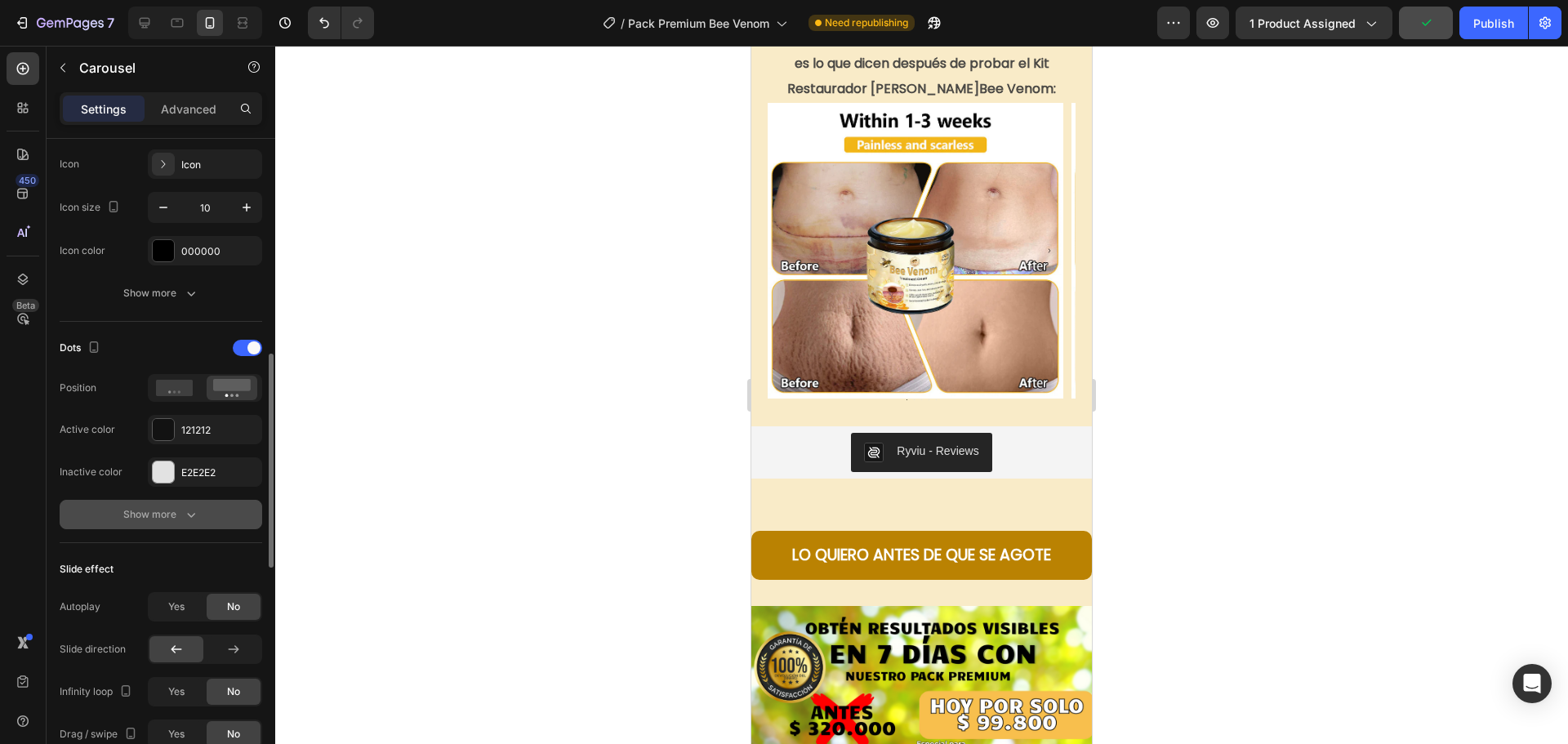
click at [156, 515] on div "Show more" at bounding box center [161, 514] width 76 height 16
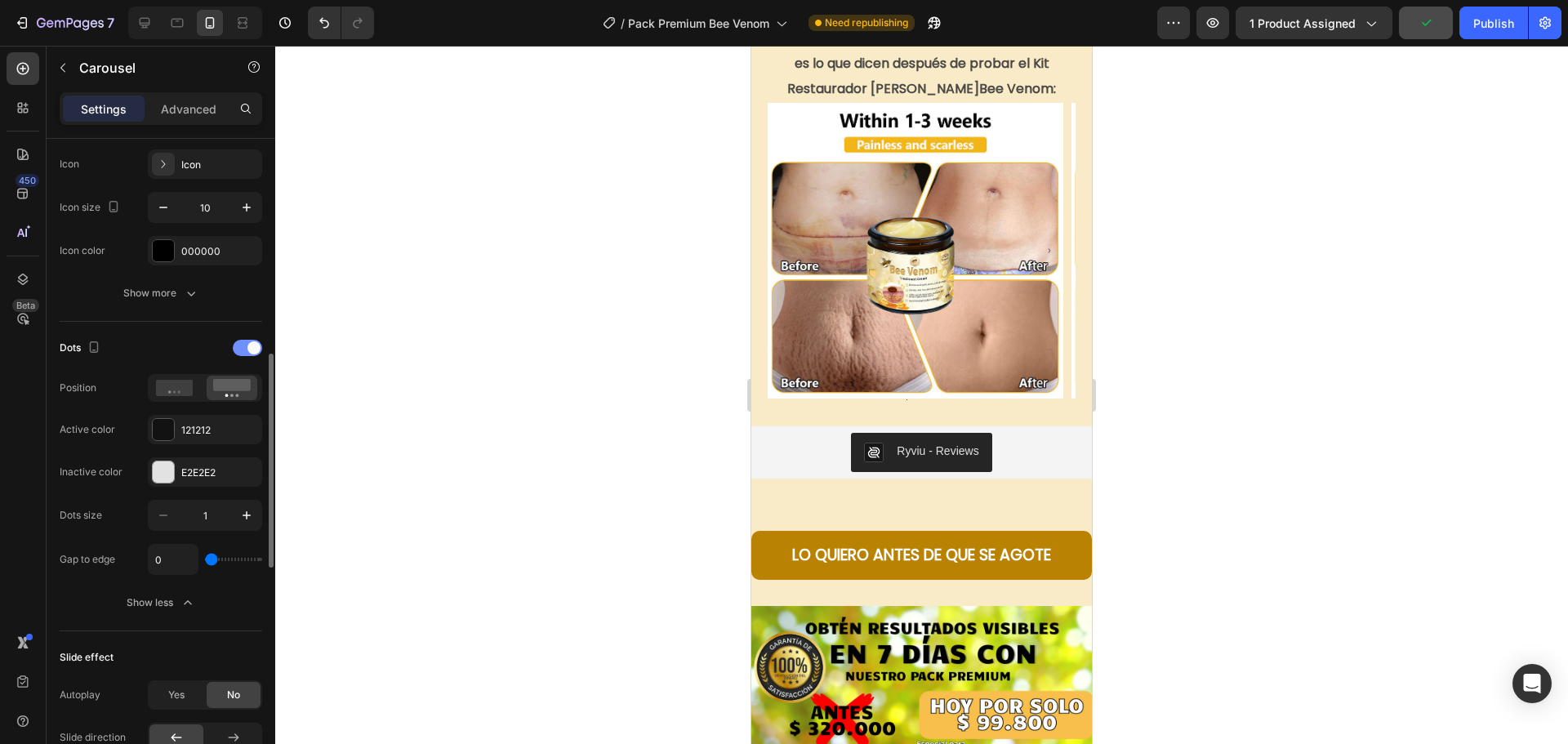
click at [246, 345] on div at bounding box center [247, 347] width 30 height 16
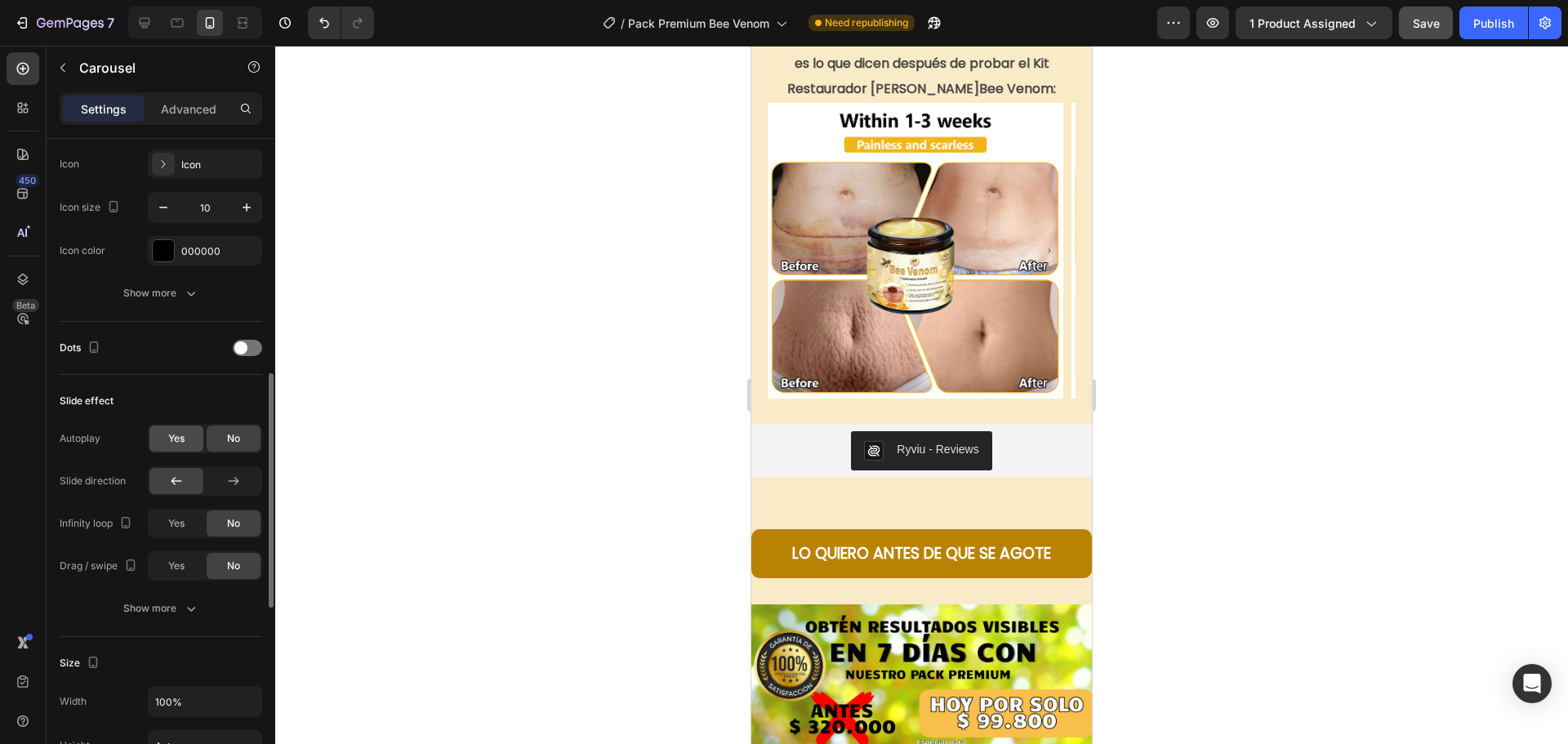
click at [176, 436] on span "Yes" at bounding box center [176, 438] width 16 height 14
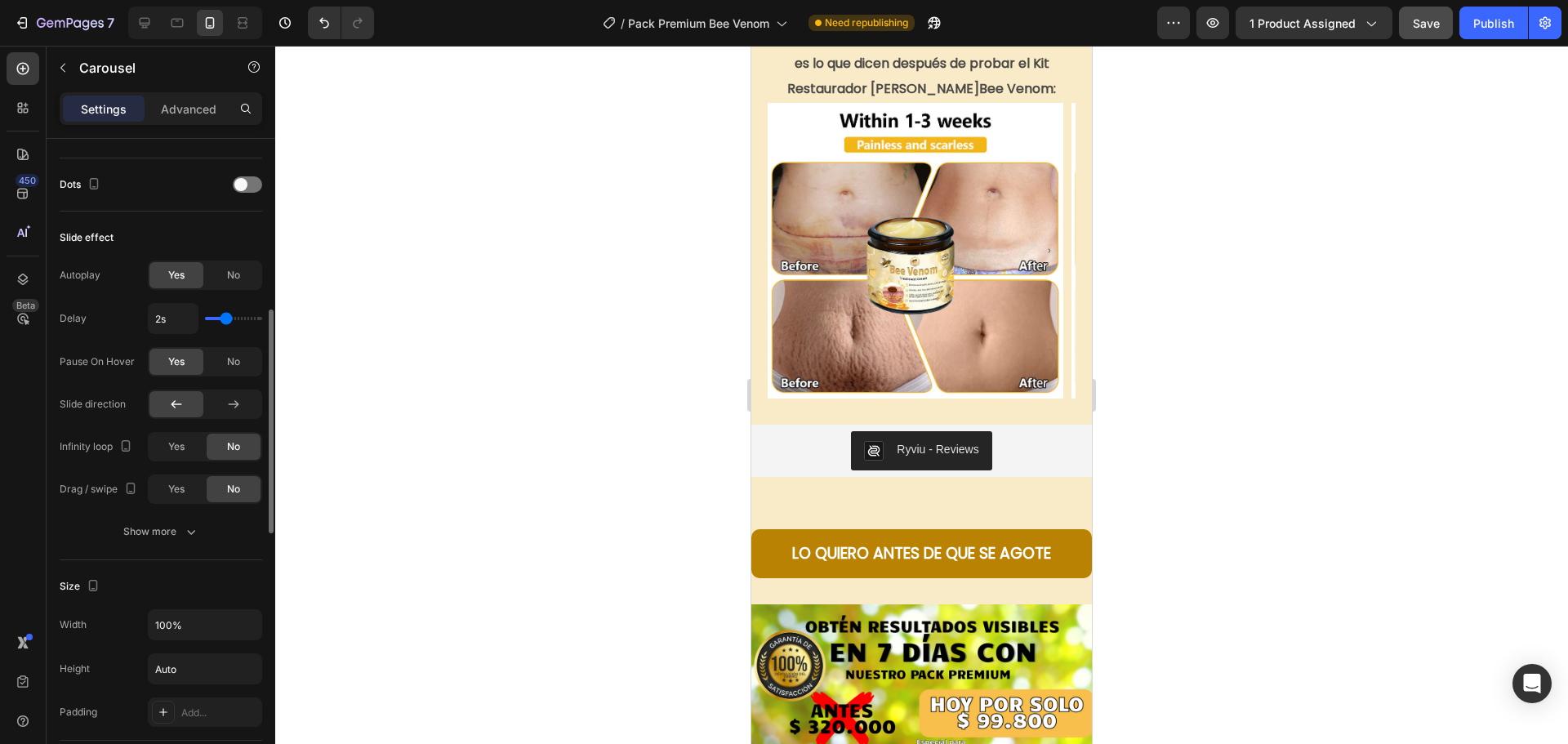
scroll to position [734, 0]
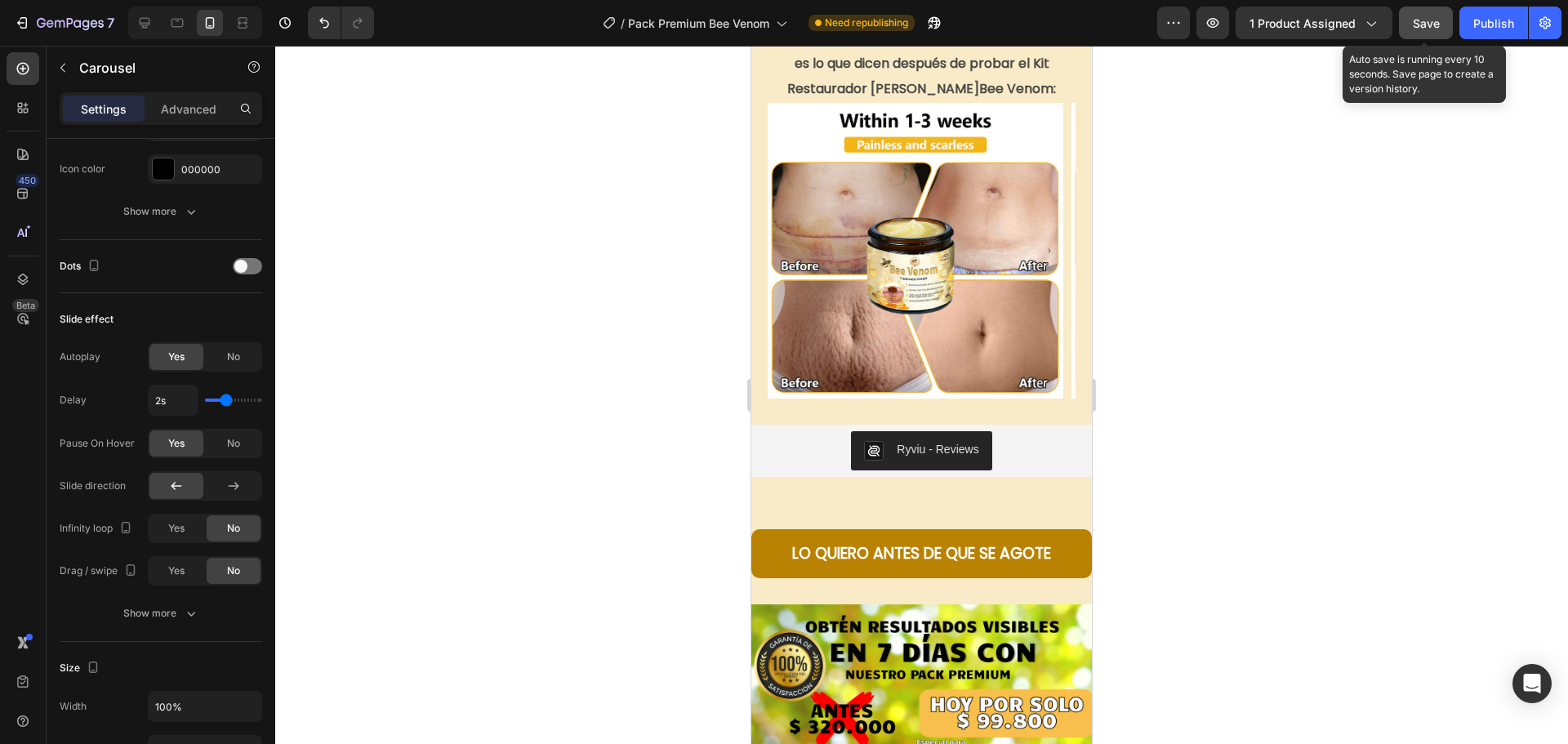
click at [1428, 25] on span "Save" at bounding box center [1426, 23] width 27 height 14
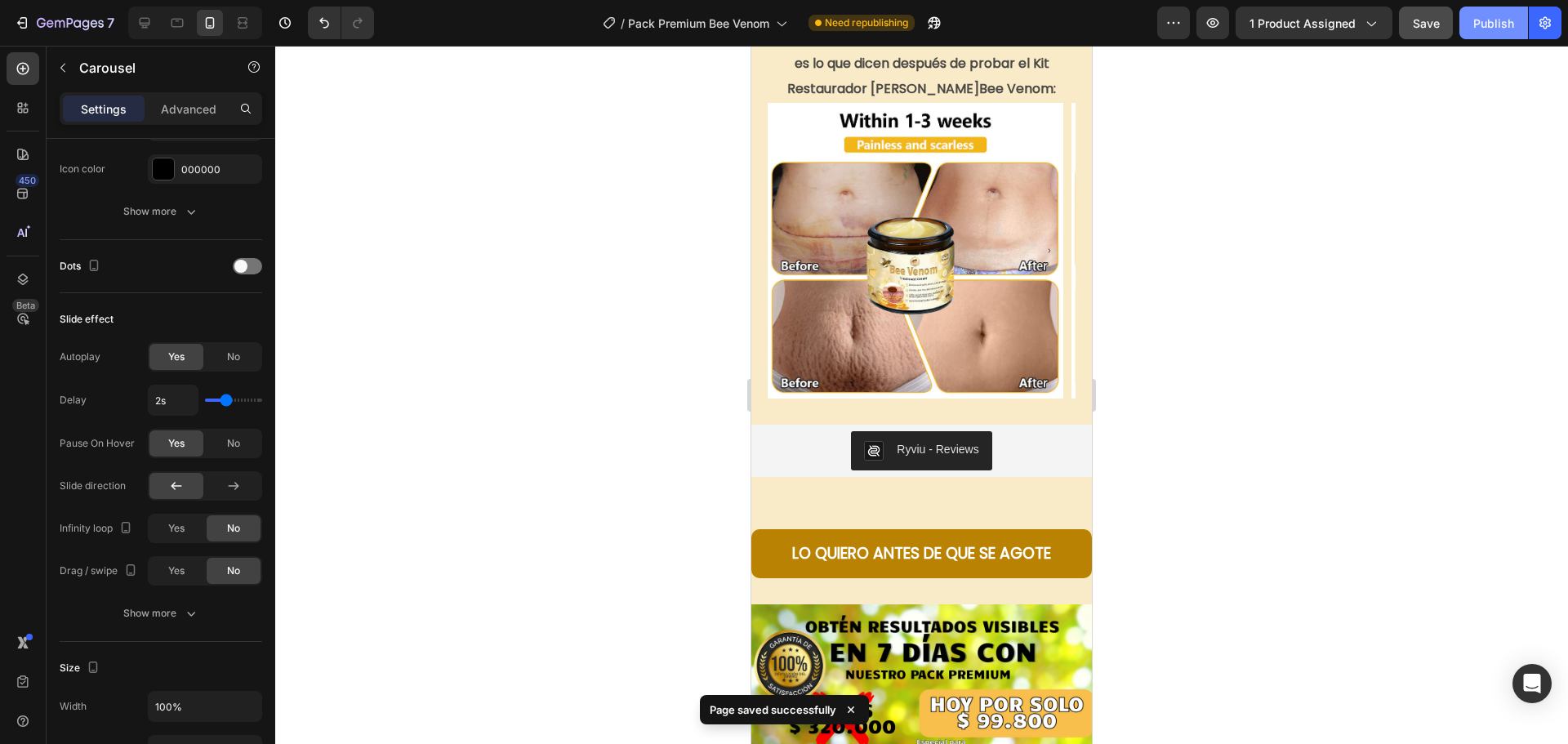
click at [1487, 23] on div "Publish" at bounding box center [1493, 23] width 41 height 17
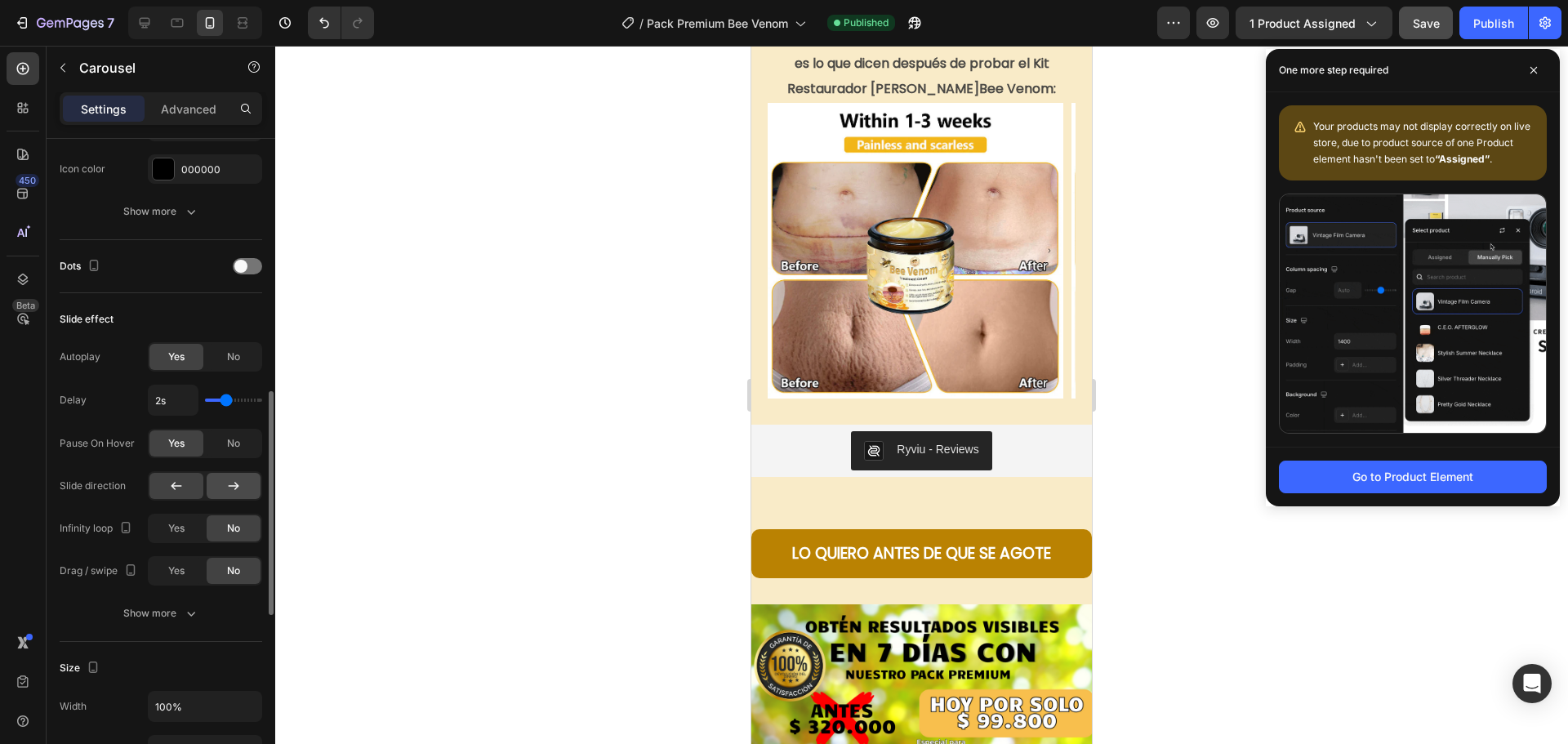
click at [248, 481] on div at bounding box center [233, 485] width 54 height 26
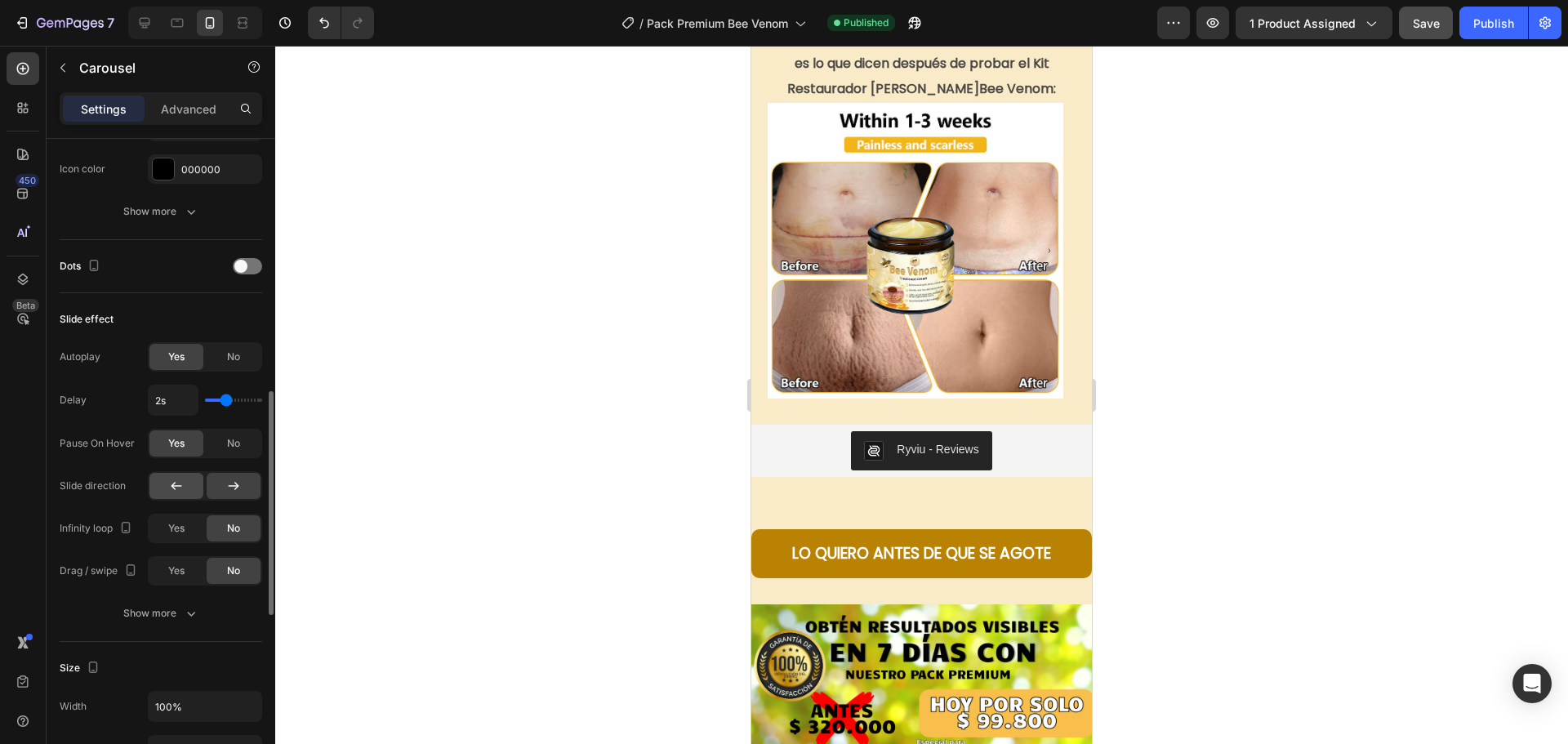
click at [177, 493] on icon at bounding box center [176, 485] width 16 height 16
click at [162, 571] on div "Yes" at bounding box center [176, 570] width 54 height 26
click at [165, 529] on div "Yes" at bounding box center [176, 528] width 54 height 26
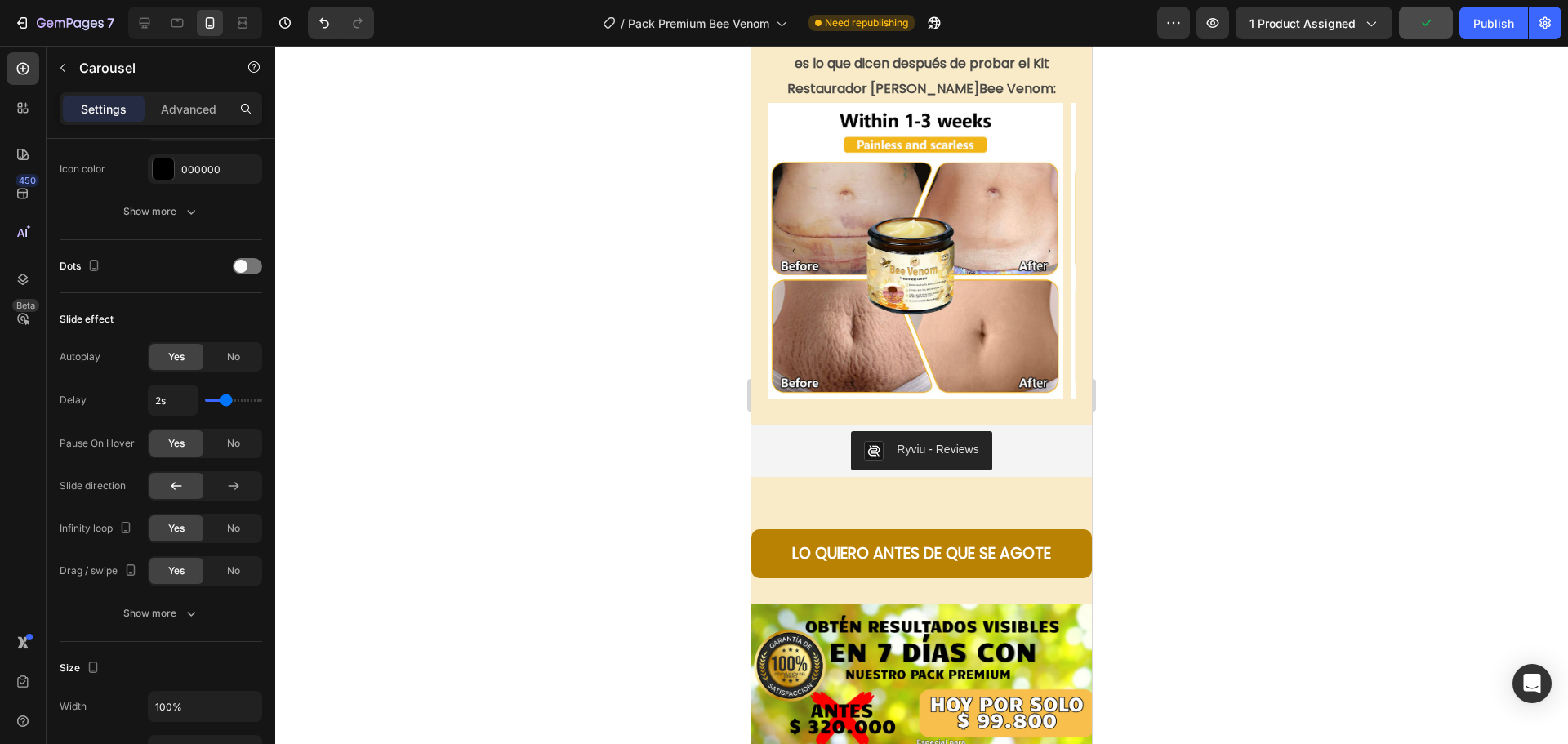
drag, startPoint x: 1480, startPoint y: 33, endPoint x: 1460, endPoint y: 42, distance: 21.9
click at [1480, 33] on button "Publish" at bounding box center [1493, 23] width 69 height 33
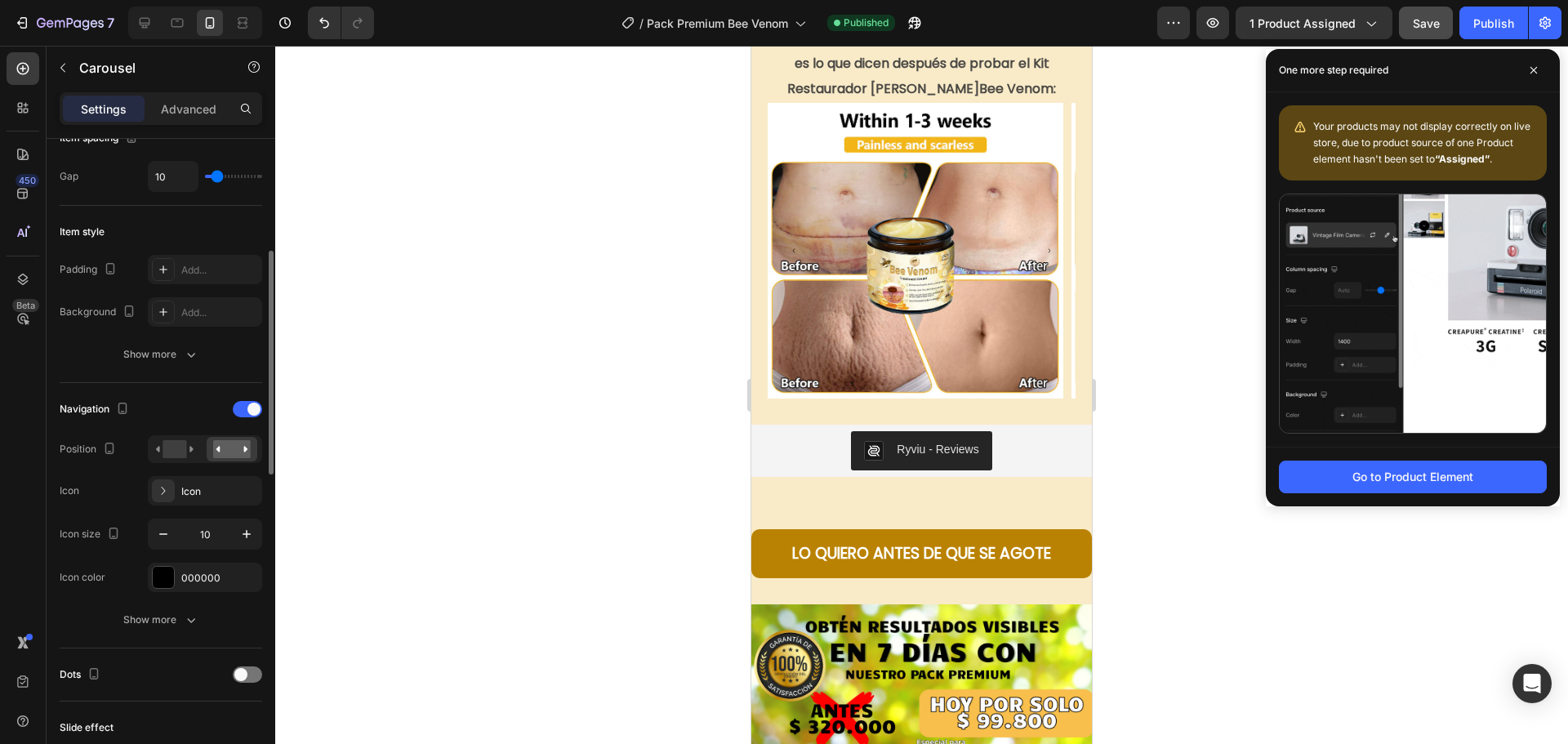
scroll to position [0, 0]
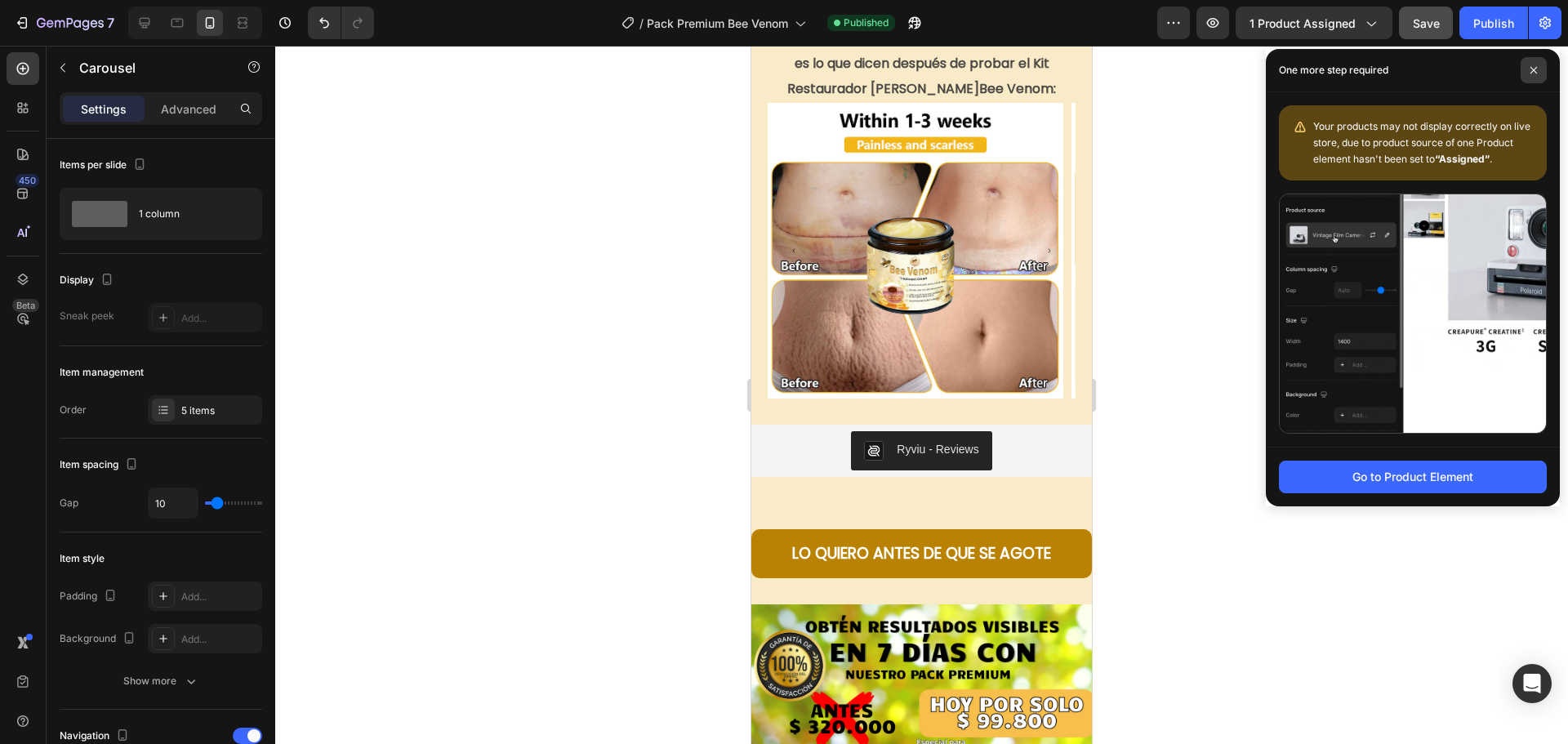
click at [1530, 64] on span at bounding box center [1533, 70] width 26 height 26
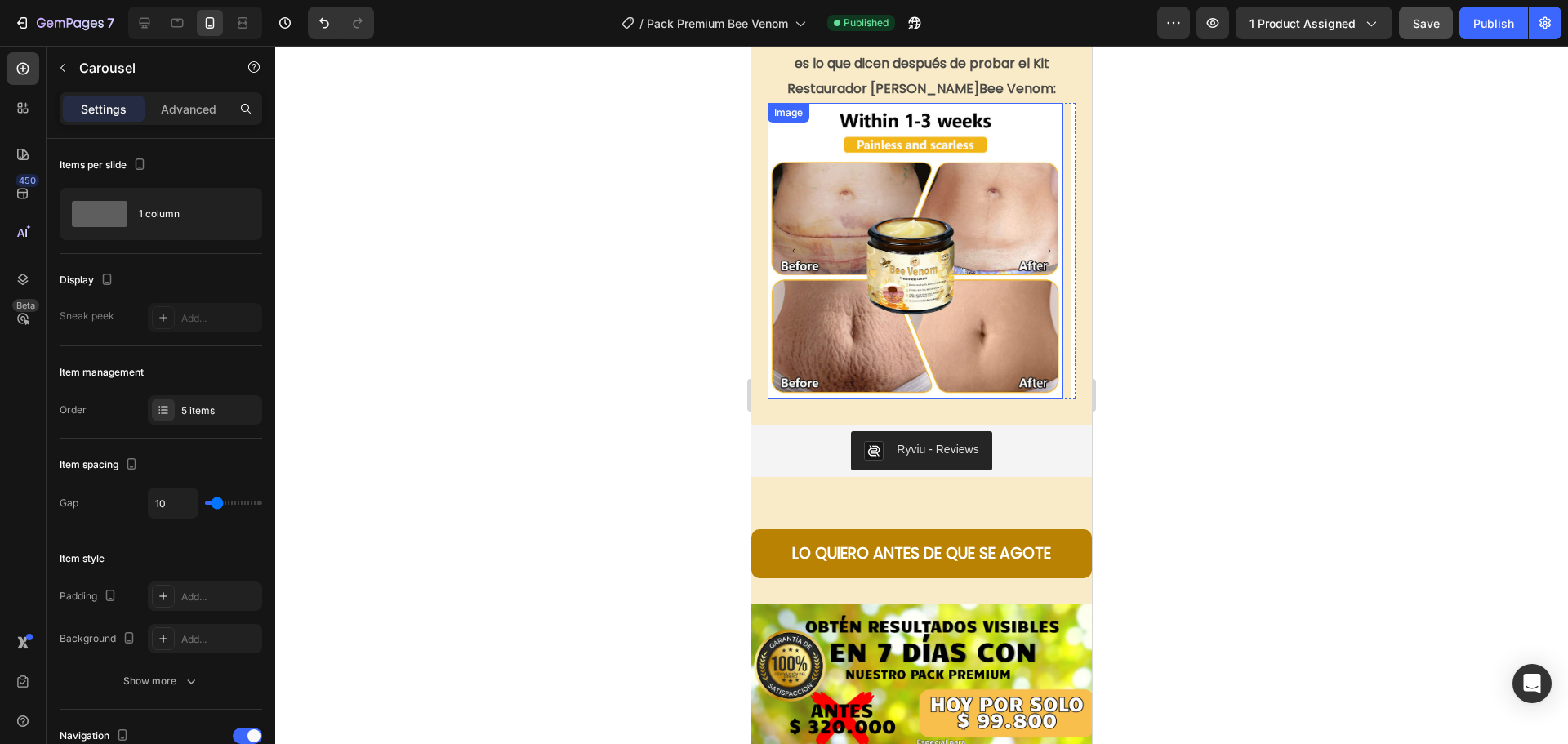
click at [801, 304] on img at bounding box center [915, 251] width 296 height 295
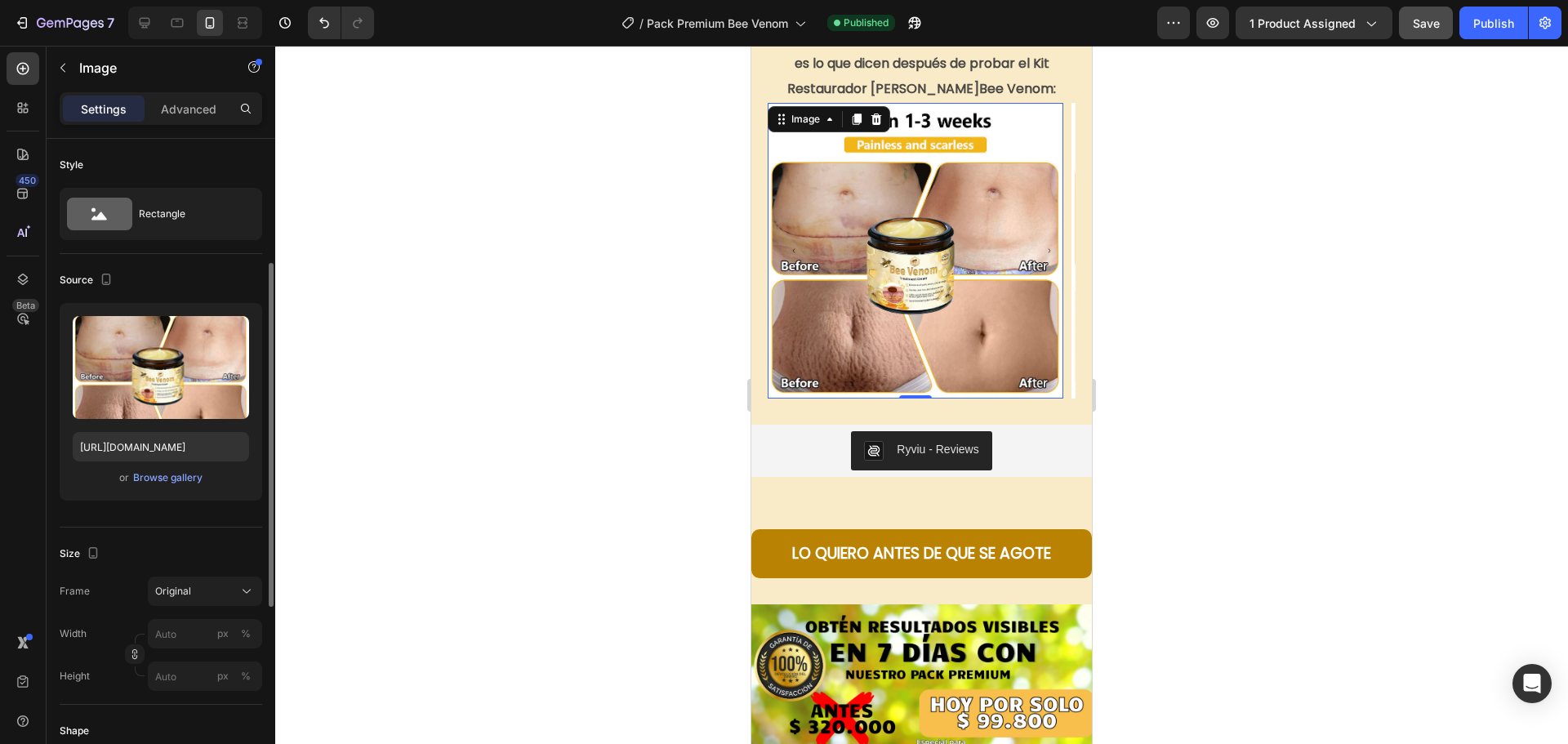
scroll to position [81, 0]
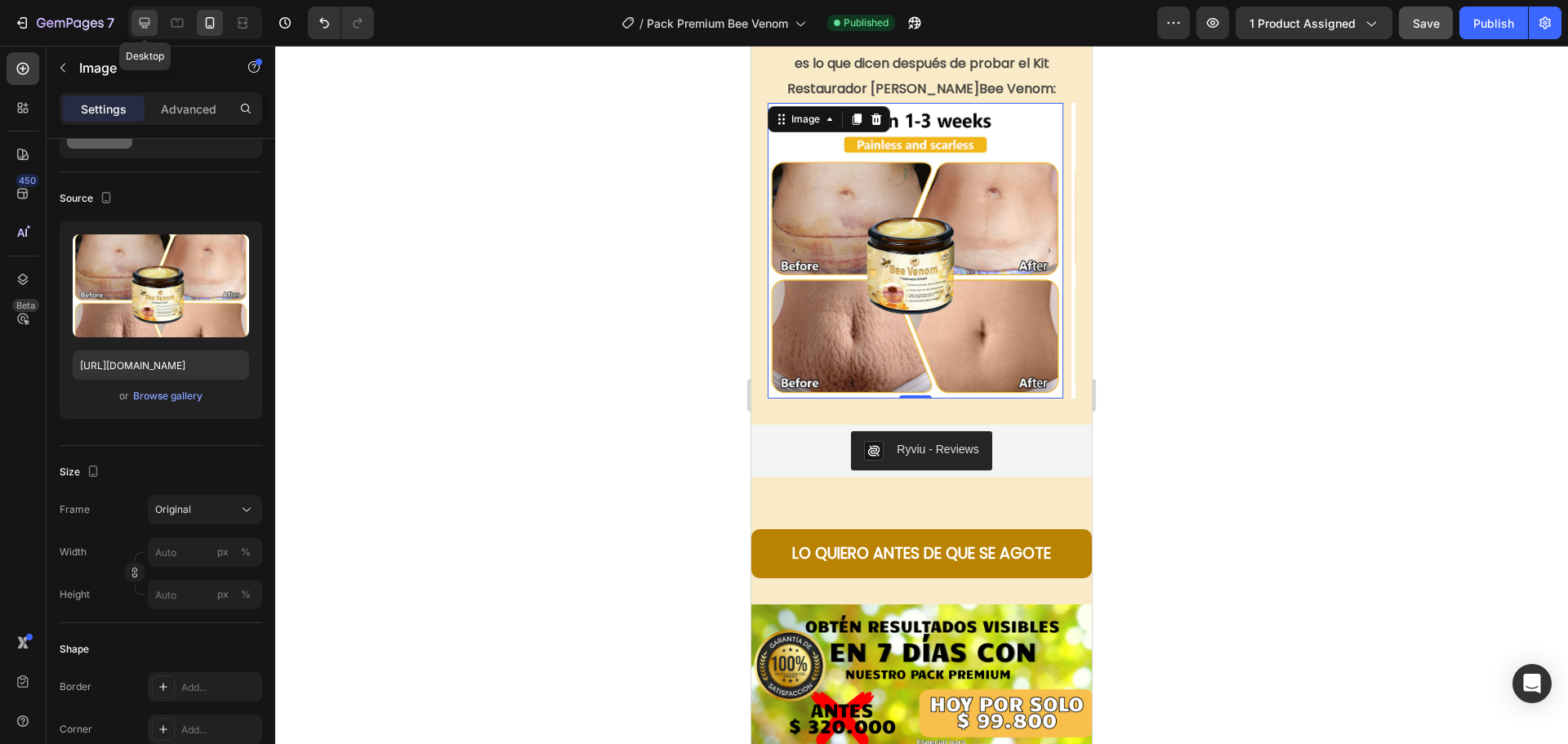
click at [150, 23] on icon at bounding box center [144, 22] width 16 height 16
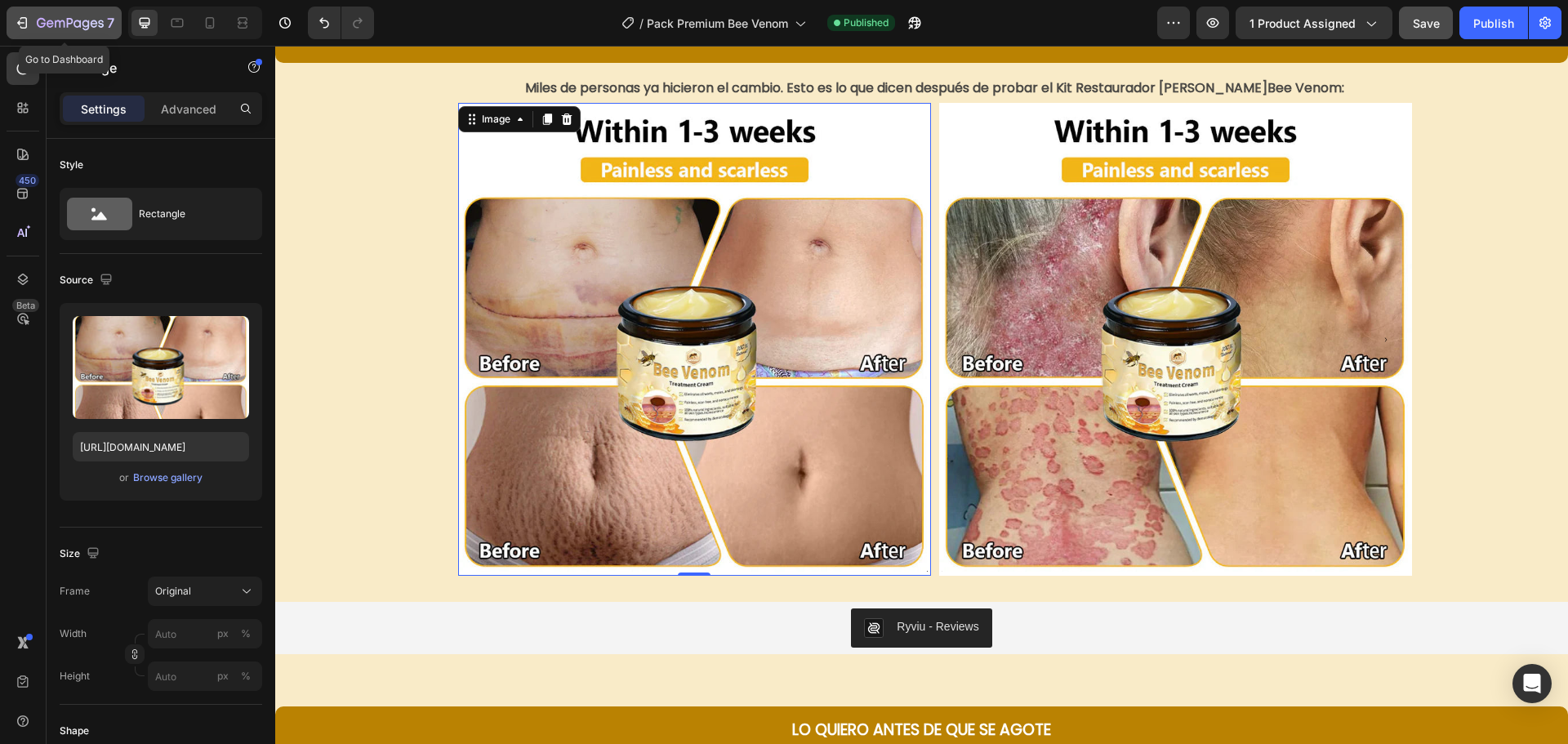
drag, startPoint x: 27, startPoint y: 18, endPoint x: 37, endPoint y: 38, distance: 22.4
click at [27, 18] on icon "button" at bounding box center [22, 22] width 16 height 16
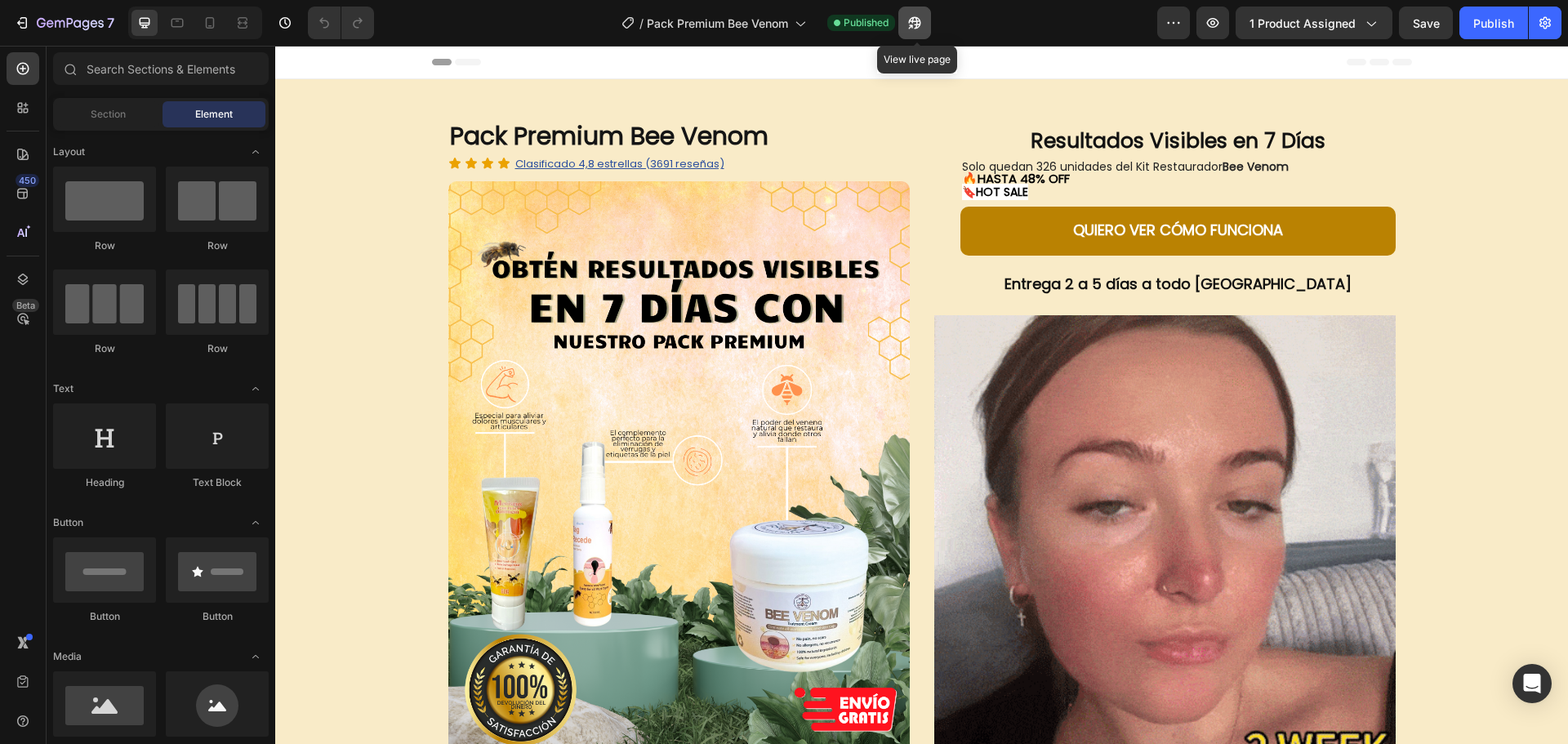
click at [912, 24] on icon "button" at bounding box center [914, 22] width 16 height 16
